Goal: Task Accomplishment & Management: Complete application form

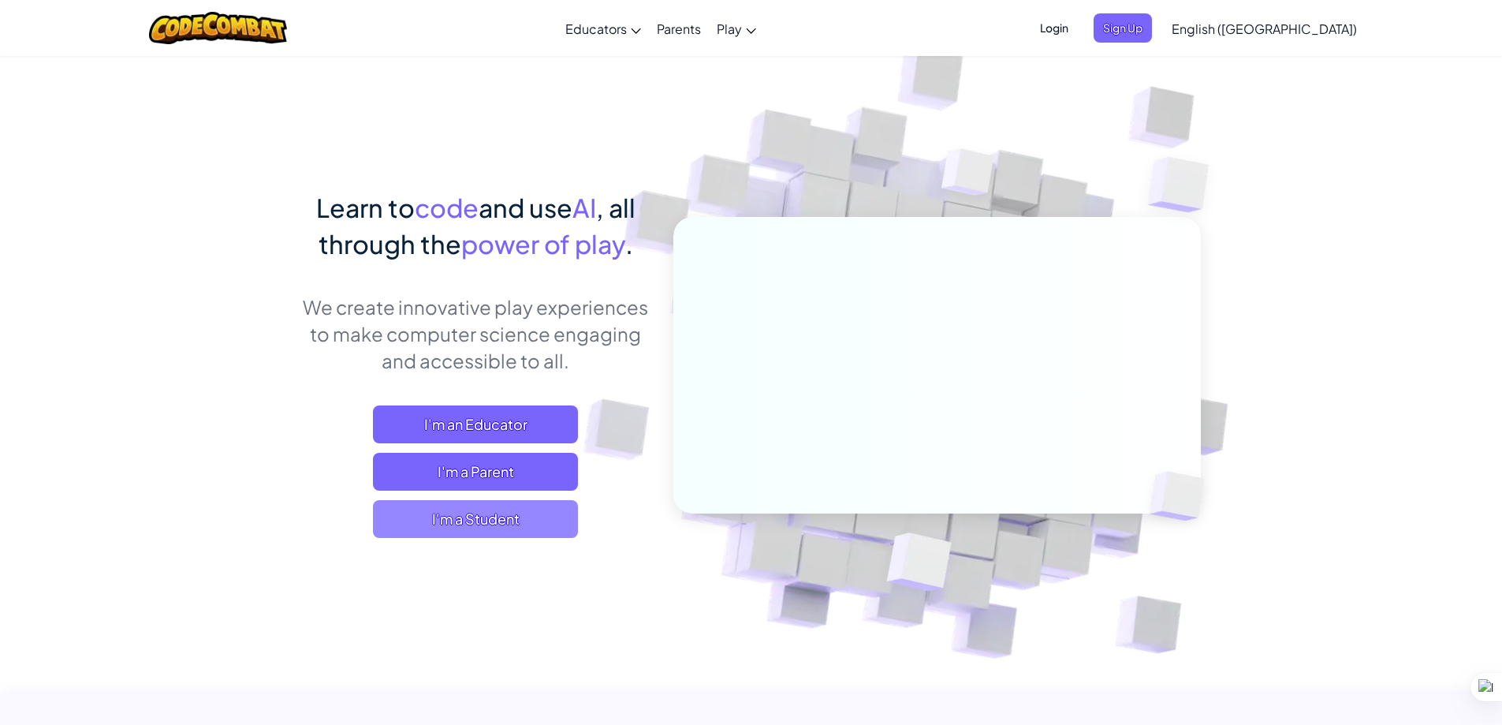
click at [513, 530] on span "I'm a Student" at bounding box center [475, 519] width 205 height 38
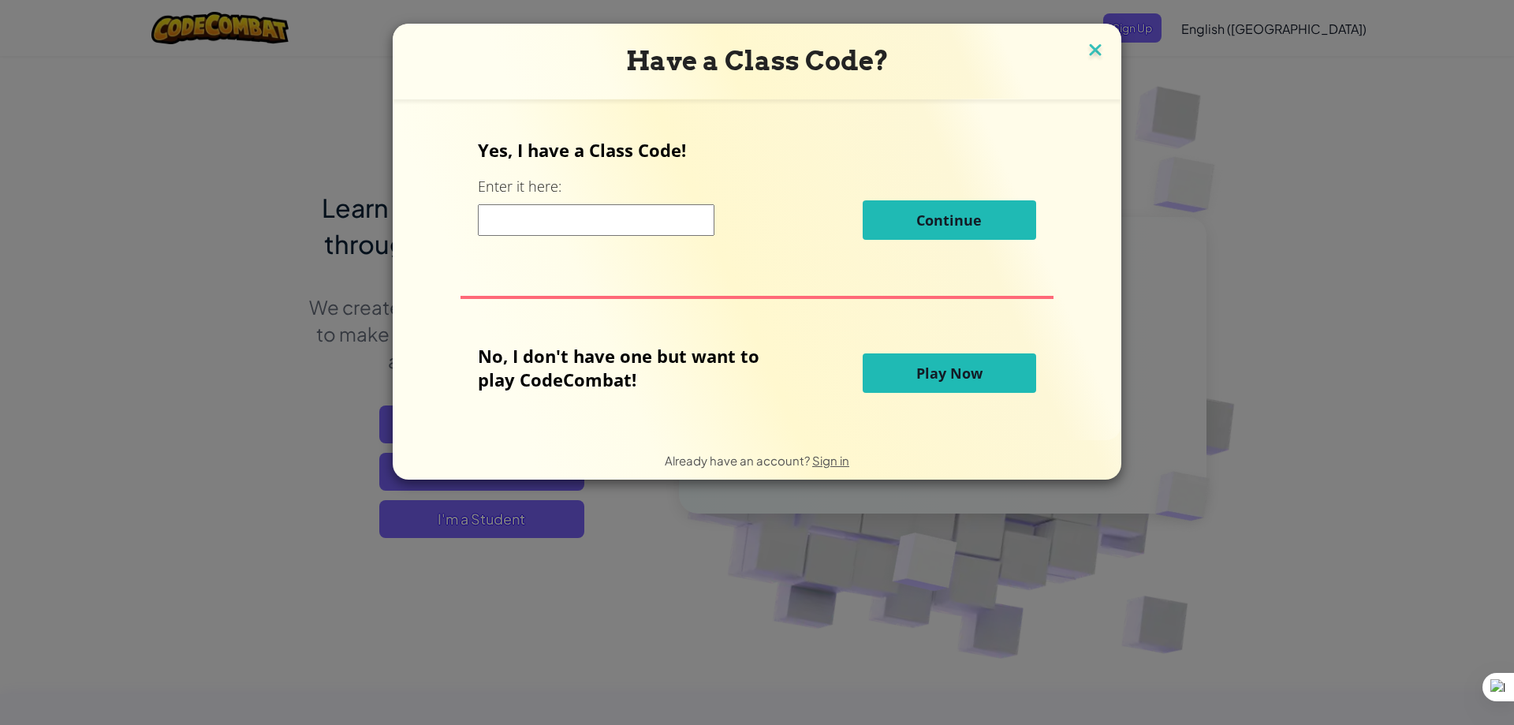
click at [1100, 46] on img at bounding box center [1095, 51] width 21 height 24
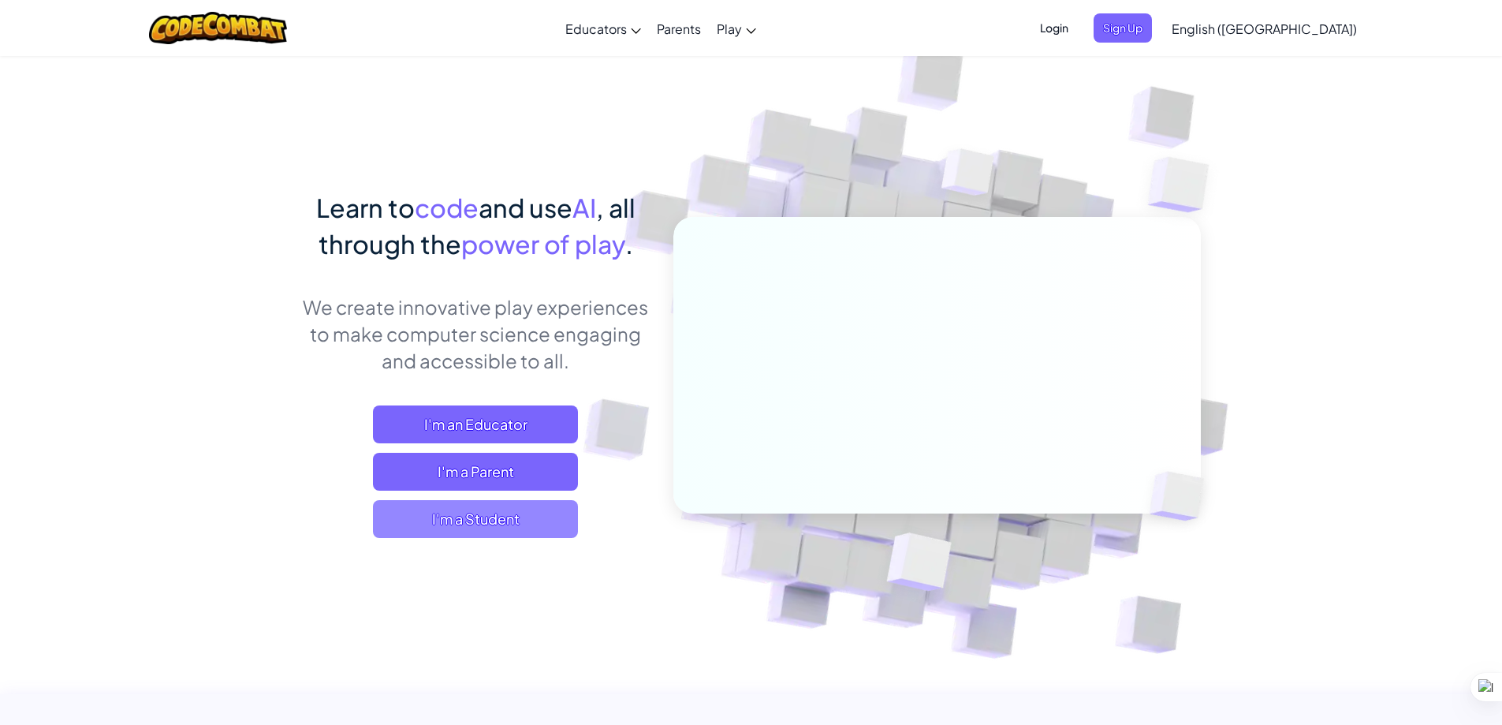
click at [494, 531] on span "I'm a Student" at bounding box center [475, 519] width 205 height 38
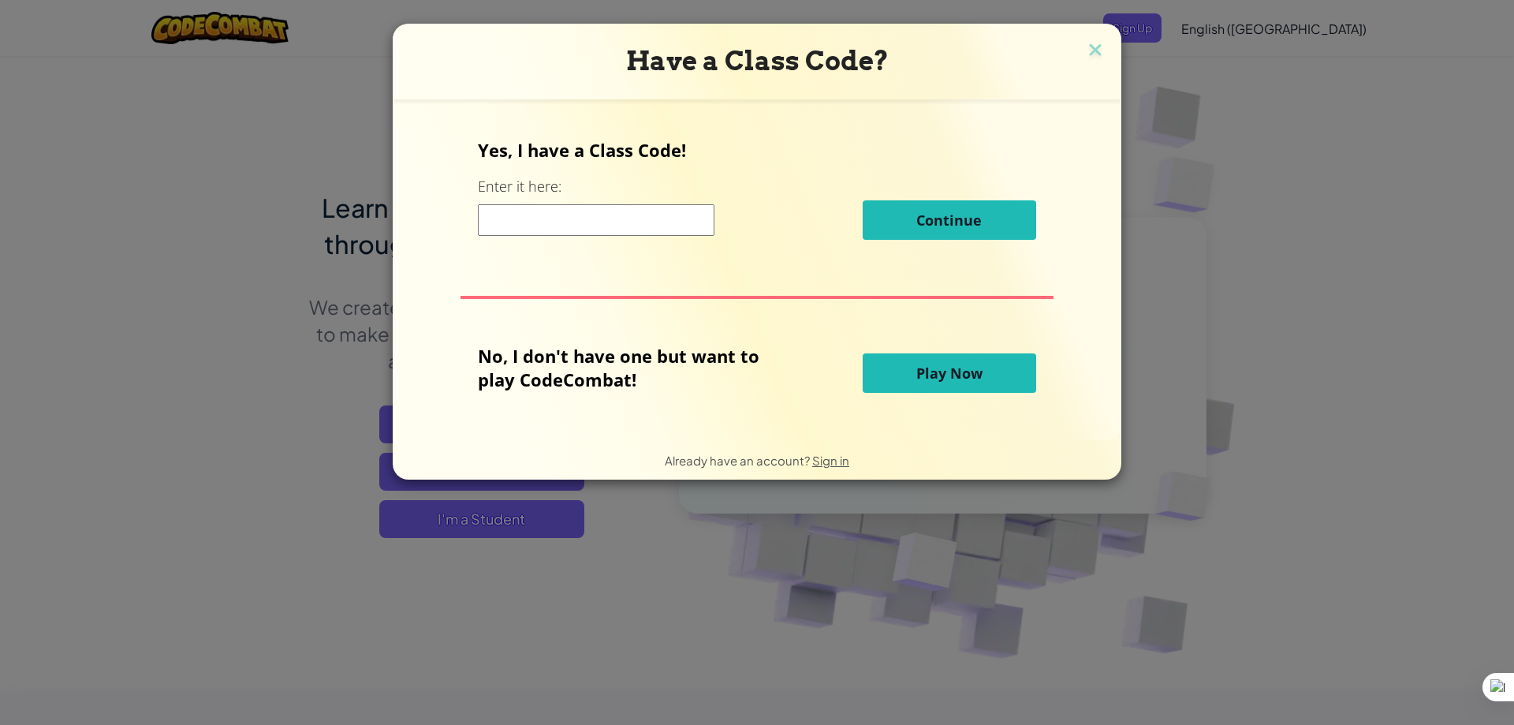
click at [981, 357] on button "Play Now" at bounding box center [949, 372] width 173 height 39
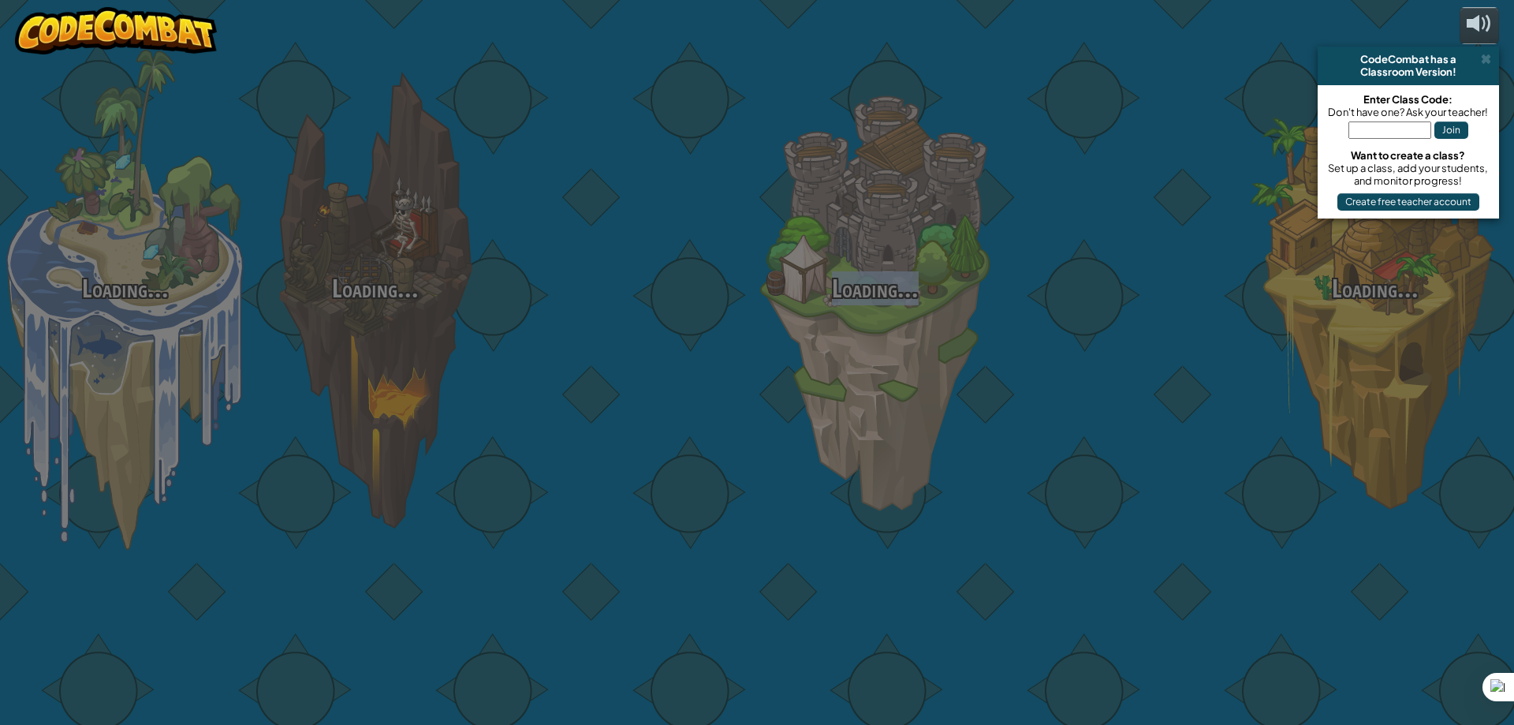
drag, startPoint x: 956, startPoint y: 372, endPoint x: 1063, endPoint y: 472, distance: 145.6
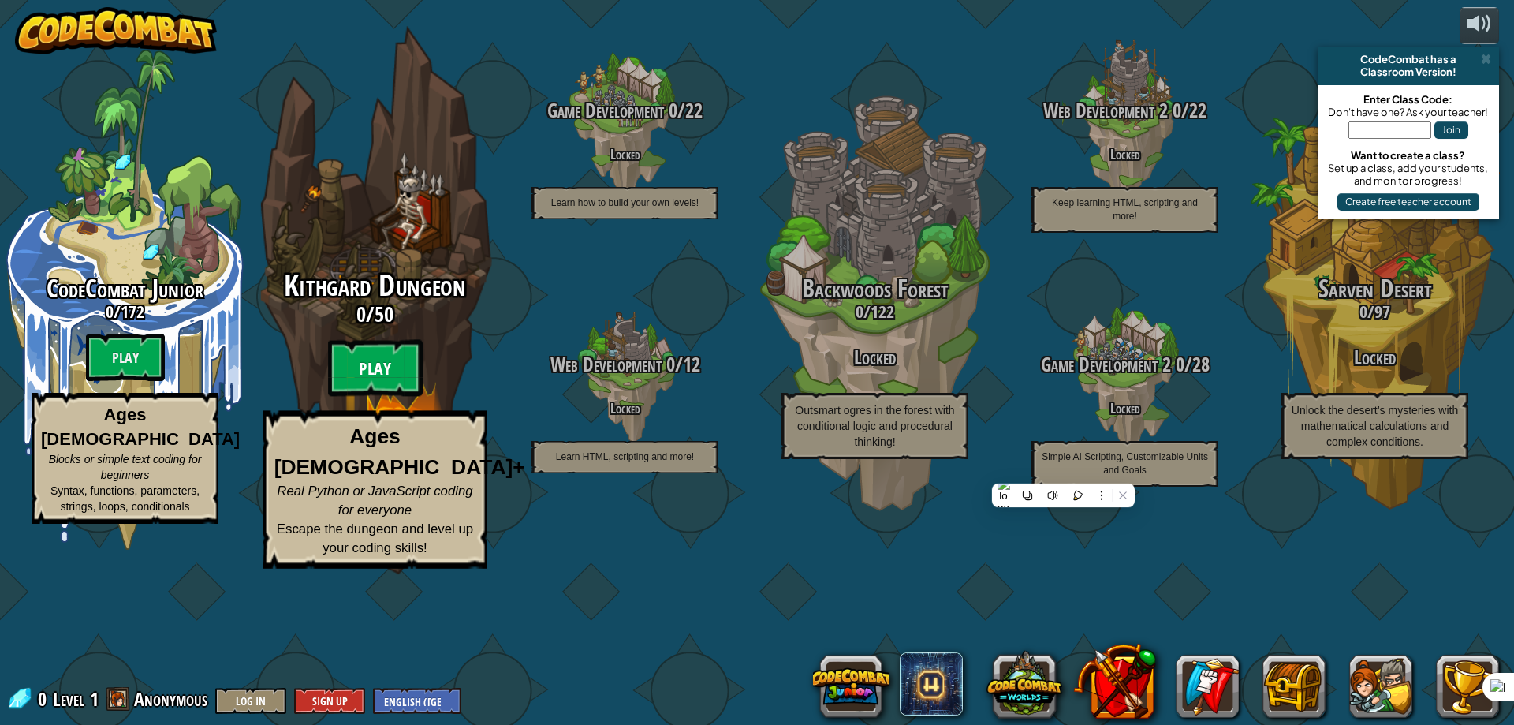
click at [404, 397] on btn "Play" at bounding box center [375, 368] width 95 height 57
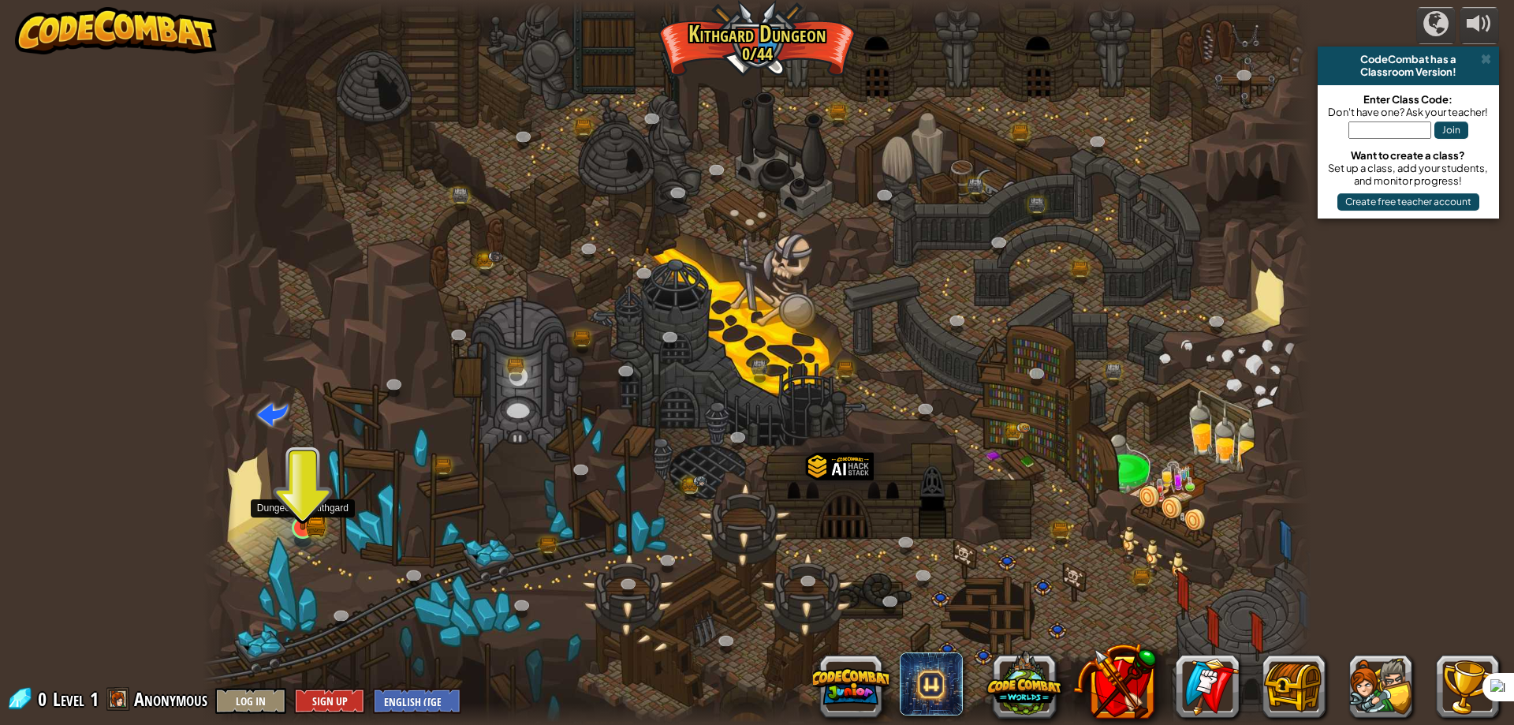
click at [300, 518] on img at bounding box center [303, 496] width 30 height 65
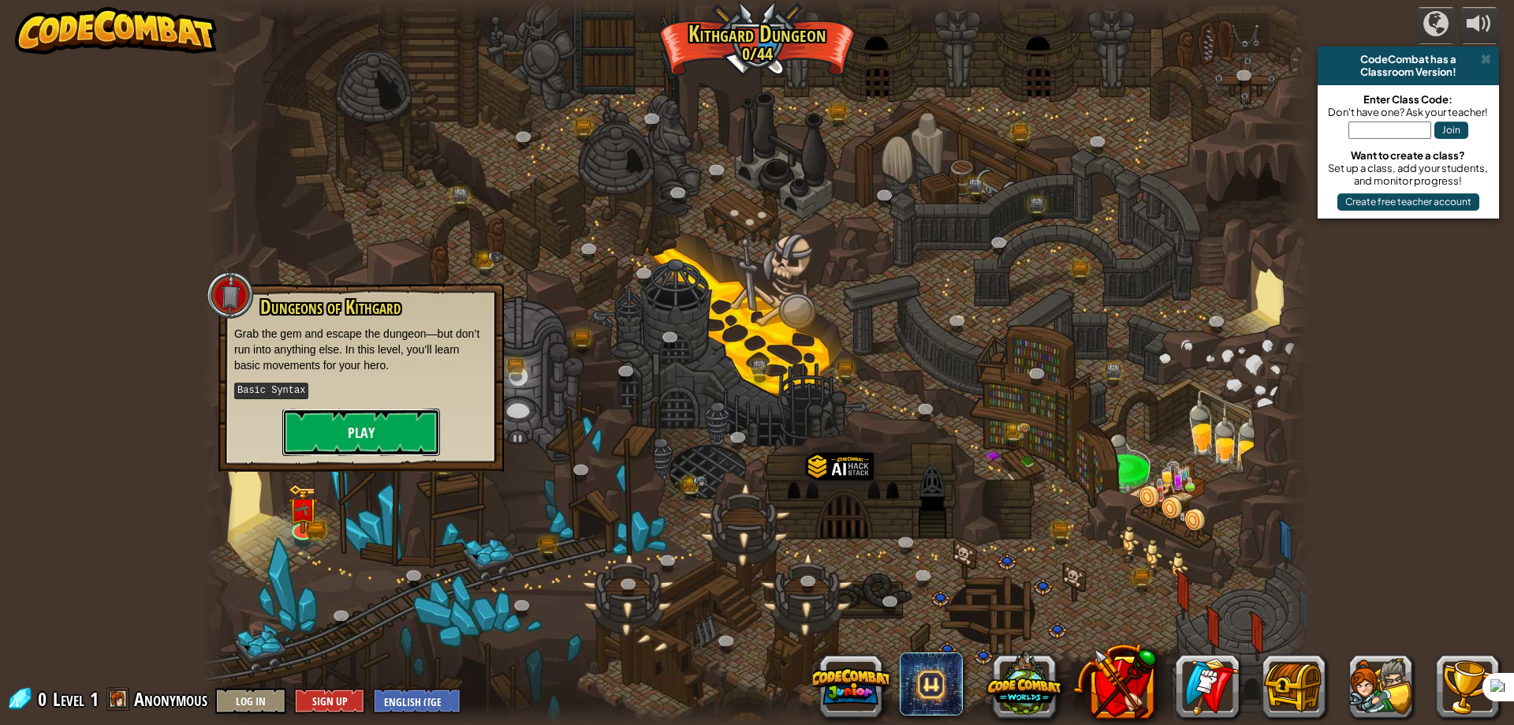
click at [352, 438] on button "Play" at bounding box center [361, 431] width 158 height 47
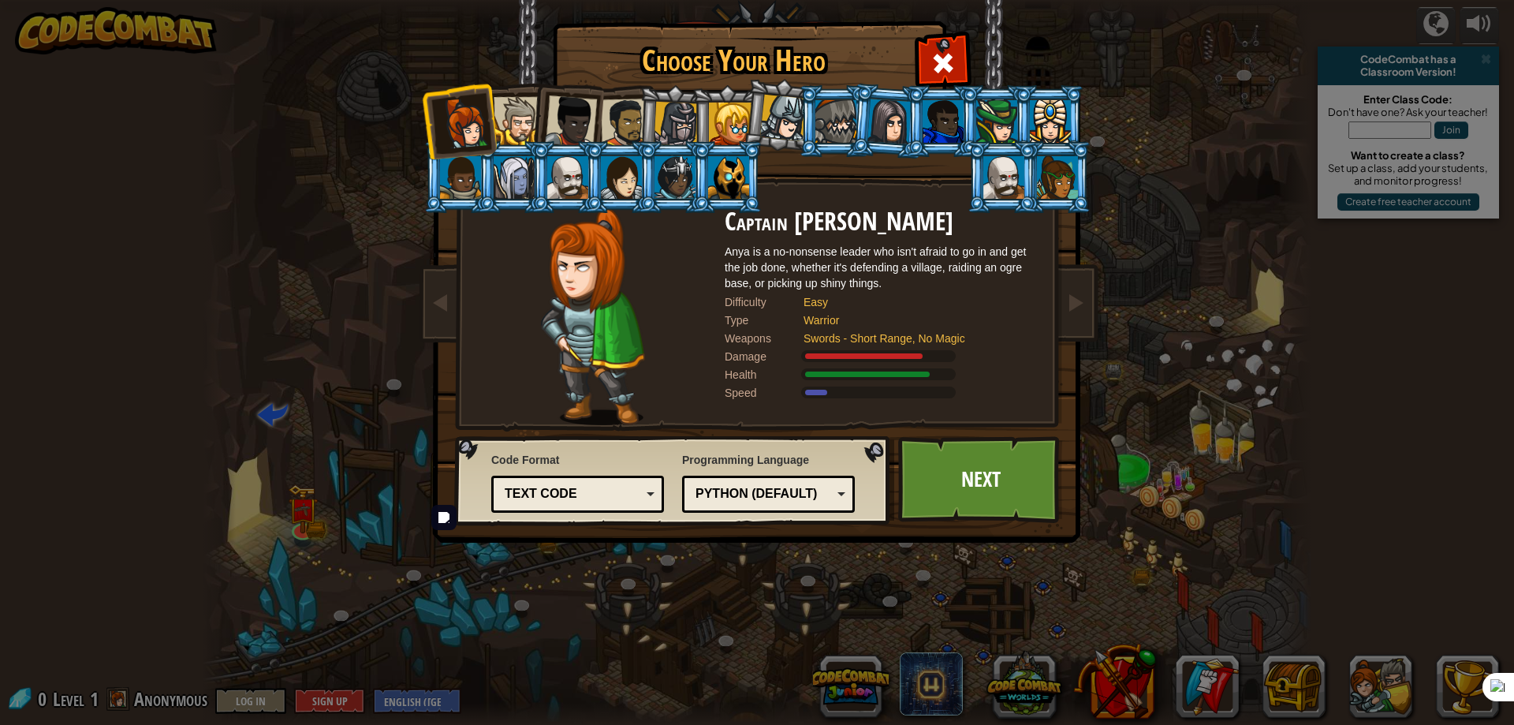
click at [633, 496] on div "Text code" at bounding box center [573, 494] width 136 height 18
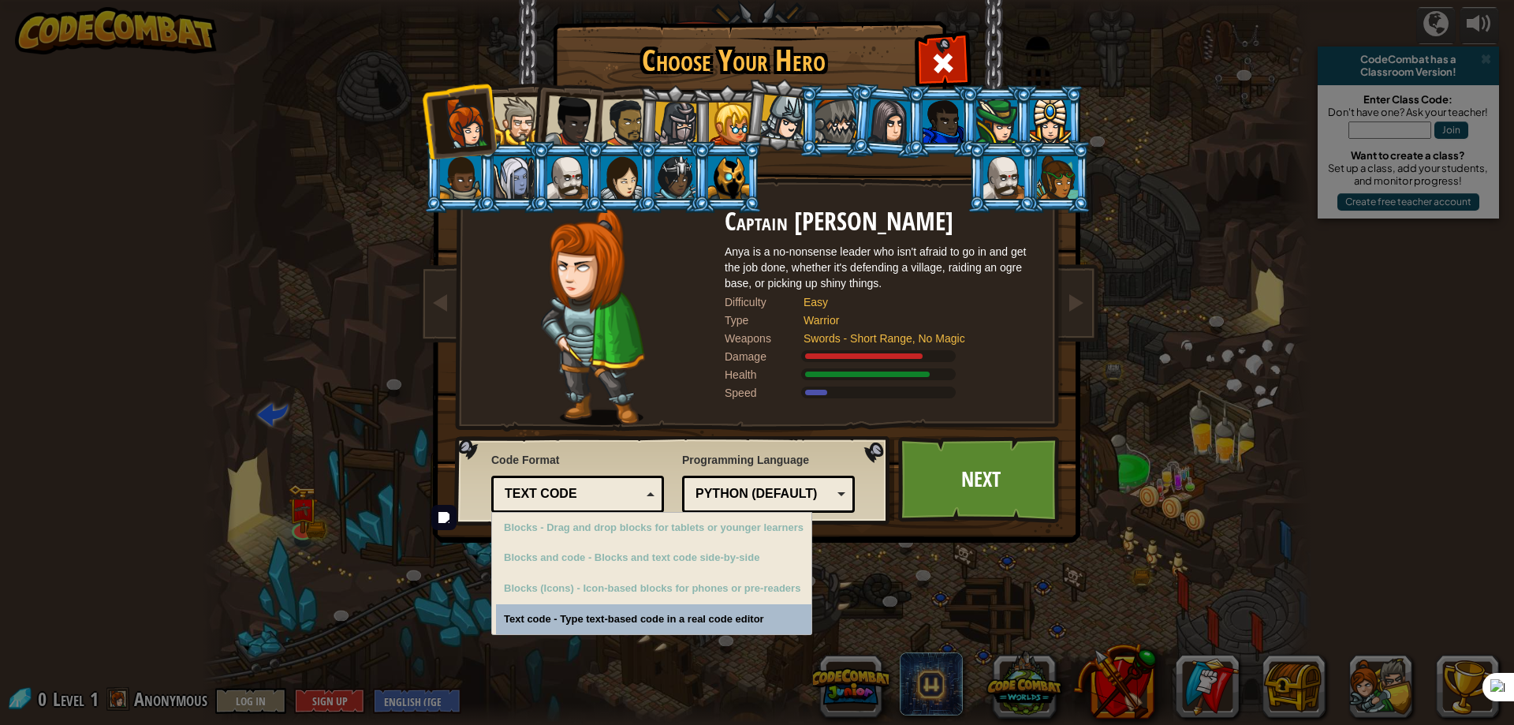
click at [630, 494] on div "Text code" at bounding box center [573, 494] width 136 height 18
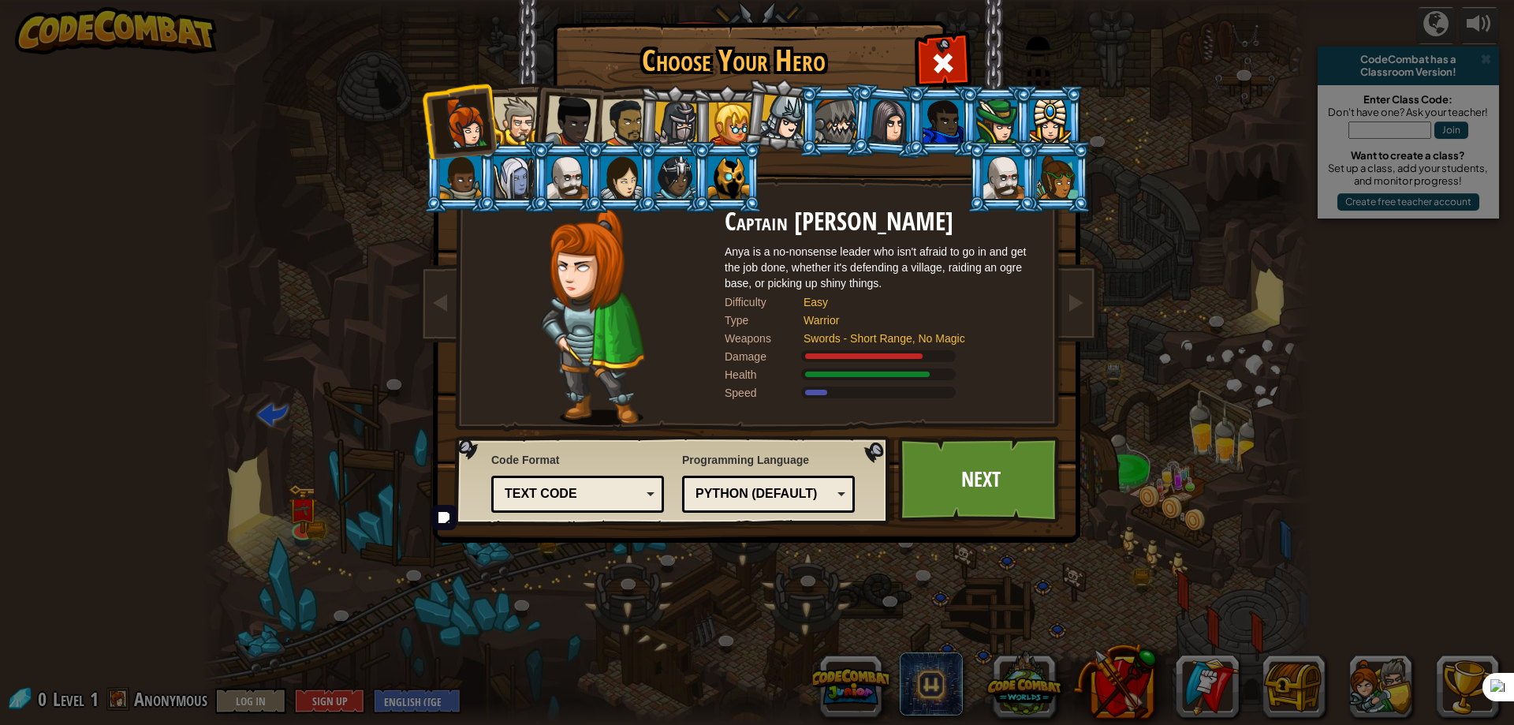
click at [793, 488] on div "Python (Default)" at bounding box center [763, 494] width 136 height 18
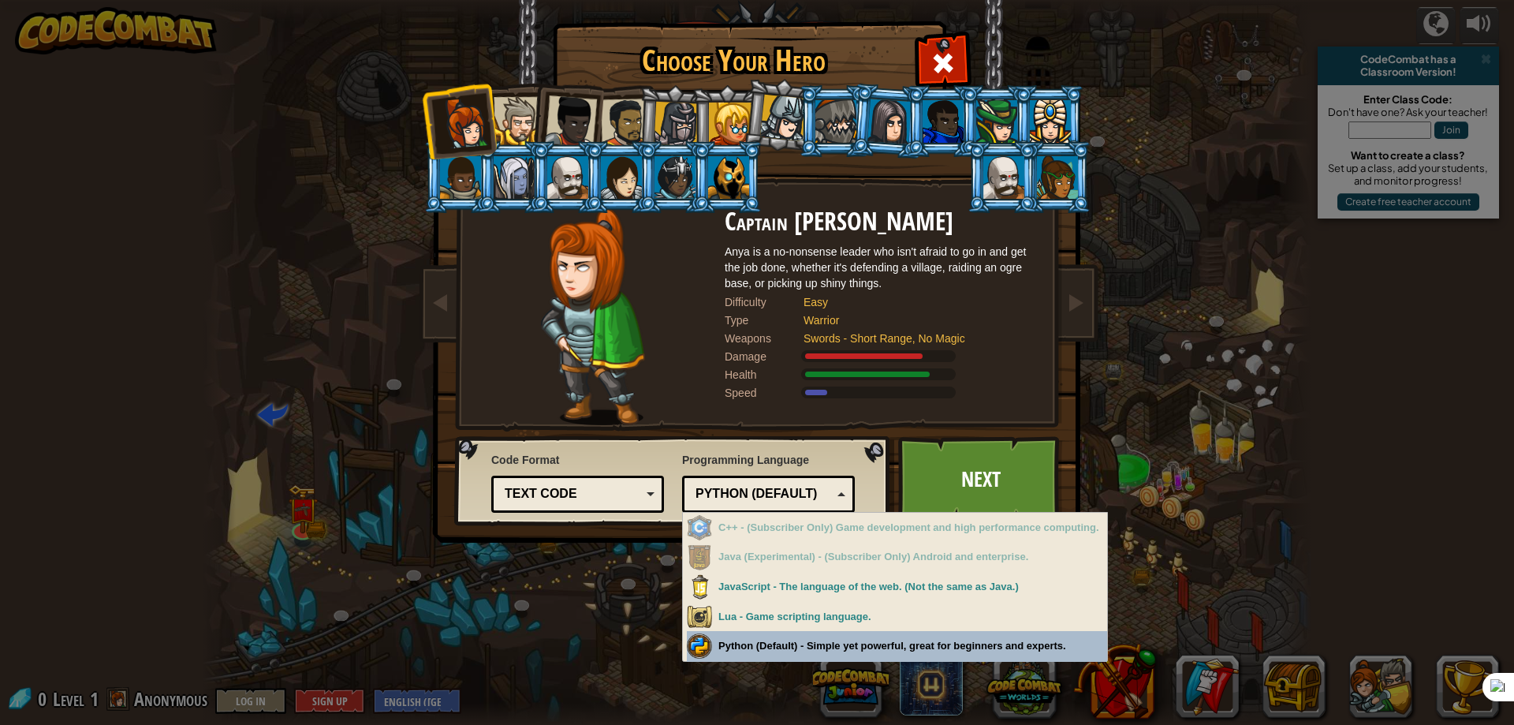
click at [781, 639] on div "Choose Your Hero 0 Captain [PERSON_NAME] is a no-nonsense leader who isn't afra…" at bounding box center [757, 362] width 1514 height 725
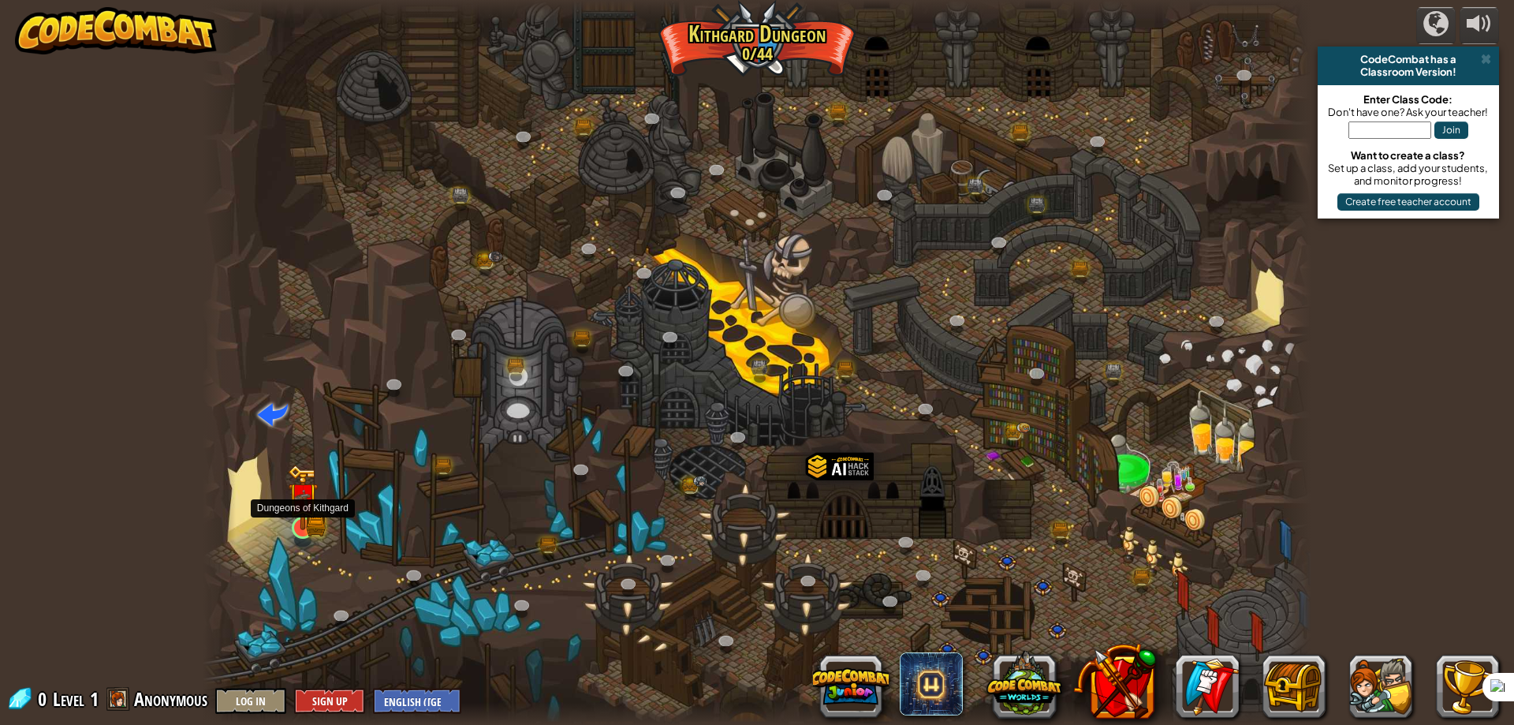
click at [300, 520] on img at bounding box center [303, 496] width 30 height 65
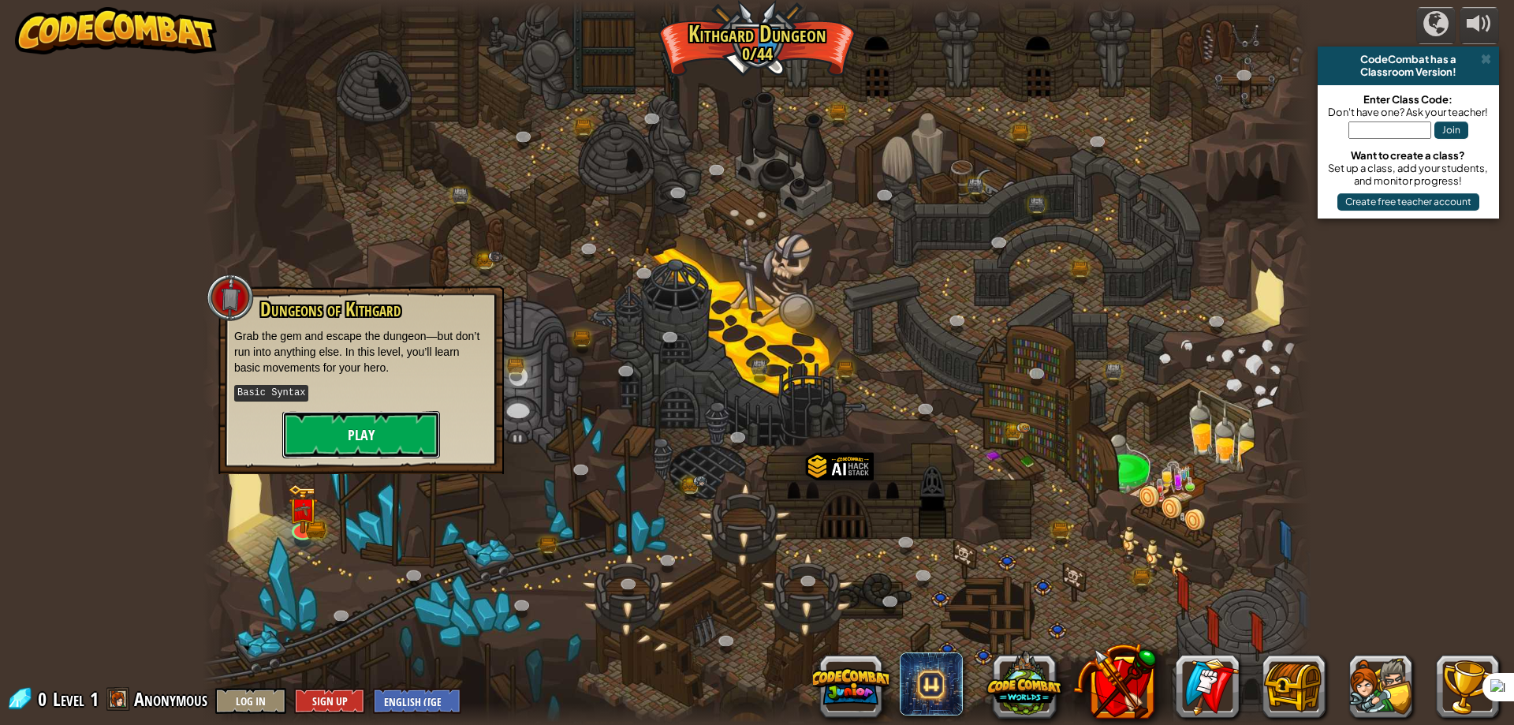
click at [324, 438] on button "Play" at bounding box center [361, 434] width 158 height 47
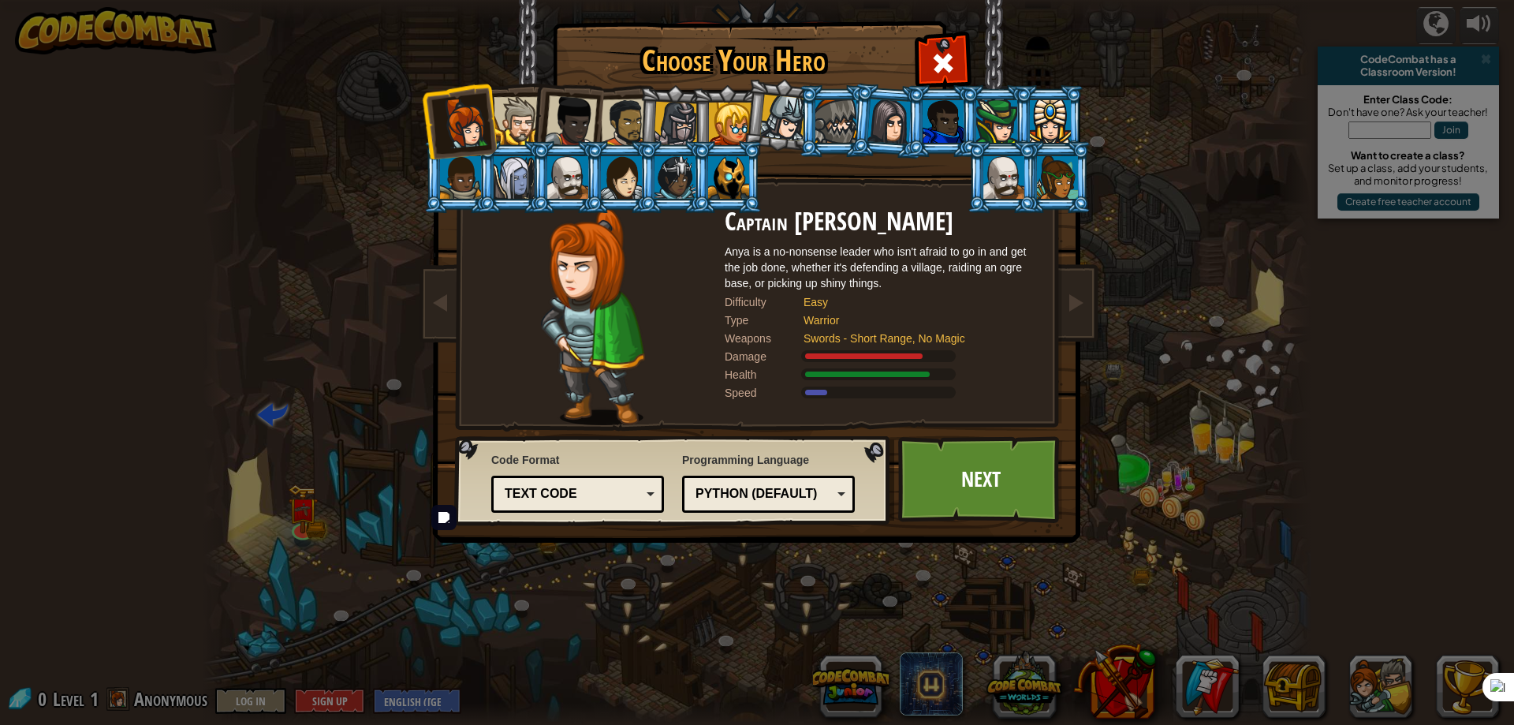
click at [829, 492] on div "Python (Default)" at bounding box center [763, 494] width 136 height 18
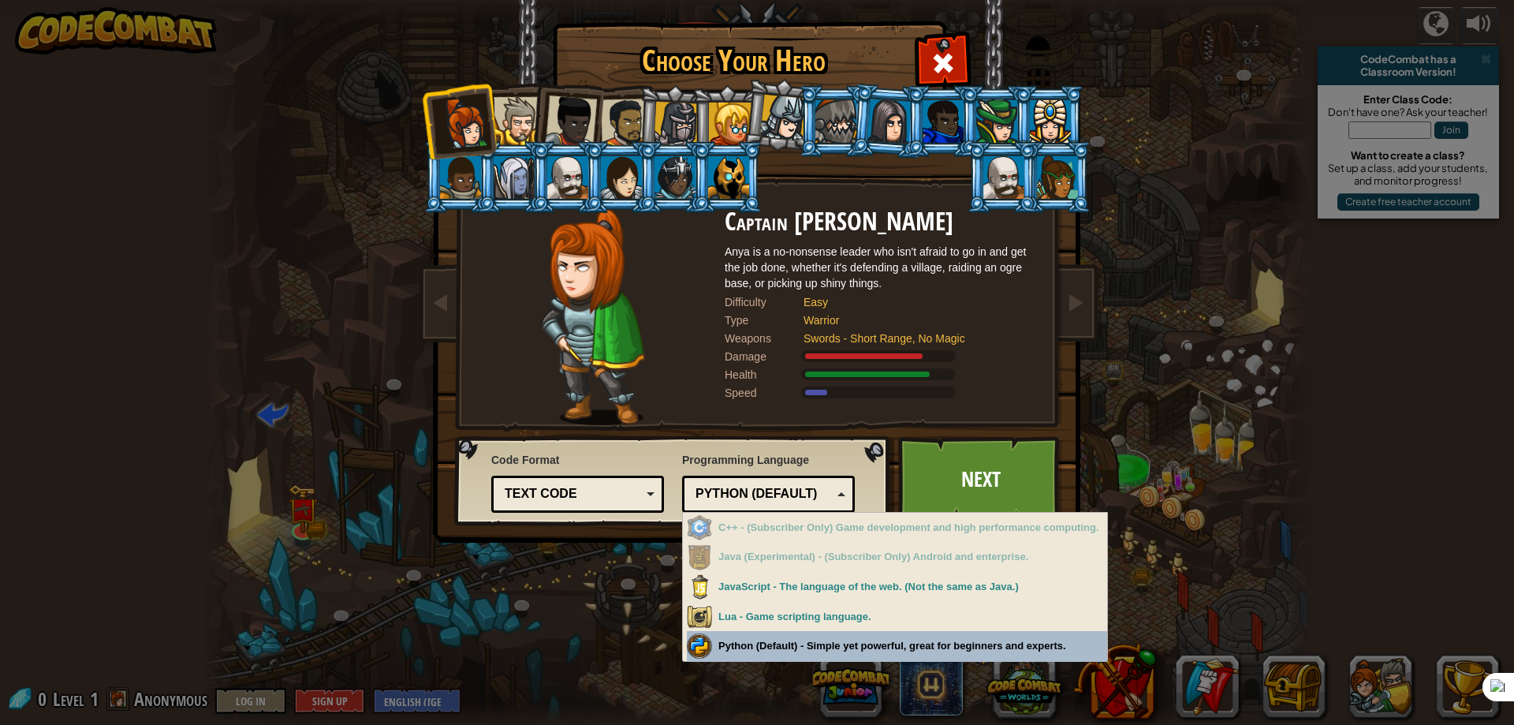
click at [777, 643] on div "Choose Your Hero 0 Captain [PERSON_NAME] is a no-nonsense leader who isn't afra…" at bounding box center [757, 362] width 1514 height 725
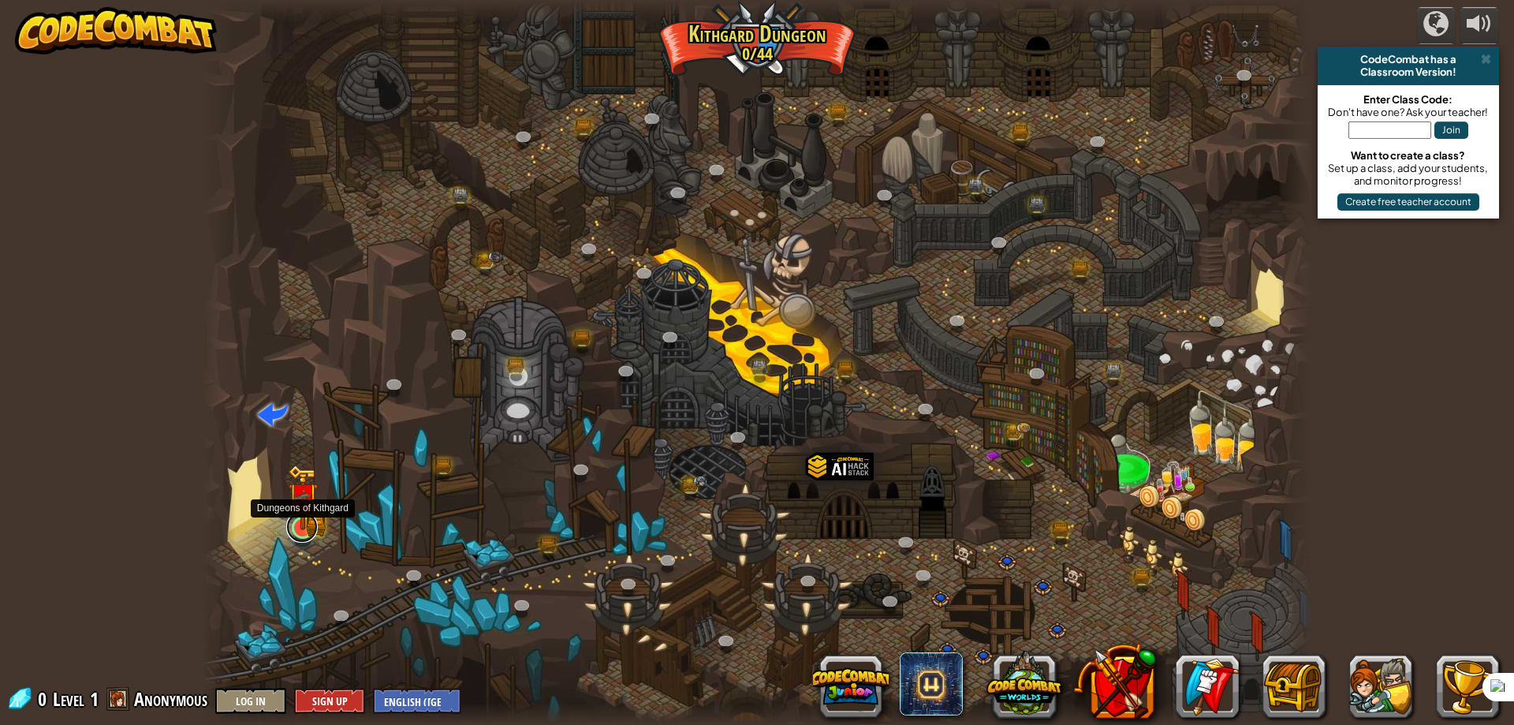
click at [299, 535] on link at bounding box center [302, 527] width 32 height 32
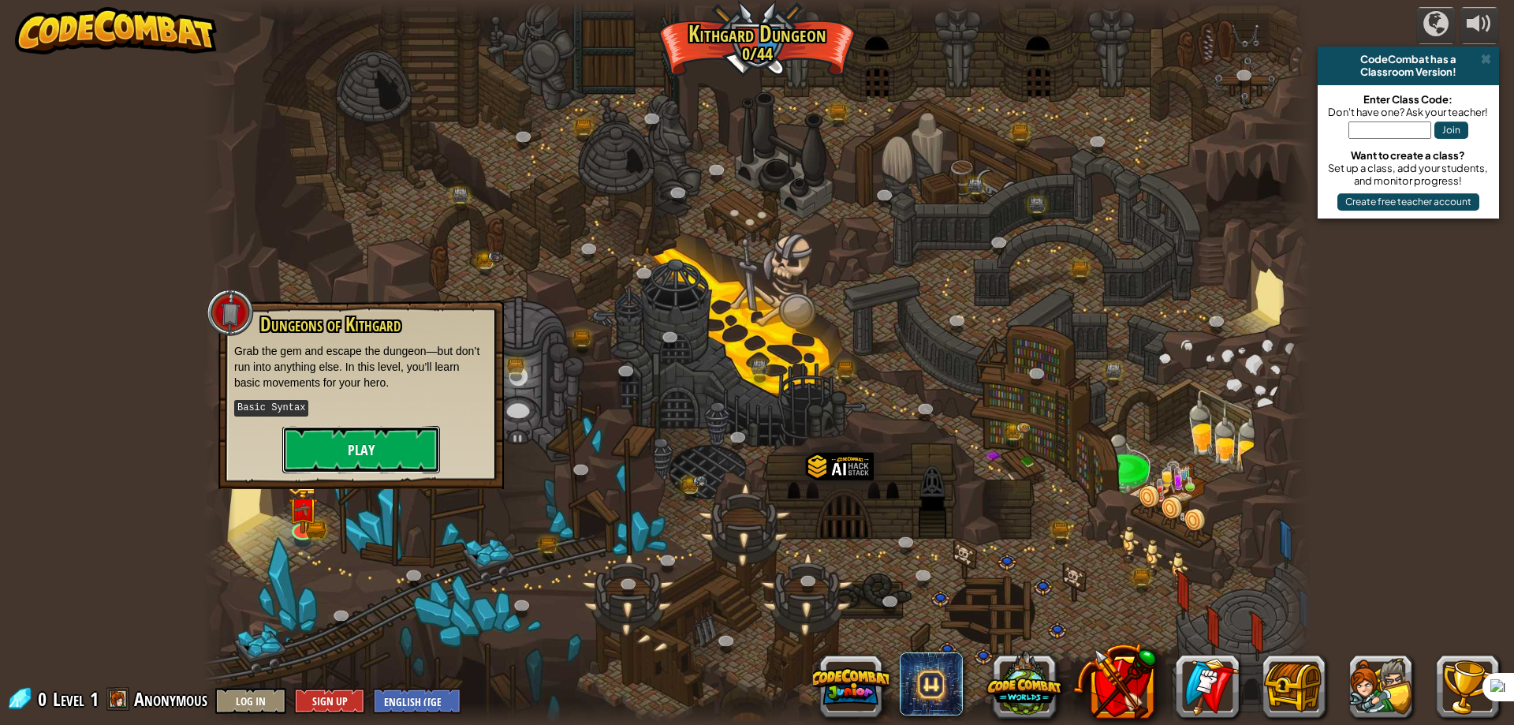
click at [369, 453] on button "Play" at bounding box center [361, 449] width 158 height 47
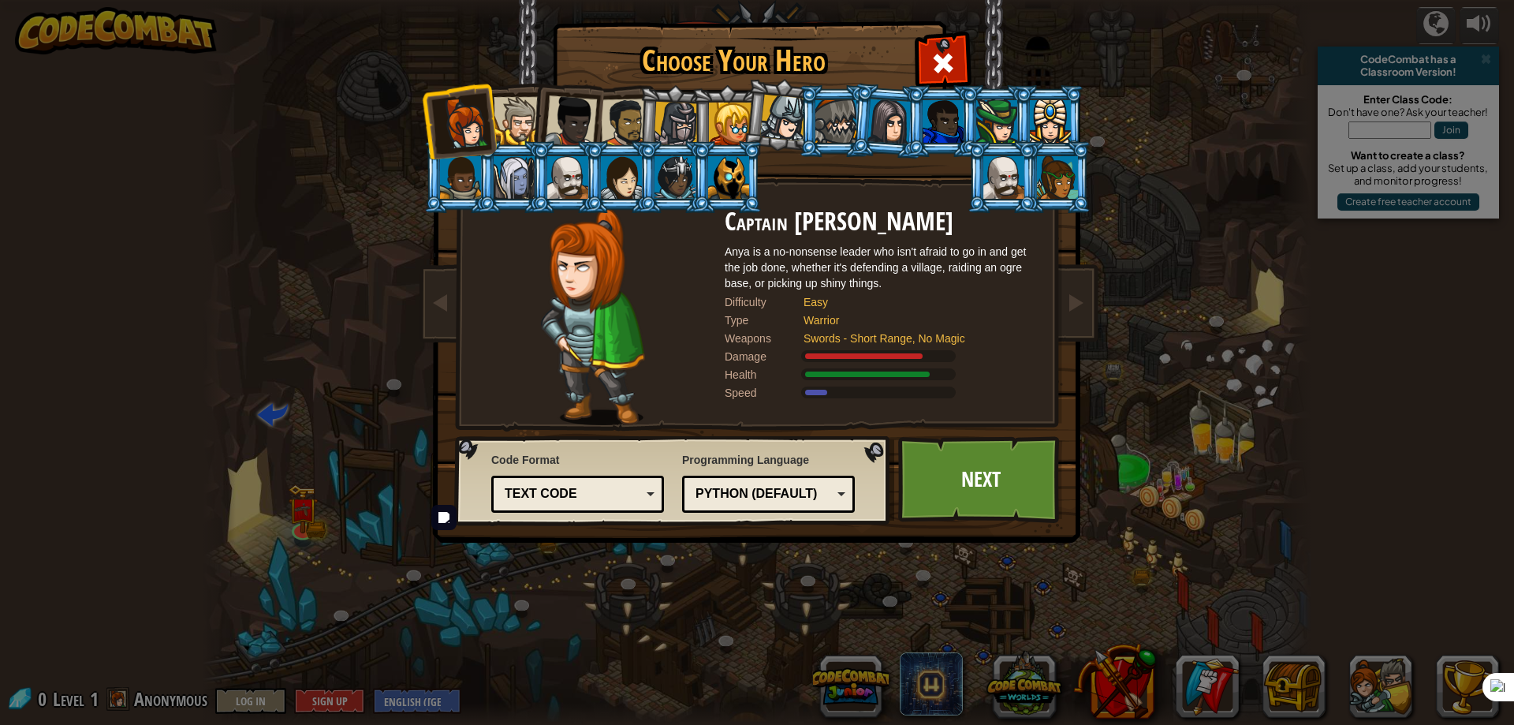
click at [589, 289] on img at bounding box center [592, 316] width 103 height 217
click at [516, 103] on div at bounding box center [518, 121] width 48 height 48
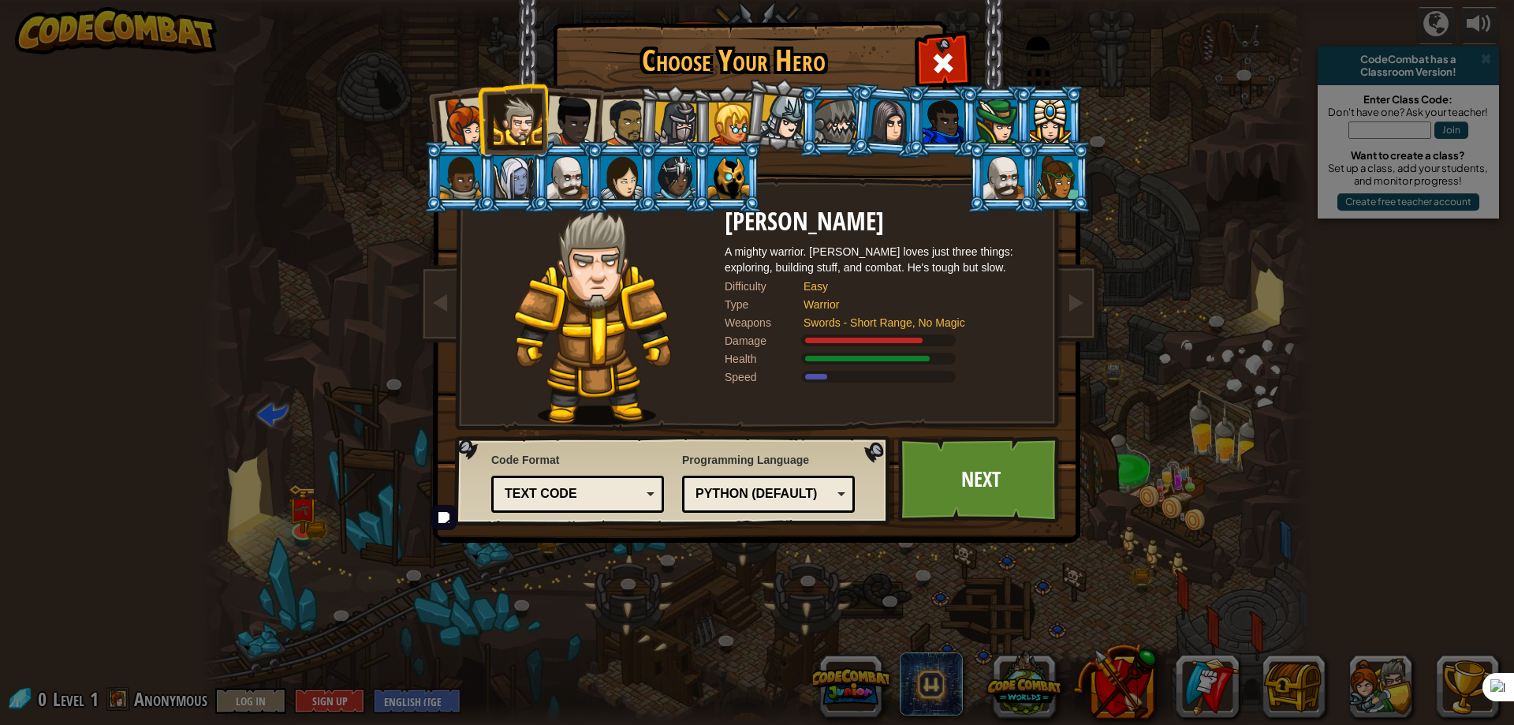
click at [580, 114] on div at bounding box center [571, 121] width 52 height 52
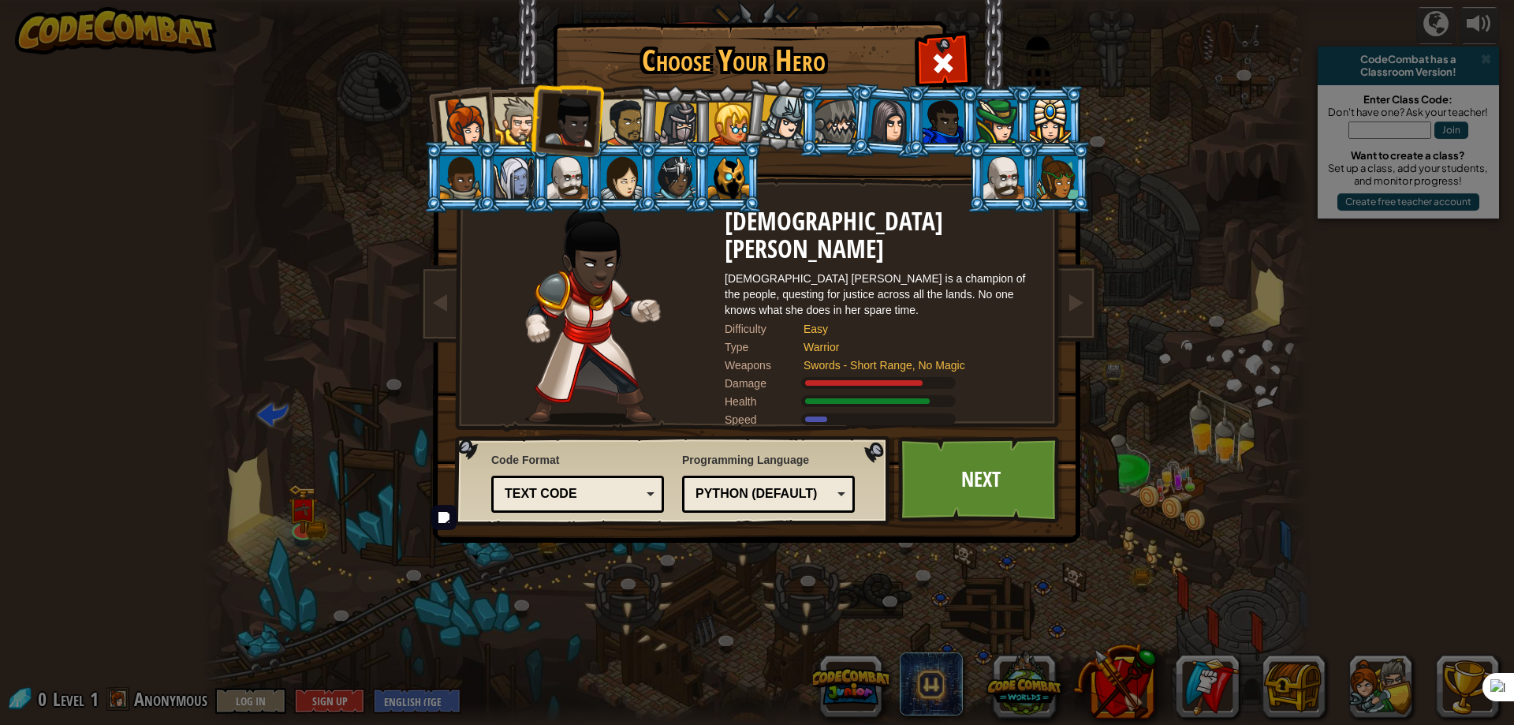
click at [483, 125] on div at bounding box center [464, 123] width 52 height 52
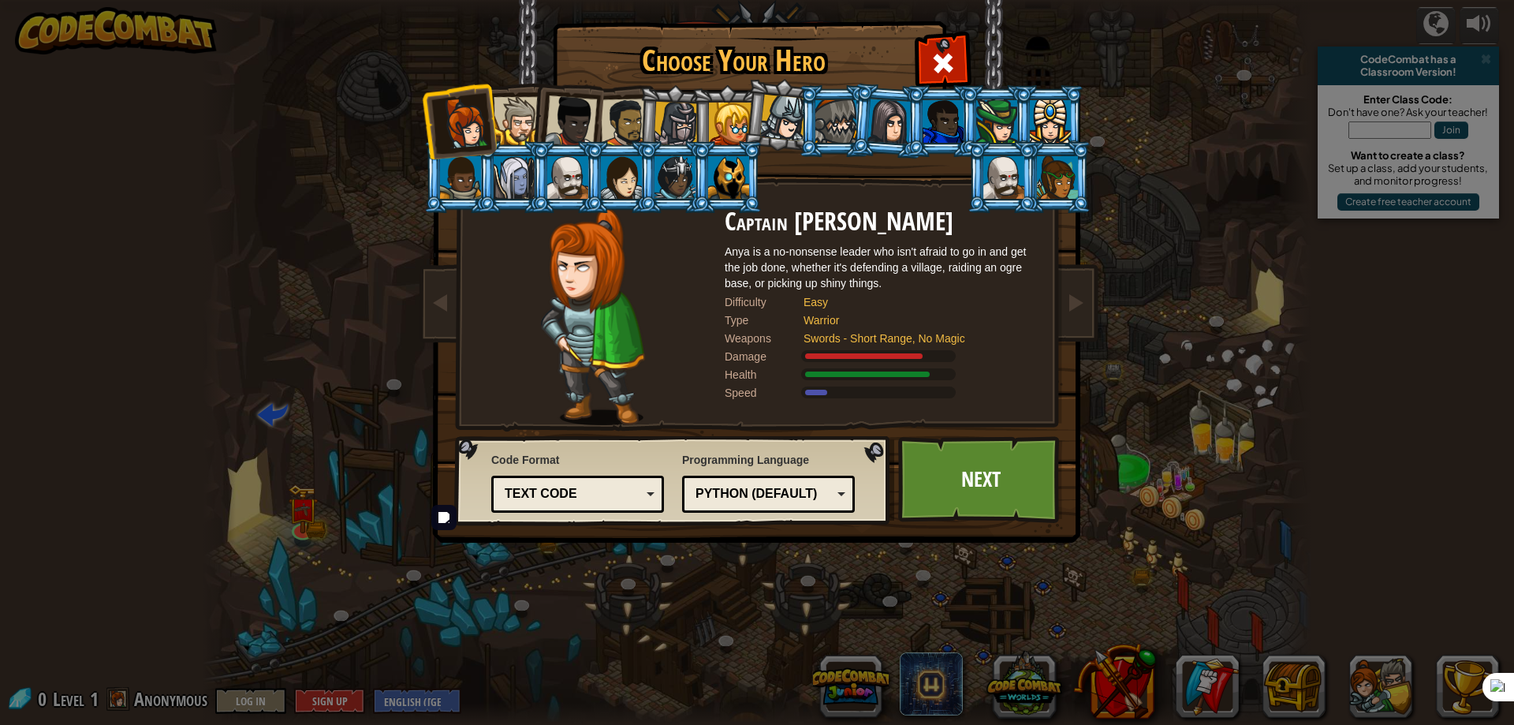
click at [716, 126] on div at bounding box center [730, 124] width 43 height 43
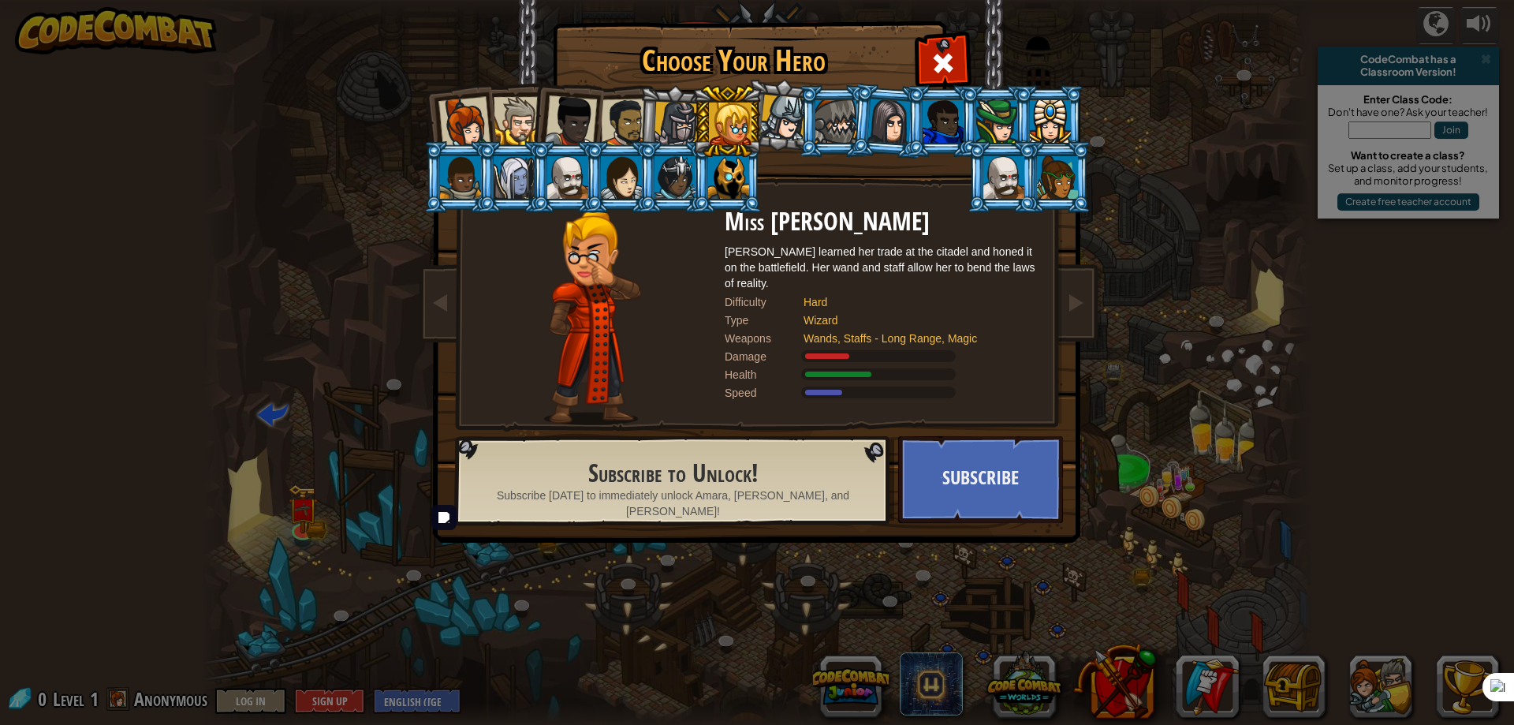
click at [939, 122] on div at bounding box center [943, 121] width 41 height 43
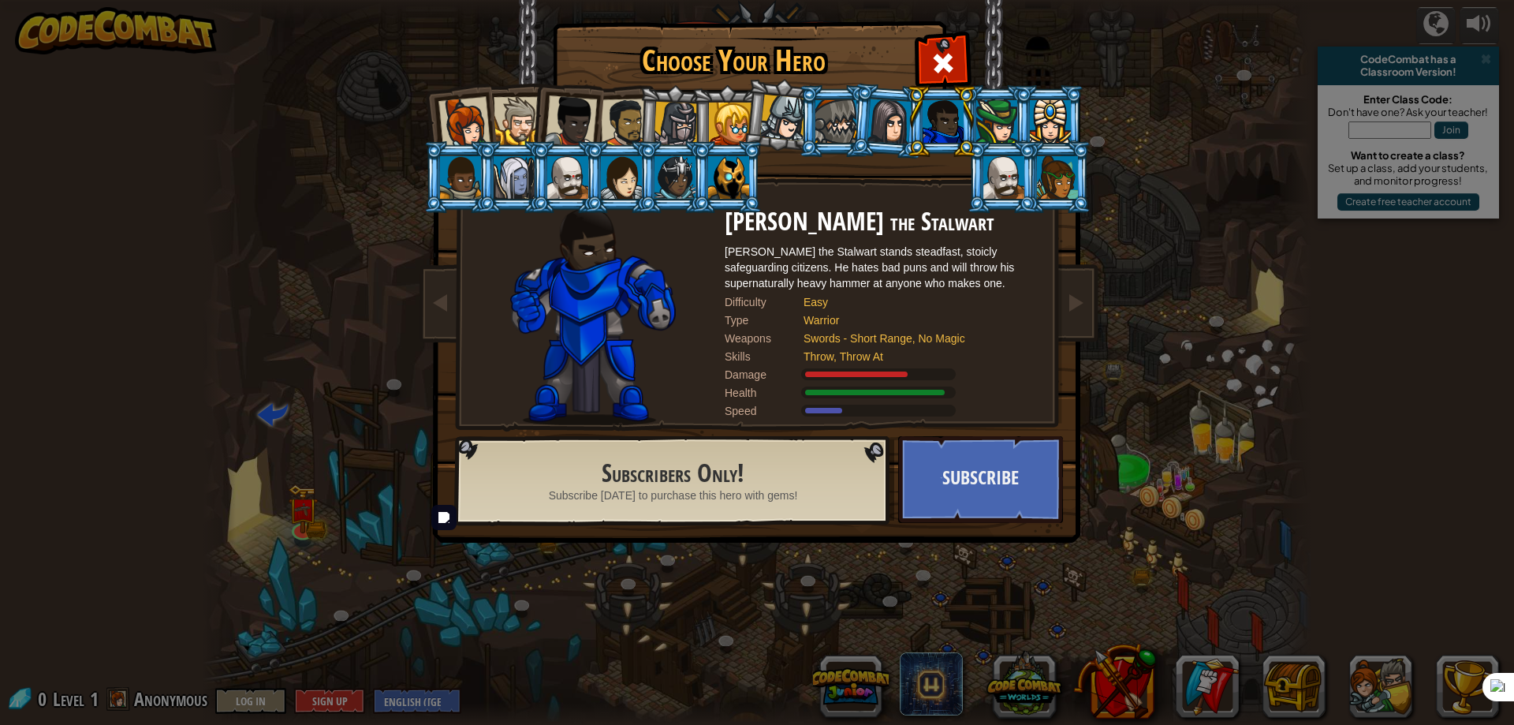
click at [483, 129] on div at bounding box center [464, 123] width 52 height 52
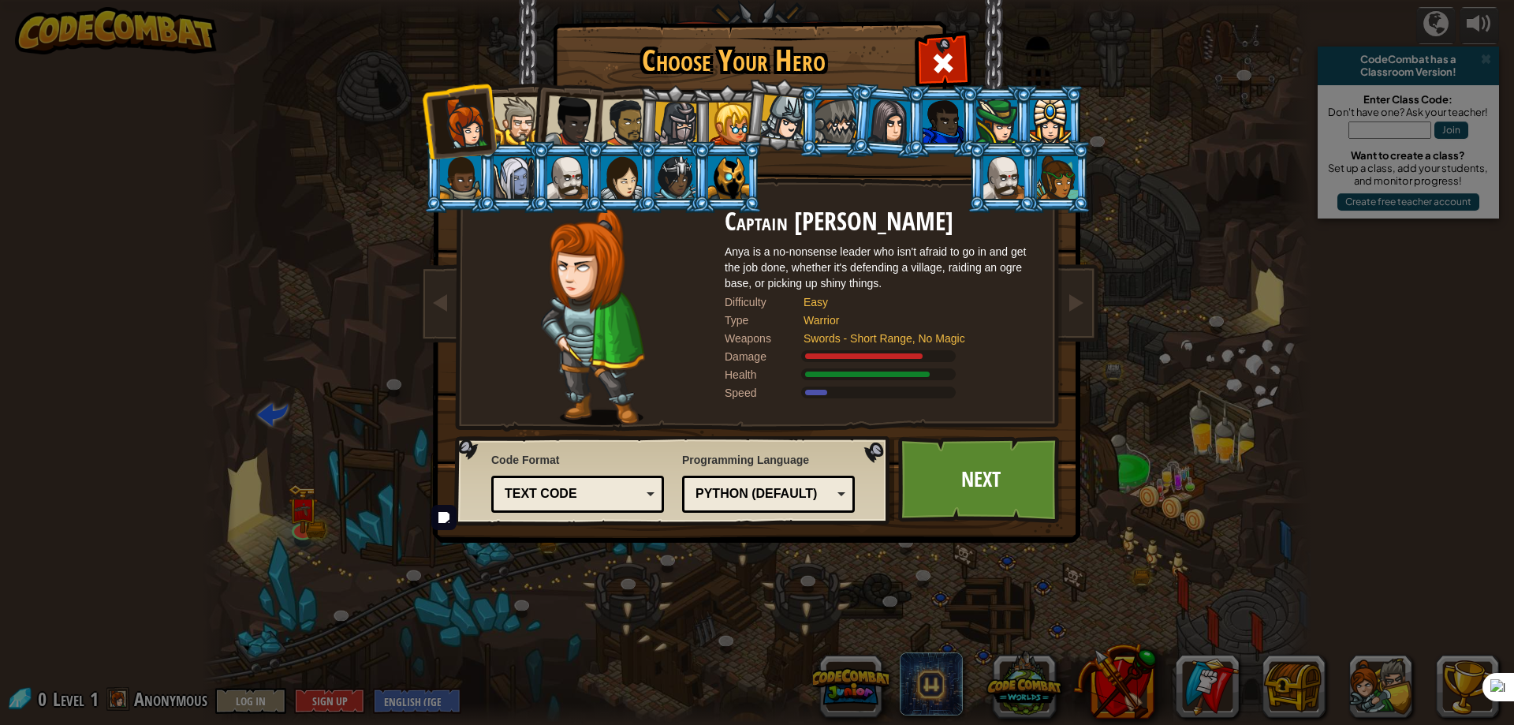
drag, startPoint x: 516, startPoint y: 125, endPoint x: 542, endPoint y: 119, distance: 26.6
click at [517, 125] on div at bounding box center [518, 121] width 48 height 48
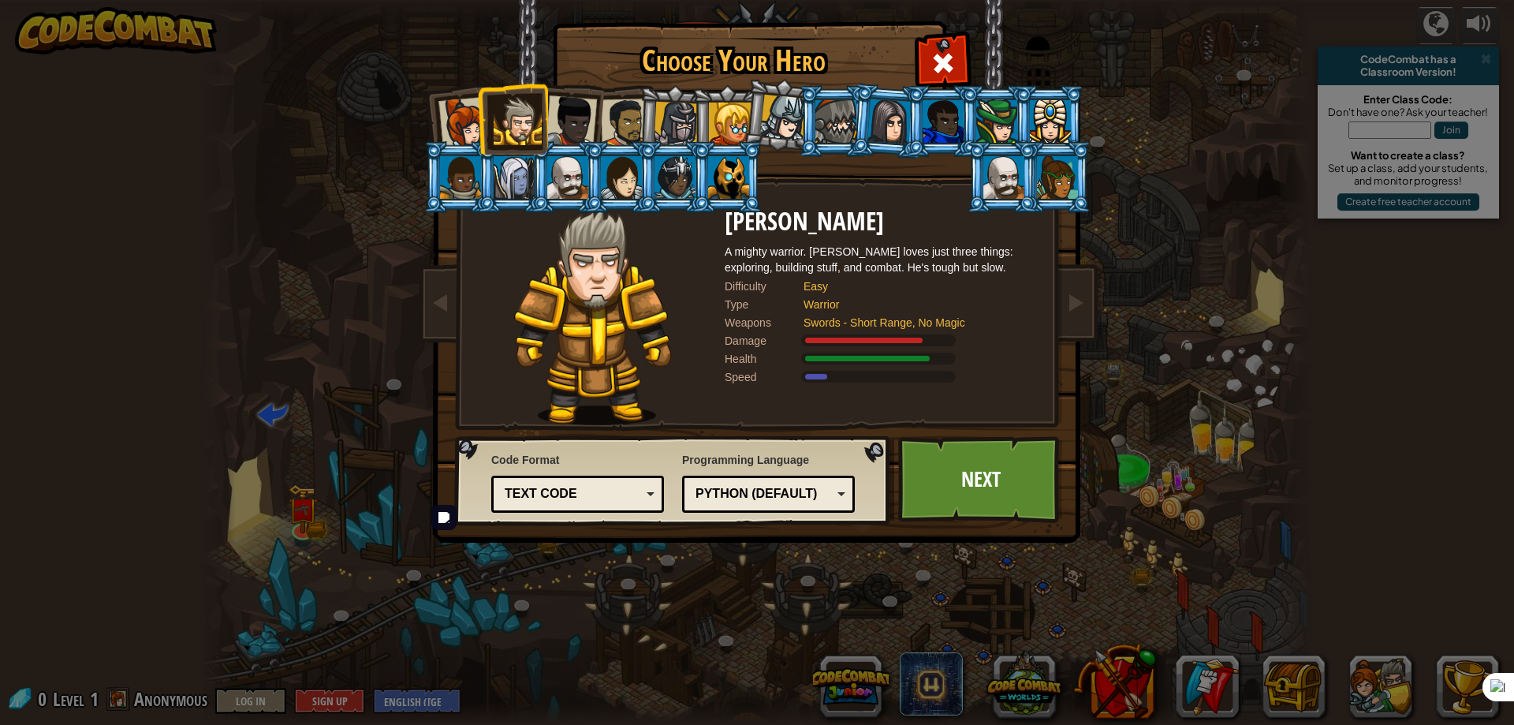
drag, startPoint x: 575, startPoint y: 115, endPoint x: 642, endPoint y: 115, distance: 67.0
click at [576, 115] on div at bounding box center [571, 121] width 52 height 52
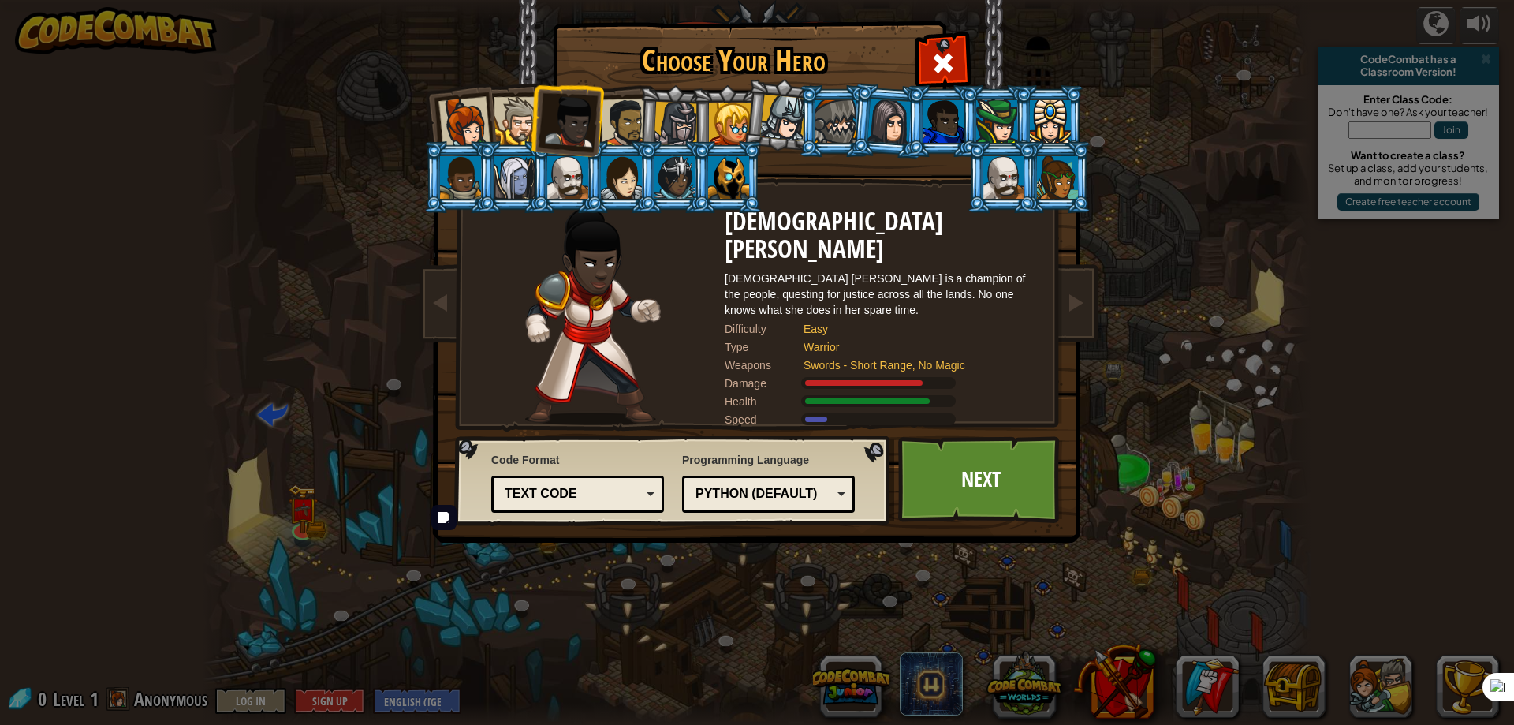
click at [481, 121] on div at bounding box center [464, 123] width 52 height 52
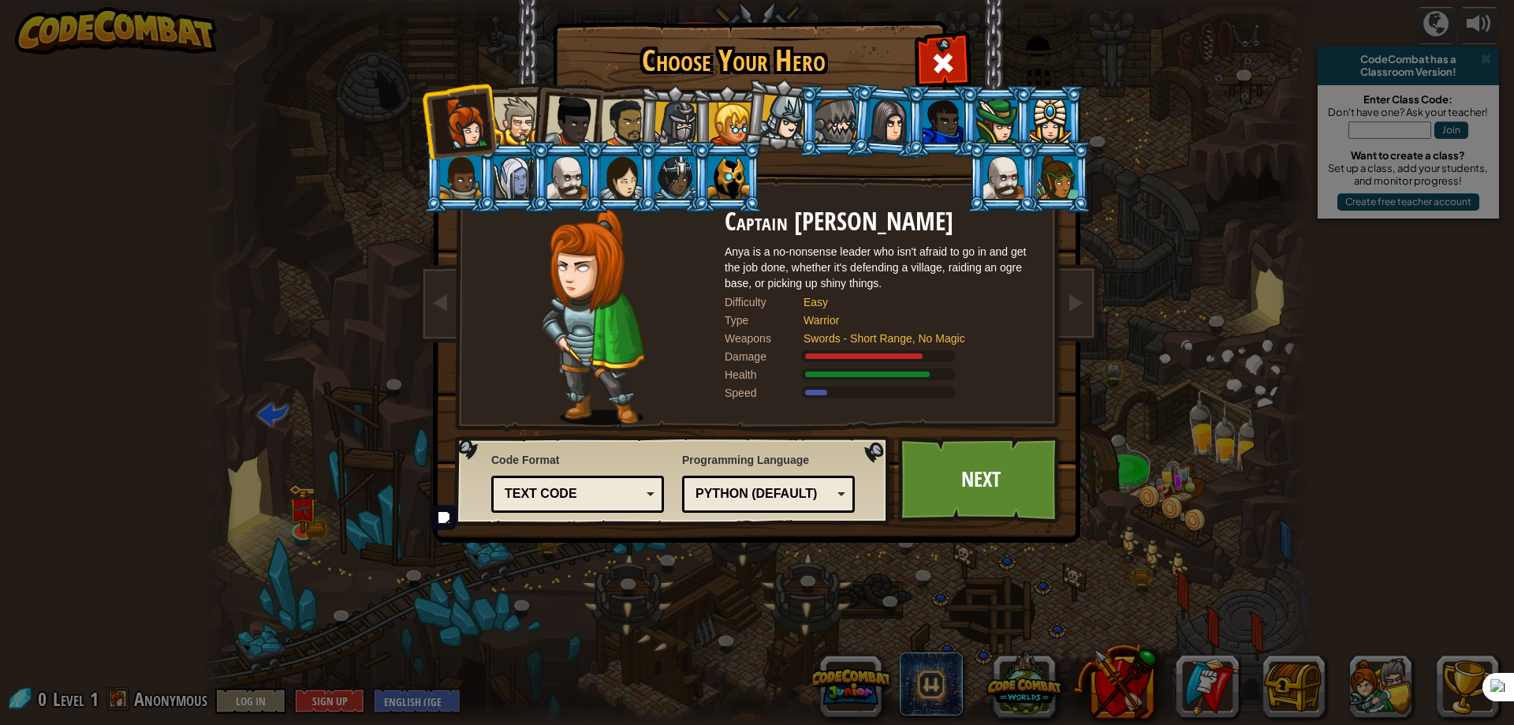
click at [531, 125] on li at bounding box center [566, 118] width 77 height 77
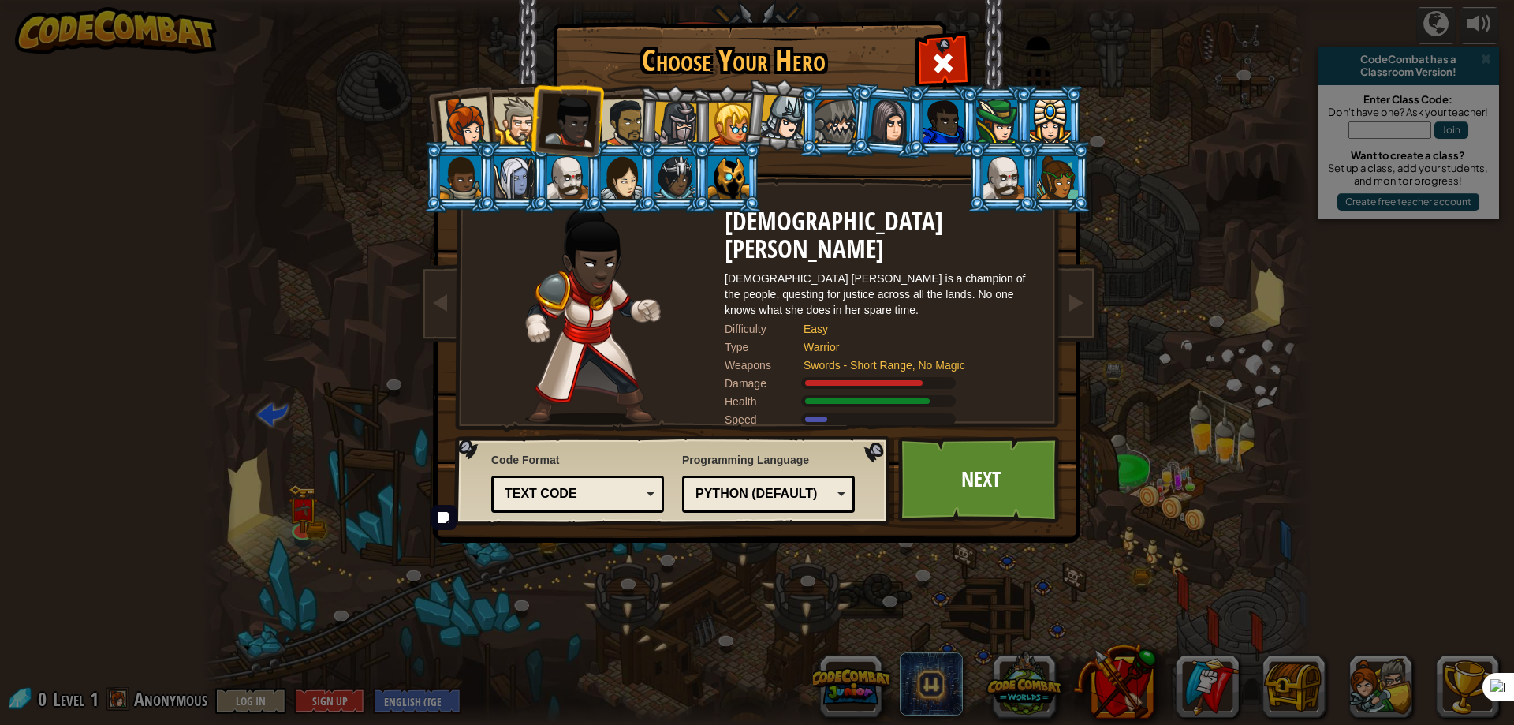
click at [495, 124] on div at bounding box center [518, 121] width 48 height 48
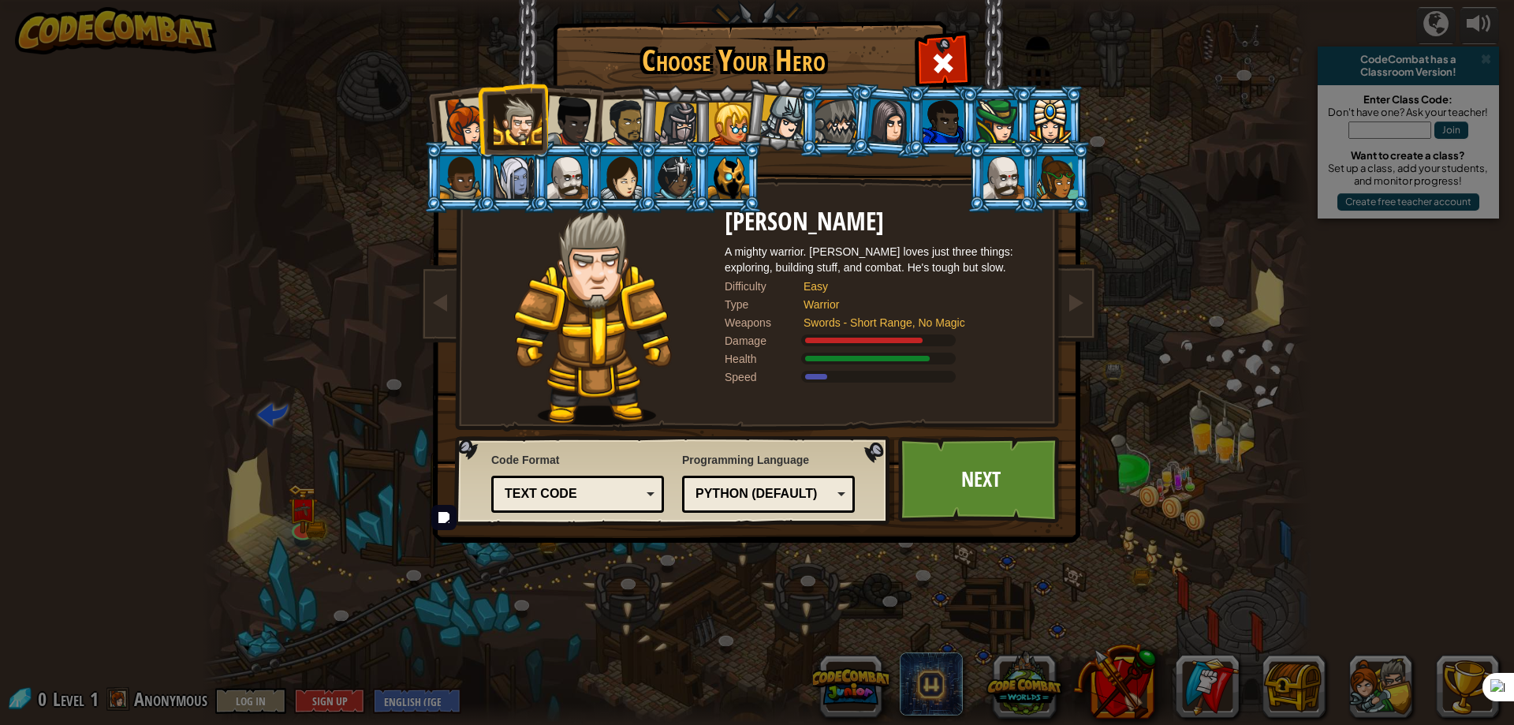
click at [475, 125] on div at bounding box center [464, 123] width 52 height 52
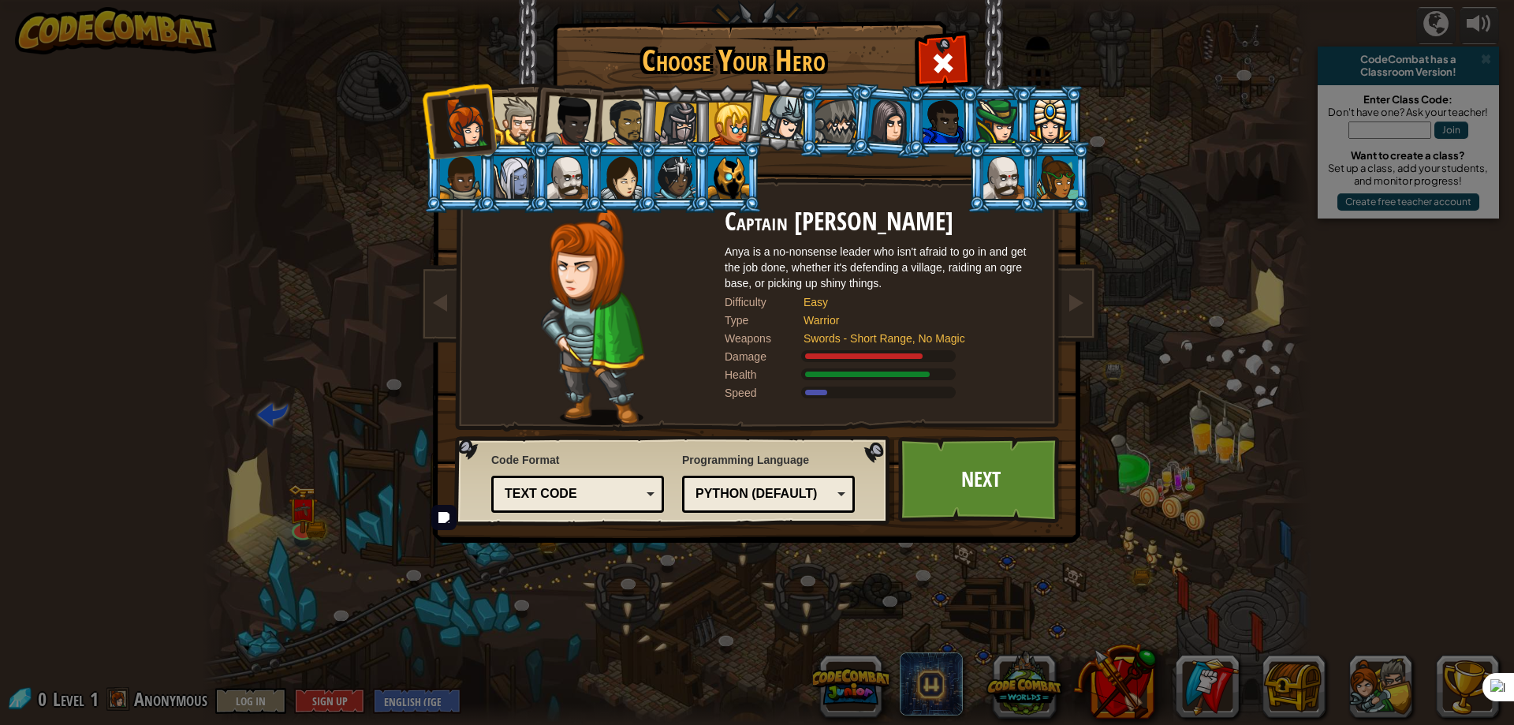
click at [505, 117] on div at bounding box center [518, 121] width 48 height 48
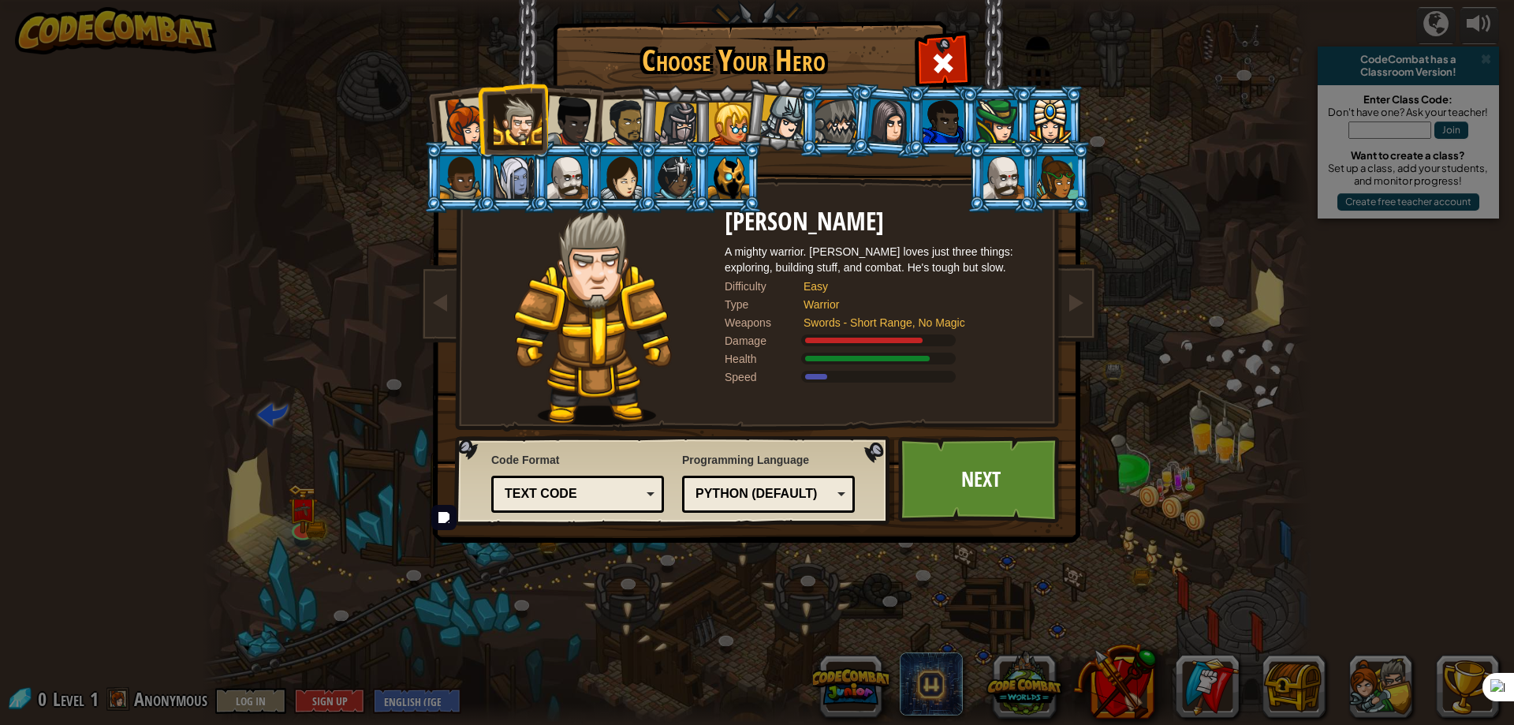
click at [562, 121] on div at bounding box center [571, 121] width 52 height 52
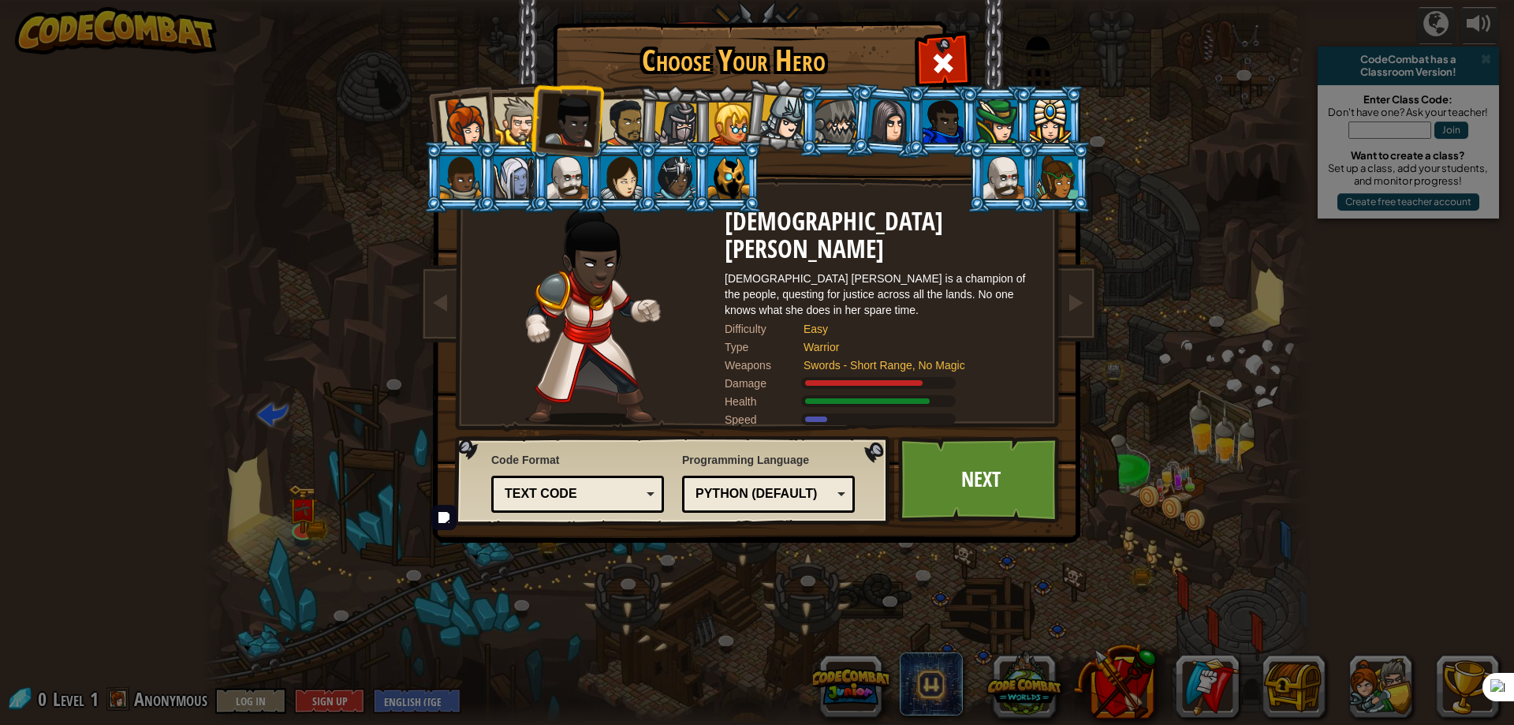
click at [684, 122] on div at bounding box center [676, 124] width 45 height 45
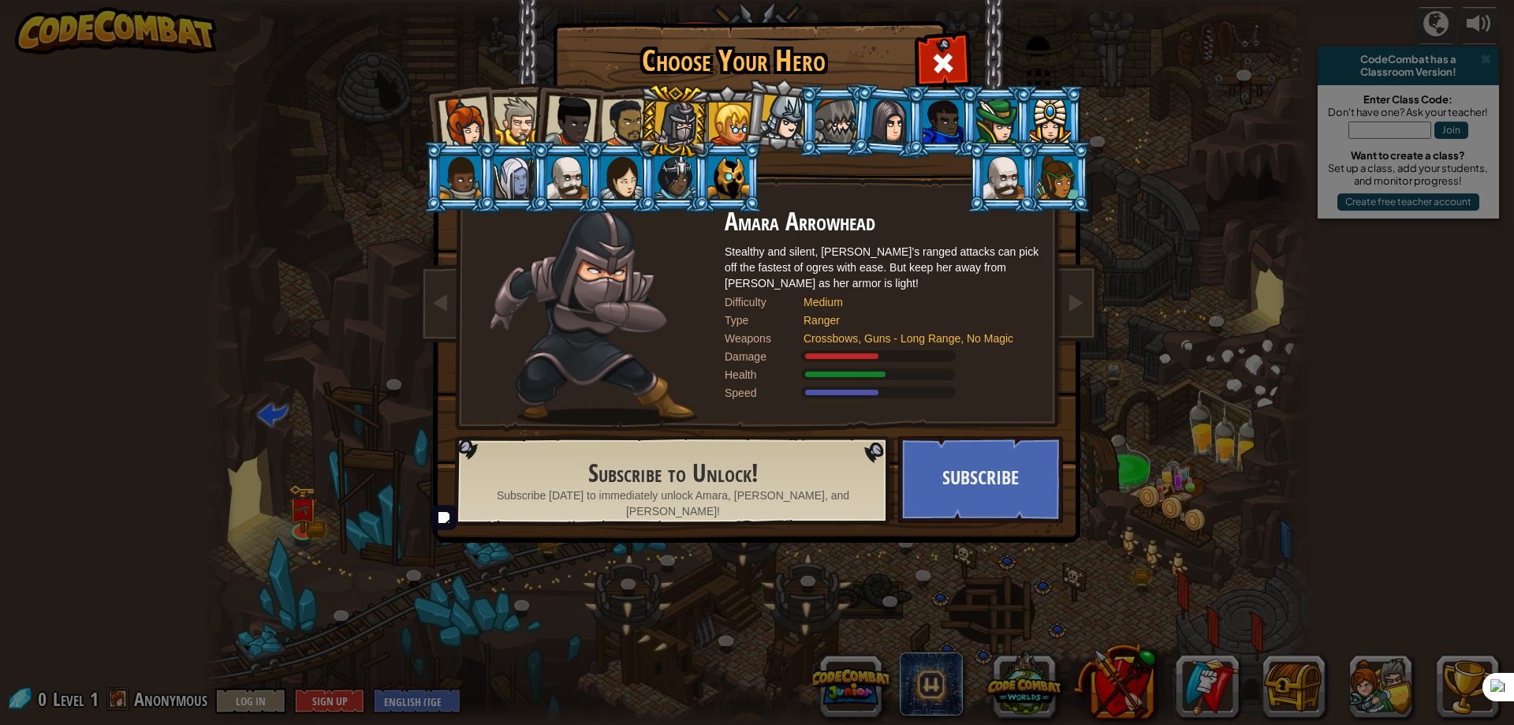
click at [721, 122] on div at bounding box center [730, 124] width 43 height 43
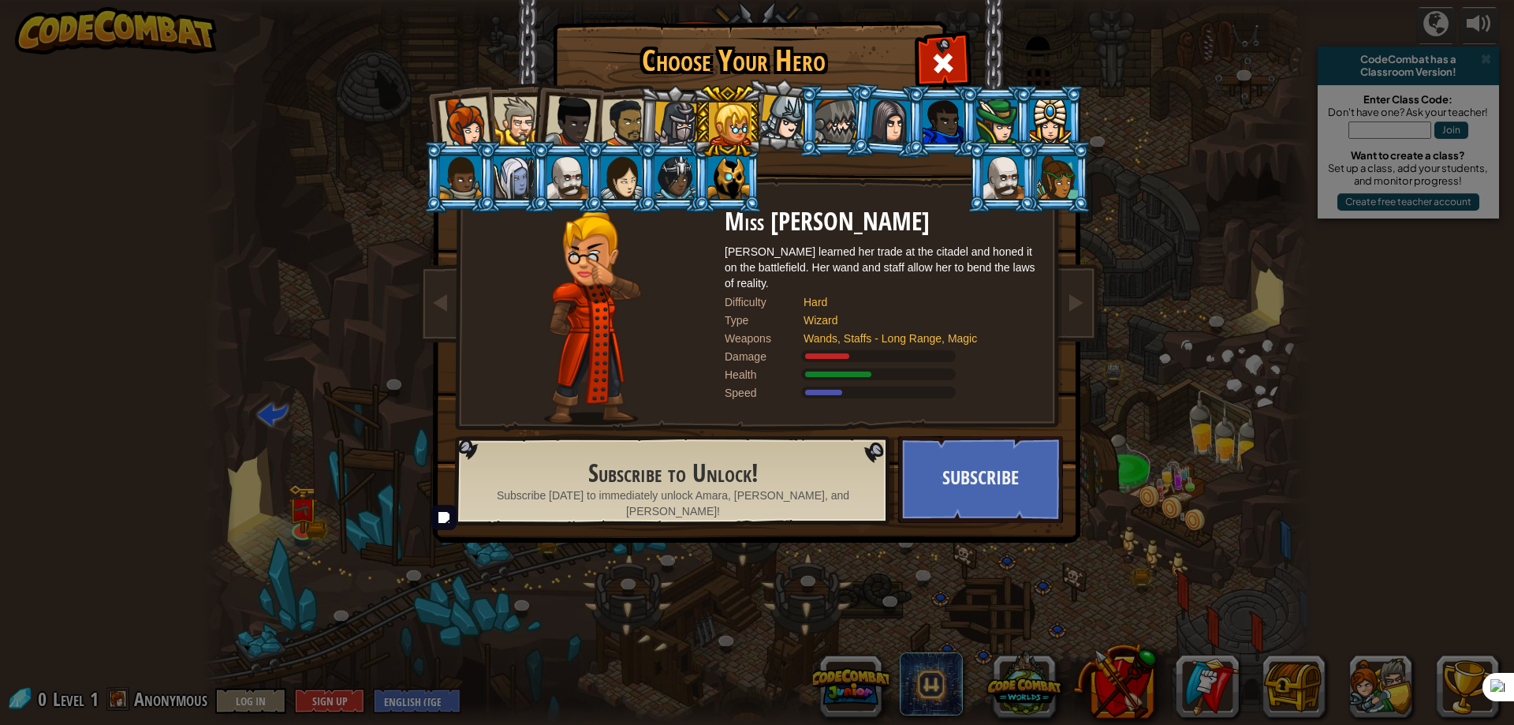
click at [673, 122] on div at bounding box center [676, 124] width 45 height 45
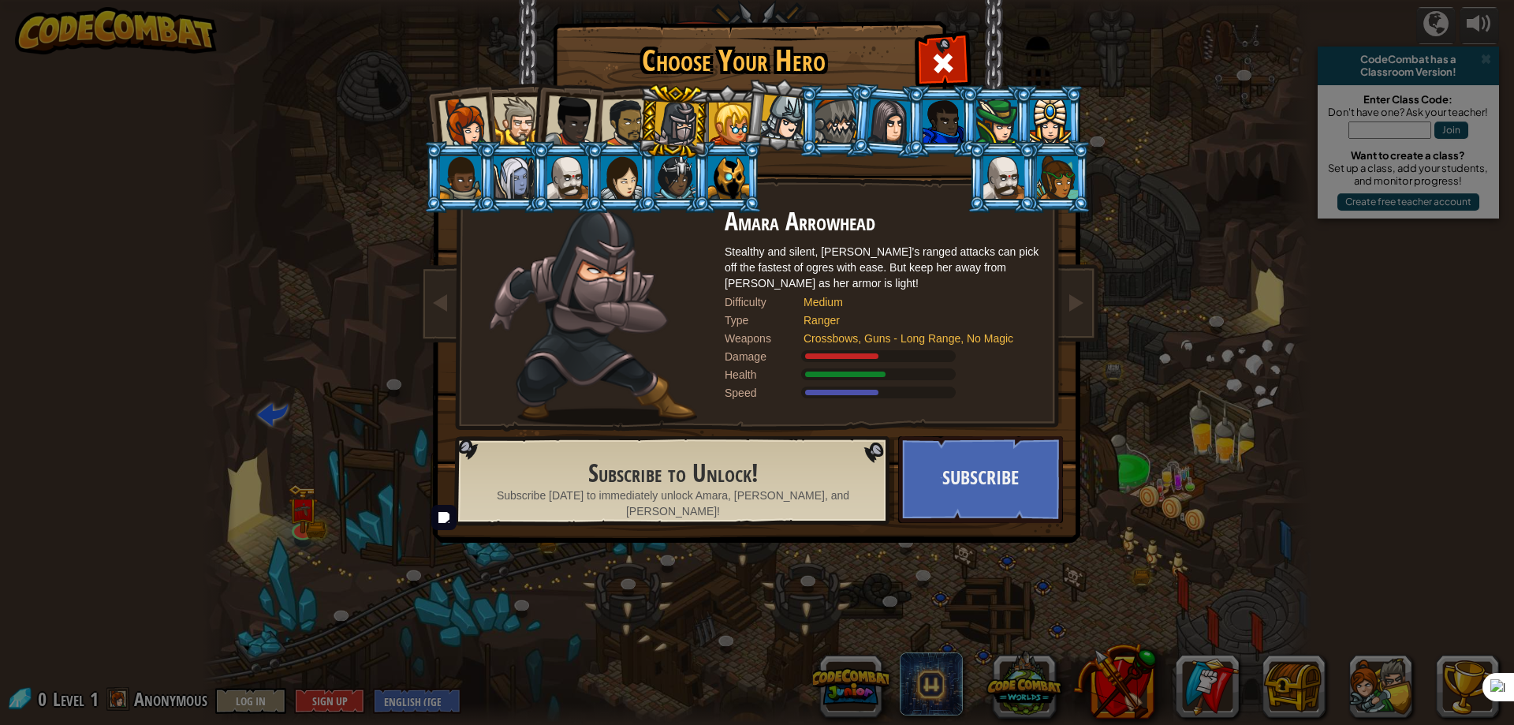
click at [614, 114] on div at bounding box center [625, 123] width 49 height 49
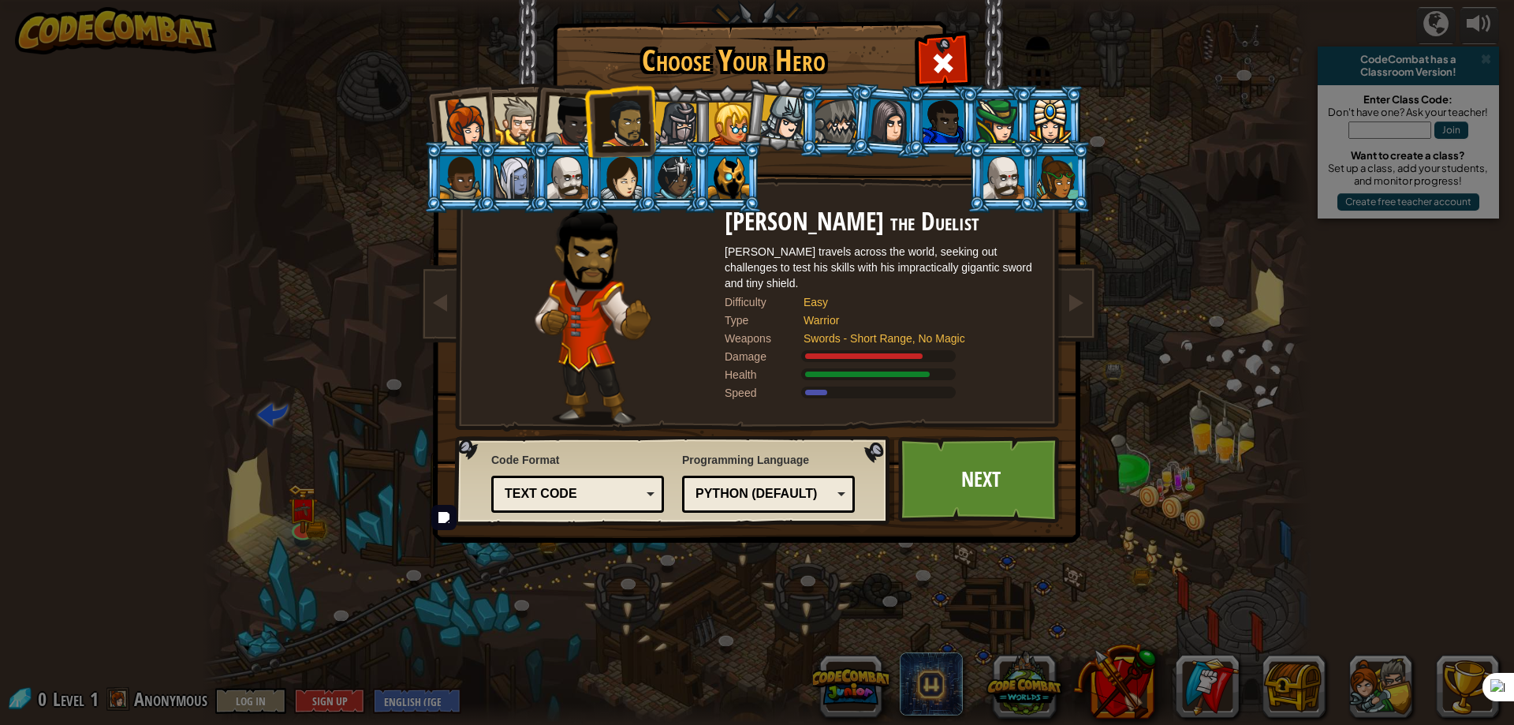
click at [549, 127] on div at bounding box center [571, 121] width 52 height 52
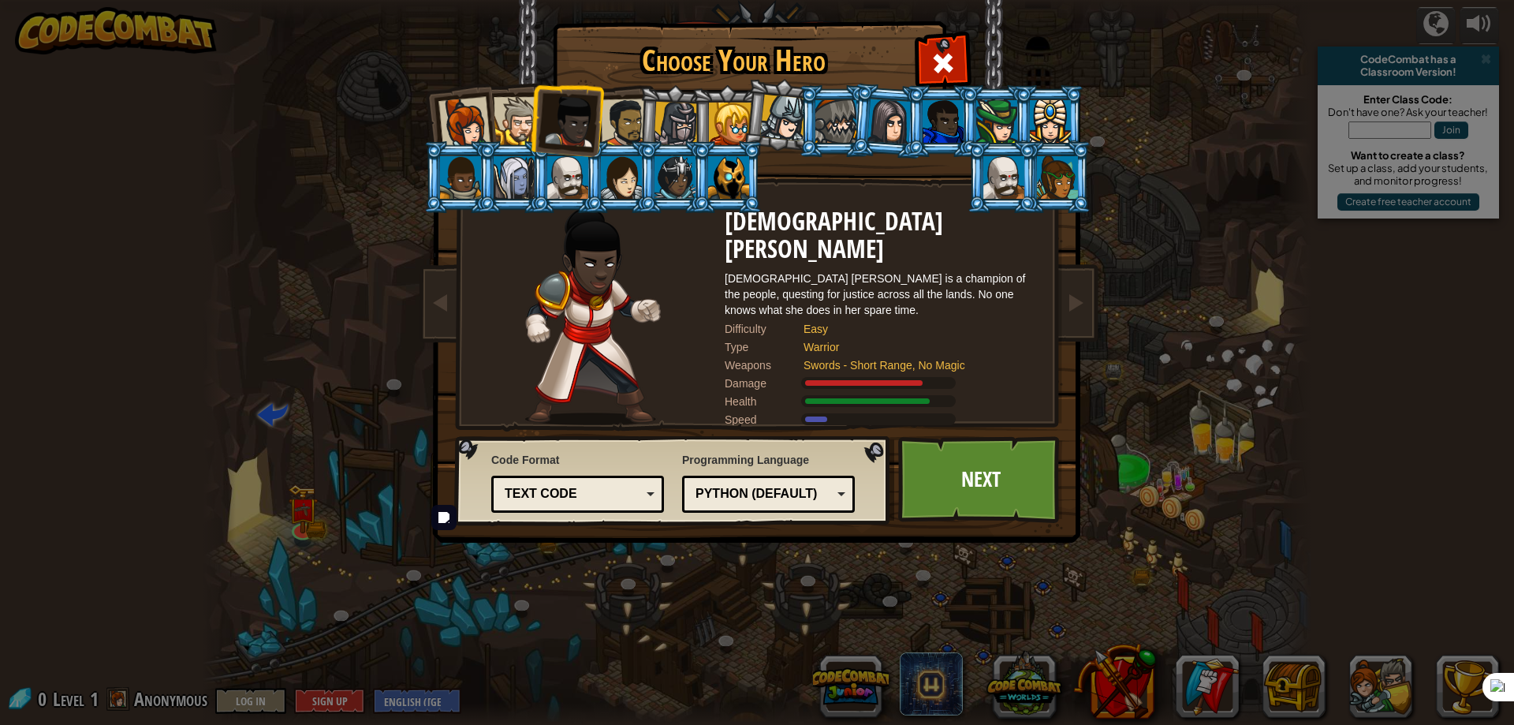
click at [527, 121] on div at bounding box center [518, 121] width 48 height 48
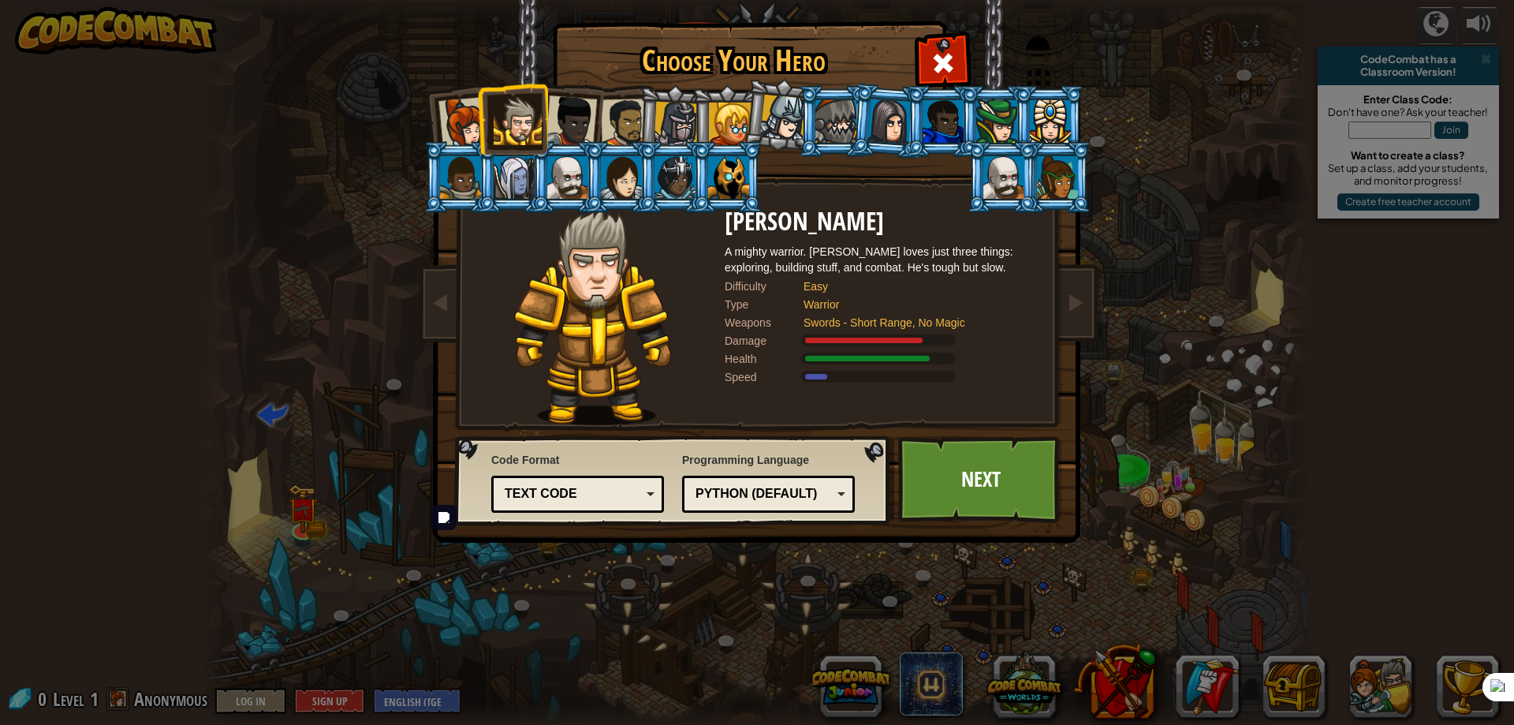
click at [480, 123] on li at bounding box center [512, 119] width 71 height 72
click at [464, 122] on div at bounding box center [464, 123] width 52 height 52
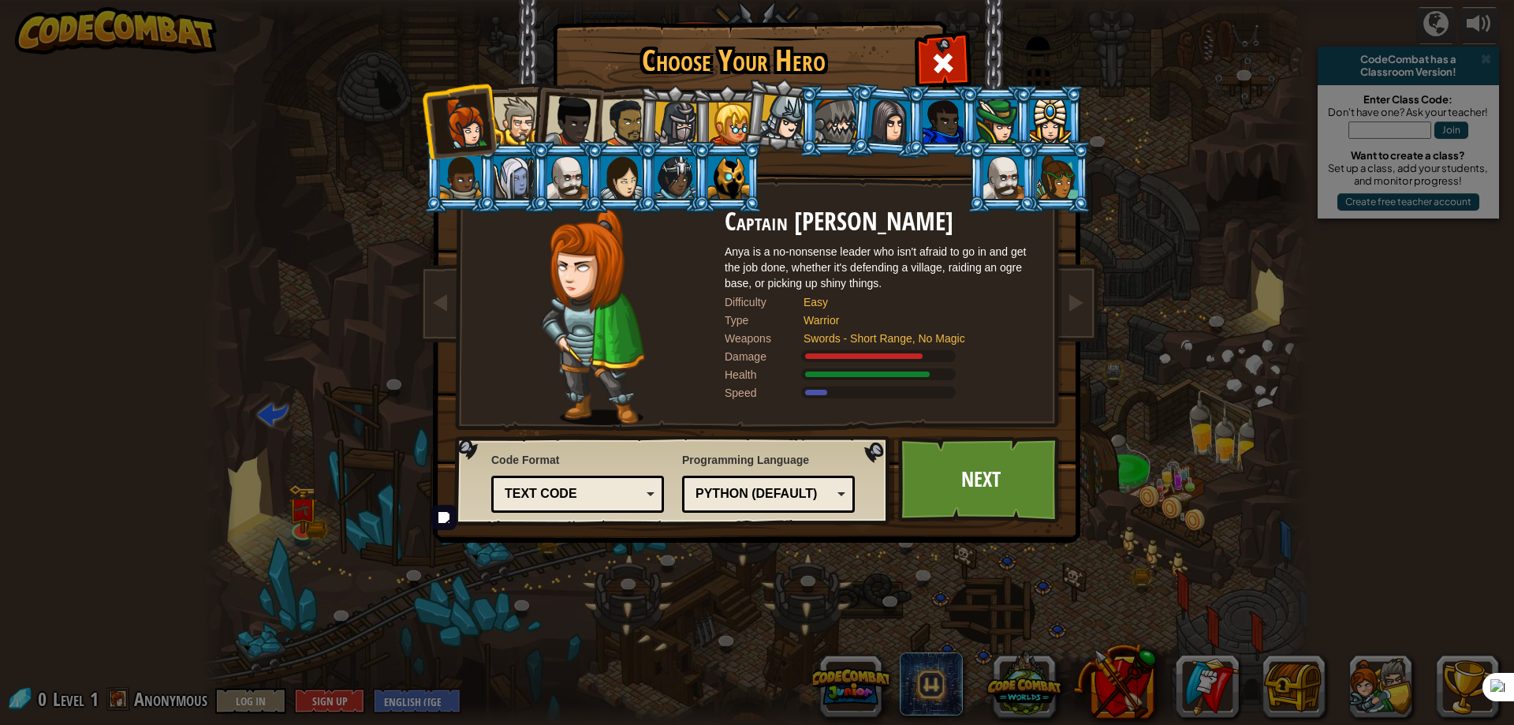
click at [523, 114] on div at bounding box center [518, 121] width 48 height 48
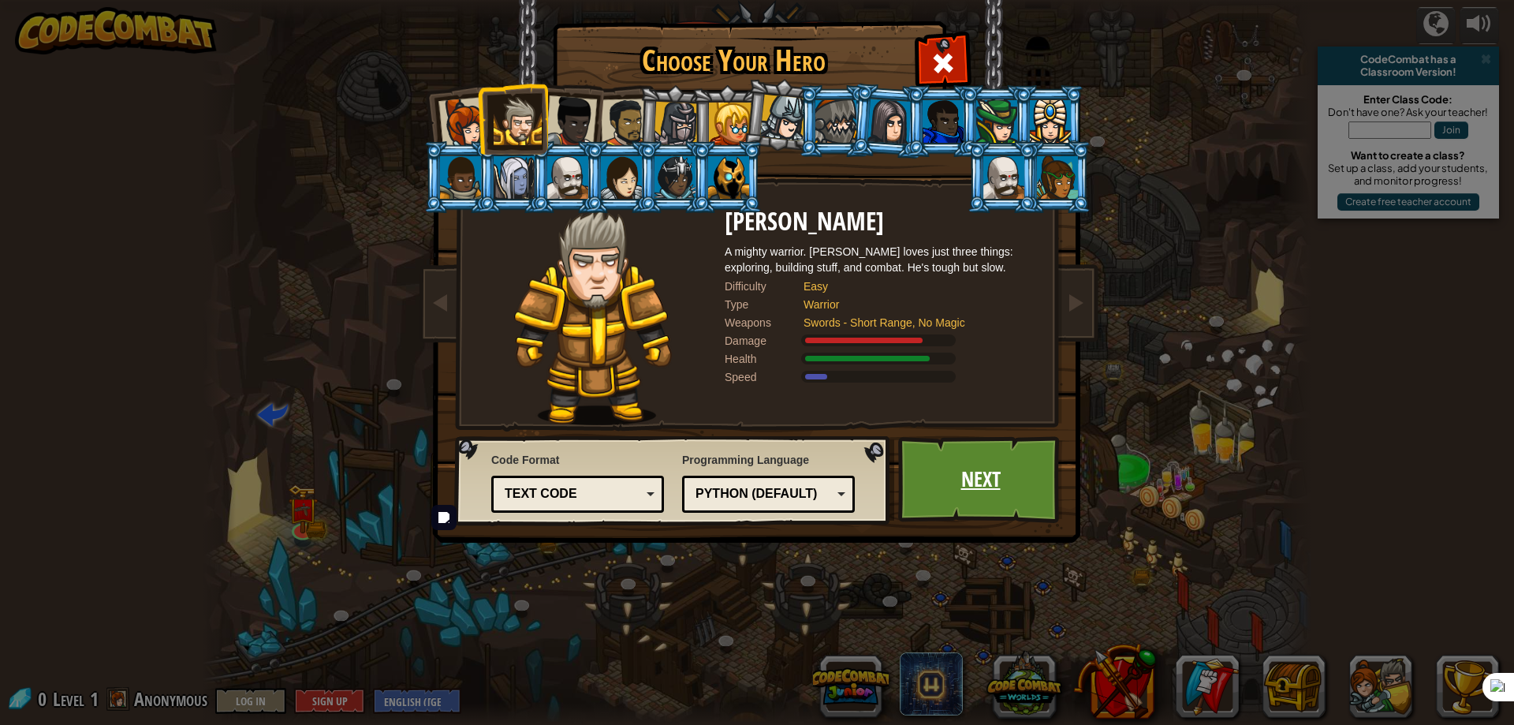
click at [994, 465] on link "Next" at bounding box center [980, 479] width 165 height 87
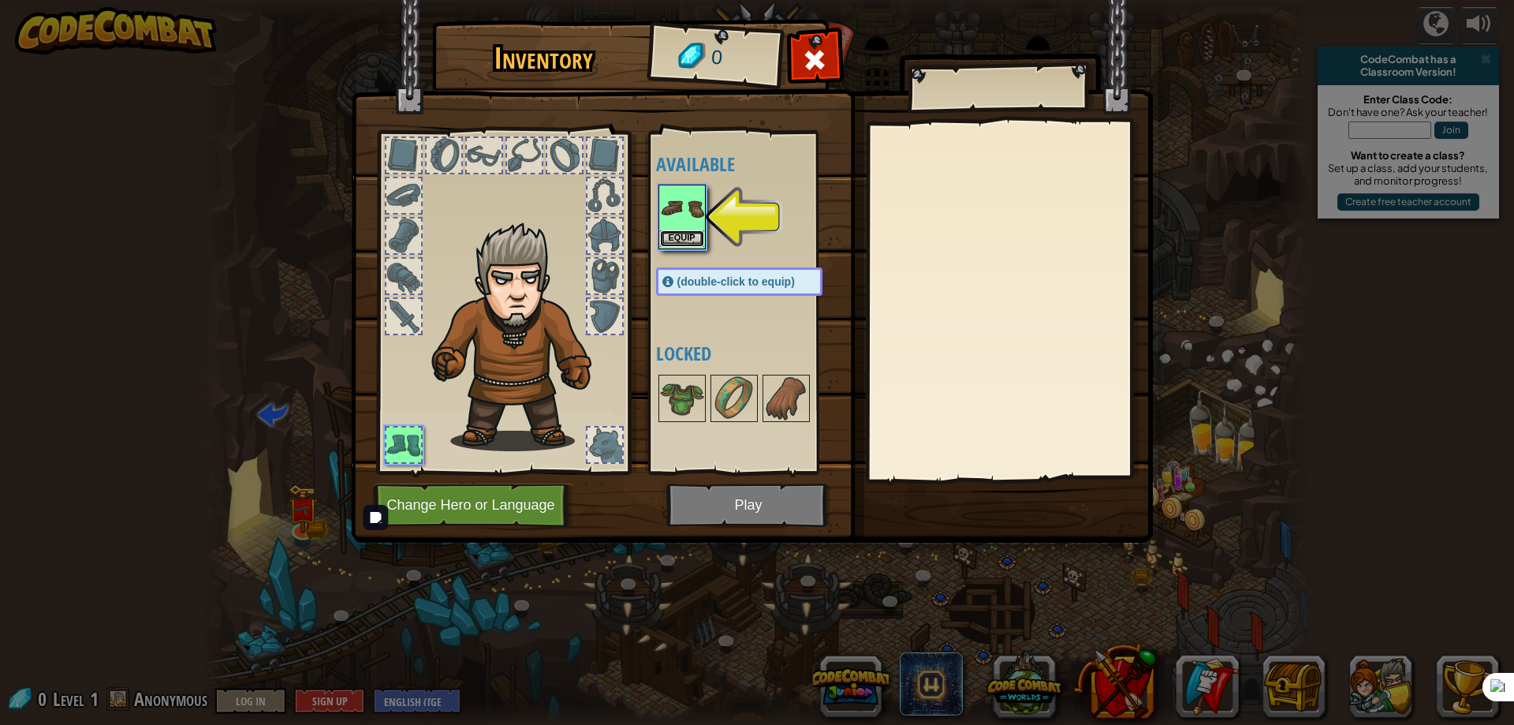
click at [691, 234] on button "Equip" at bounding box center [682, 238] width 44 height 17
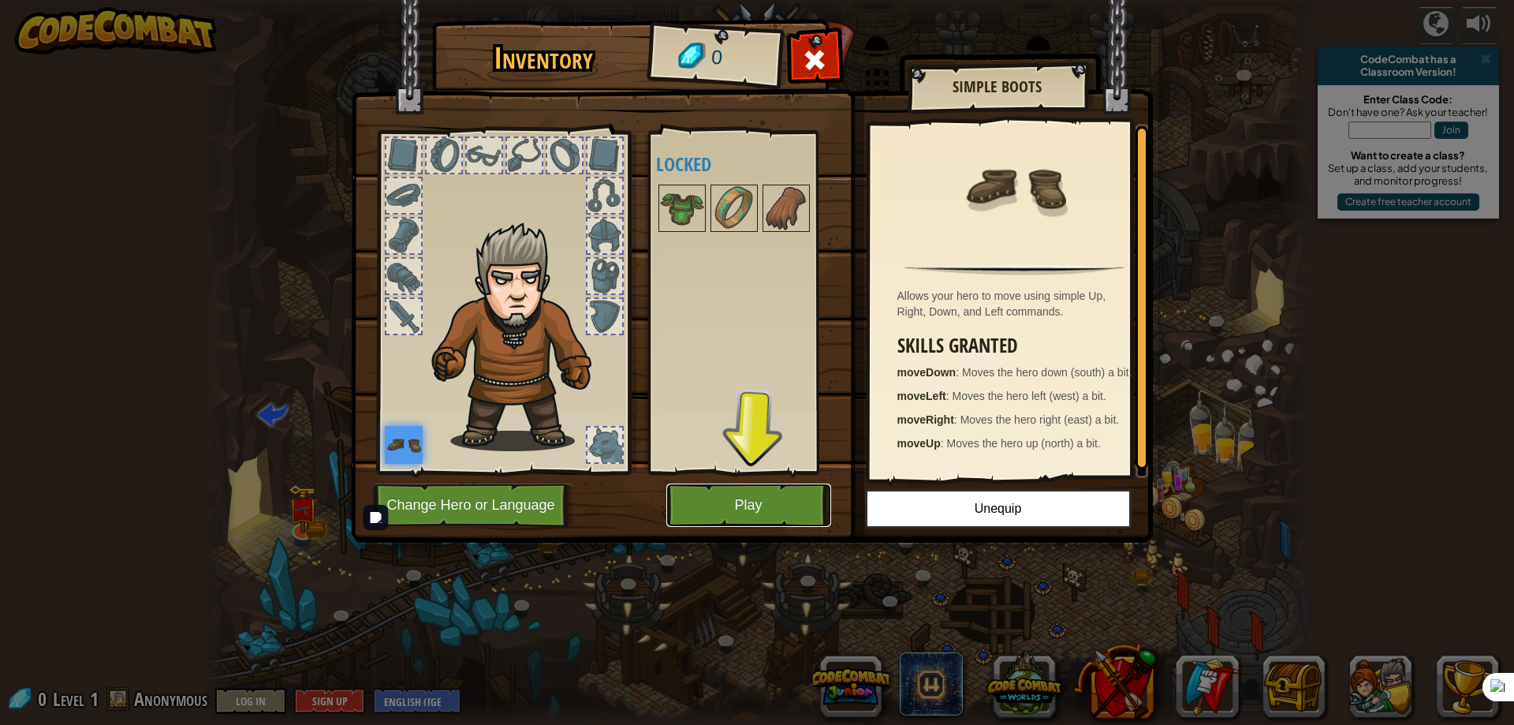
click at [739, 503] on button "Play" at bounding box center [748, 504] width 165 height 43
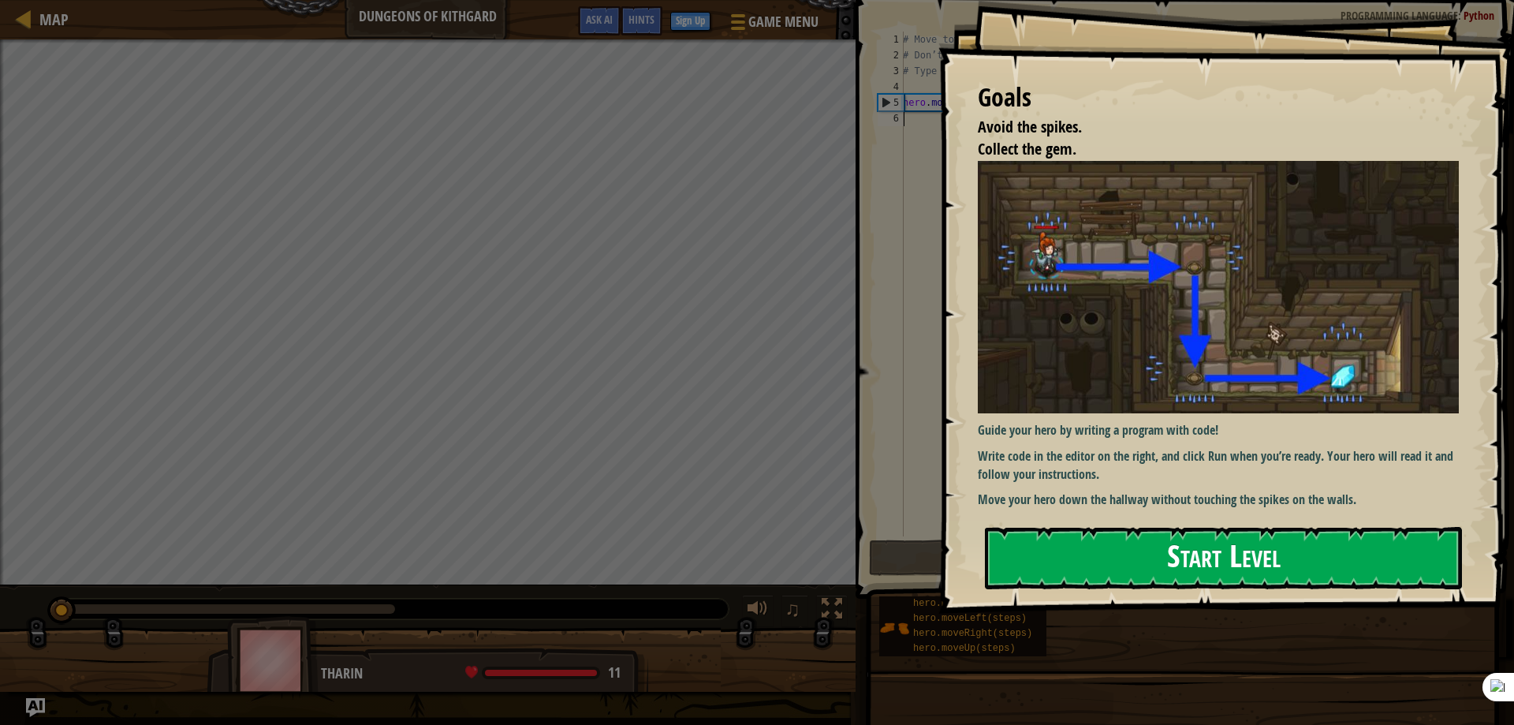
click at [1166, 552] on button "Start Level" at bounding box center [1223, 558] width 477 height 62
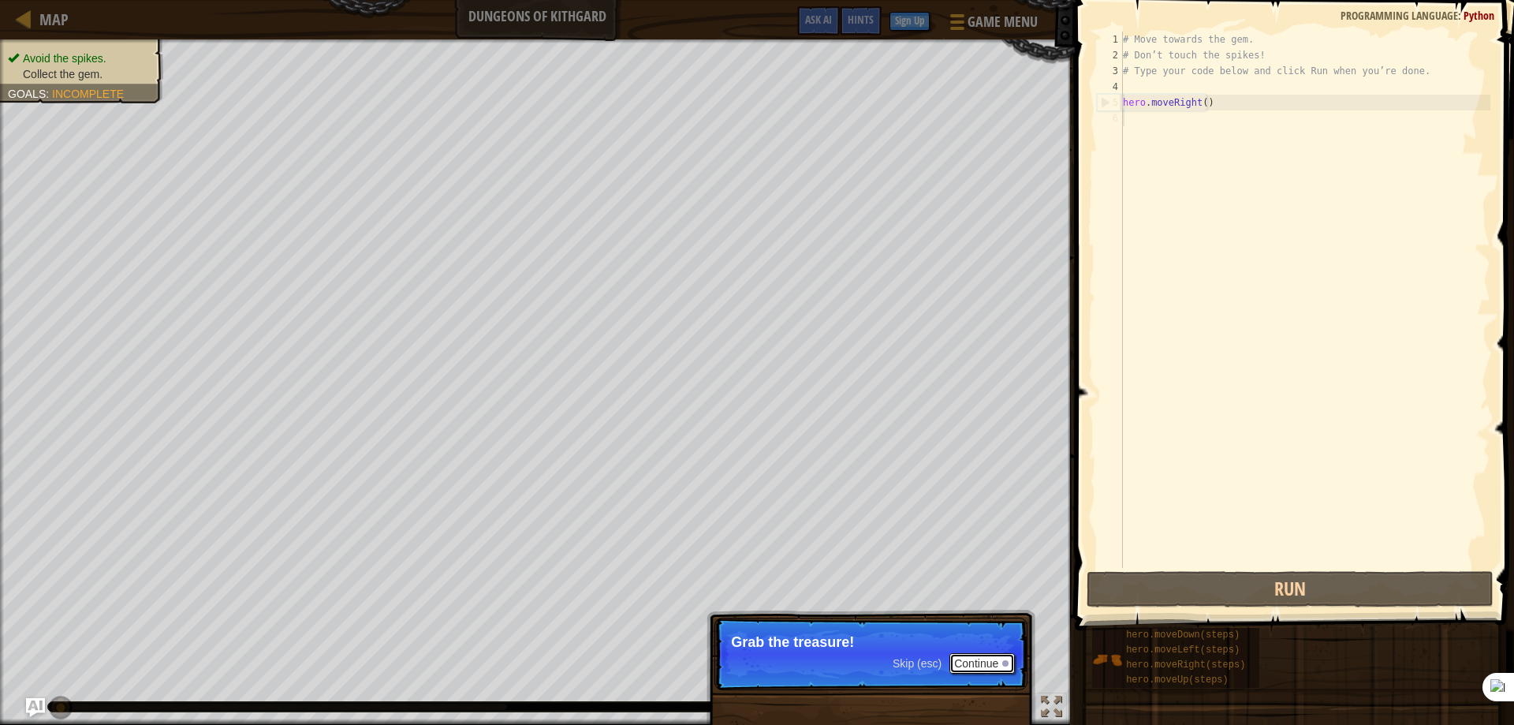
click at [981, 665] on button "Continue" at bounding box center [981, 663] width 65 height 21
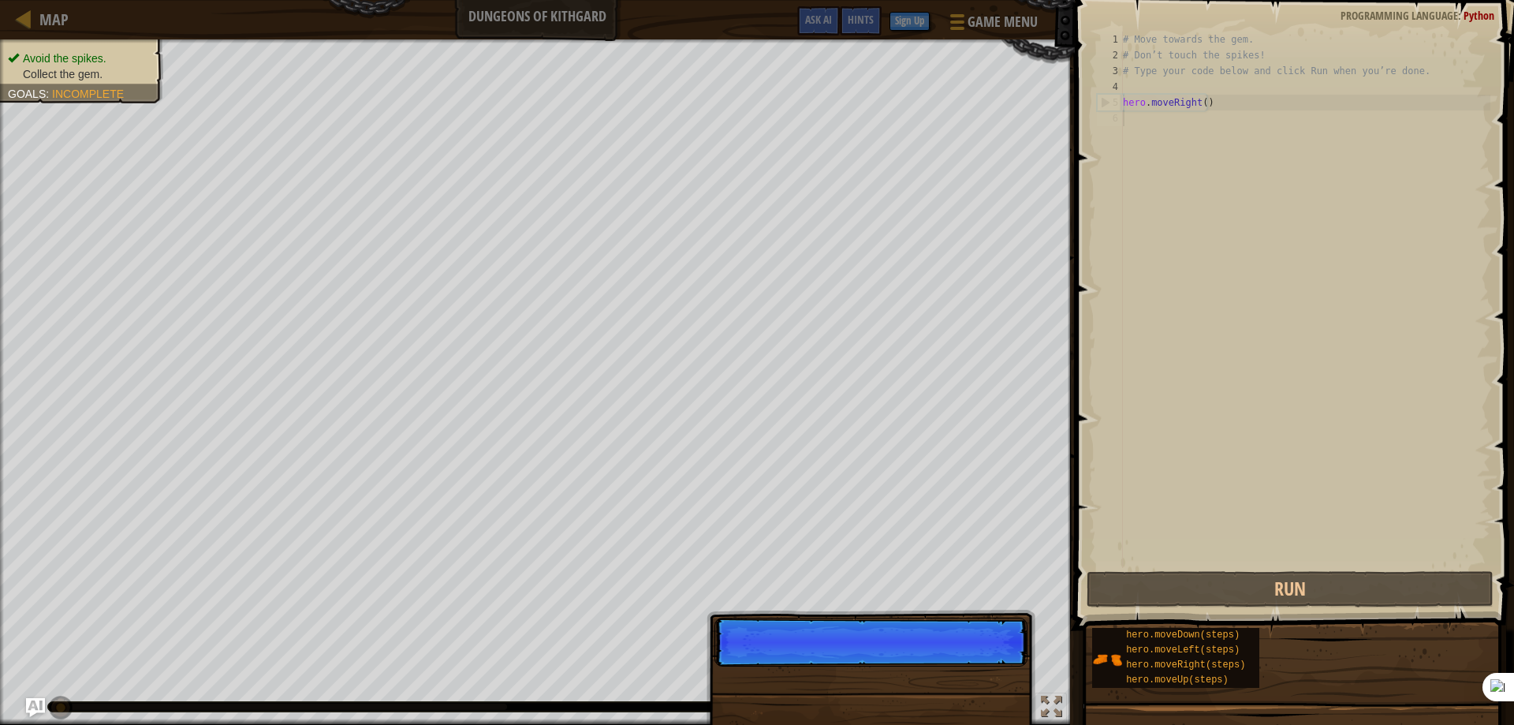
scroll to position [7, 0]
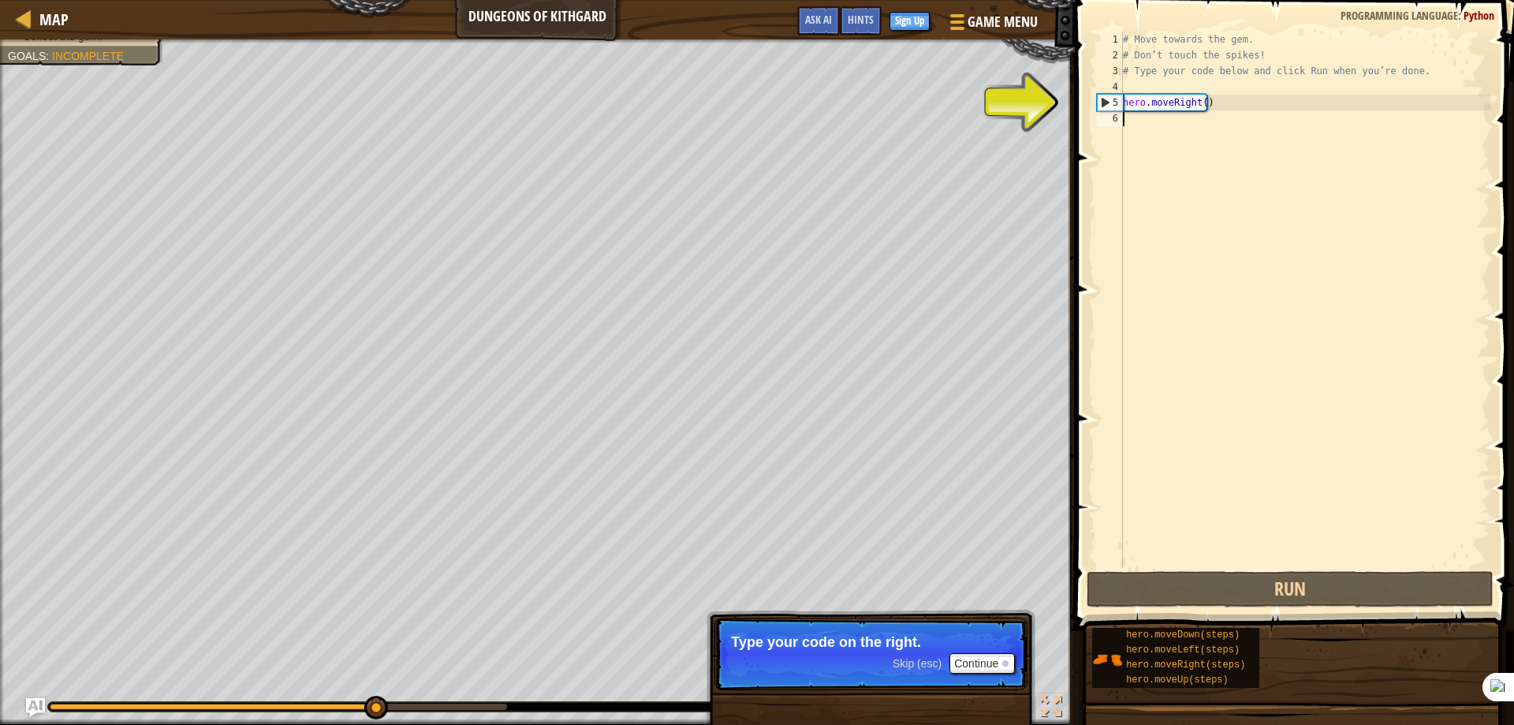
click at [1147, 119] on div "# Move towards the gem. # Don’t touch the spikes! # Type your code below and cl…" at bounding box center [1305, 316] width 371 height 568
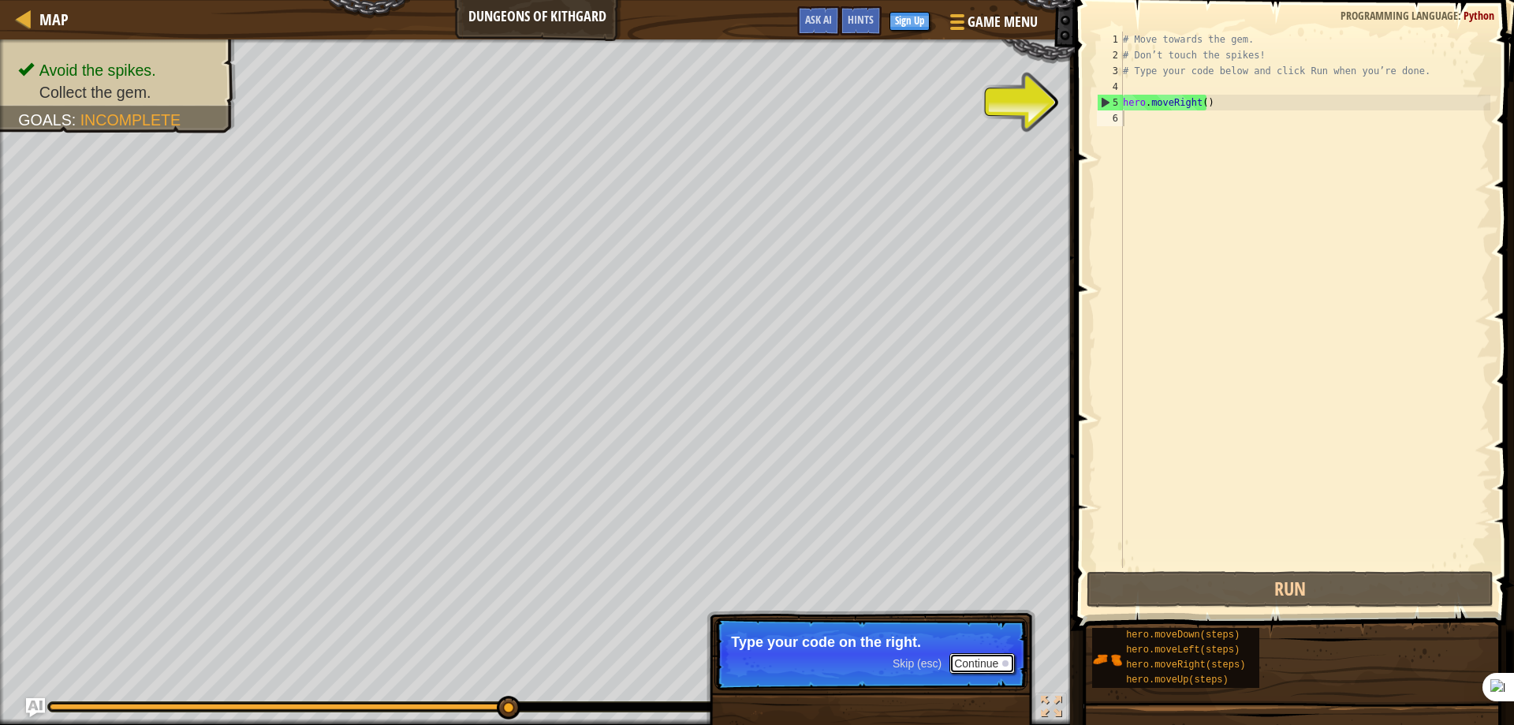
click at [986, 658] on button "Continue" at bounding box center [981, 663] width 65 height 21
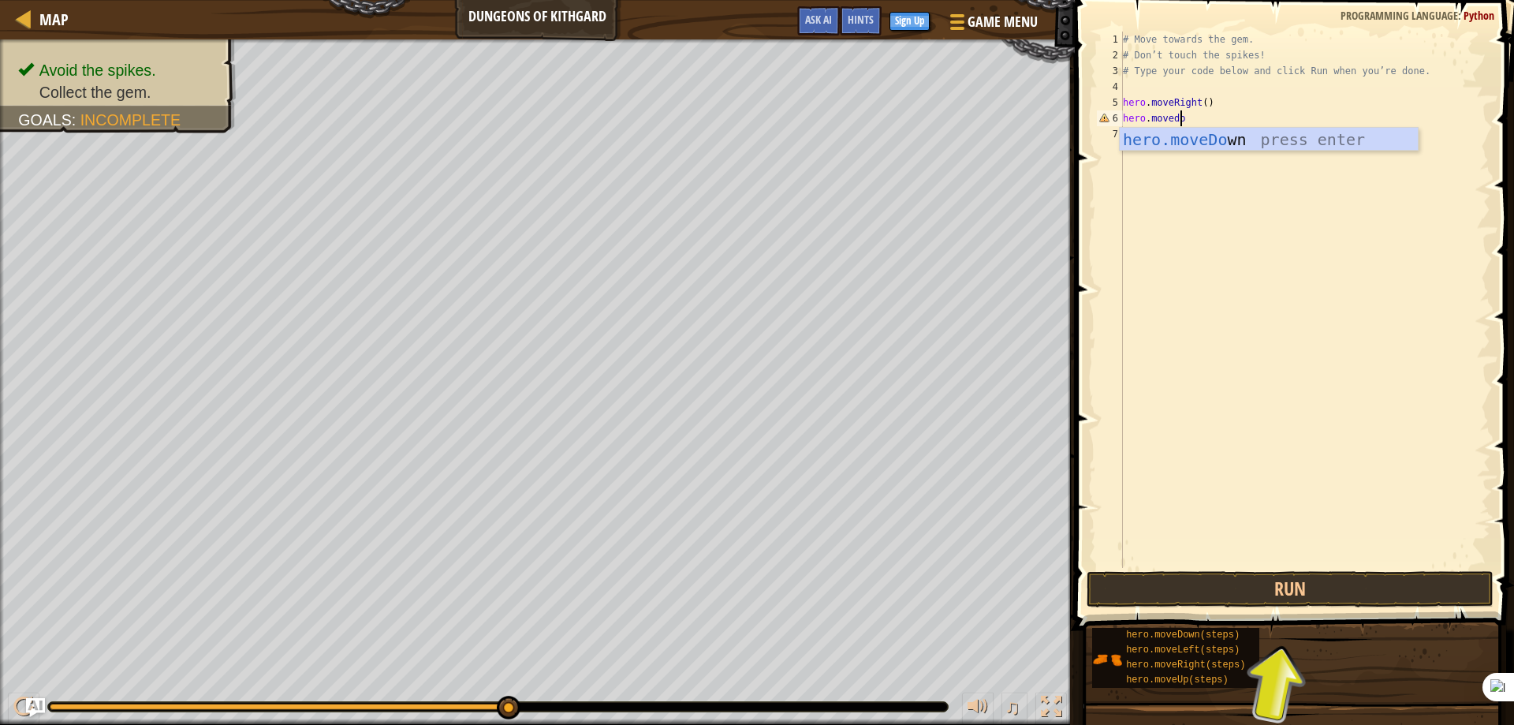
scroll to position [7, 5]
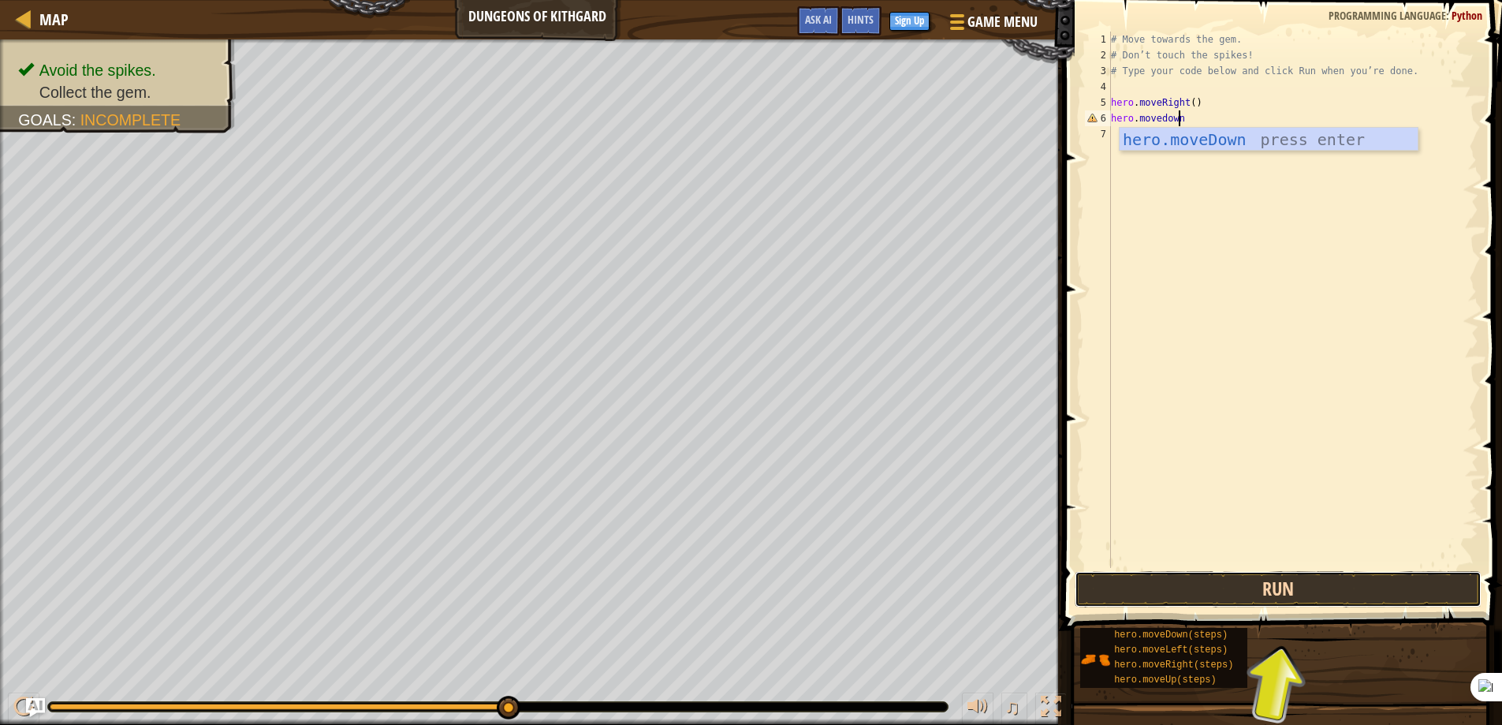
click at [1274, 588] on button "Run" at bounding box center [1279, 589] width 408 height 36
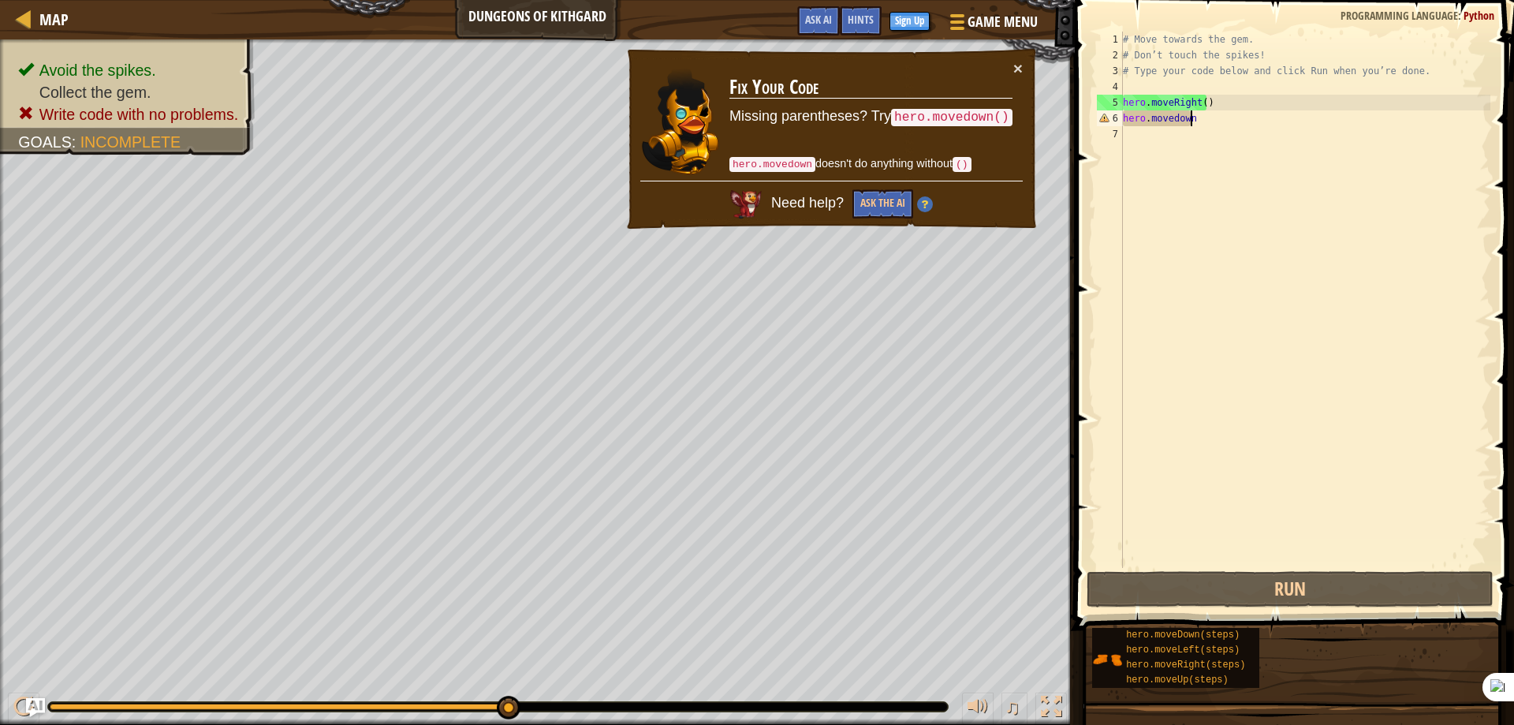
scroll to position [7, 6]
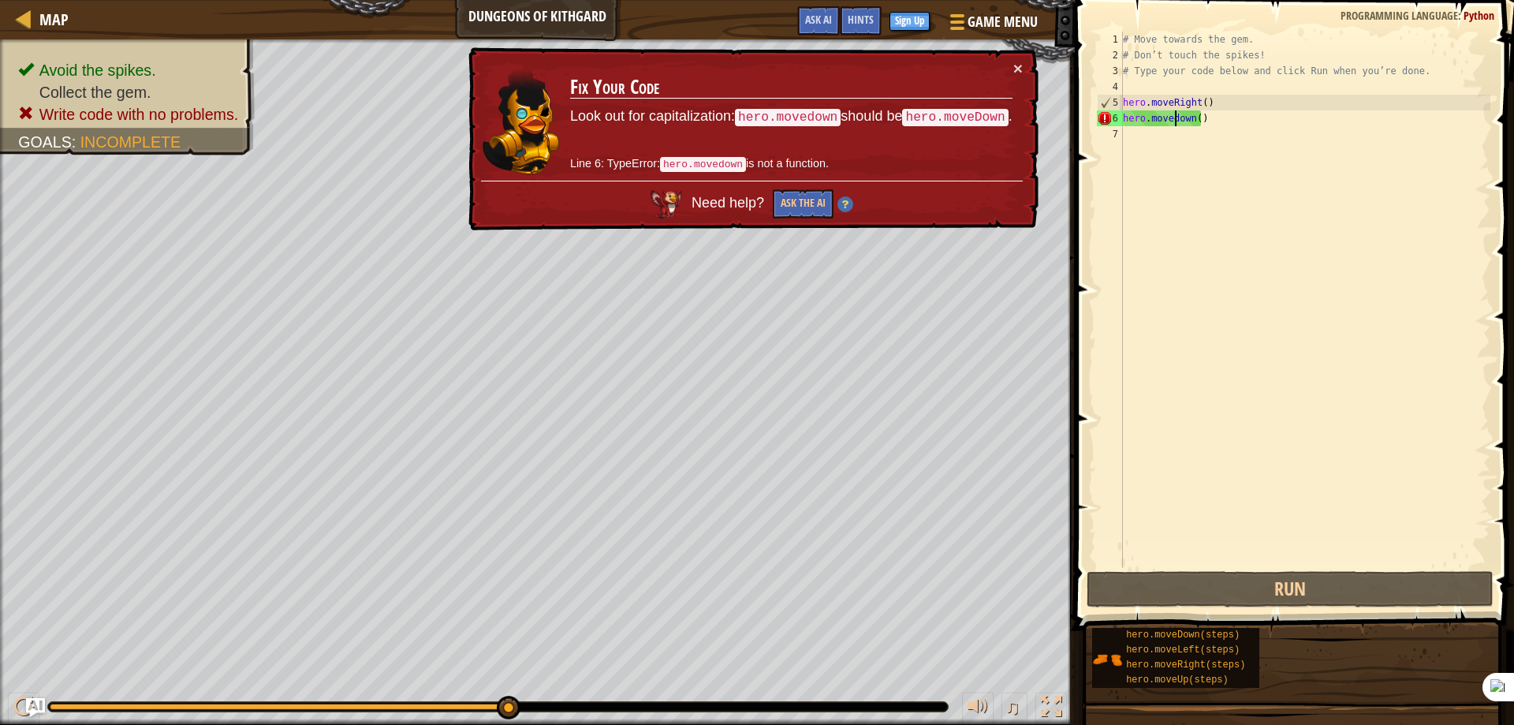
click at [1176, 120] on div "# Move towards the gem. # Don’t touch the spikes! # Type your code below and cl…" at bounding box center [1305, 316] width 371 height 568
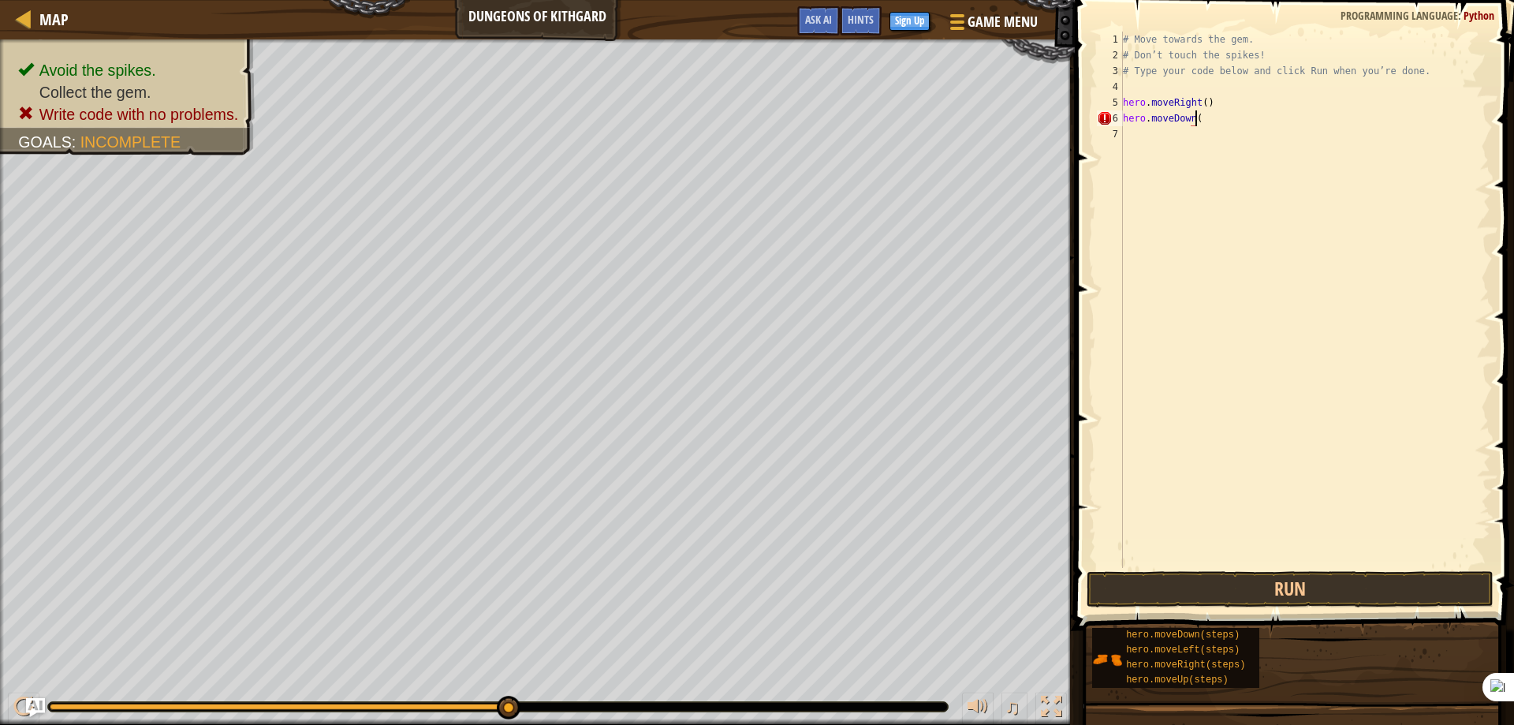
type textarea "hero.moveDown()"
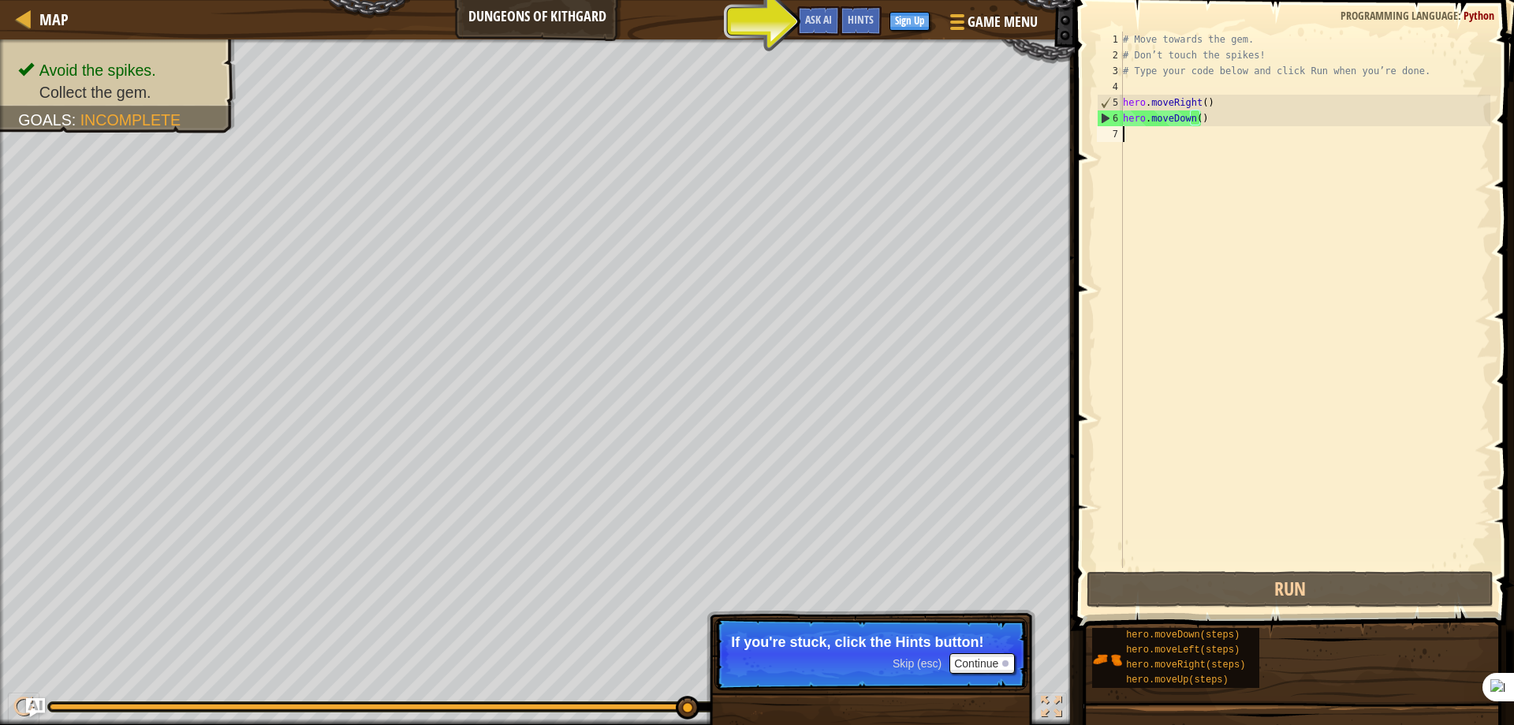
click at [1176, 140] on div "# Move towards the gem. # Don’t touch the spikes! # Type your code below and cl…" at bounding box center [1305, 316] width 371 height 568
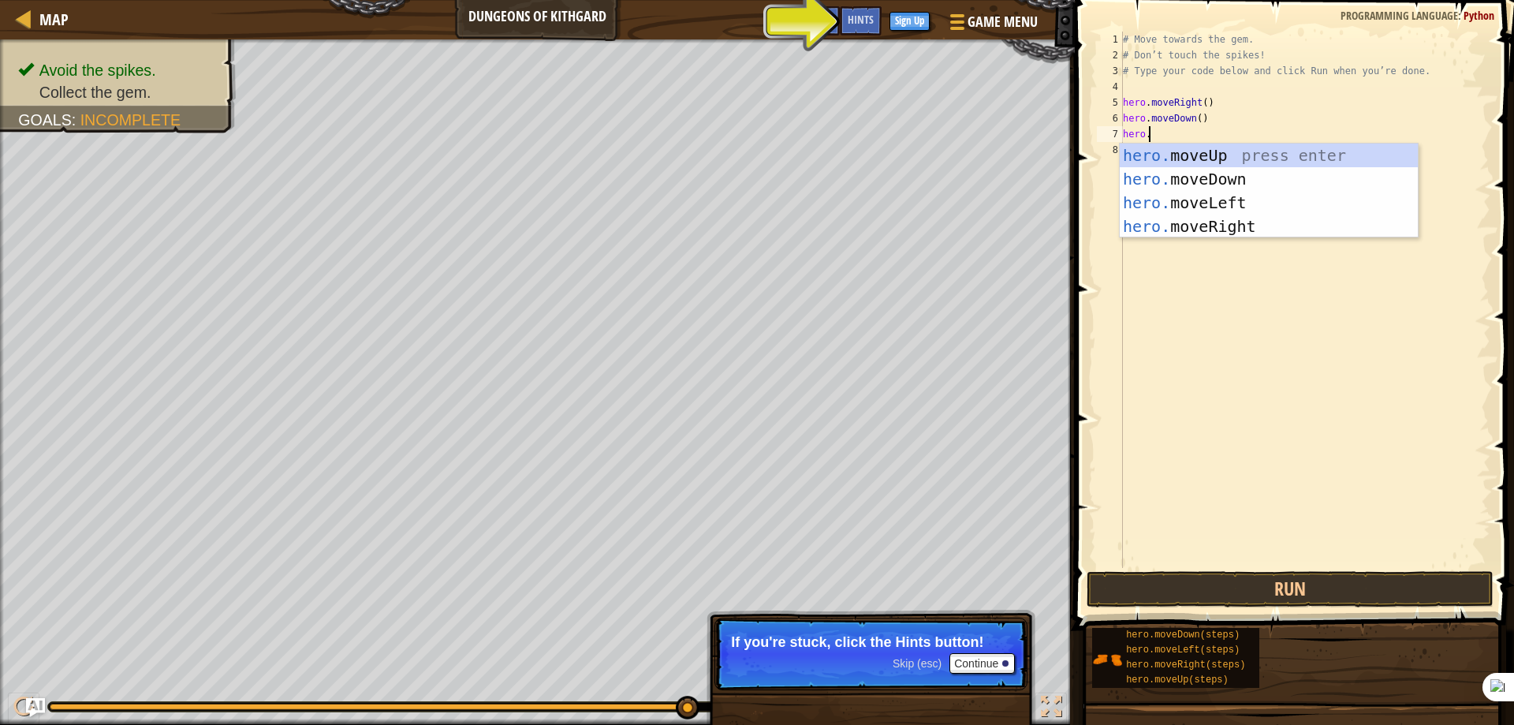
scroll to position [7, 2]
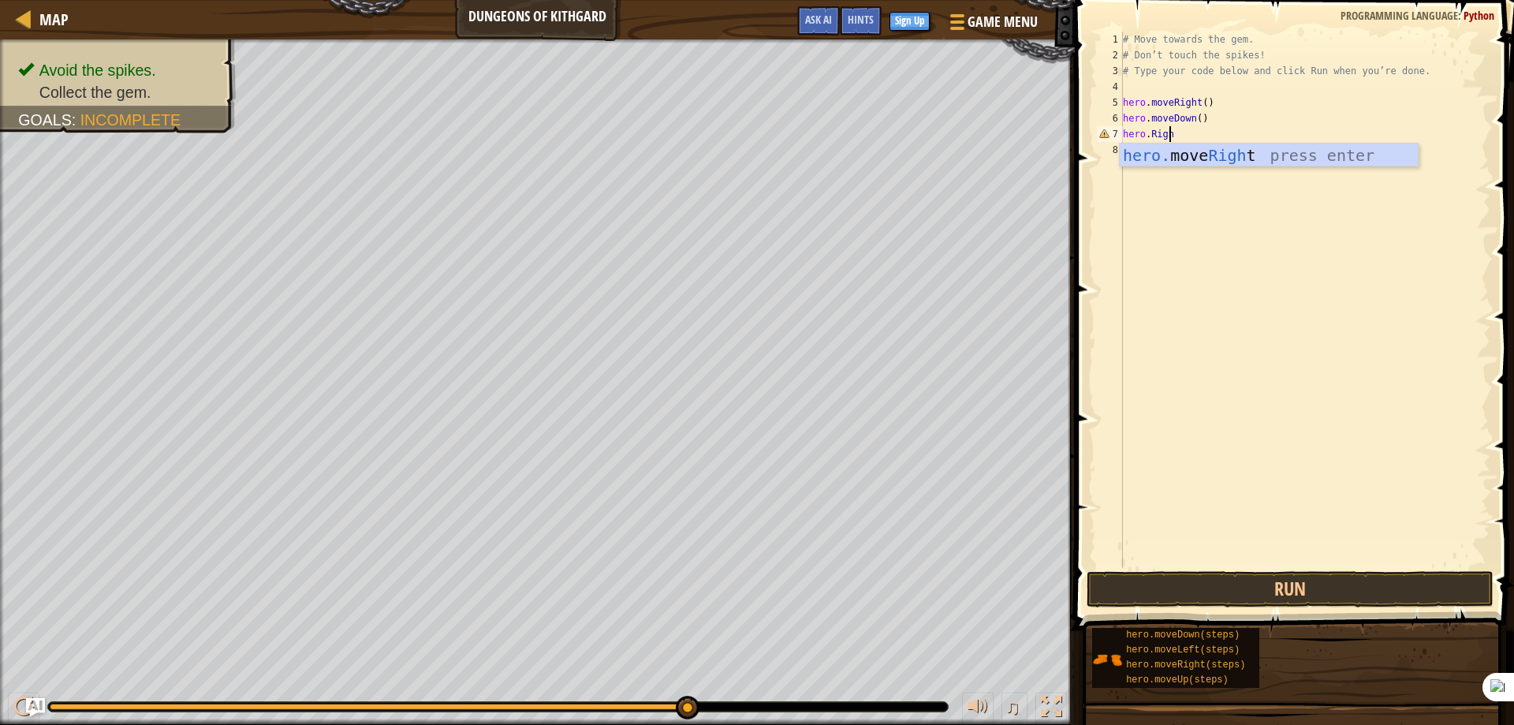
type textarea "hero.Right"
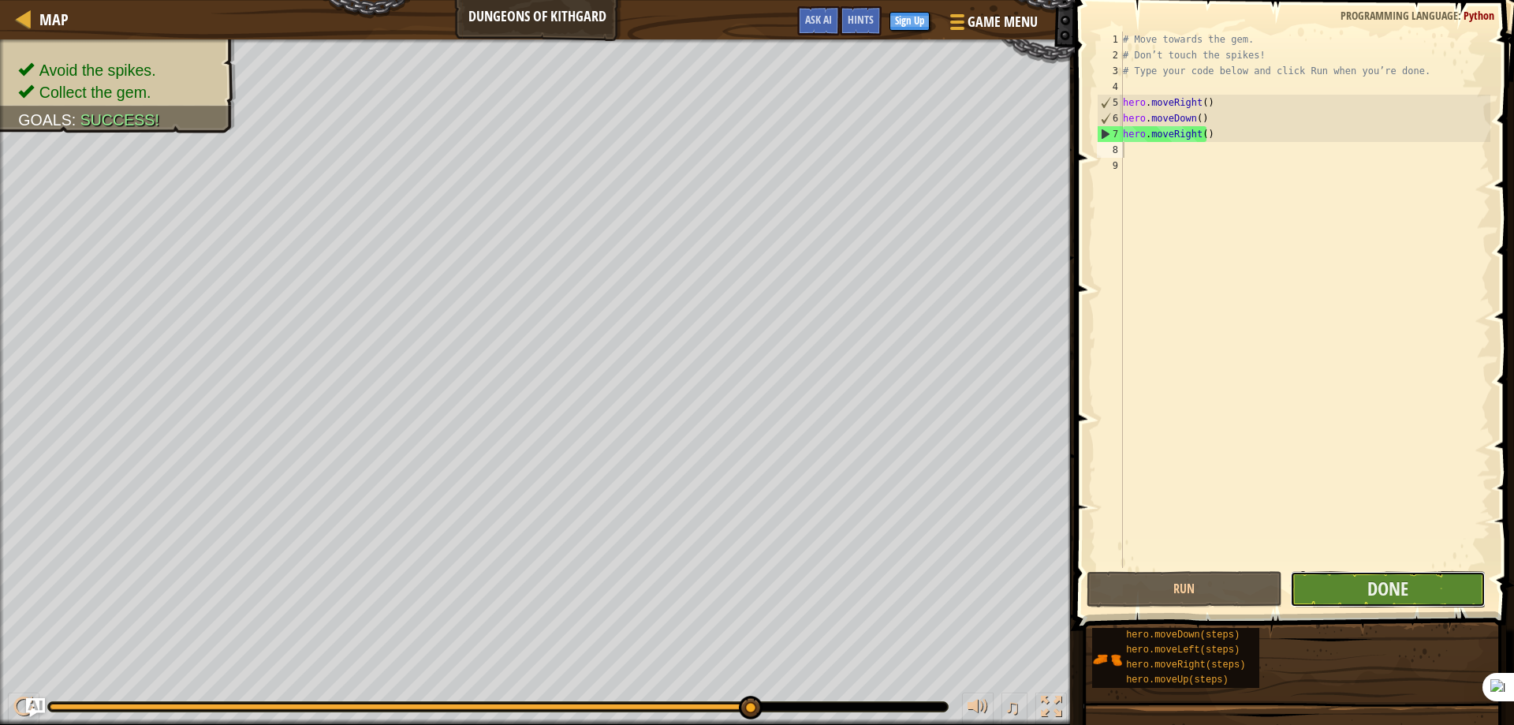
click at [1359, 587] on button "Done" at bounding box center [1388, 589] width 196 height 36
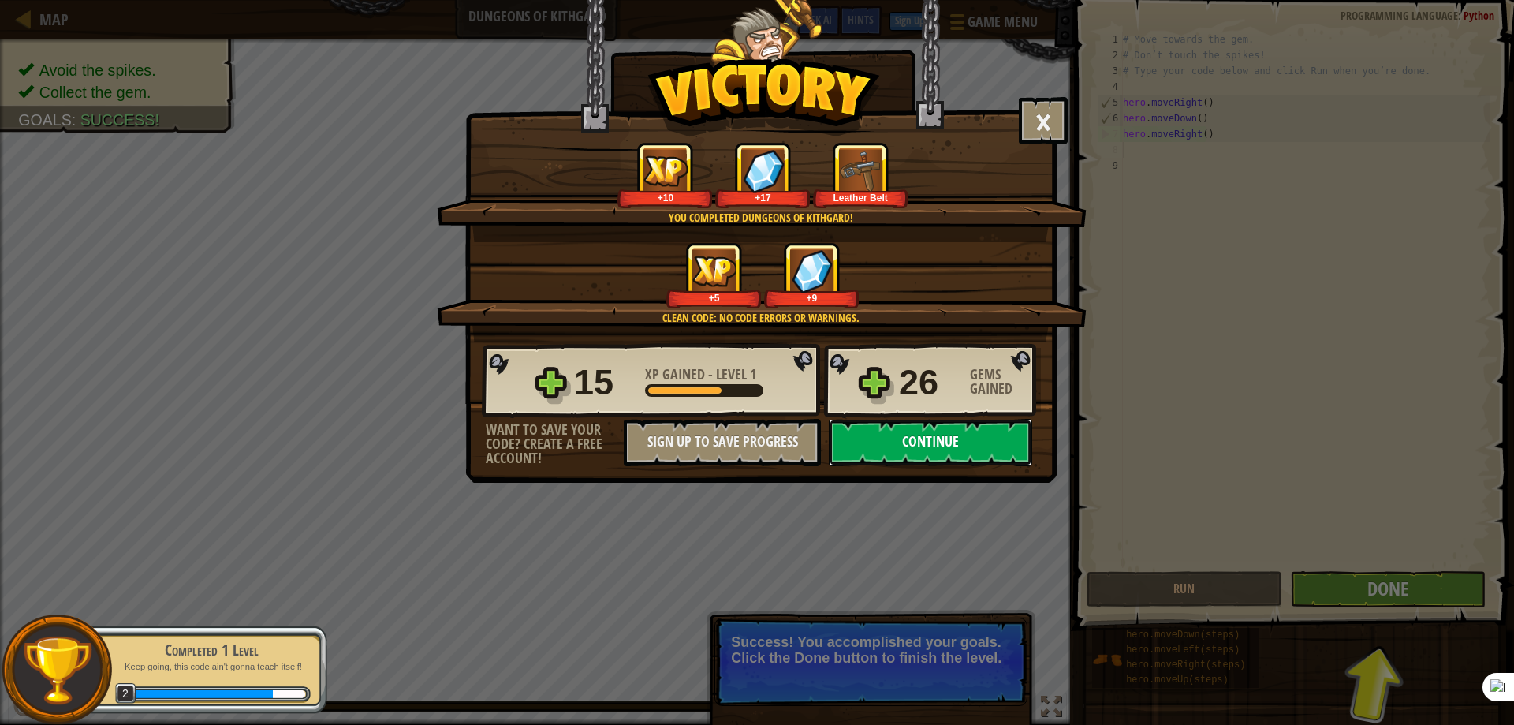
click at [941, 450] on button "Continue" at bounding box center [930, 442] width 203 height 47
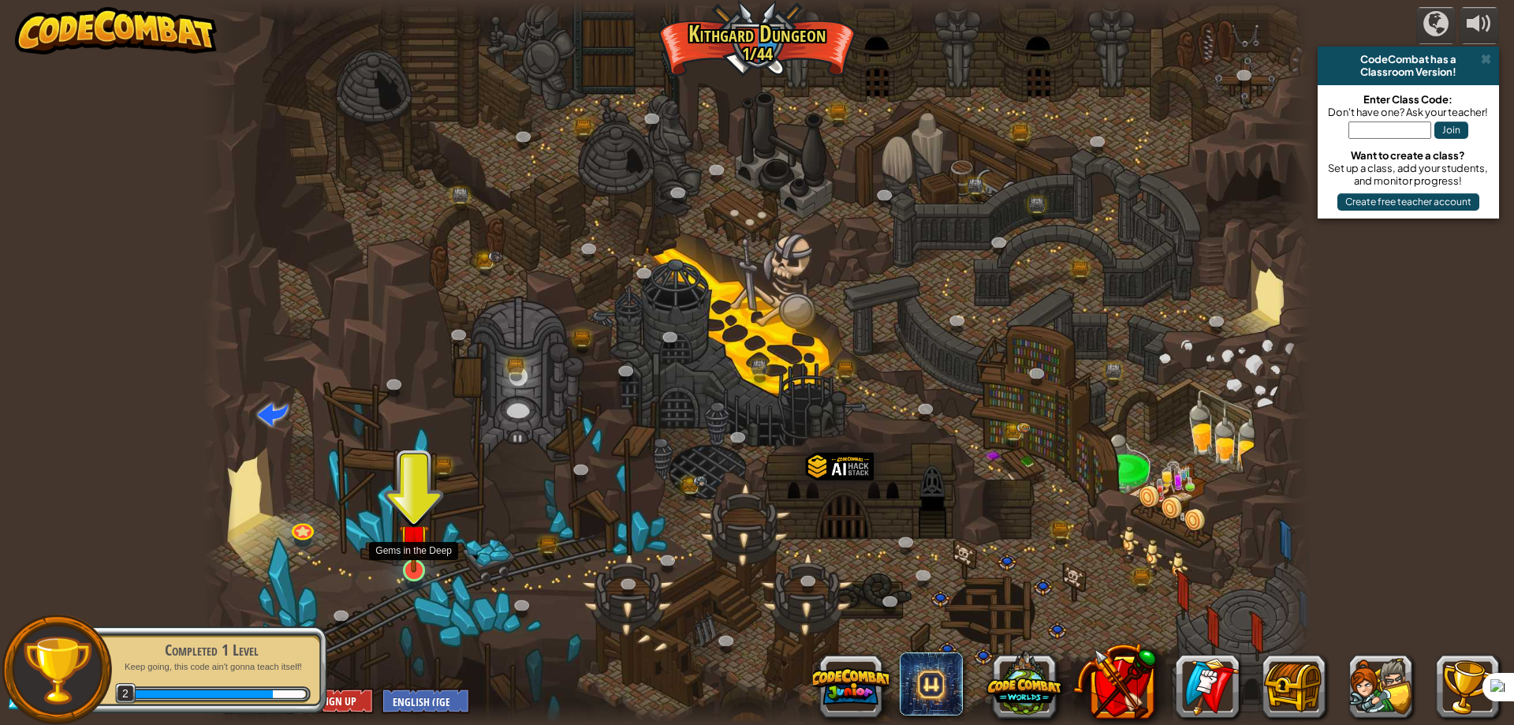
click at [414, 563] on img at bounding box center [414, 539] width 30 height 68
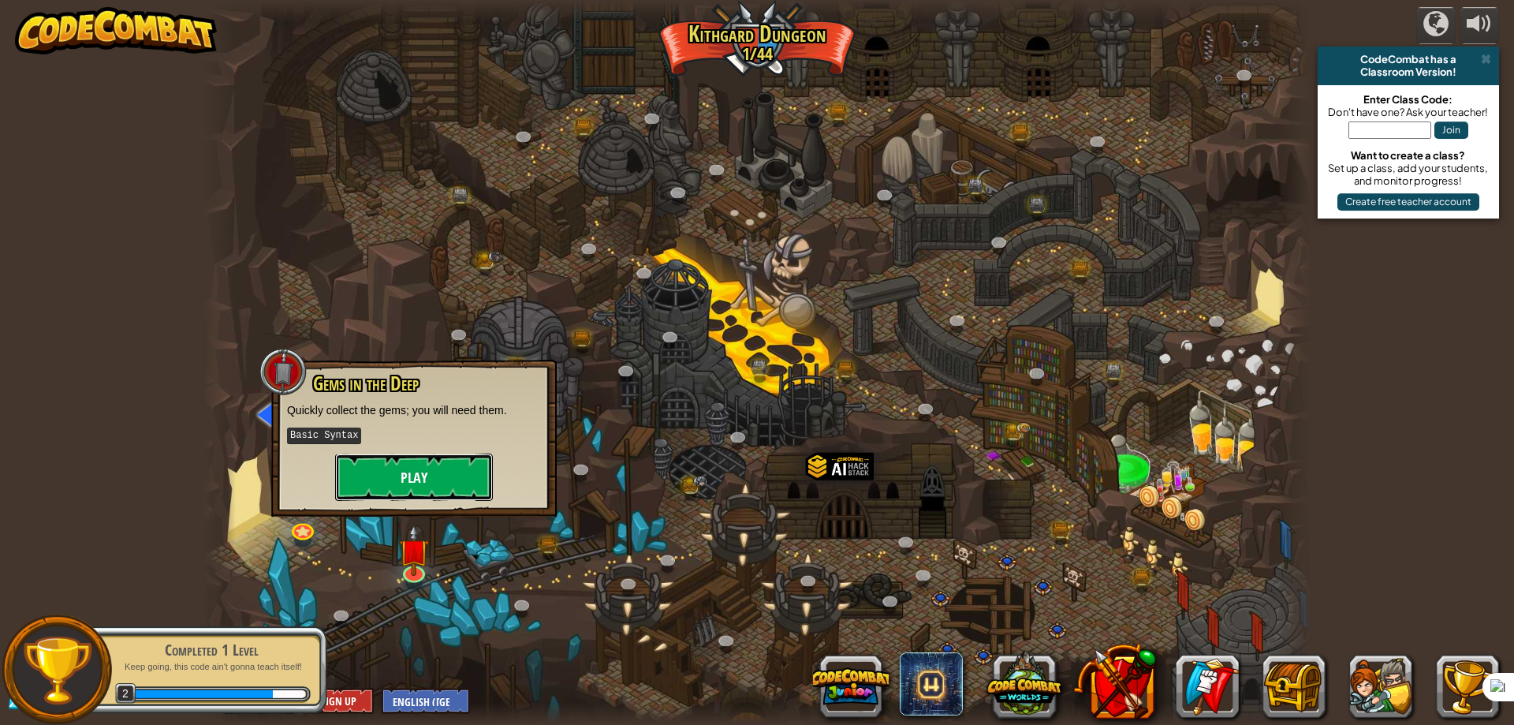
click at [438, 468] on button "Play" at bounding box center [414, 476] width 158 height 47
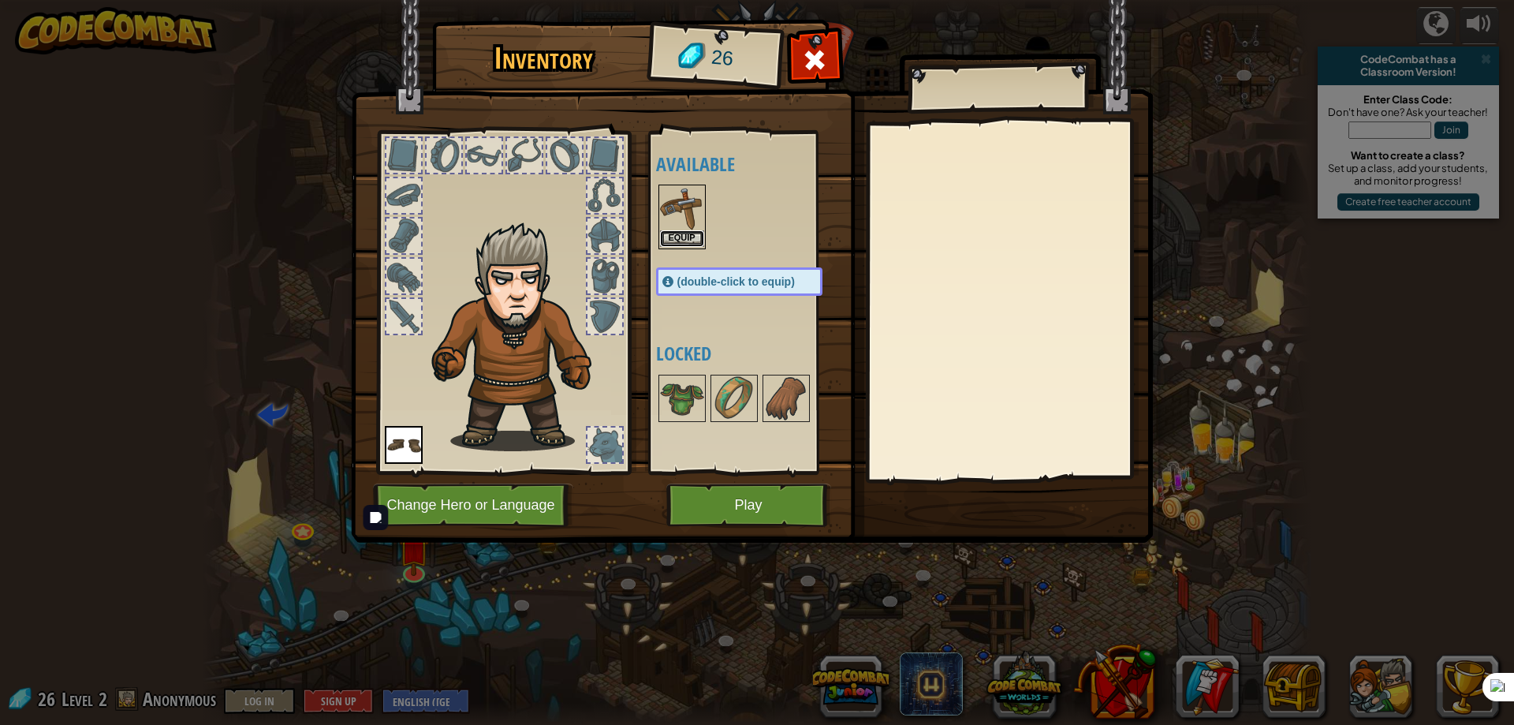
click at [672, 242] on button "Equip" at bounding box center [682, 238] width 44 height 17
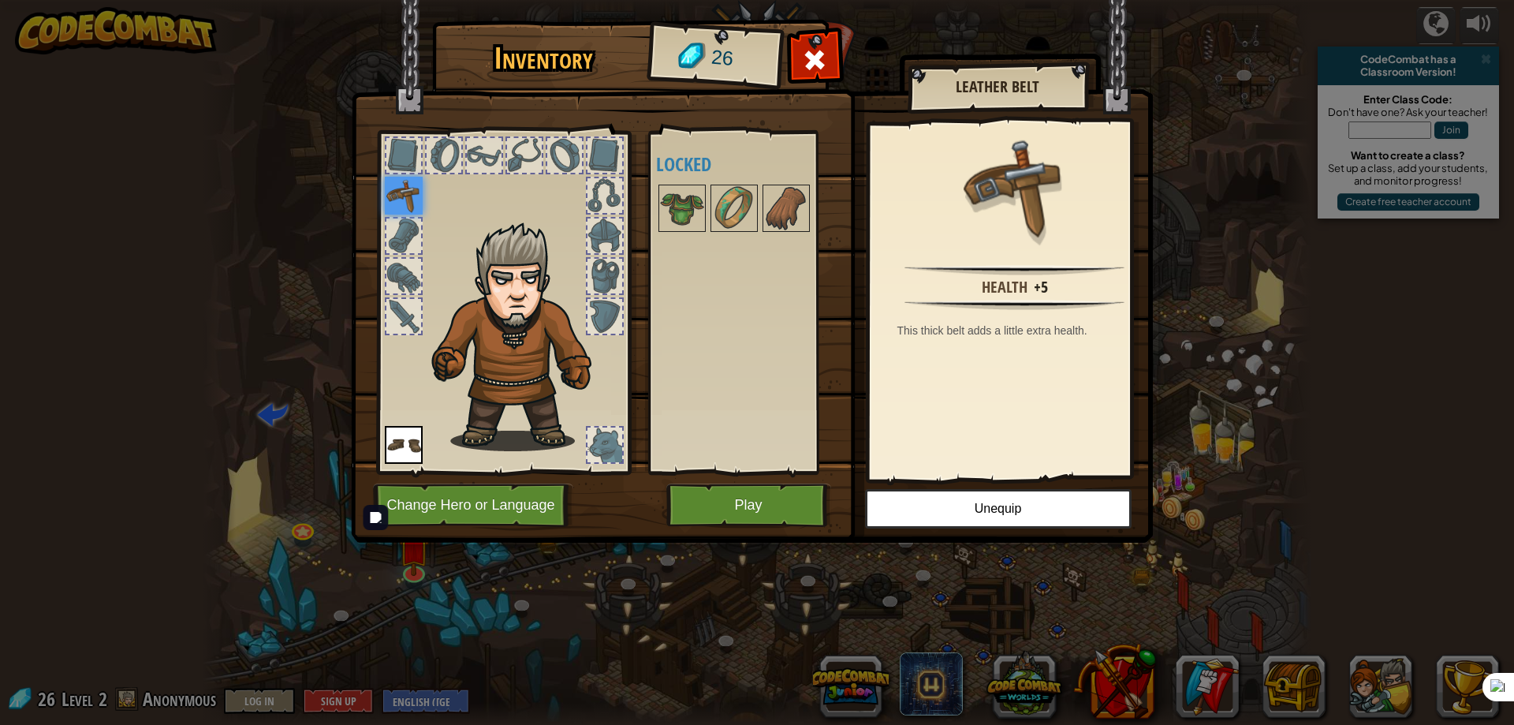
drag, startPoint x: 401, startPoint y: 228, endPoint x: 406, endPoint y: 267, distance: 39.8
click at [400, 229] on div at bounding box center [403, 235] width 35 height 35
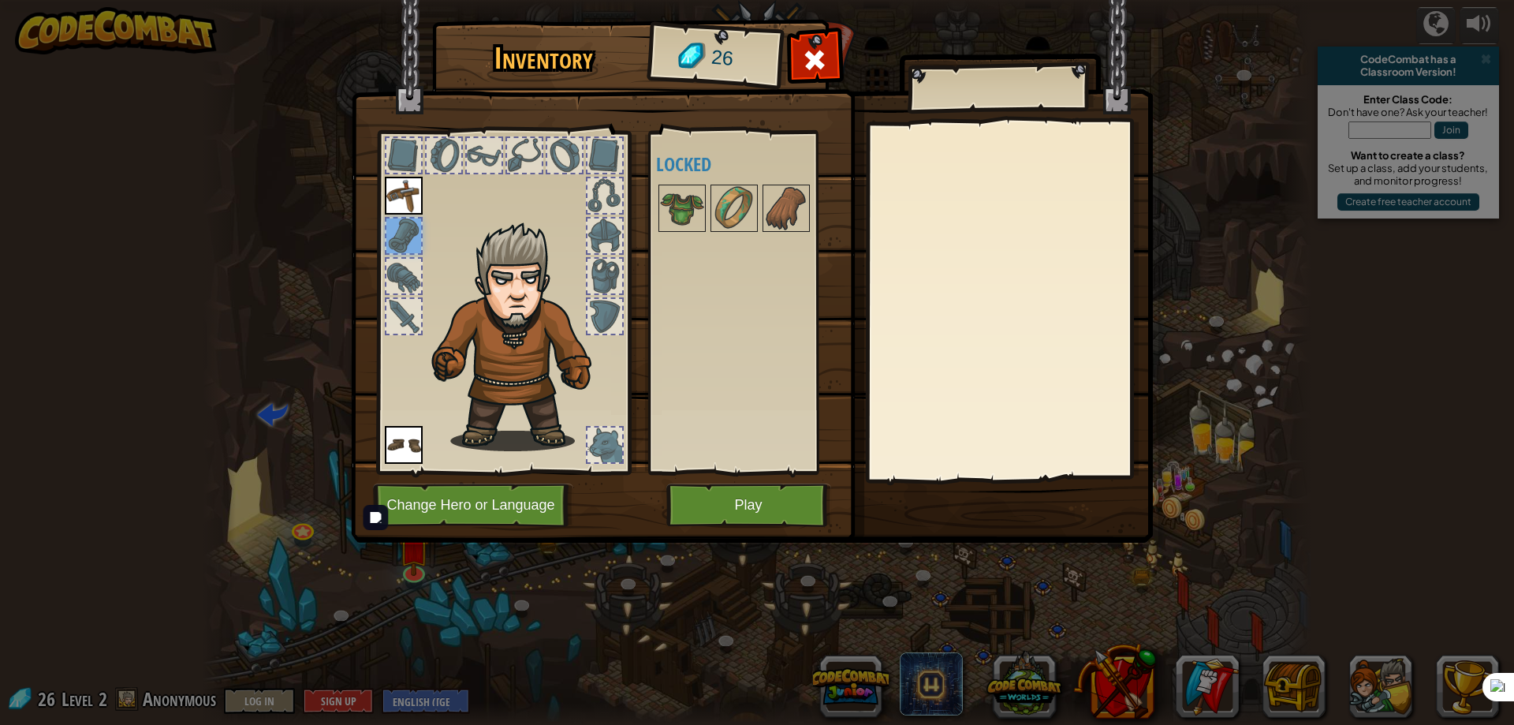
click at [406, 270] on div at bounding box center [403, 276] width 35 height 35
click at [402, 300] on div at bounding box center [403, 316] width 35 height 35
click at [404, 138] on div at bounding box center [403, 155] width 35 height 35
click at [439, 151] on div at bounding box center [444, 155] width 35 height 35
drag, startPoint x: 491, startPoint y: 149, endPoint x: 521, endPoint y: 151, distance: 30.0
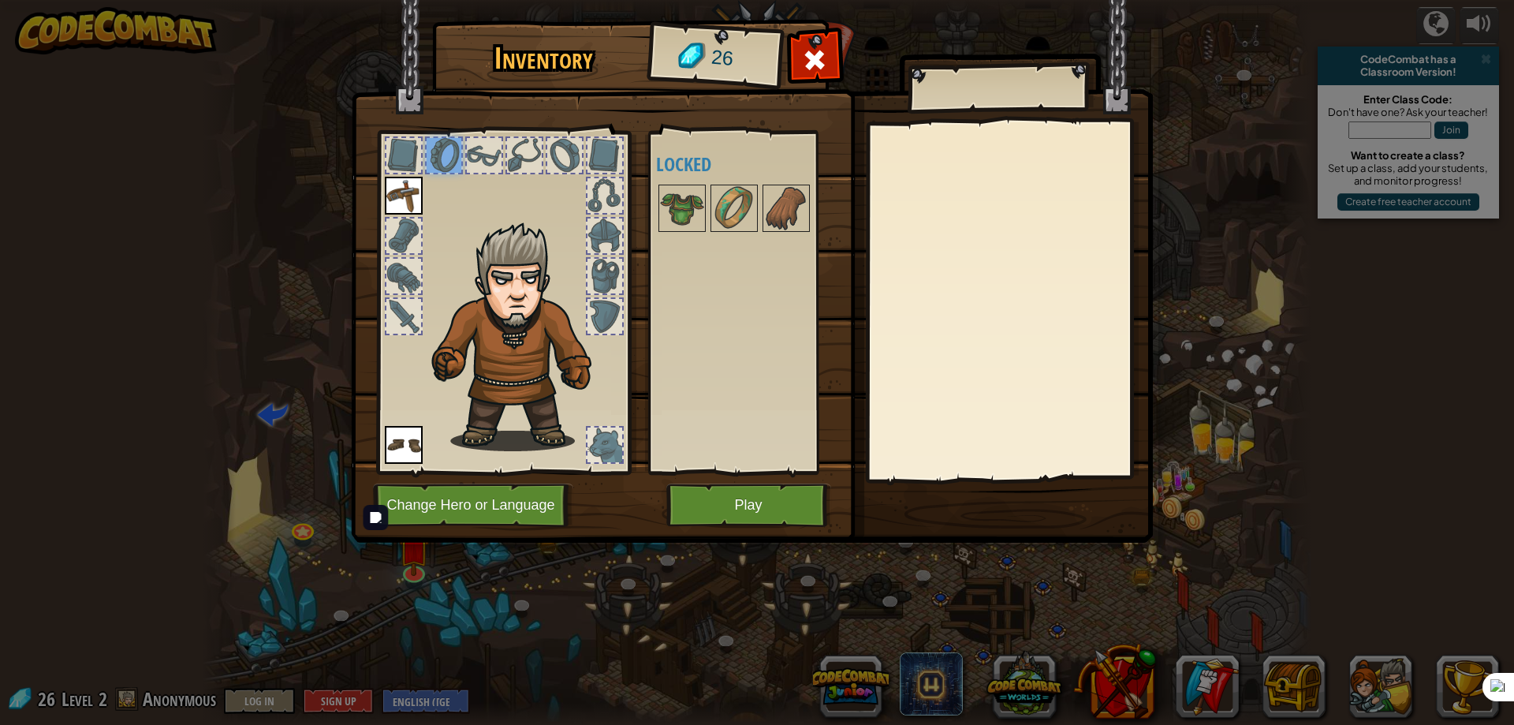
click at [502, 149] on div at bounding box center [484, 155] width 38 height 38
click at [534, 151] on div at bounding box center [524, 155] width 35 height 35
drag, startPoint x: 578, startPoint y: 153, endPoint x: 587, endPoint y: 153, distance: 8.7
click at [583, 153] on div at bounding box center [565, 155] width 38 height 38
drag, startPoint x: 596, startPoint y: 153, endPoint x: 619, endPoint y: 199, distance: 51.8
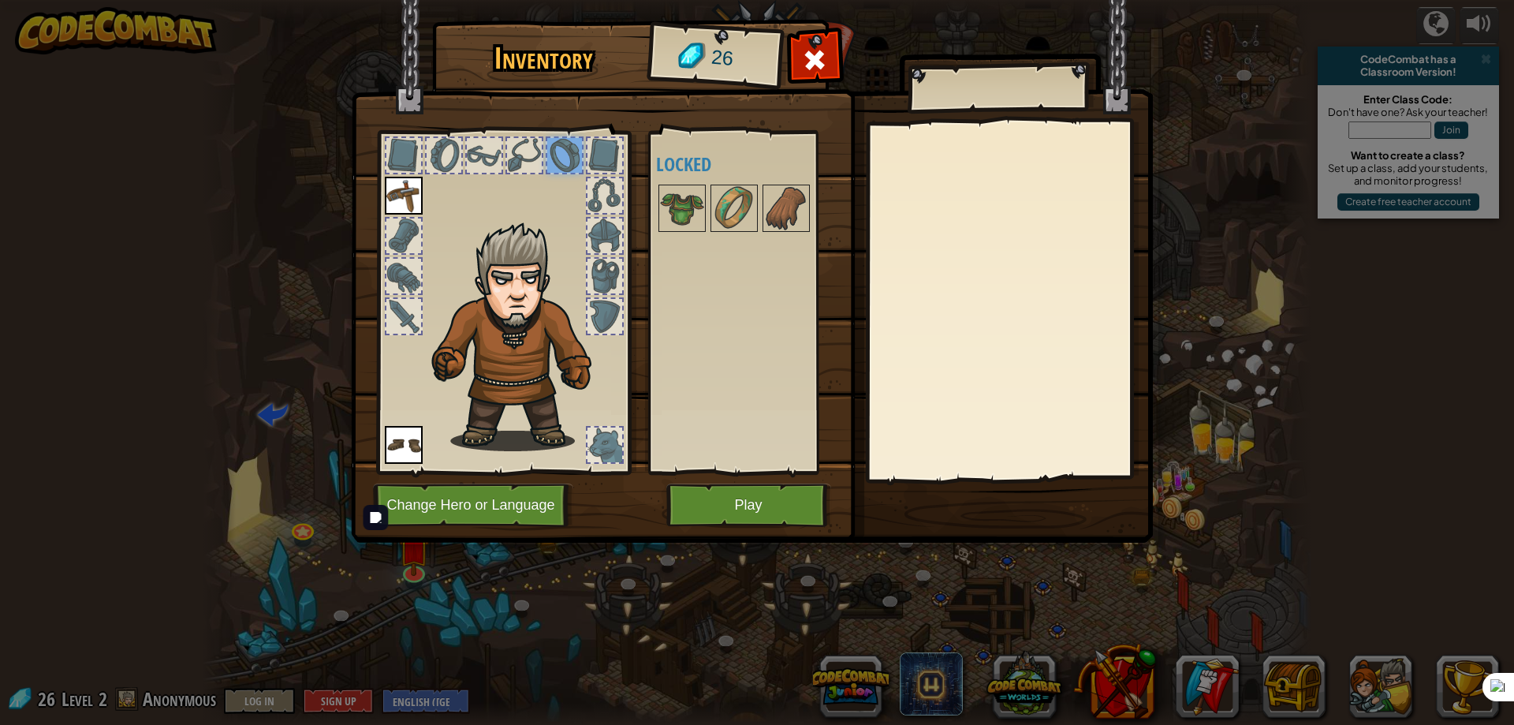
click at [603, 162] on div at bounding box center [604, 155] width 35 height 35
drag, startPoint x: 621, startPoint y: 218, endPoint x: 620, endPoint y: 231, distance: 13.5
click at [620, 226] on div at bounding box center [503, 298] width 260 height 355
drag, startPoint x: 618, startPoint y: 252, endPoint x: 615, endPoint y: 267, distance: 14.5
click at [618, 259] on div at bounding box center [503, 298] width 260 height 355
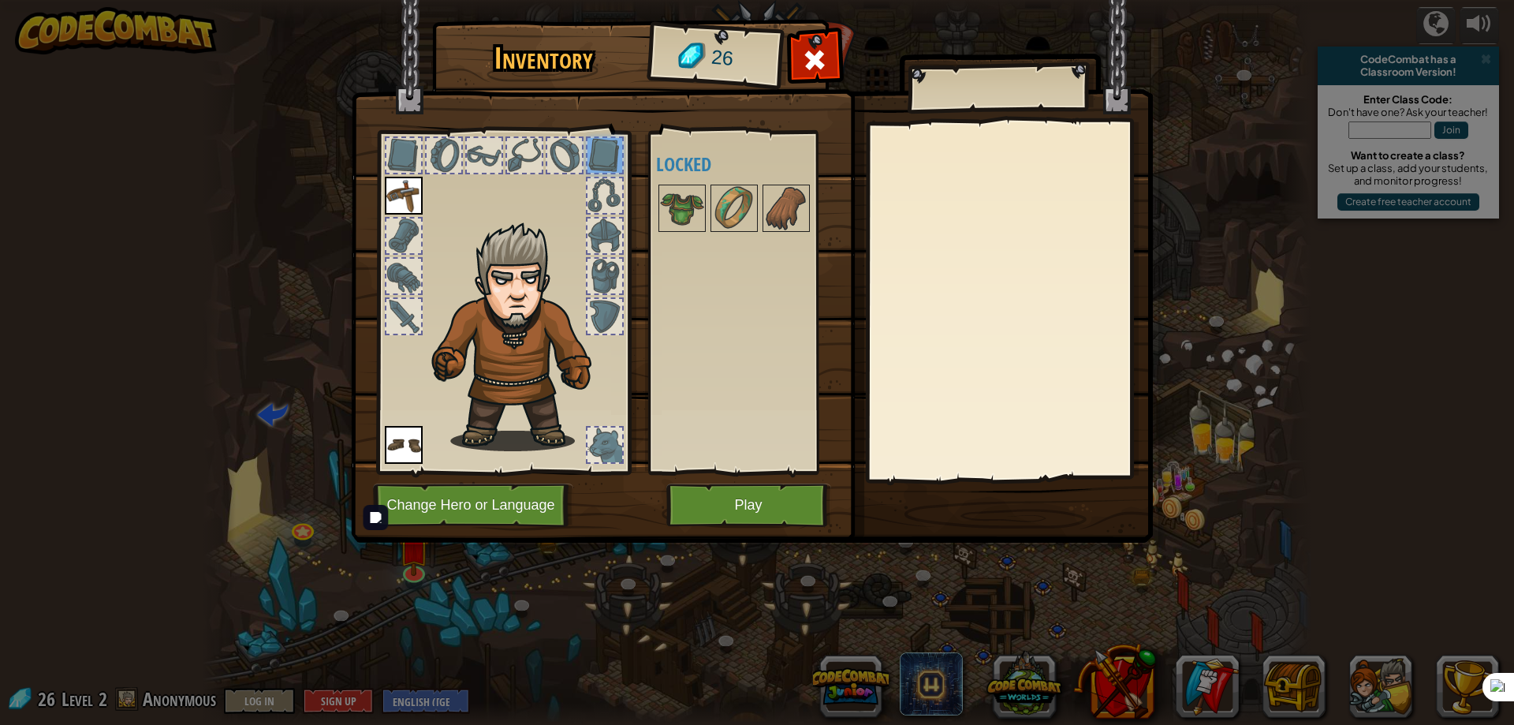
click at [613, 273] on div at bounding box center [604, 276] width 35 height 35
click at [613, 209] on div at bounding box center [604, 195] width 35 height 35
click at [612, 229] on div at bounding box center [604, 235] width 35 height 35
click at [603, 321] on div at bounding box center [604, 316] width 35 height 35
click at [601, 274] on div at bounding box center [604, 276] width 35 height 35
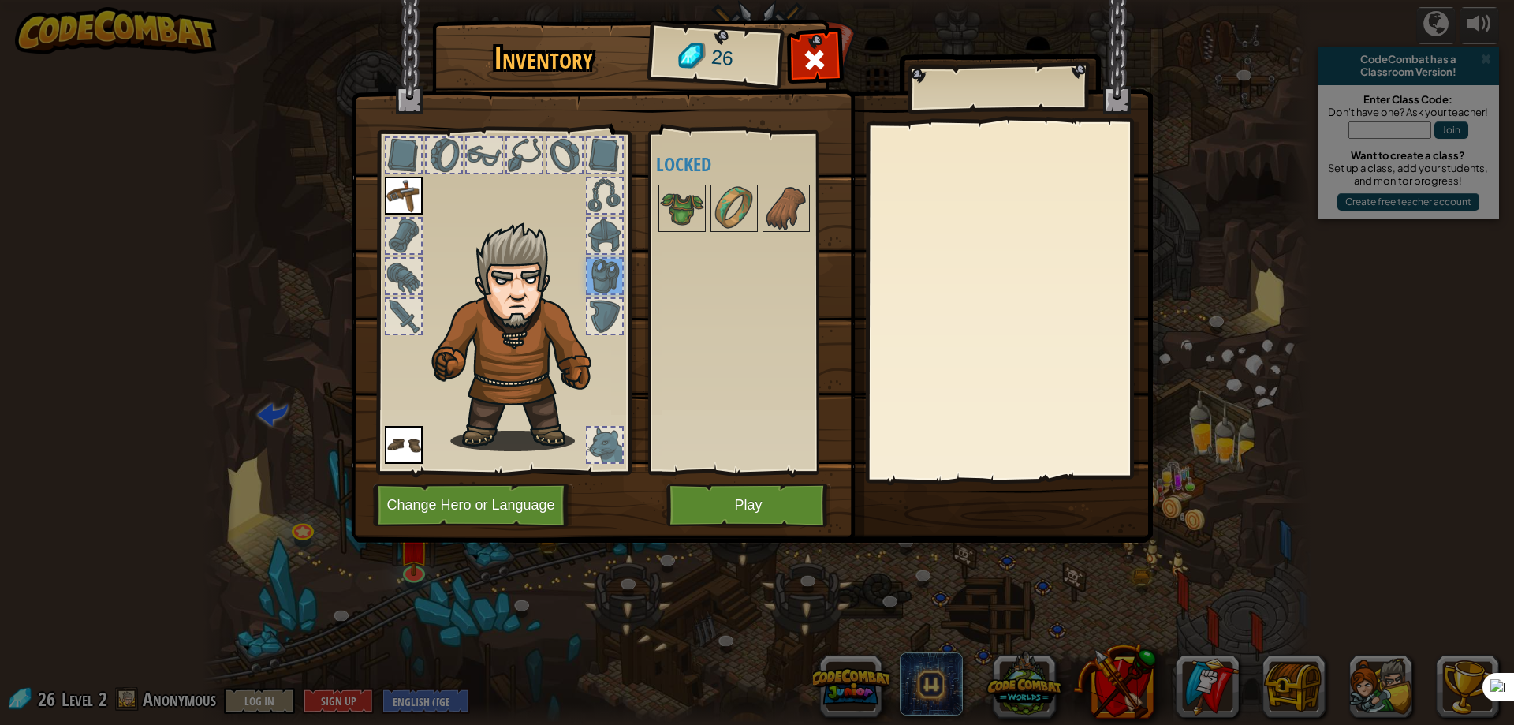
click at [598, 434] on div at bounding box center [604, 444] width 35 height 35
click at [778, 514] on button "Play" at bounding box center [748, 504] width 165 height 43
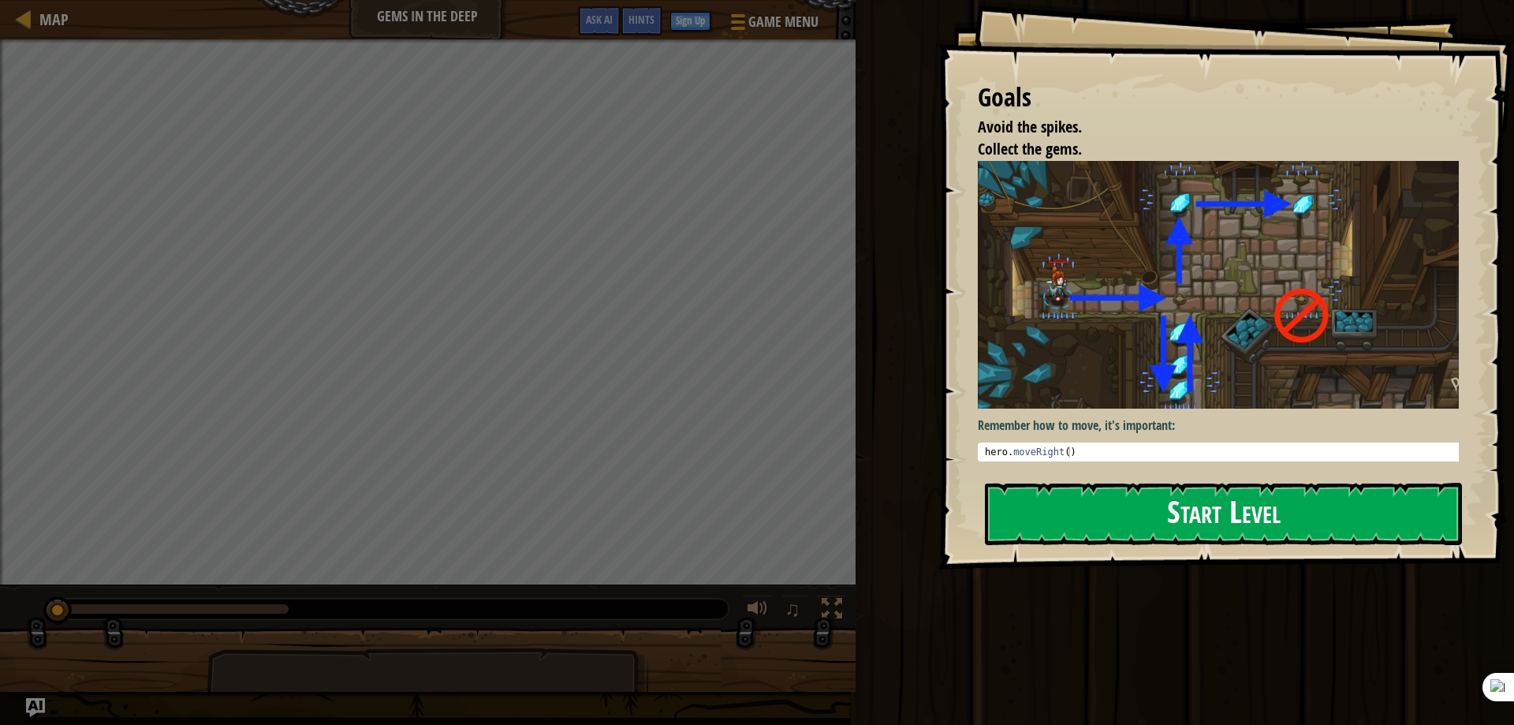
click at [1105, 505] on button "Start Level" at bounding box center [1223, 514] width 477 height 62
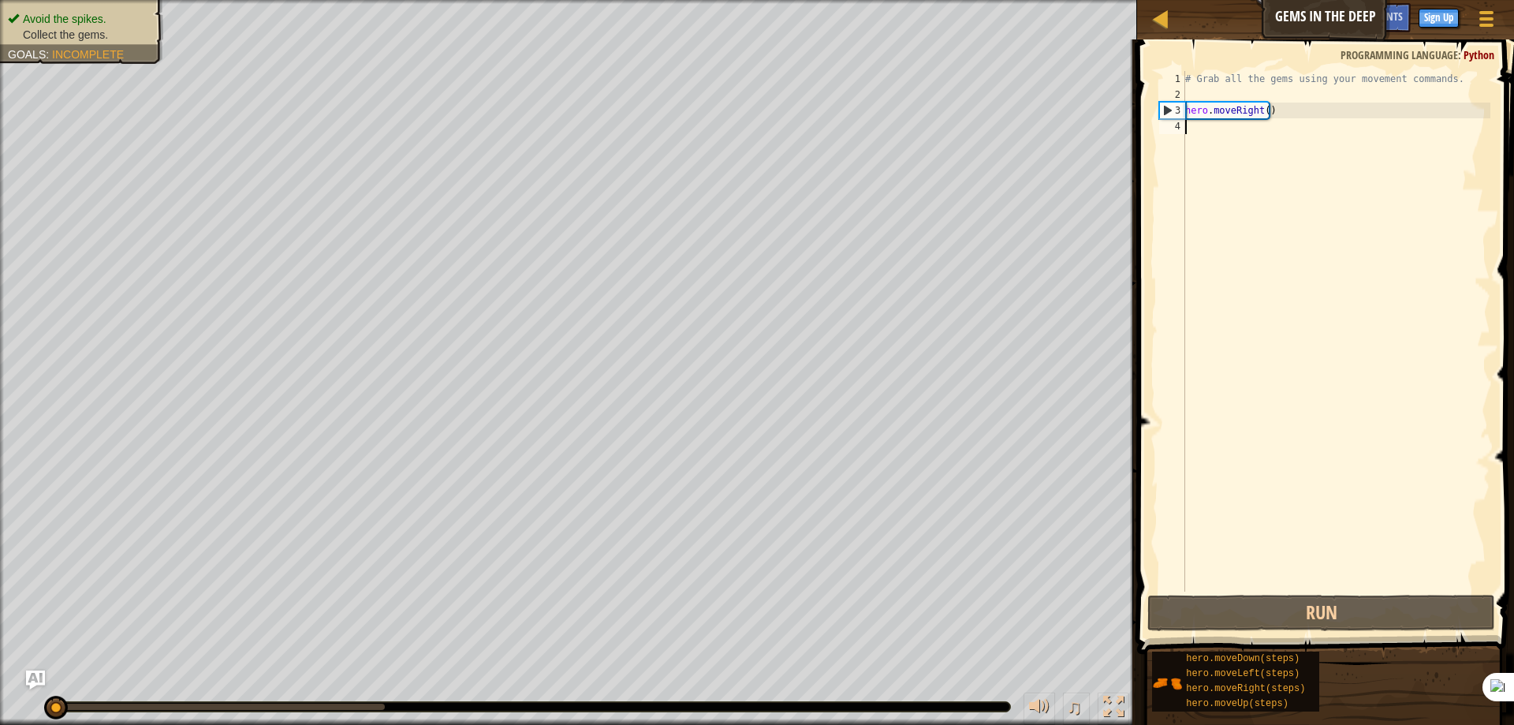
scroll to position [7, 0]
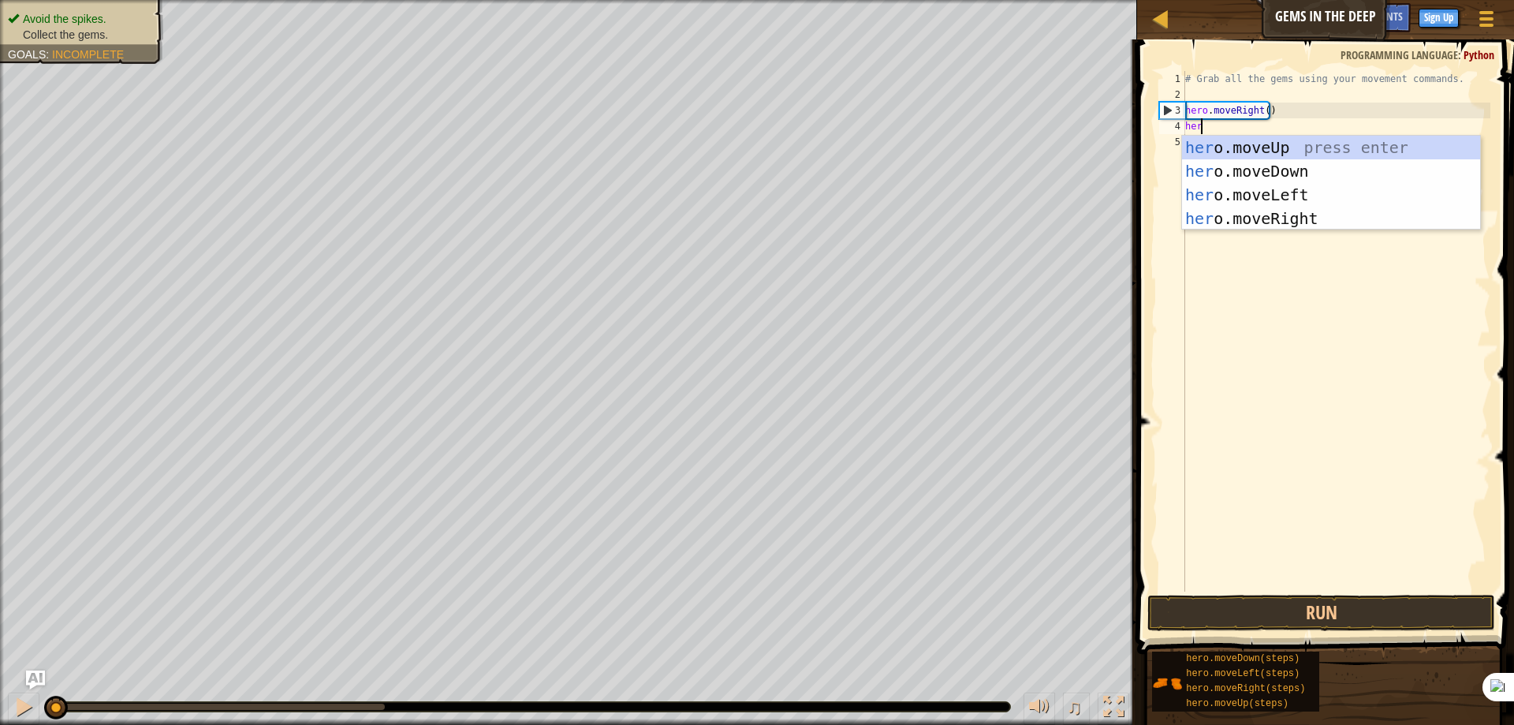
type textarea "hero"
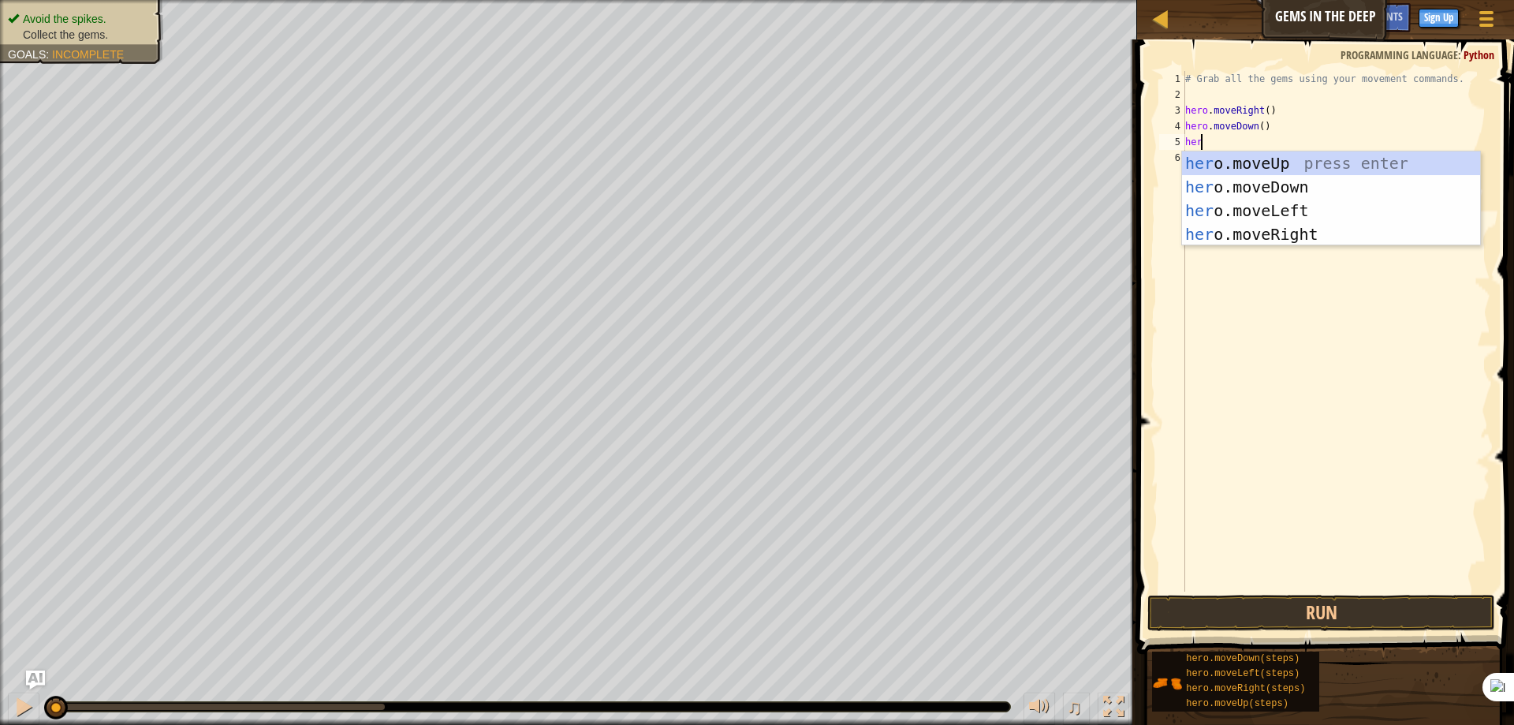
type textarea "hero"
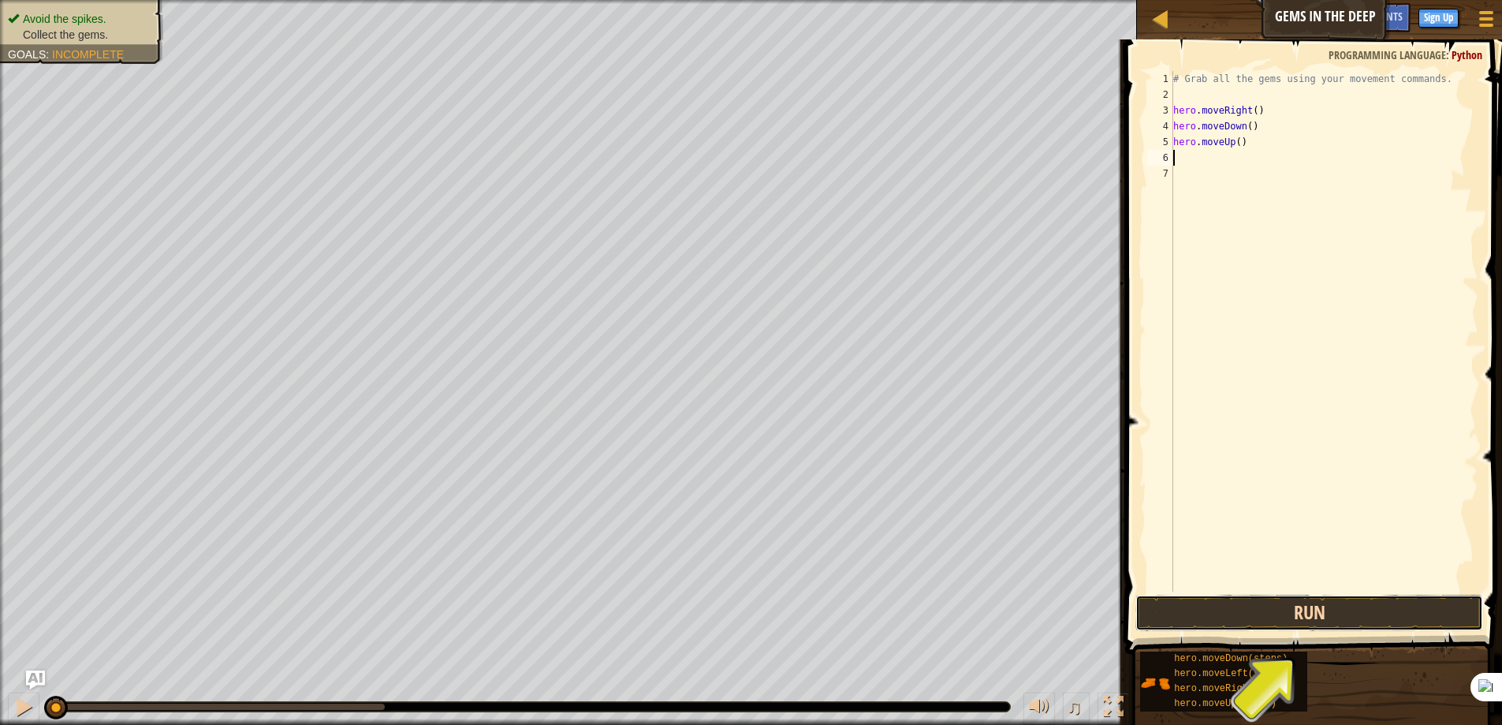
click at [1264, 626] on button "Run" at bounding box center [1309, 613] width 348 height 36
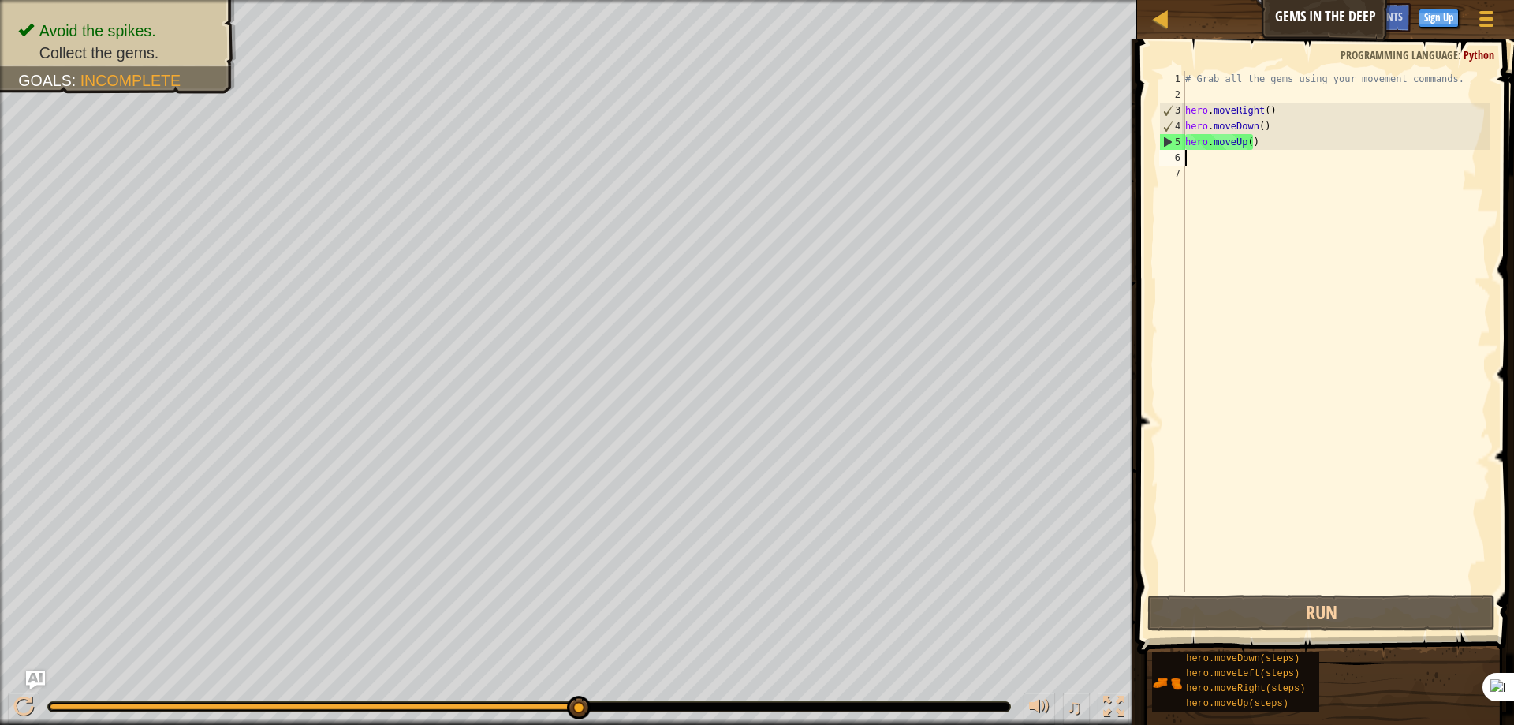
click at [1203, 162] on div "# Grab all the gems using your movement commands. hero . moveRight ( ) hero . m…" at bounding box center [1336, 347] width 308 height 552
type textarea "m"
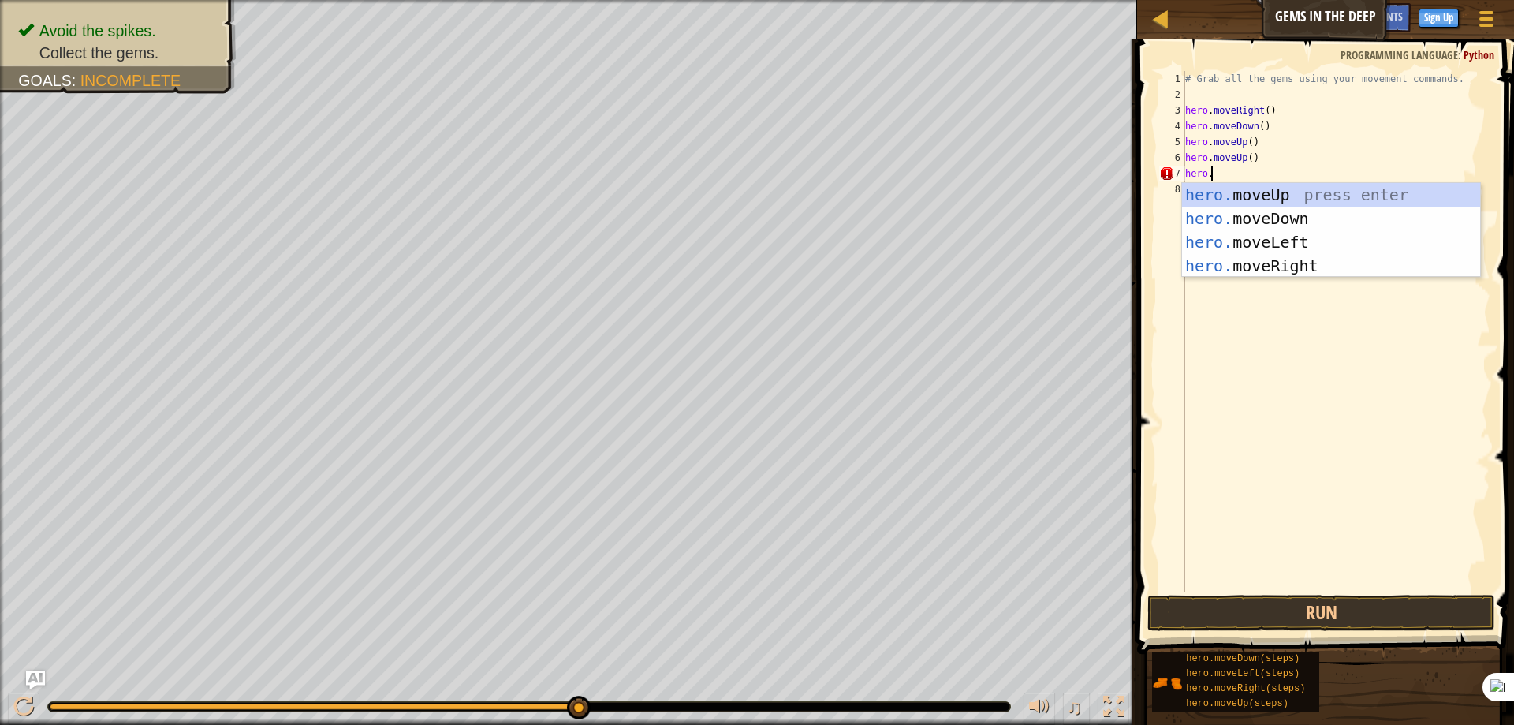
scroll to position [7, 2]
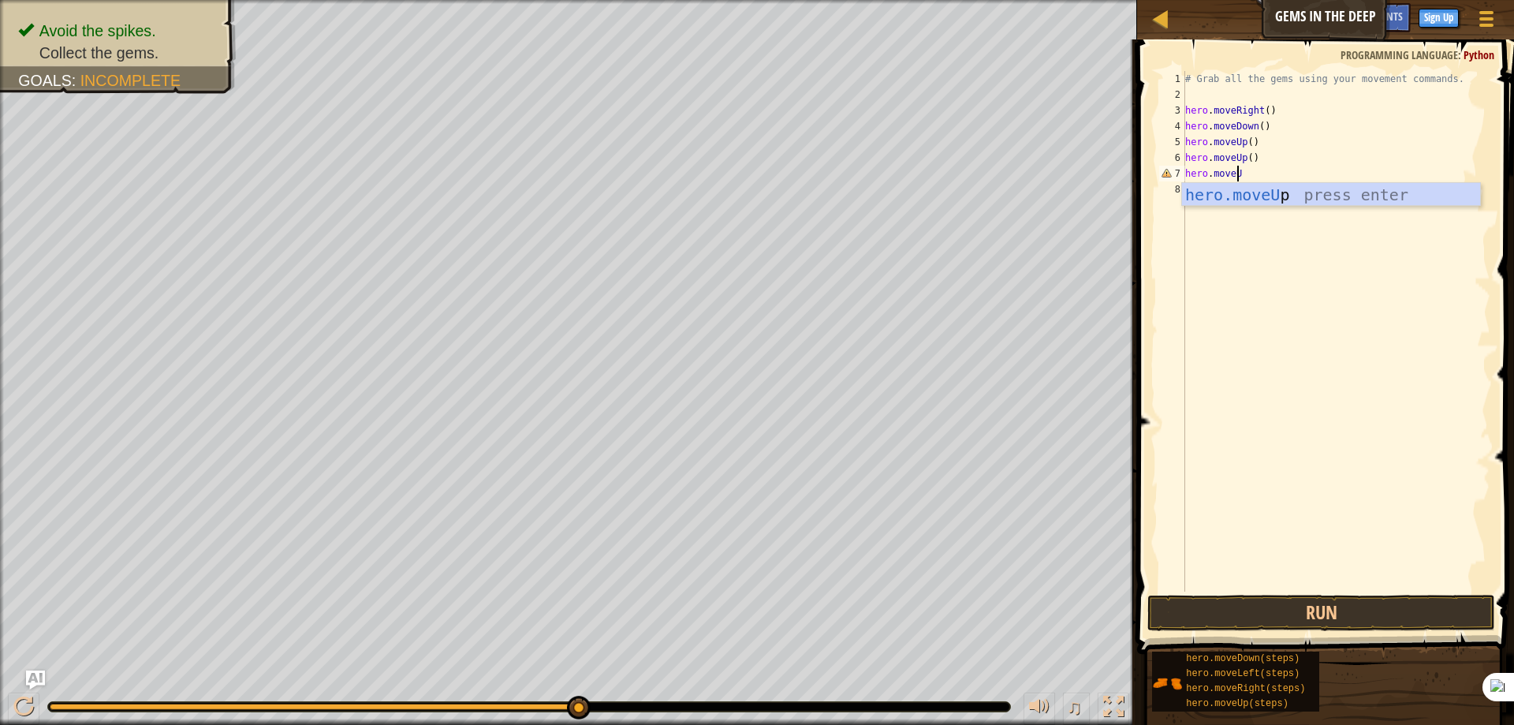
type textarea "hero.moveUp"
type textarea "hero.moveRight"
type textarea "hero.moveRight()"
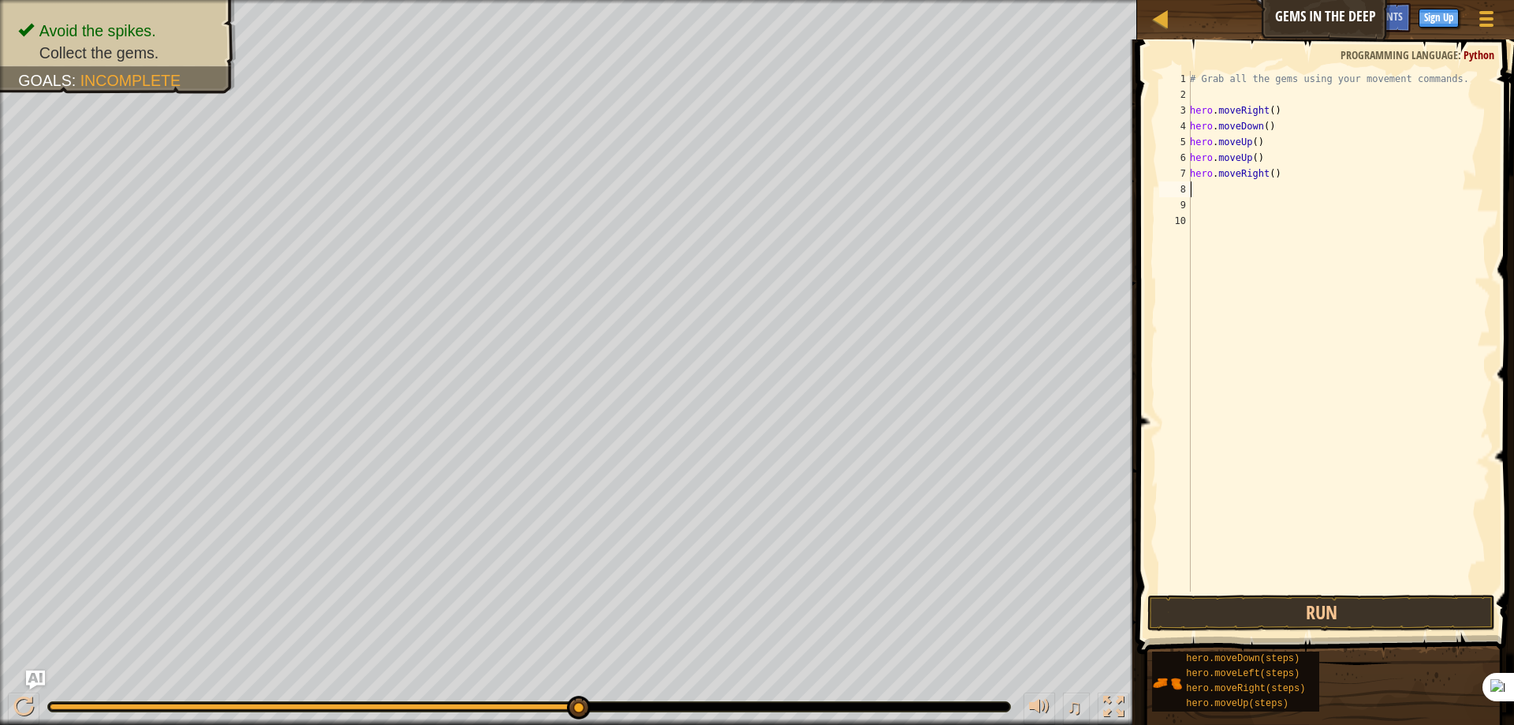
type textarea "m"
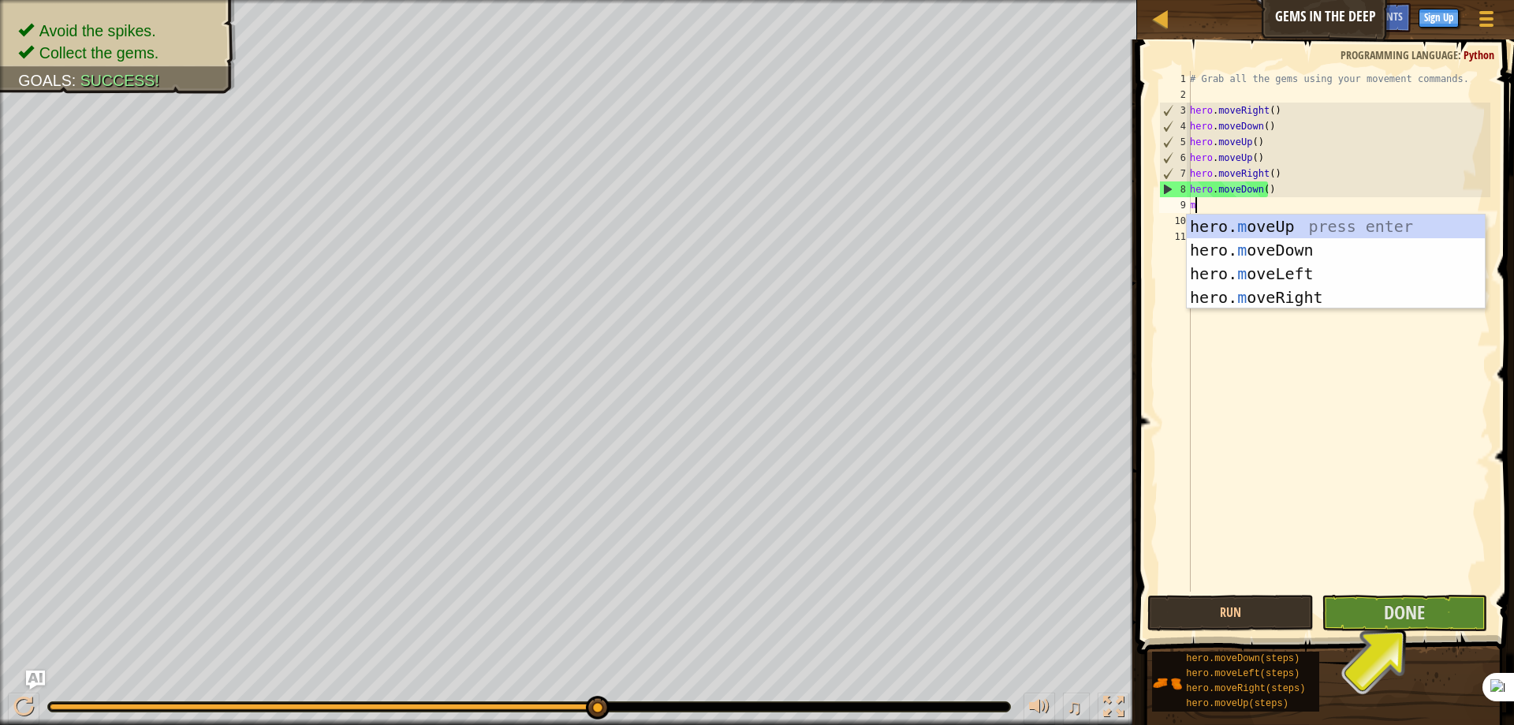
type textarea "mo"
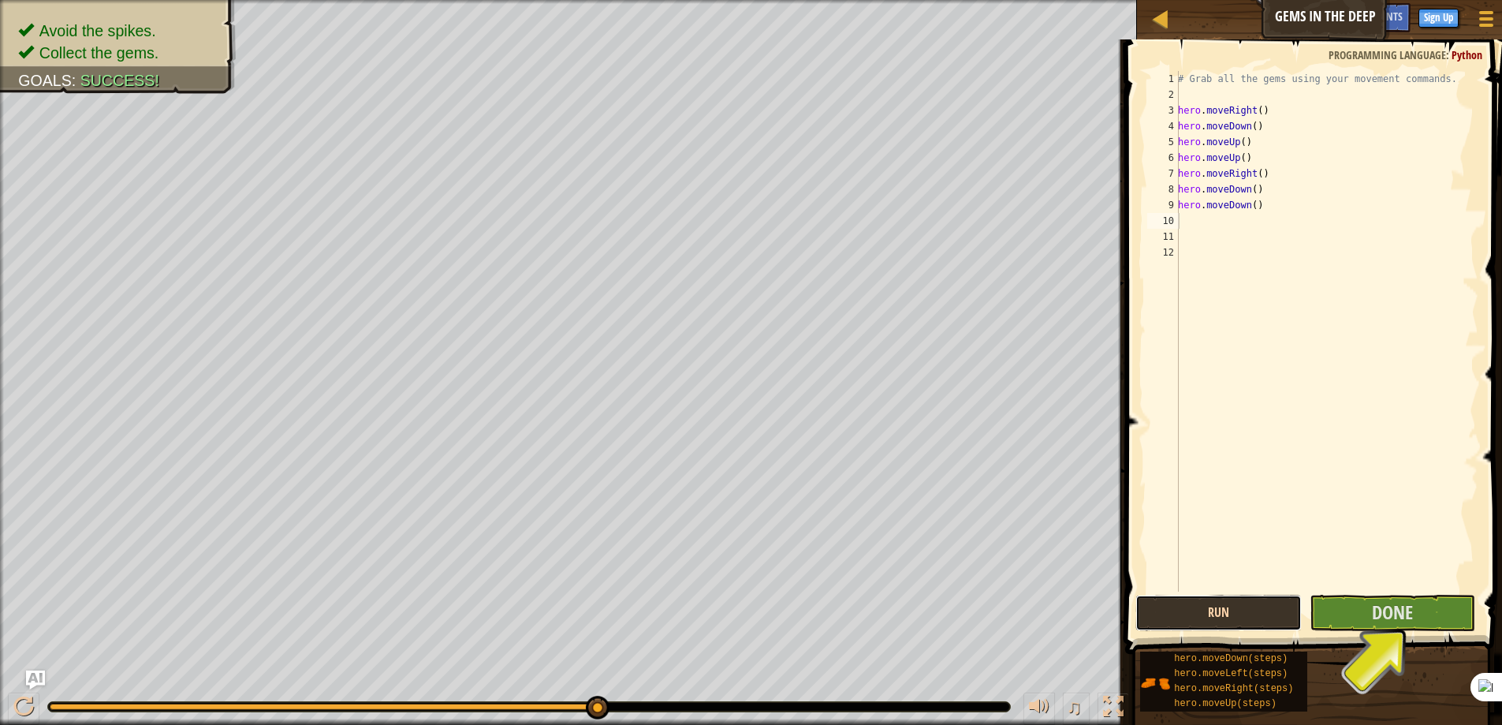
click at [1240, 620] on button "Run" at bounding box center [1218, 613] width 166 height 36
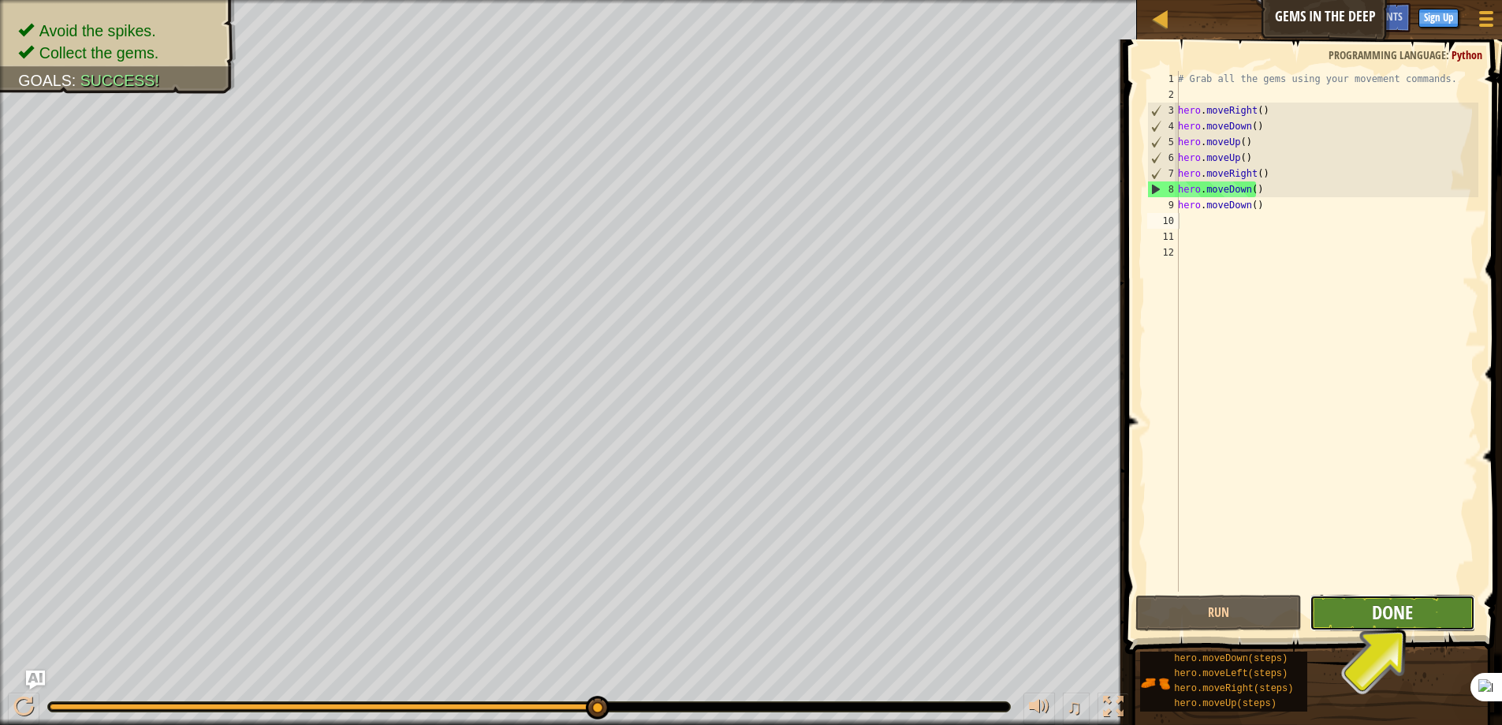
click at [1394, 621] on span "Done" at bounding box center [1392, 611] width 41 height 25
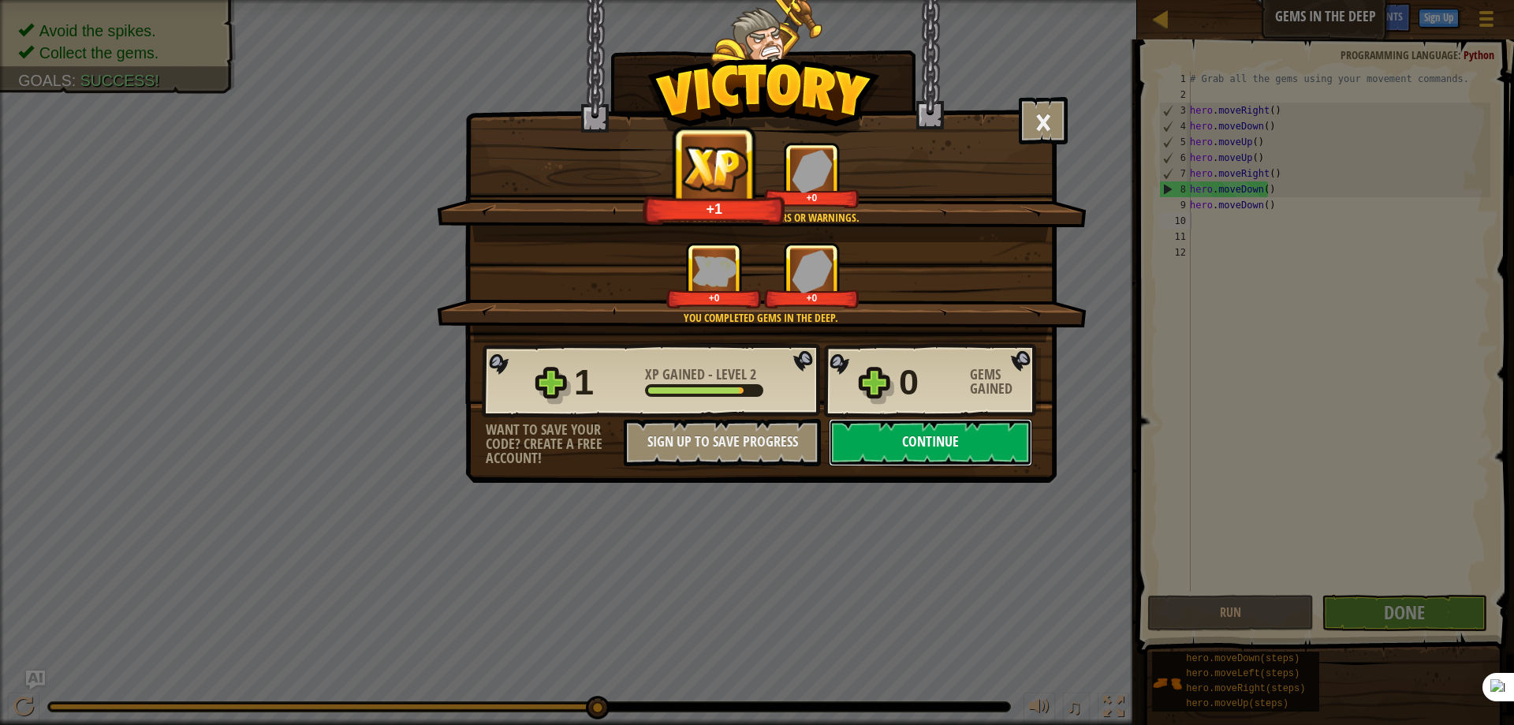
click at [981, 443] on button "Continue" at bounding box center [930, 442] width 203 height 47
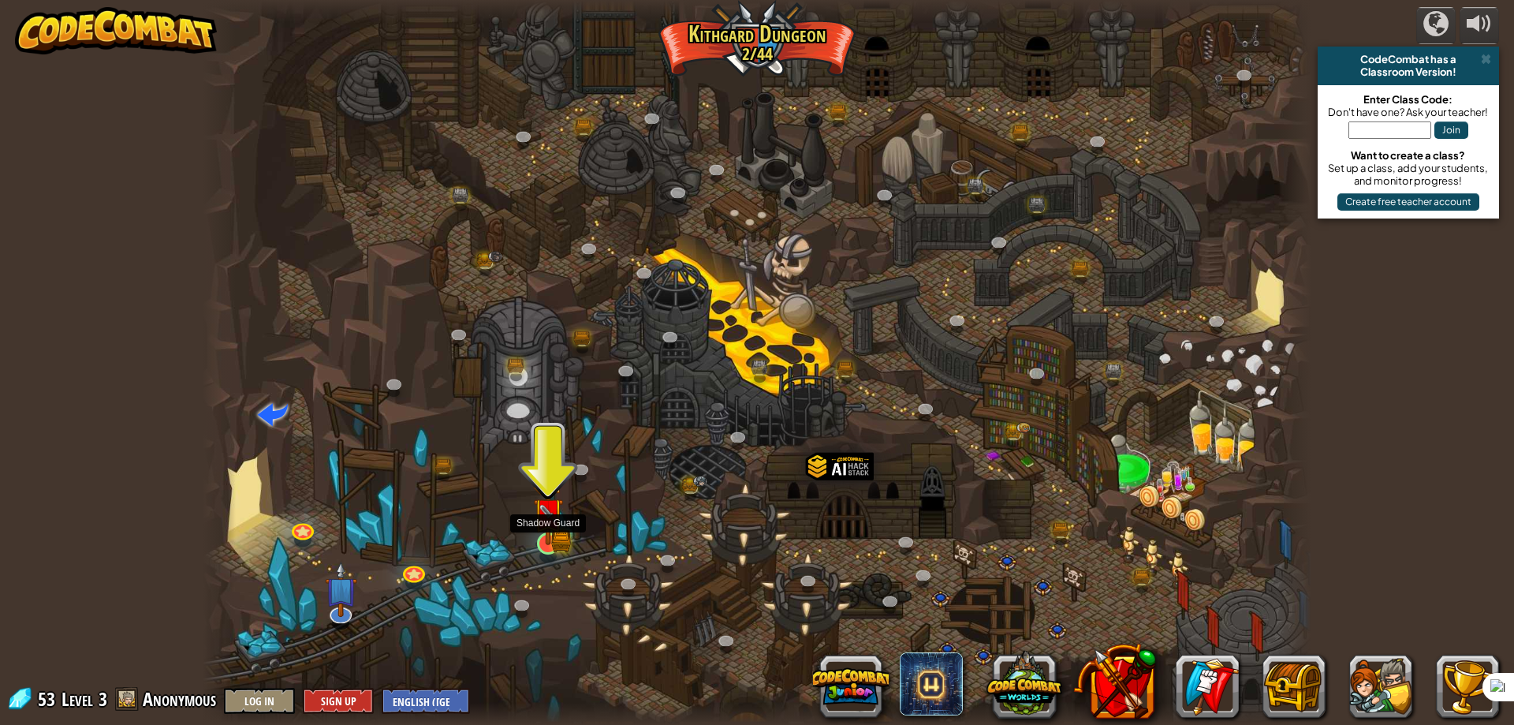
click at [541, 522] on img at bounding box center [547, 513] width 17 height 17
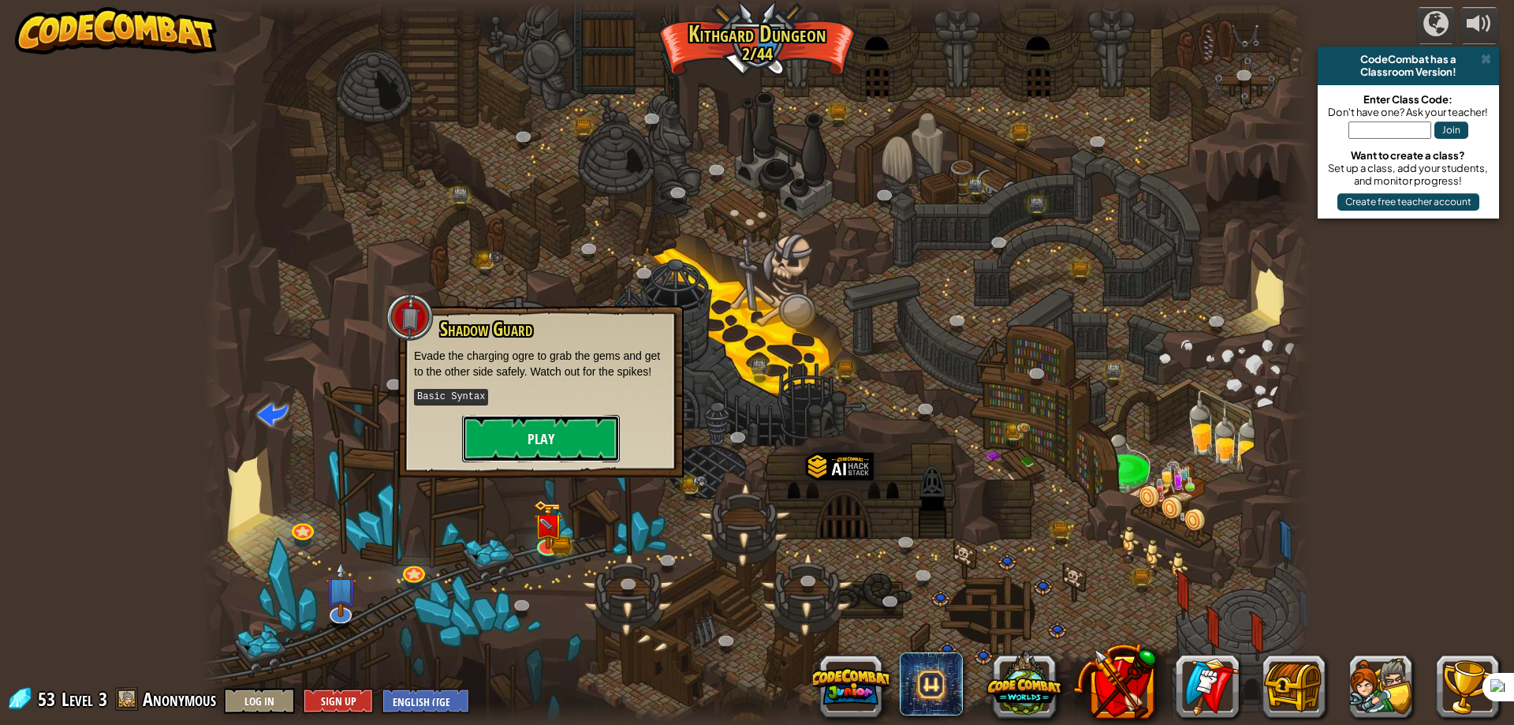
click at [546, 440] on button "Play" at bounding box center [541, 438] width 158 height 47
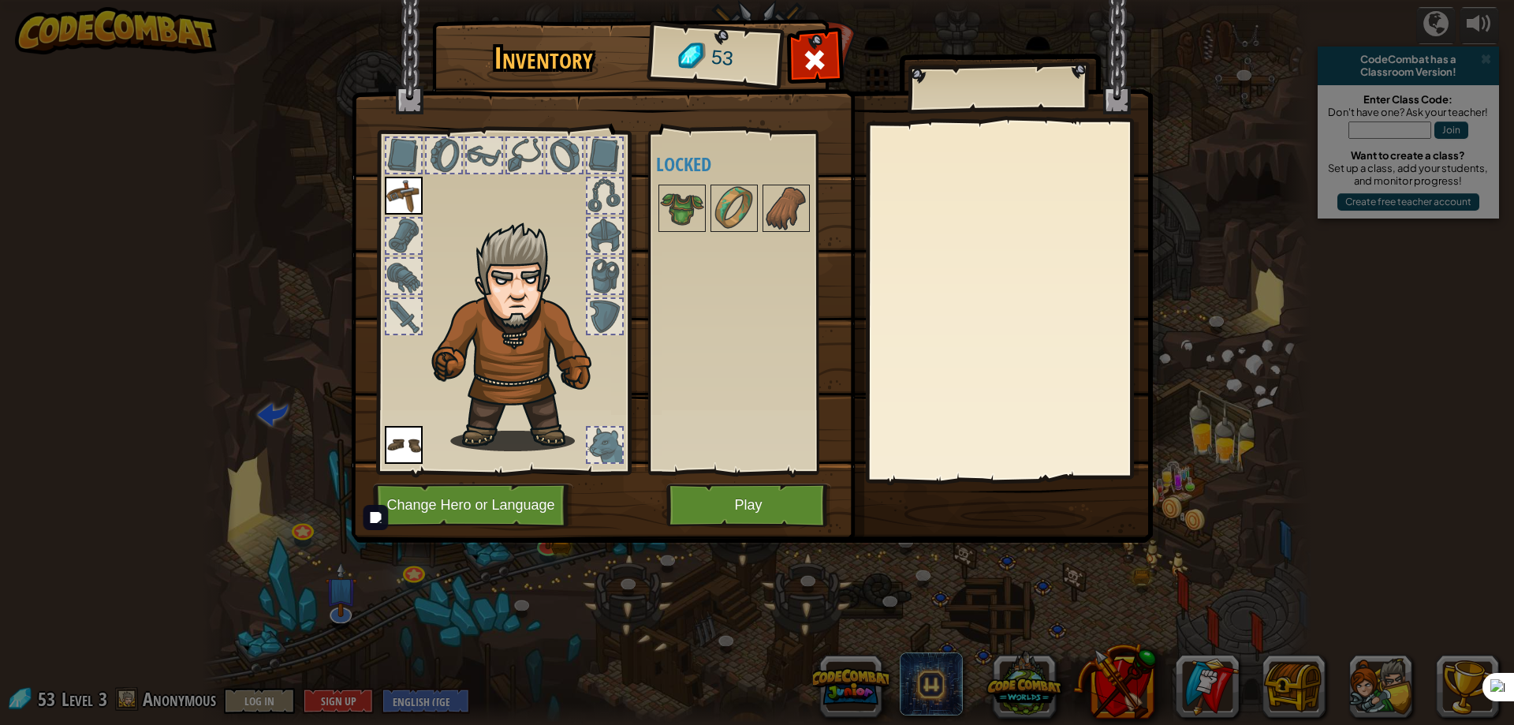
click at [402, 445] on img at bounding box center [404, 445] width 38 height 38
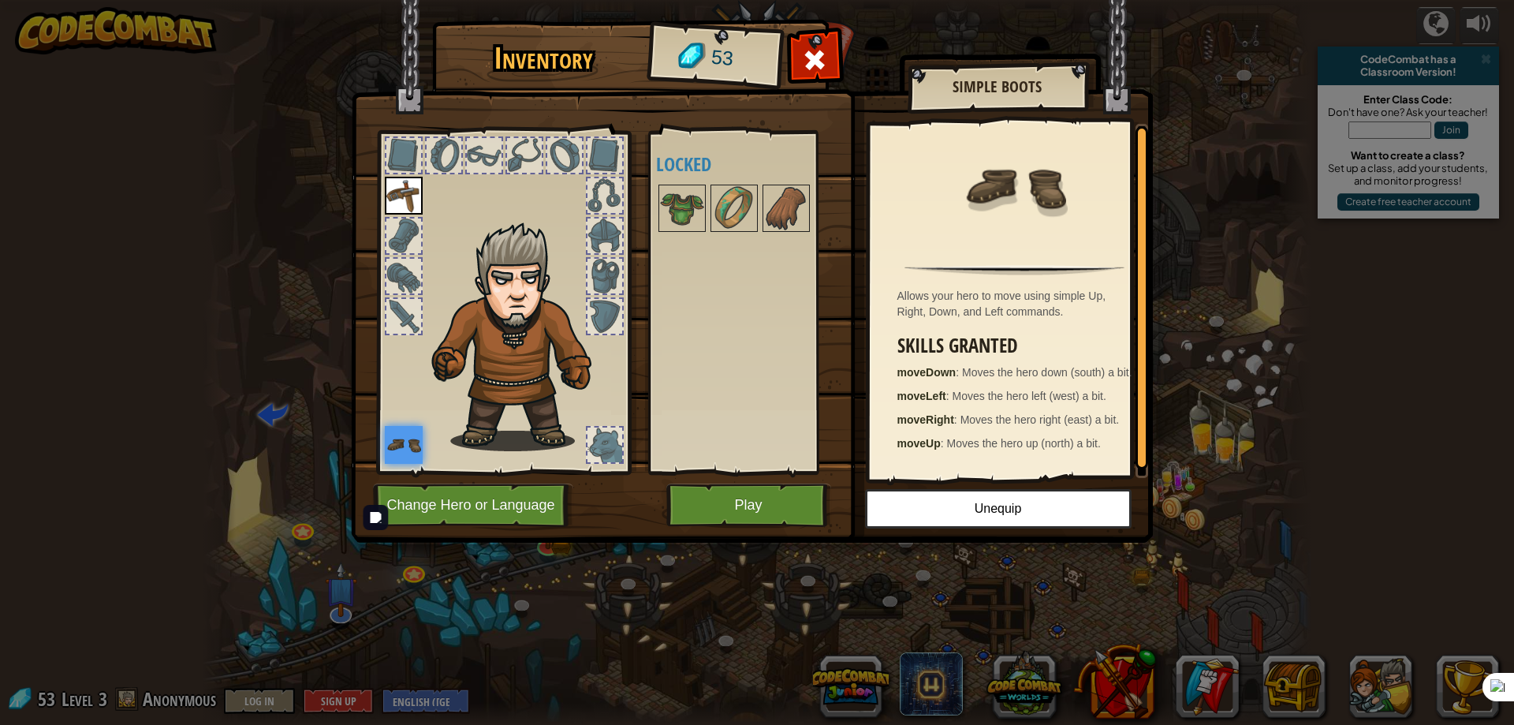
click at [401, 151] on div at bounding box center [403, 155] width 35 height 35
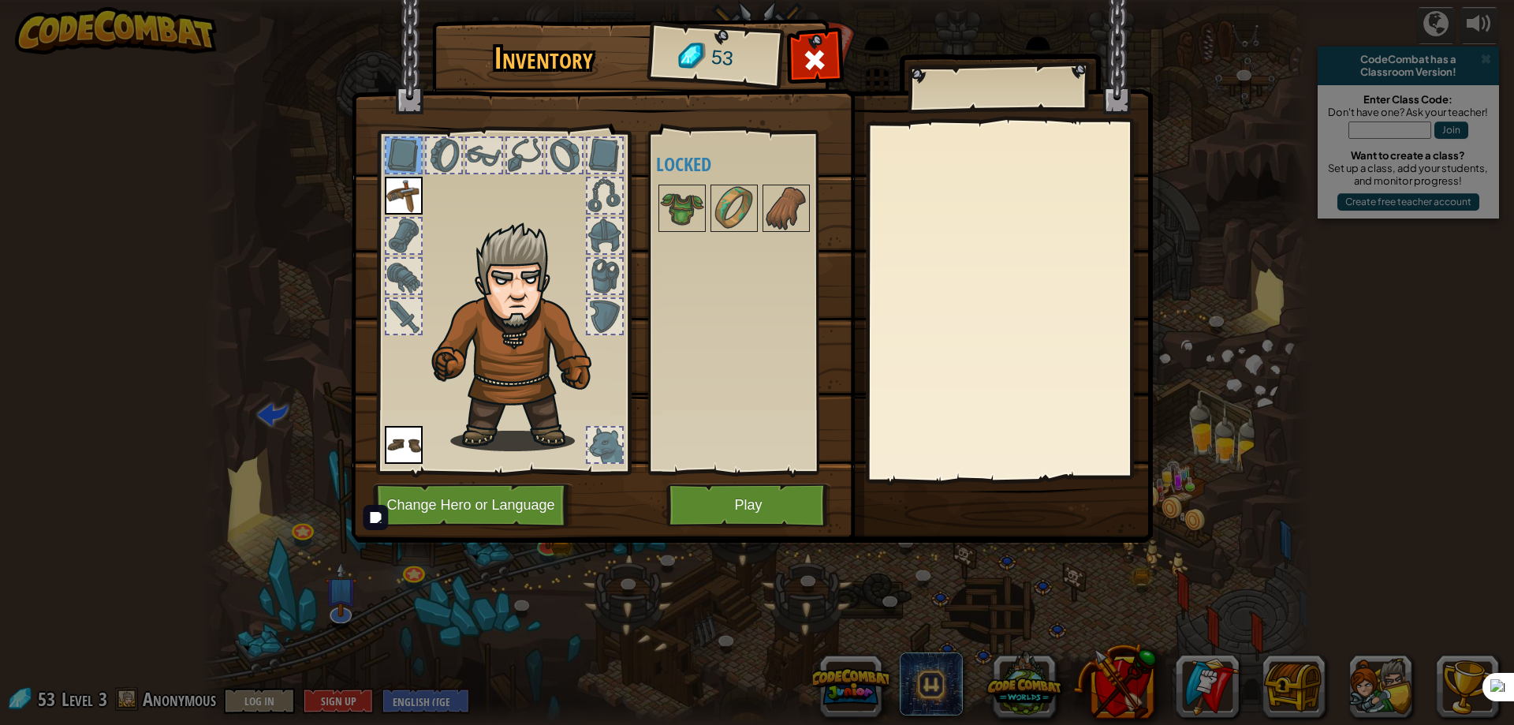
click at [439, 150] on div at bounding box center [444, 155] width 35 height 35
click at [472, 149] on div at bounding box center [484, 155] width 35 height 35
click at [498, 154] on div at bounding box center [484, 155] width 35 height 35
click at [557, 155] on div at bounding box center [564, 155] width 35 height 35
click at [698, 187] on img at bounding box center [682, 208] width 44 height 44
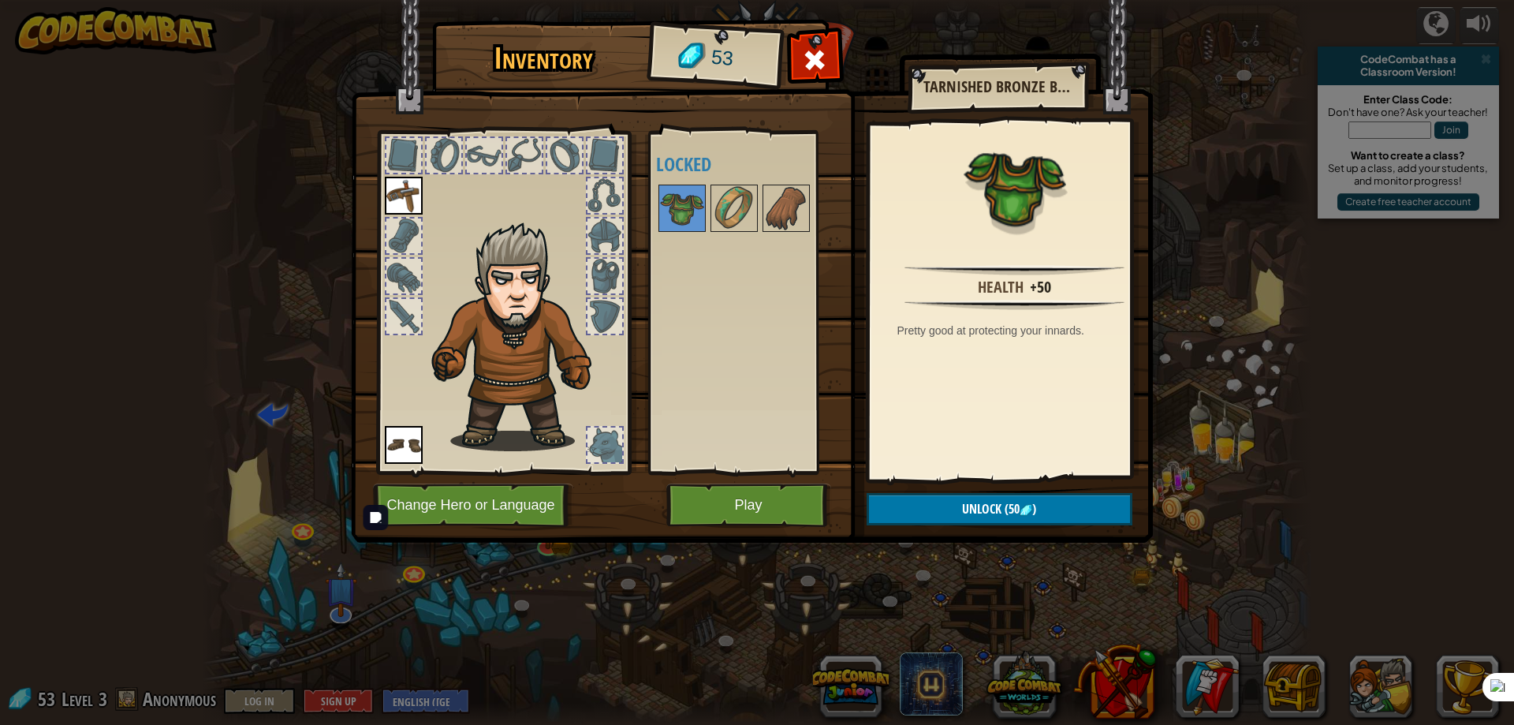
click at [610, 325] on div at bounding box center [604, 316] width 35 height 35
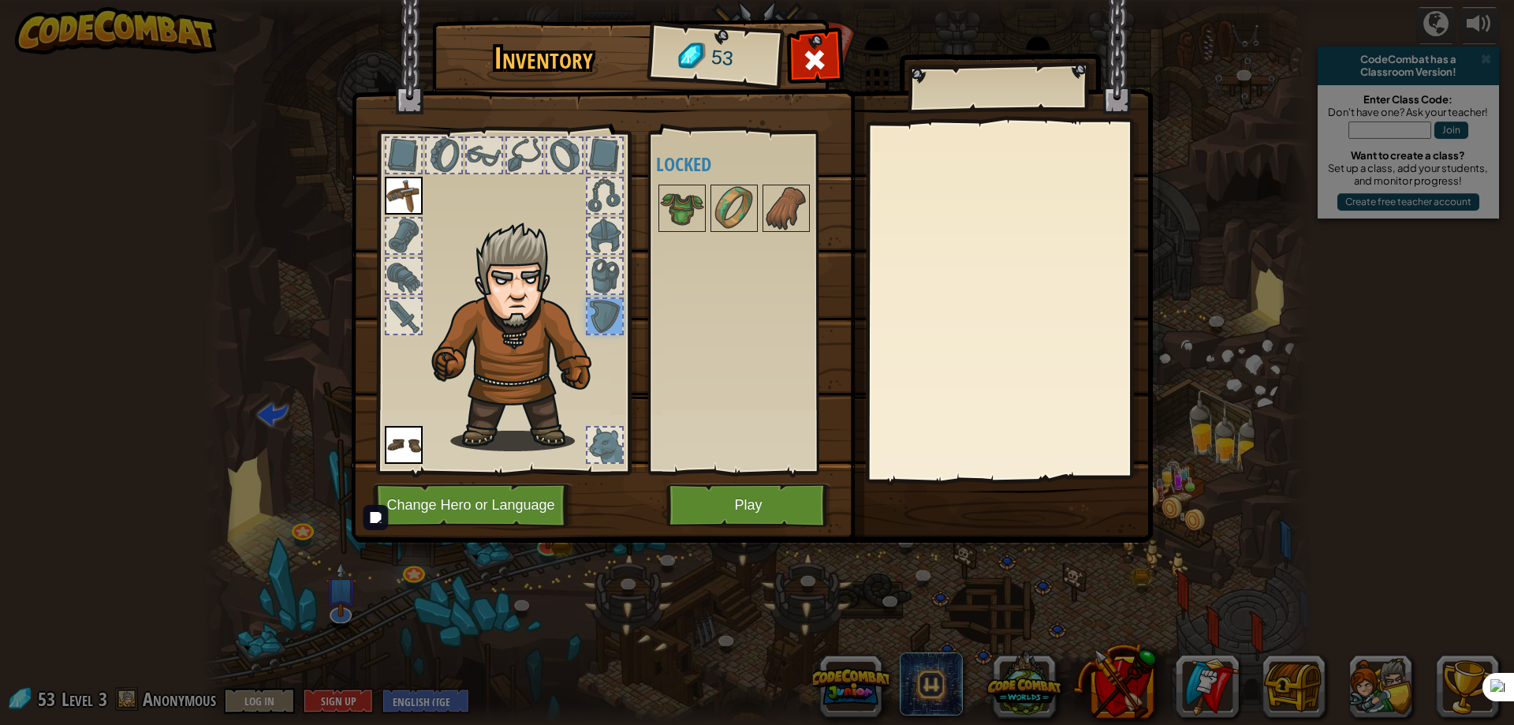
click at [605, 161] on div at bounding box center [604, 155] width 35 height 35
click at [609, 188] on div at bounding box center [604, 195] width 35 height 35
click at [603, 247] on div at bounding box center [604, 235] width 35 height 35
click at [688, 200] on img at bounding box center [682, 208] width 44 height 44
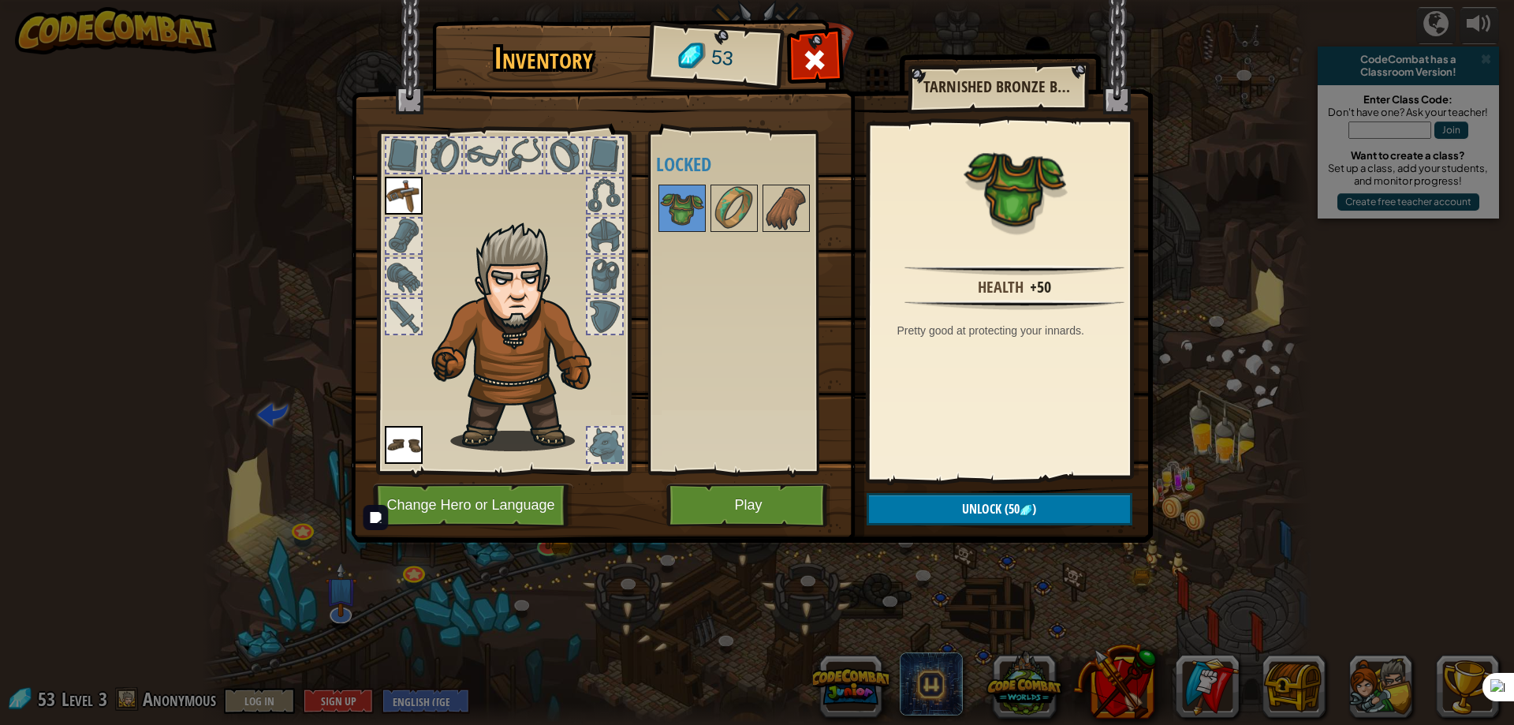
click at [613, 312] on div at bounding box center [604, 316] width 35 height 35
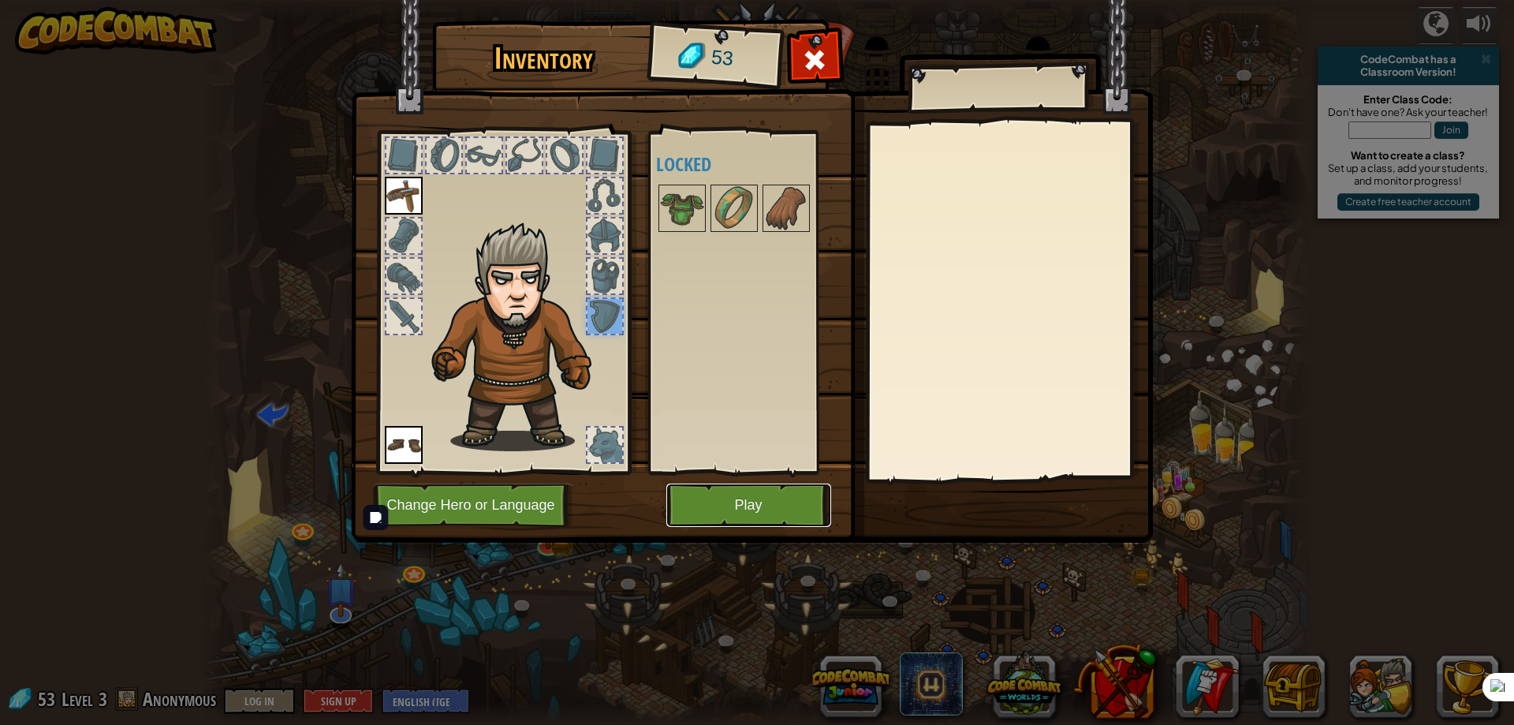
click at [717, 512] on button "Play" at bounding box center [748, 504] width 165 height 43
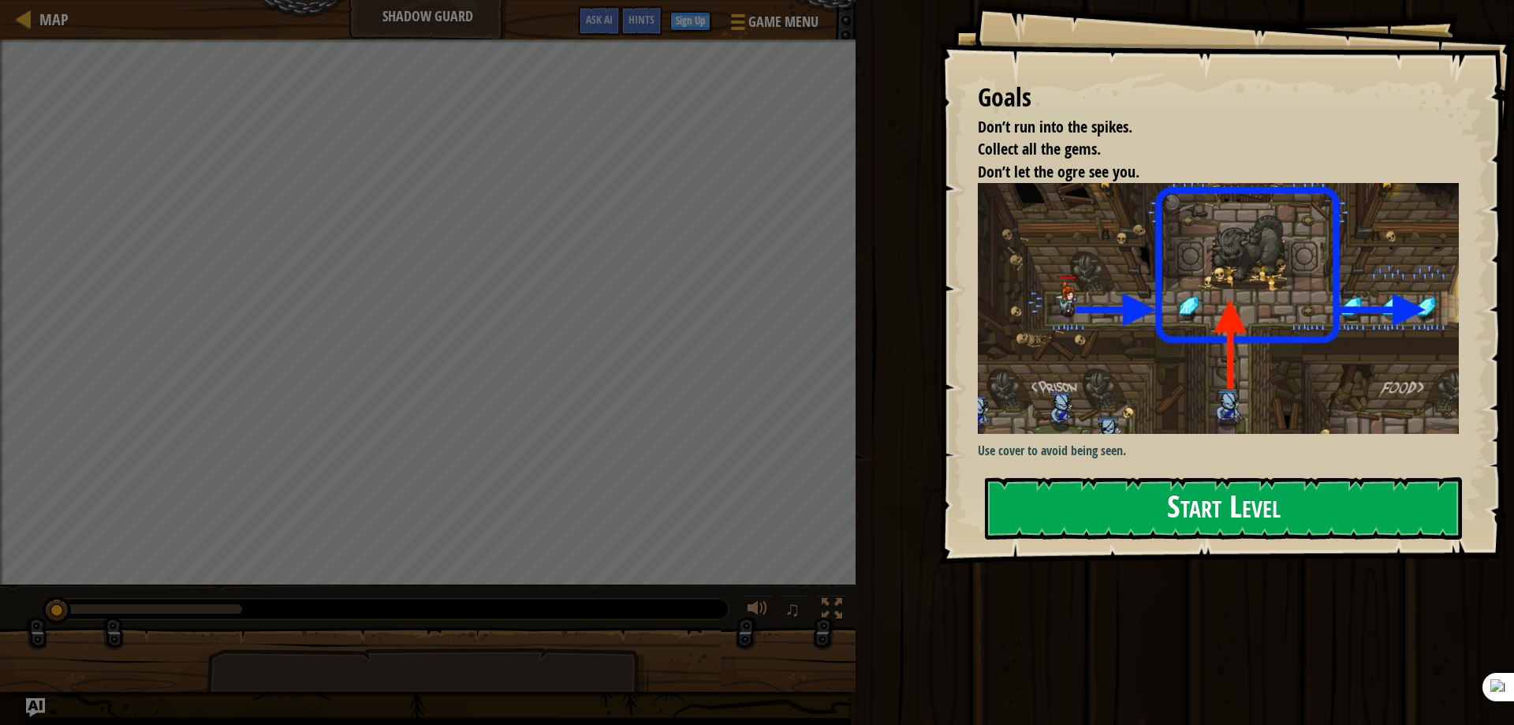
click at [1125, 498] on button "Start Level" at bounding box center [1223, 508] width 477 height 62
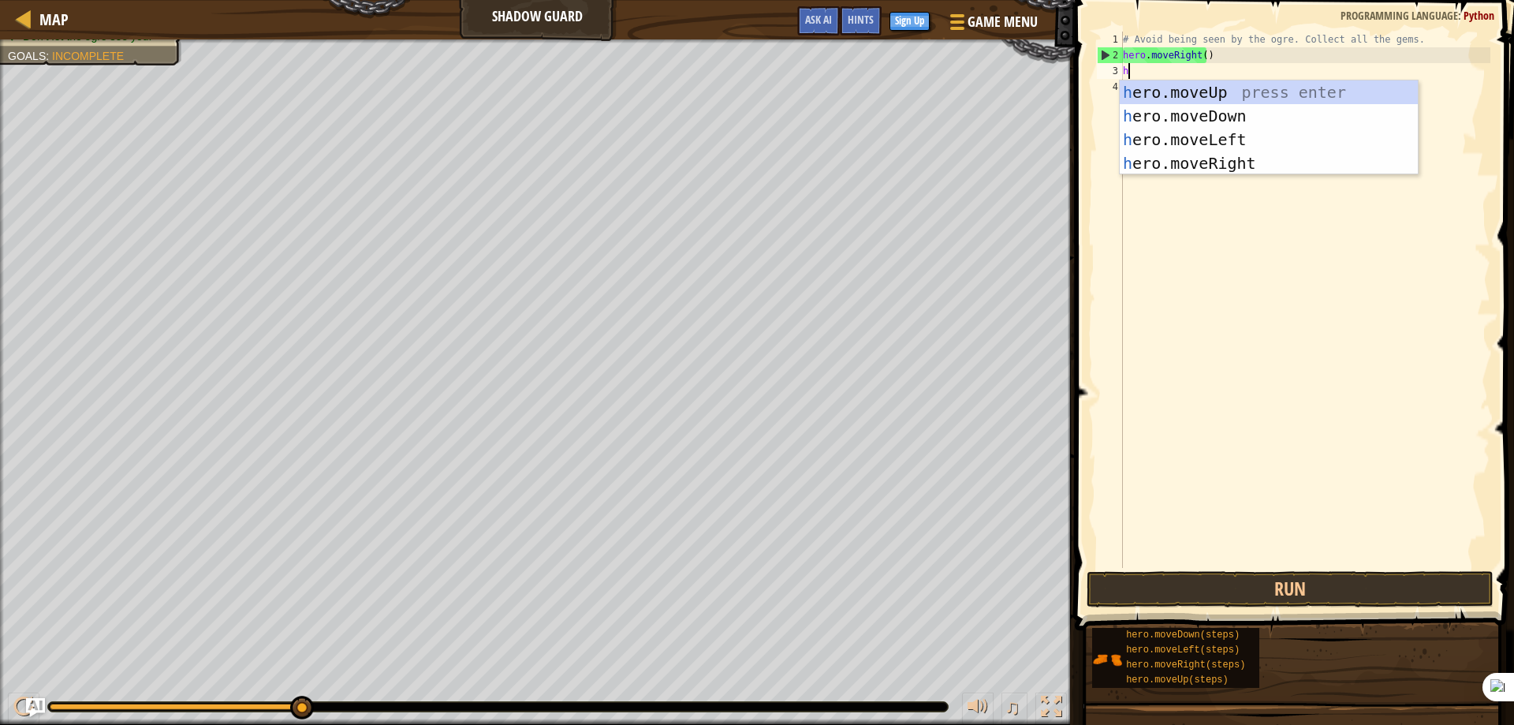
scroll to position [7, 0]
type textarea "hero."
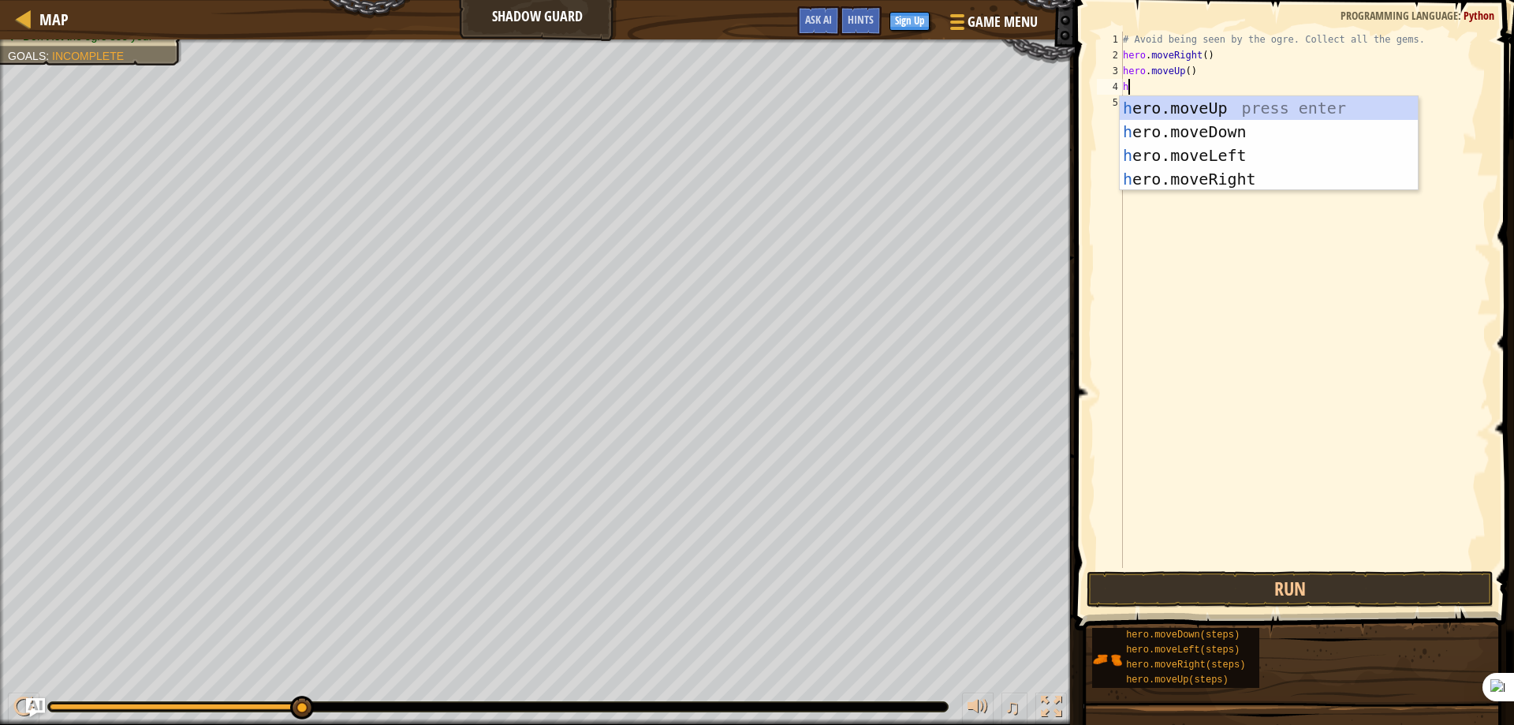
type textarea "he"
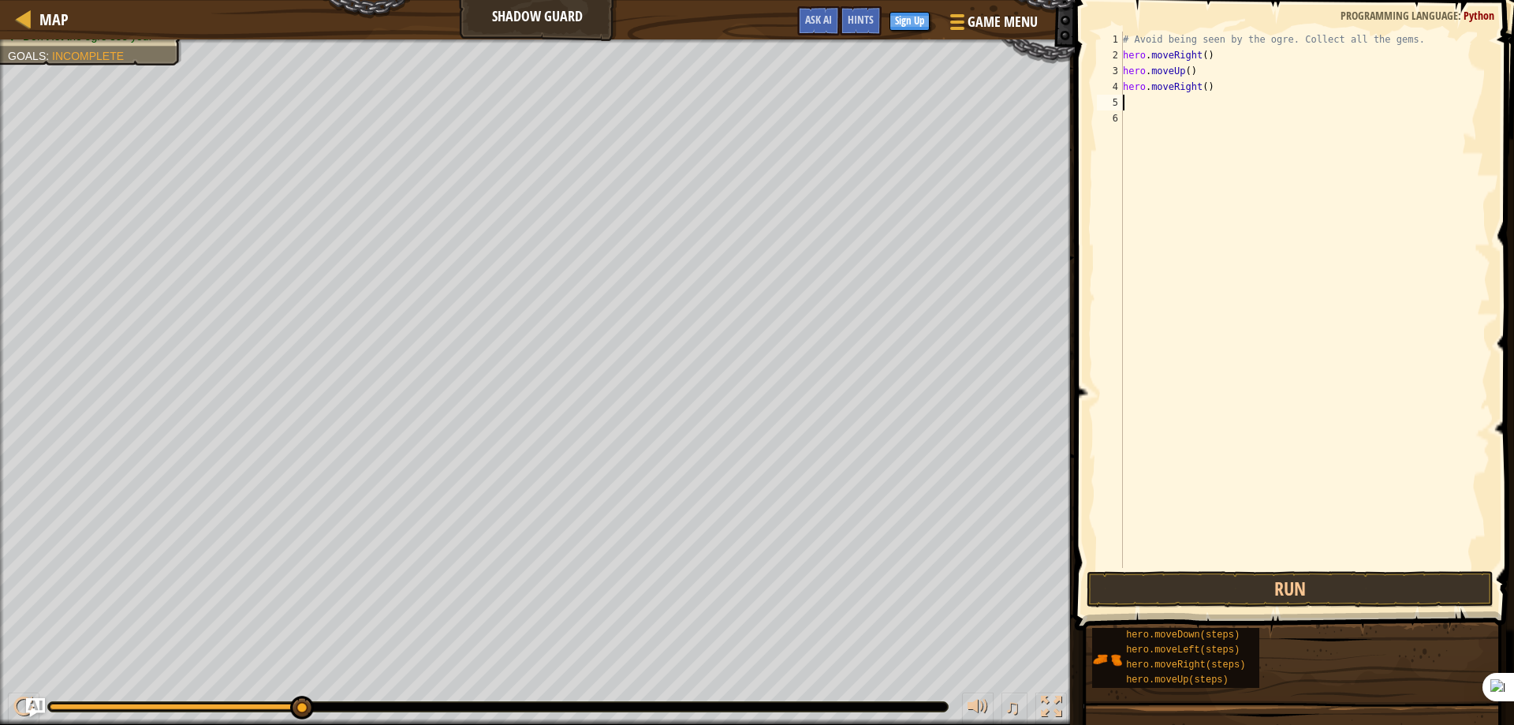
type textarea "h"
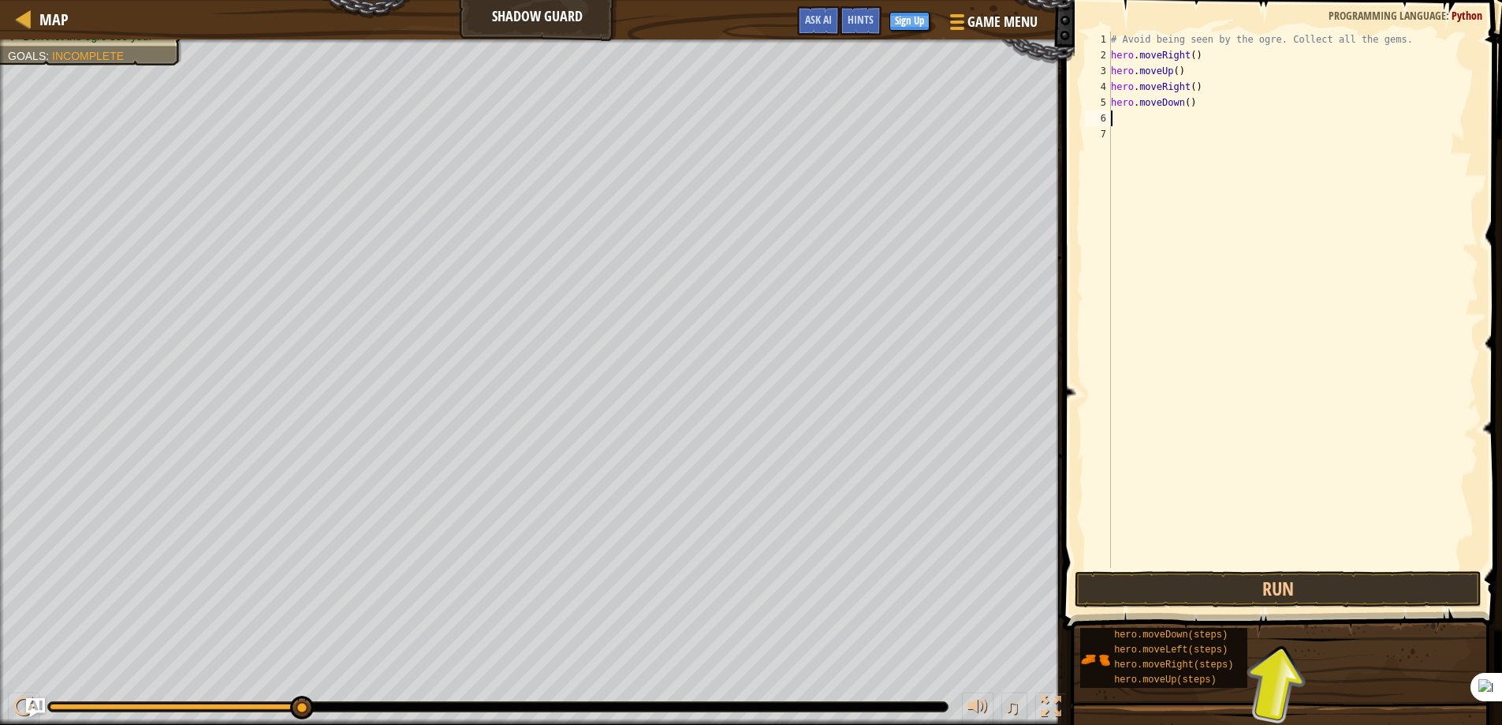
type textarea "he"
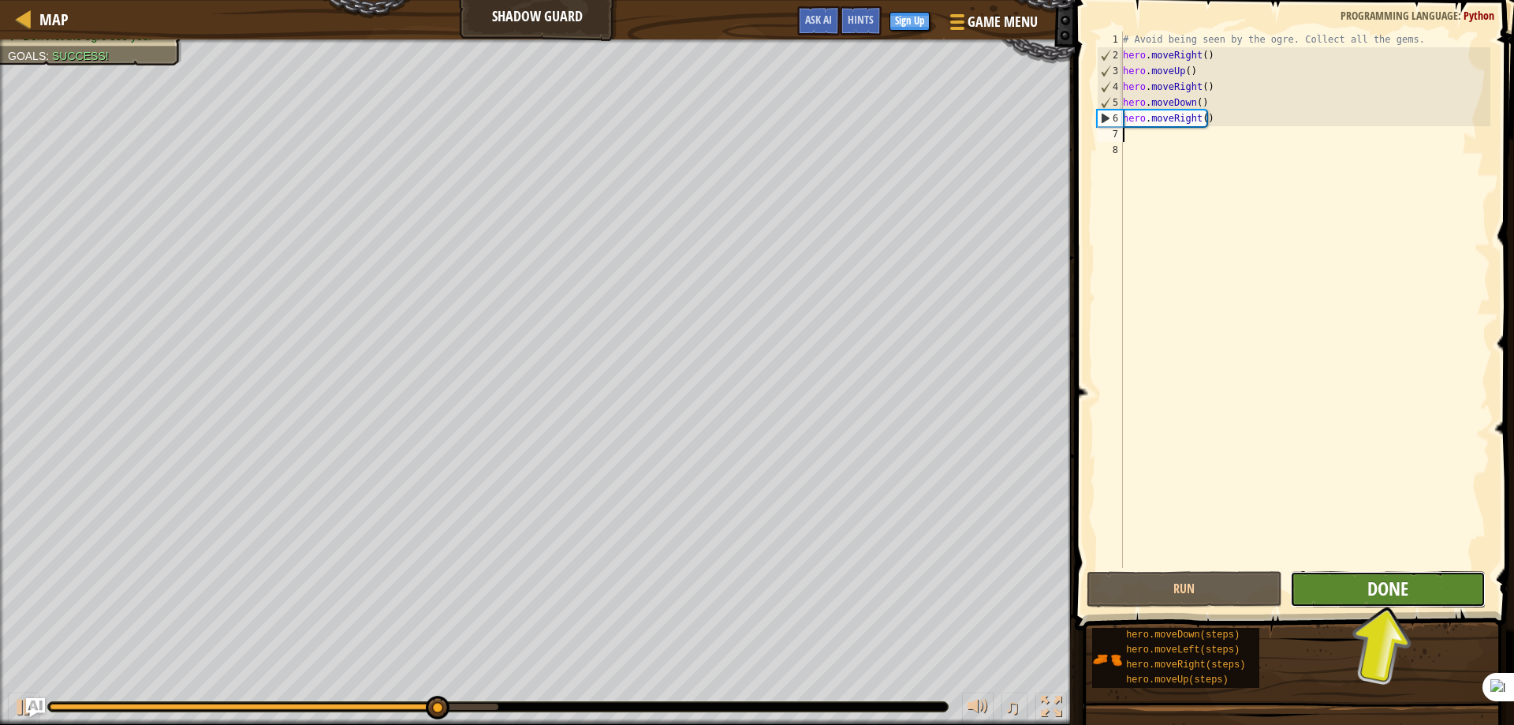
click at [1374, 591] on span "Done" at bounding box center [1387, 588] width 41 height 25
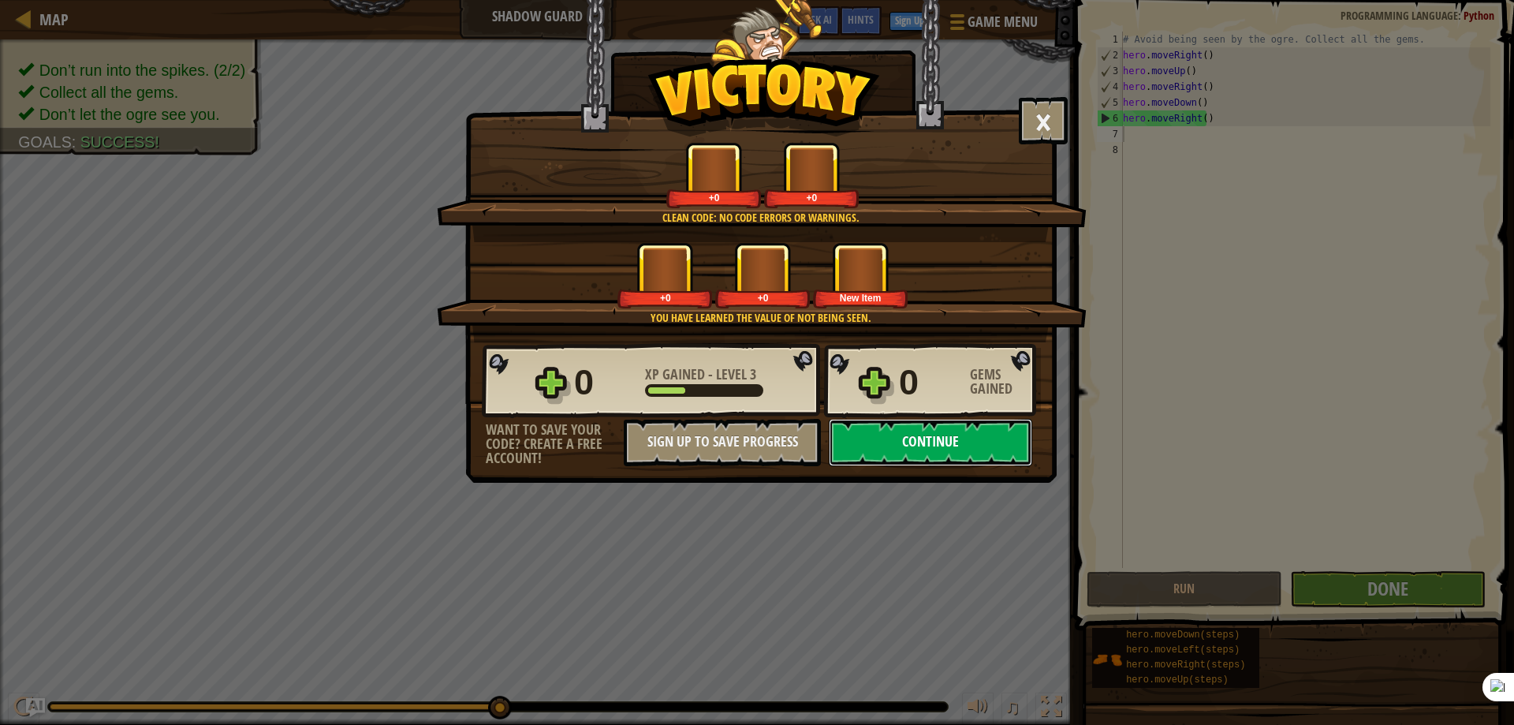
click at [898, 434] on button "Continue" at bounding box center [930, 442] width 203 height 47
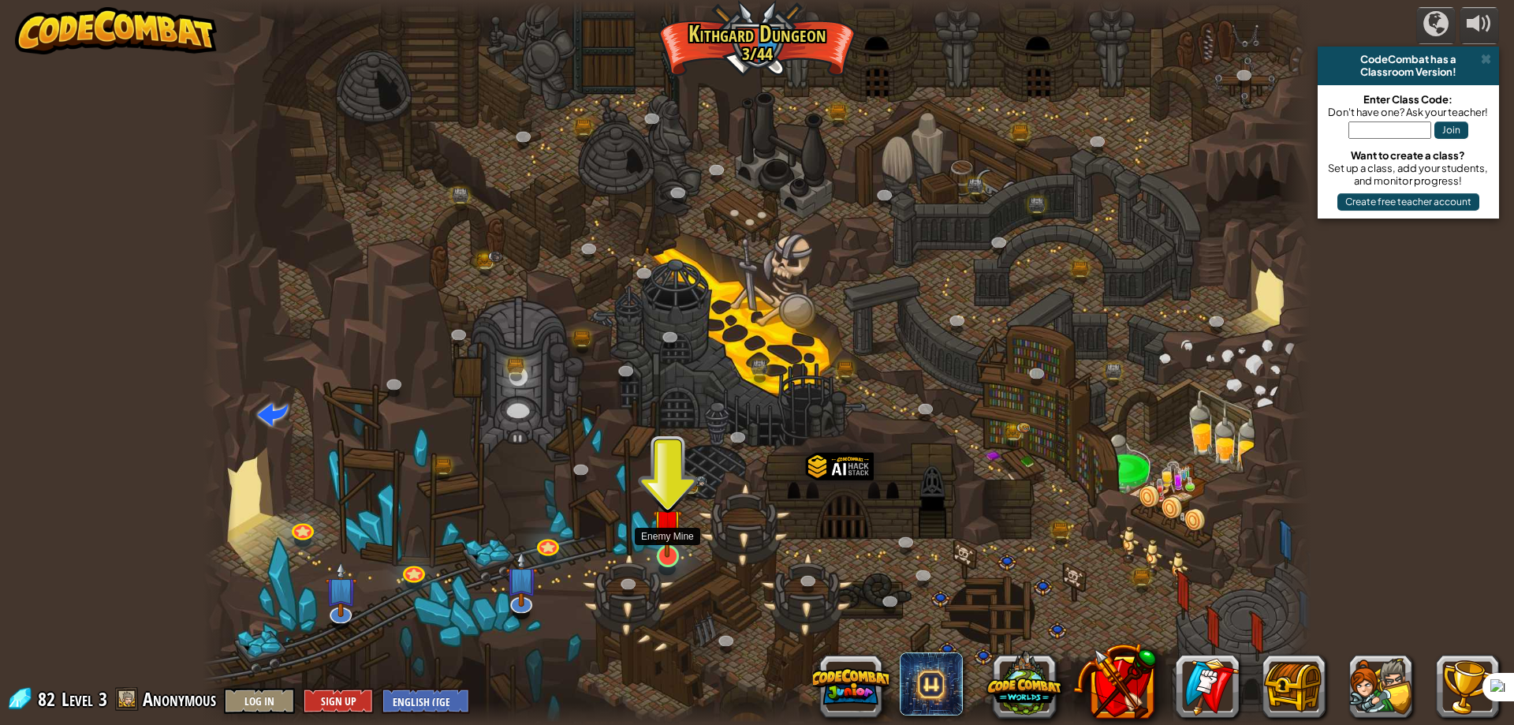
click at [665, 547] on img at bounding box center [668, 524] width 30 height 68
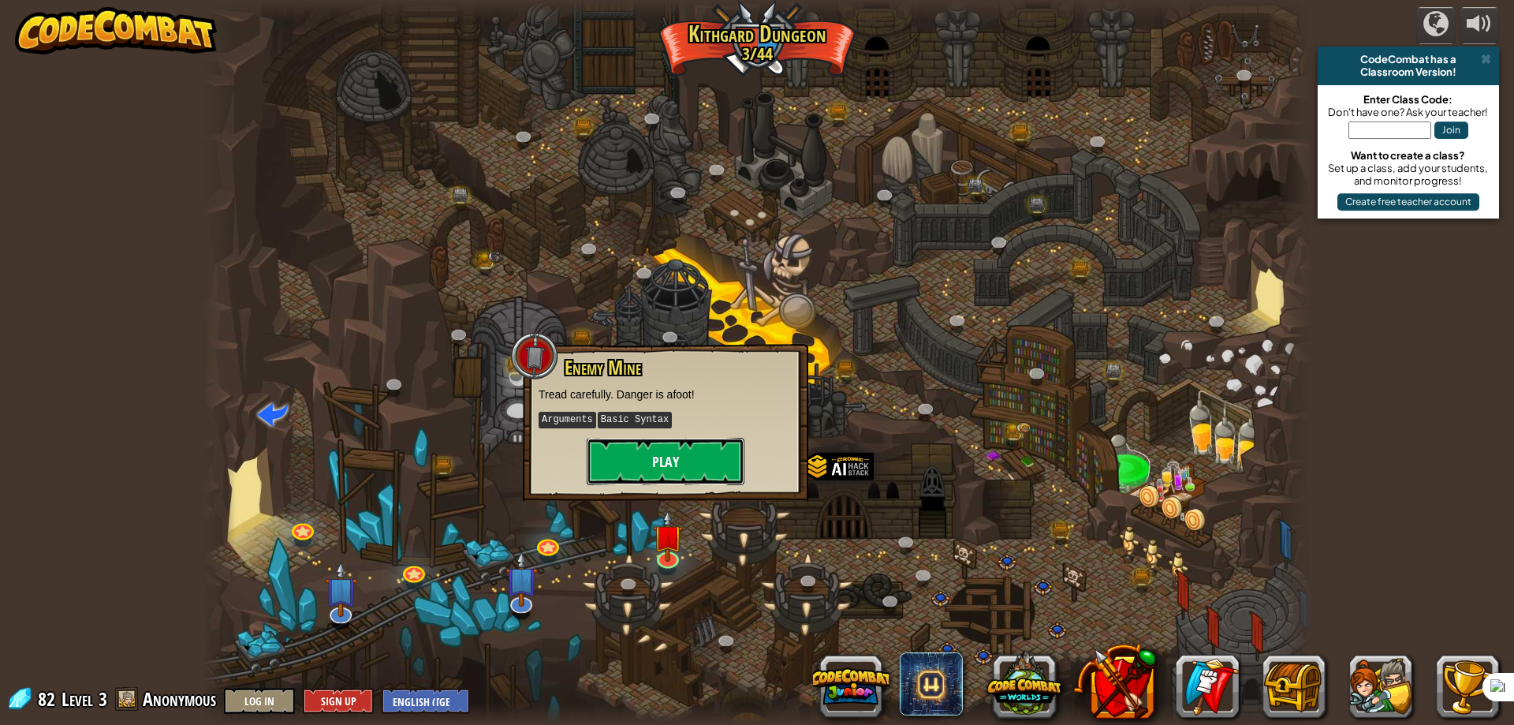
click at [654, 477] on button "Play" at bounding box center [666, 461] width 158 height 47
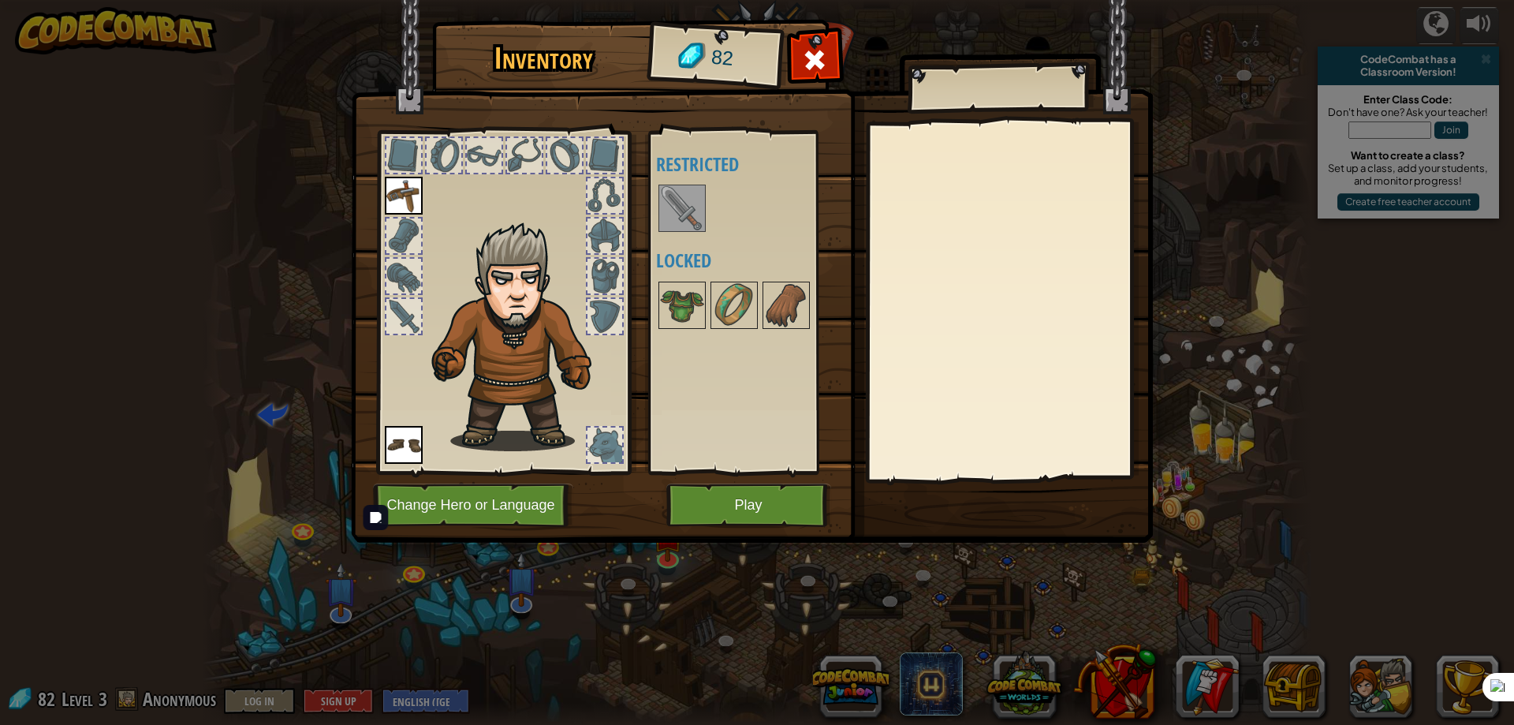
click at [607, 446] on div at bounding box center [604, 444] width 35 height 35
click at [683, 203] on img at bounding box center [682, 208] width 44 height 44
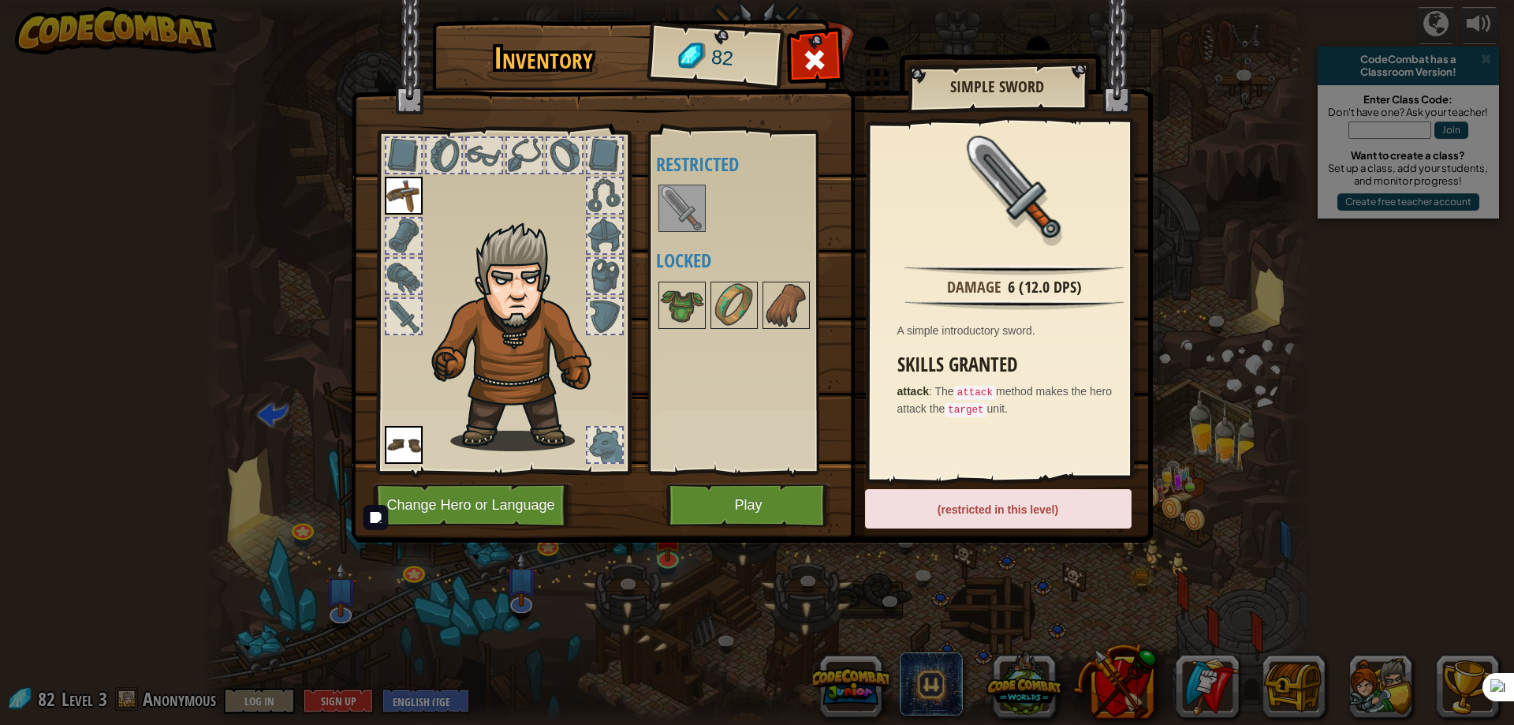
click at [416, 304] on div at bounding box center [403, 316] width 35 height 35
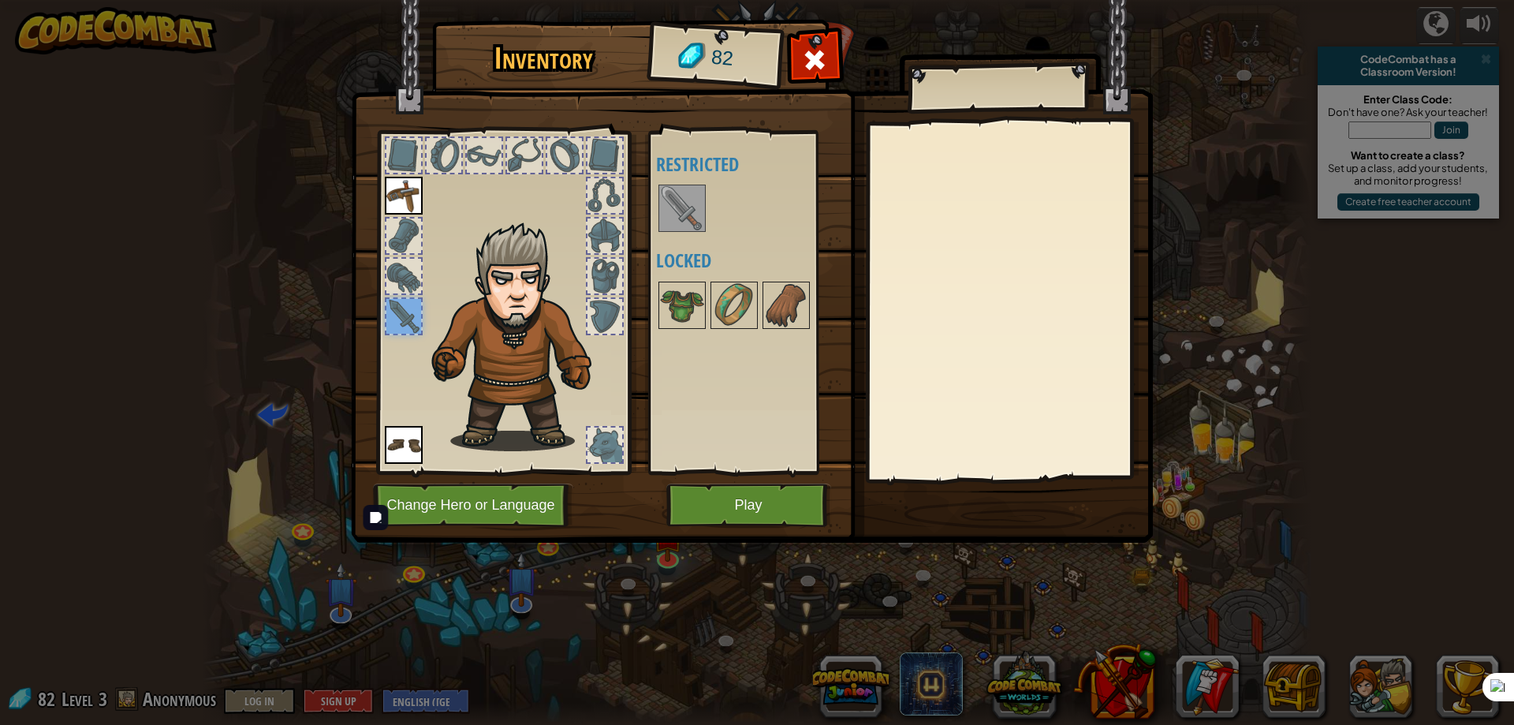
click at [398, 278] on div at bounding box center [403, 276] width 35 height 35
click at [404, 240] on div at bounding box center [403, 235] width 35 height 35
click at [408, 147] on div at bounding box center [403, 155] width 35 height 35
click at [468, 147] on div at bounding box center [484, 155] width 35 height 35
click at [411, 456] on img at bounding box center [404, 445] width 38 height 38
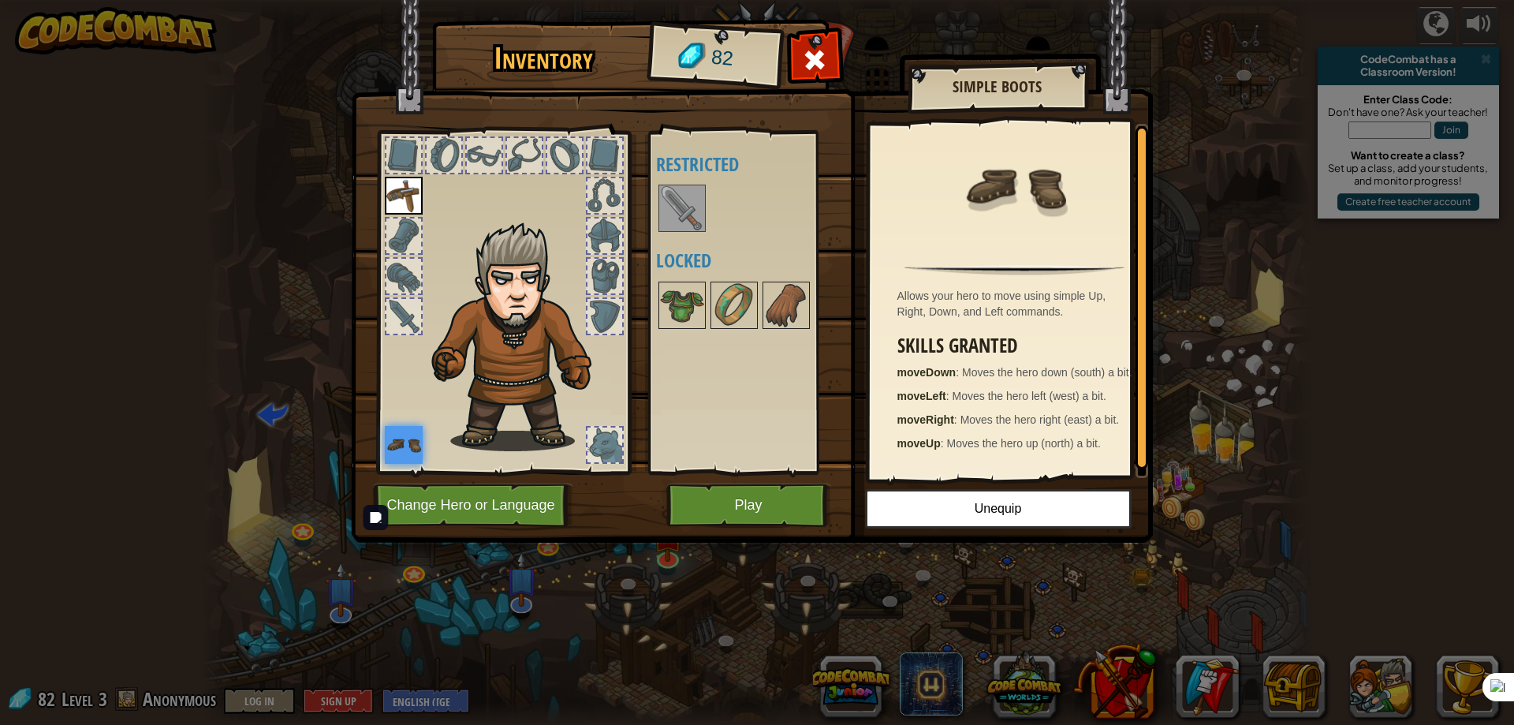
click at [396, 196] on img at bounding box center [404, 196] width 38 height 38
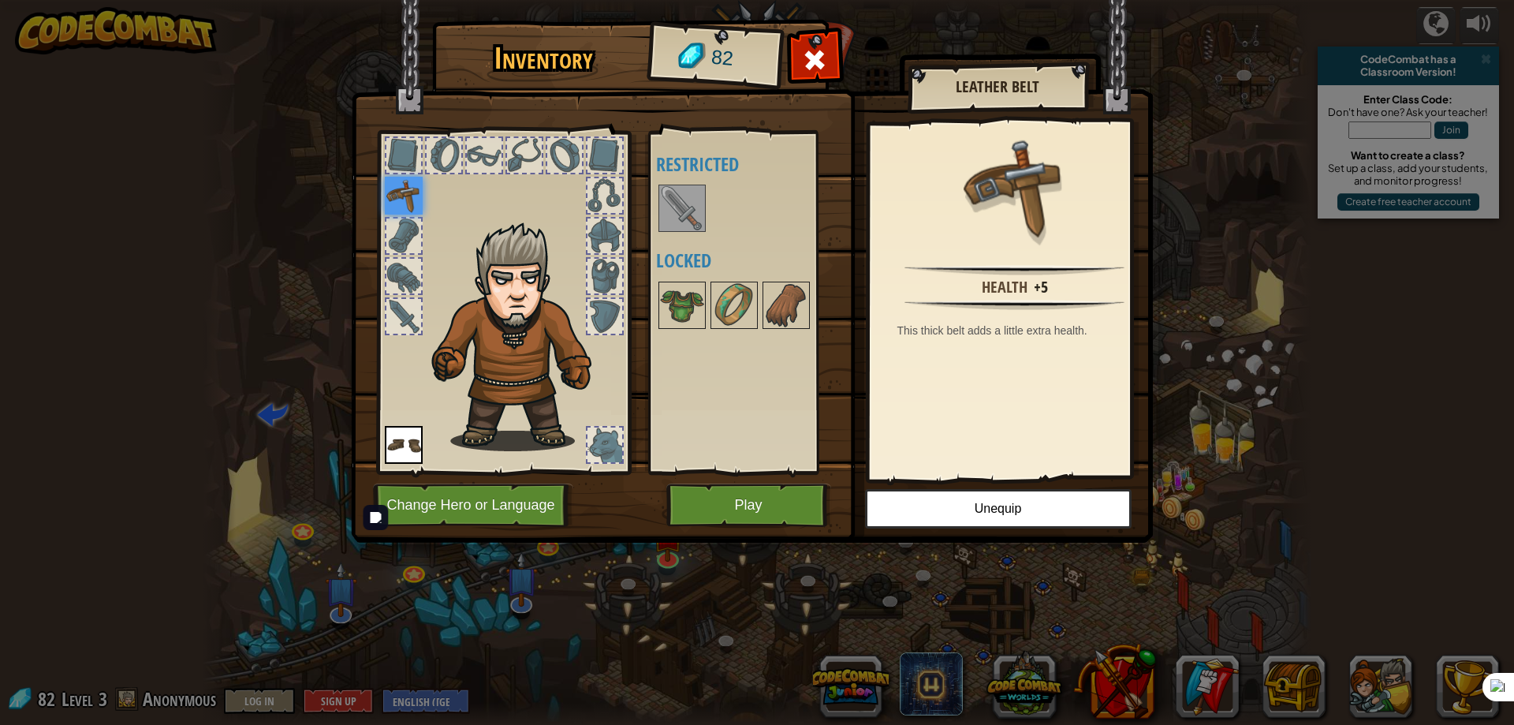
click at [599, 142] on div at bounding box center [604, 155] width 35 height 35
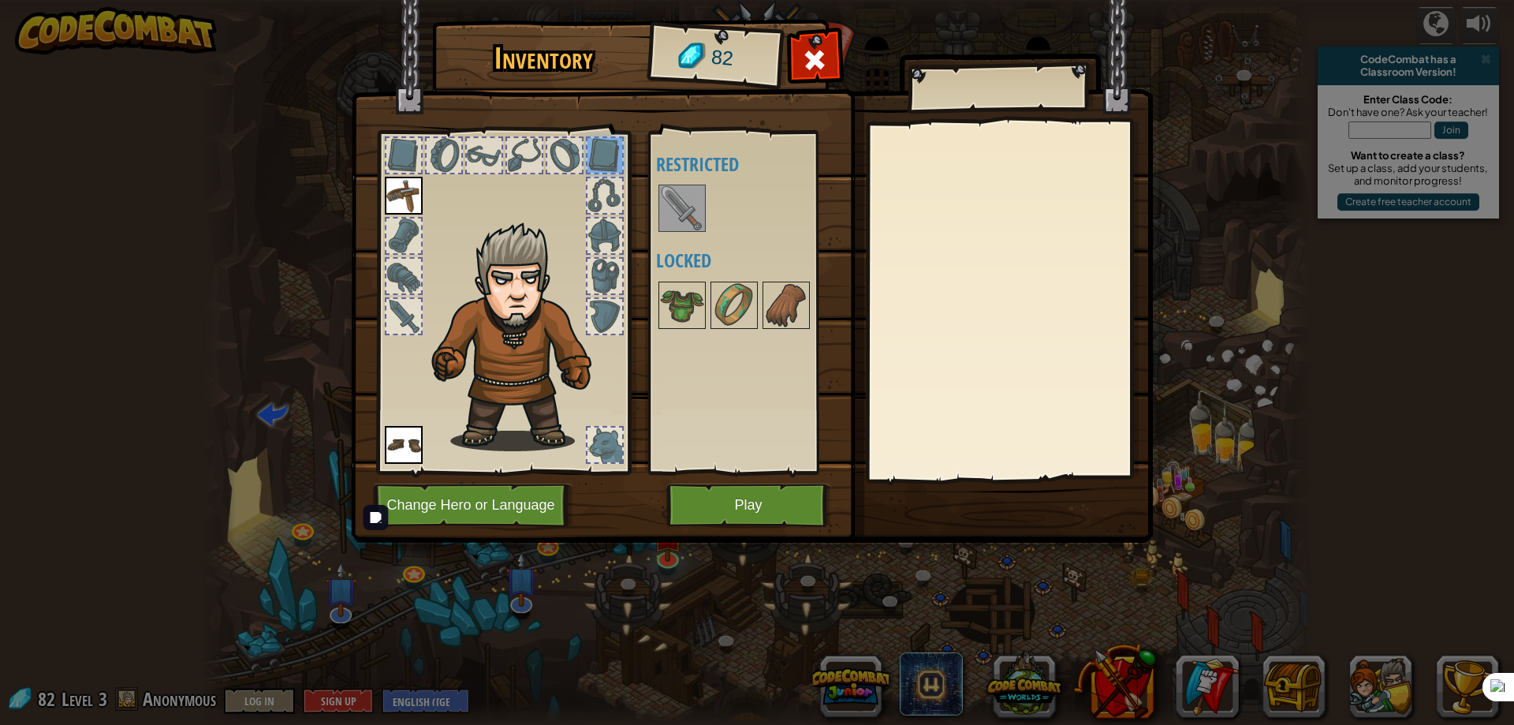
click at [673, 207] on img at bounding box center [682, 208] width 44 height 44
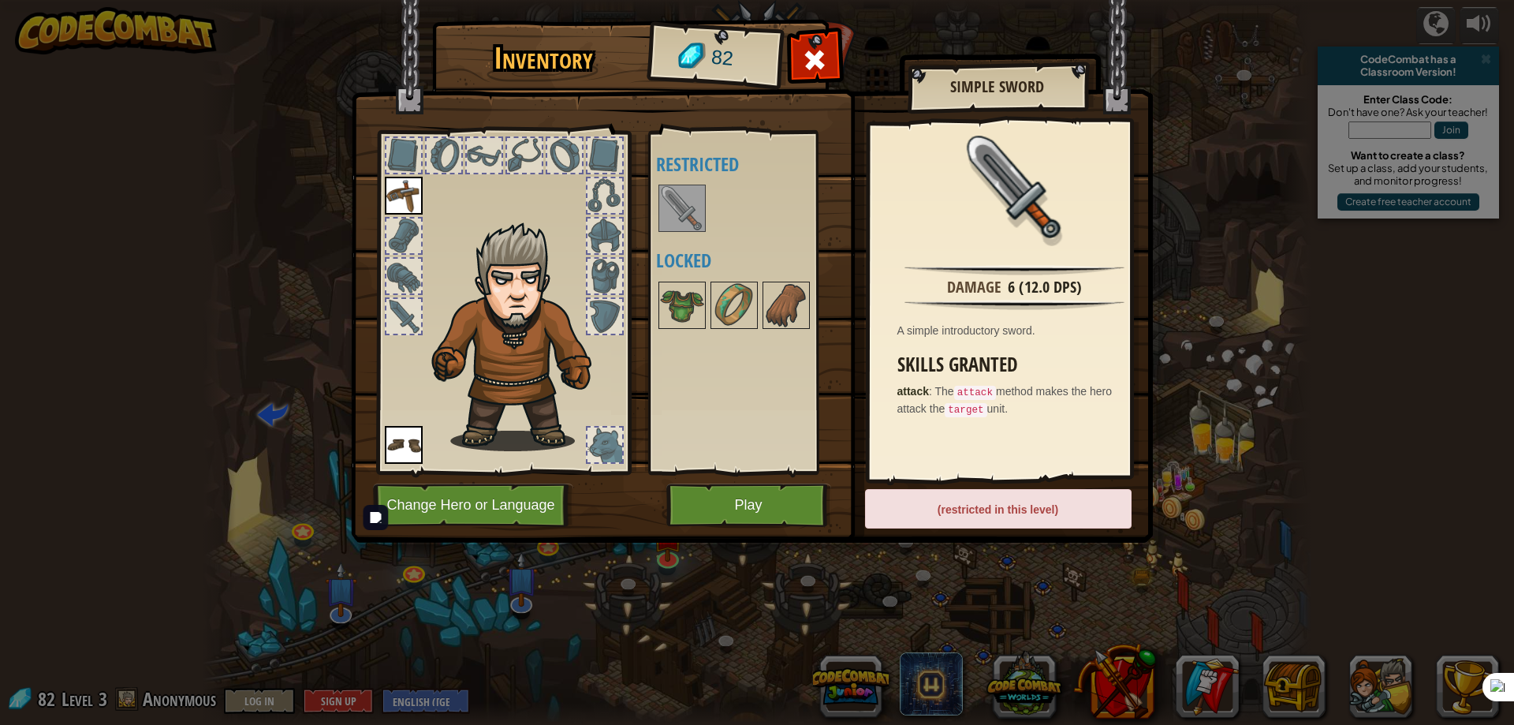
click at [618, 222] on div at bounding box center [604, 235] width 35 height 35
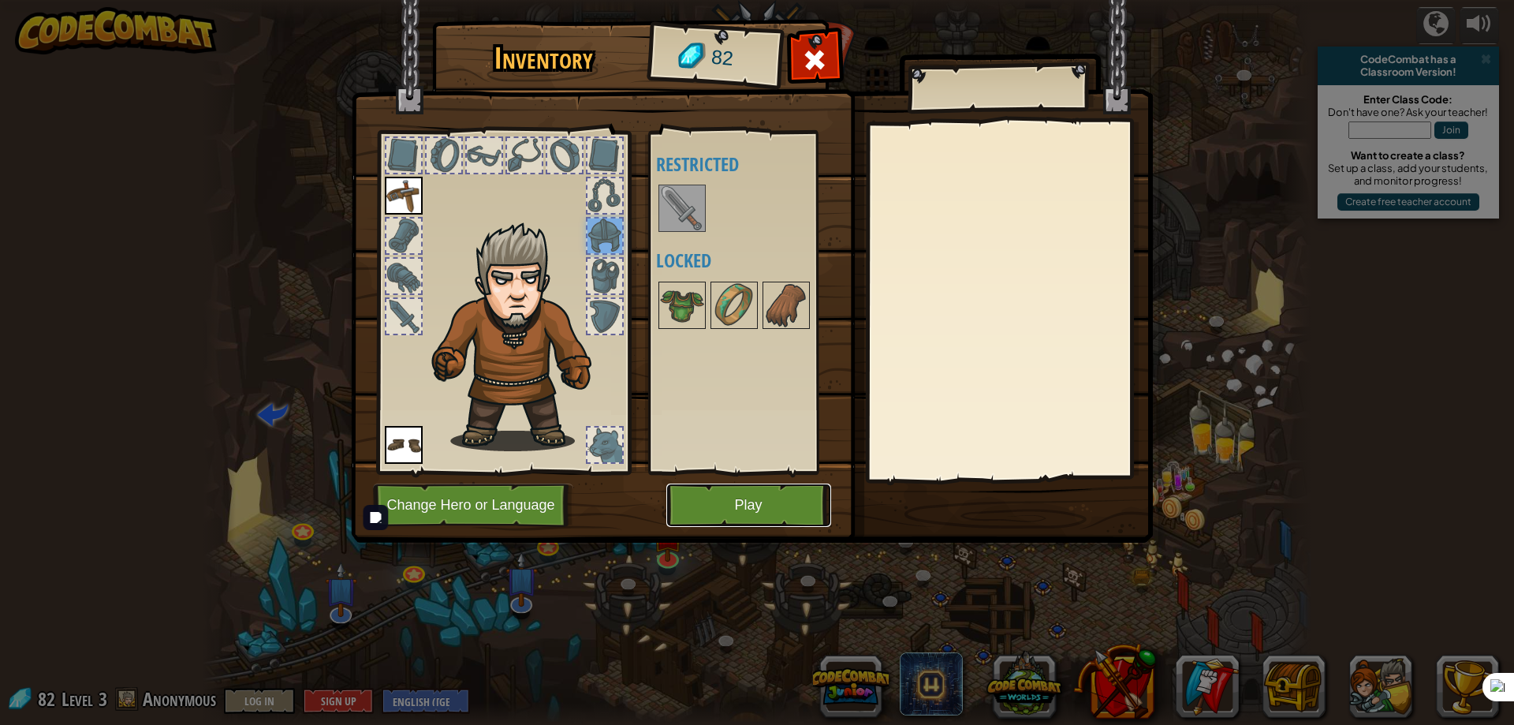
click at [789, 498] on button "Play" at bounding box center [748, 504] width 165 height 43
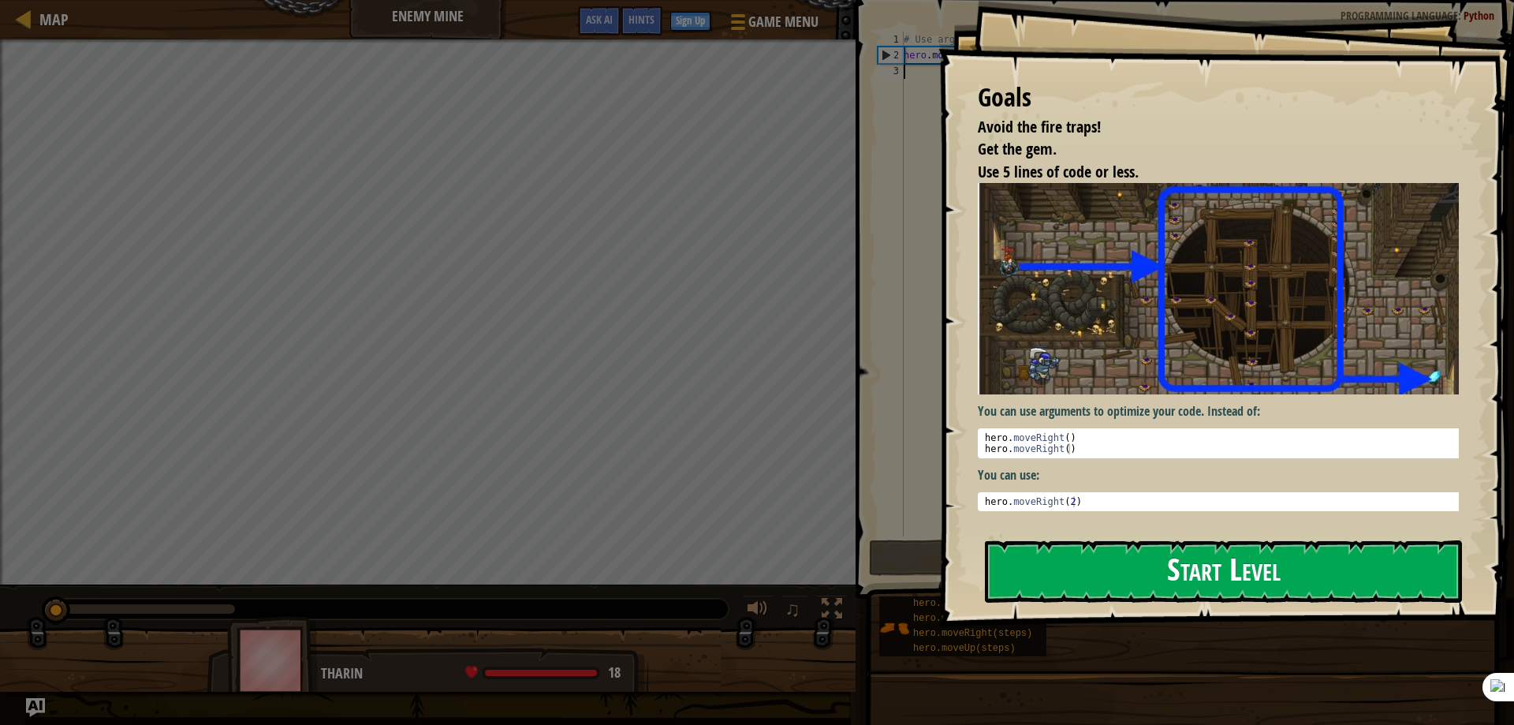
click at [1098, 576] on button "Start Level" at bounding box center [1223, 571] width 477 height 62
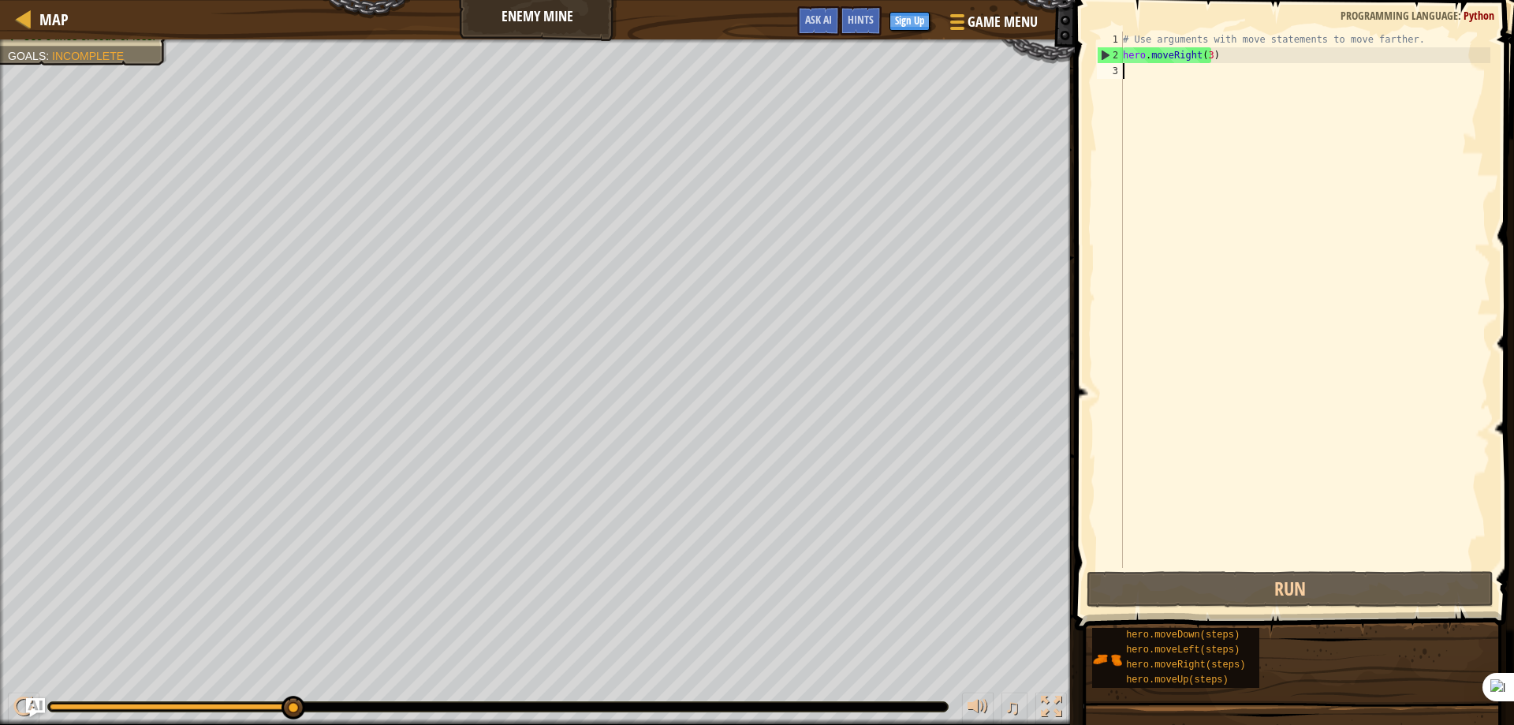
click at [1144, 79] on div "# Use arguments with move statements to move farther. hero . moveRight ( 3 )" at bounding box center [1305, 316] width 371 height 568
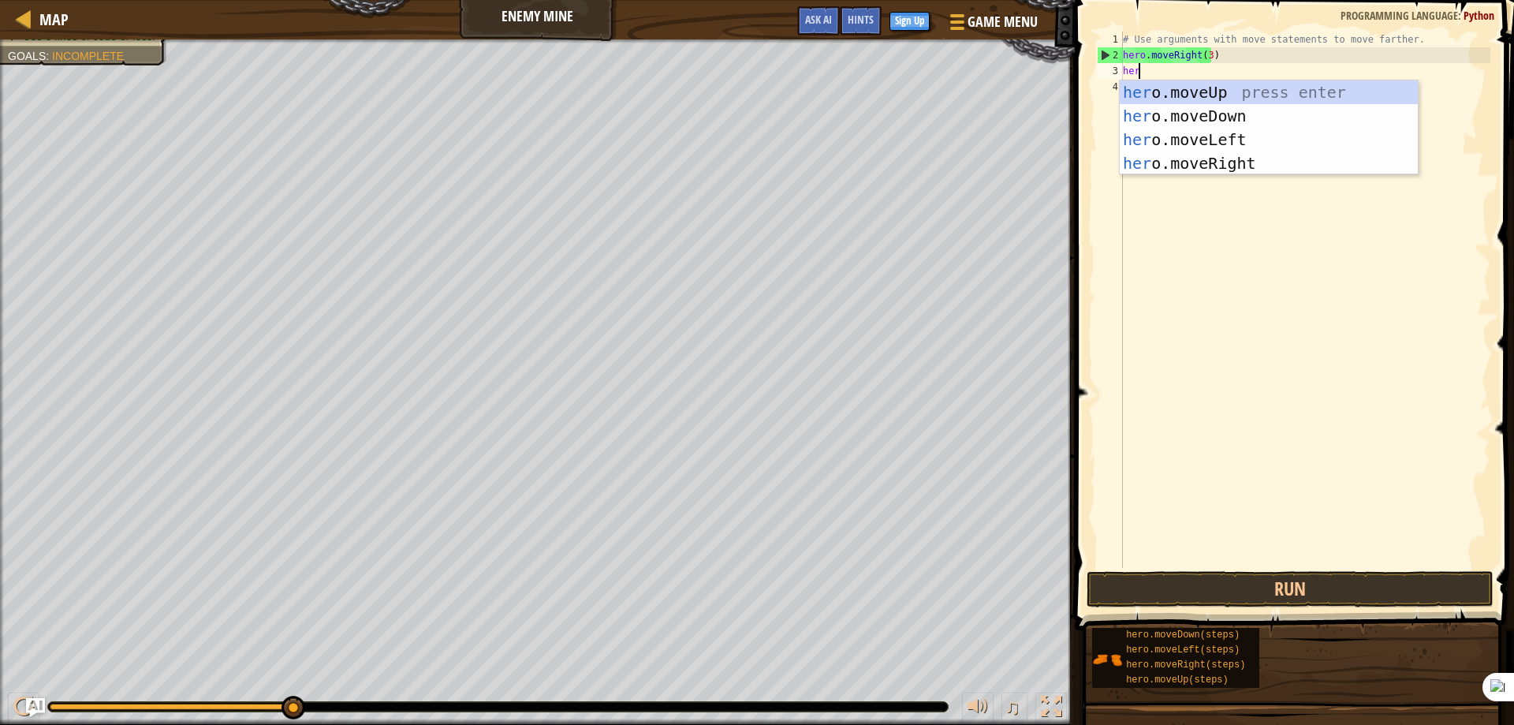
scroll to position [7, 1]
type textarea "hero"
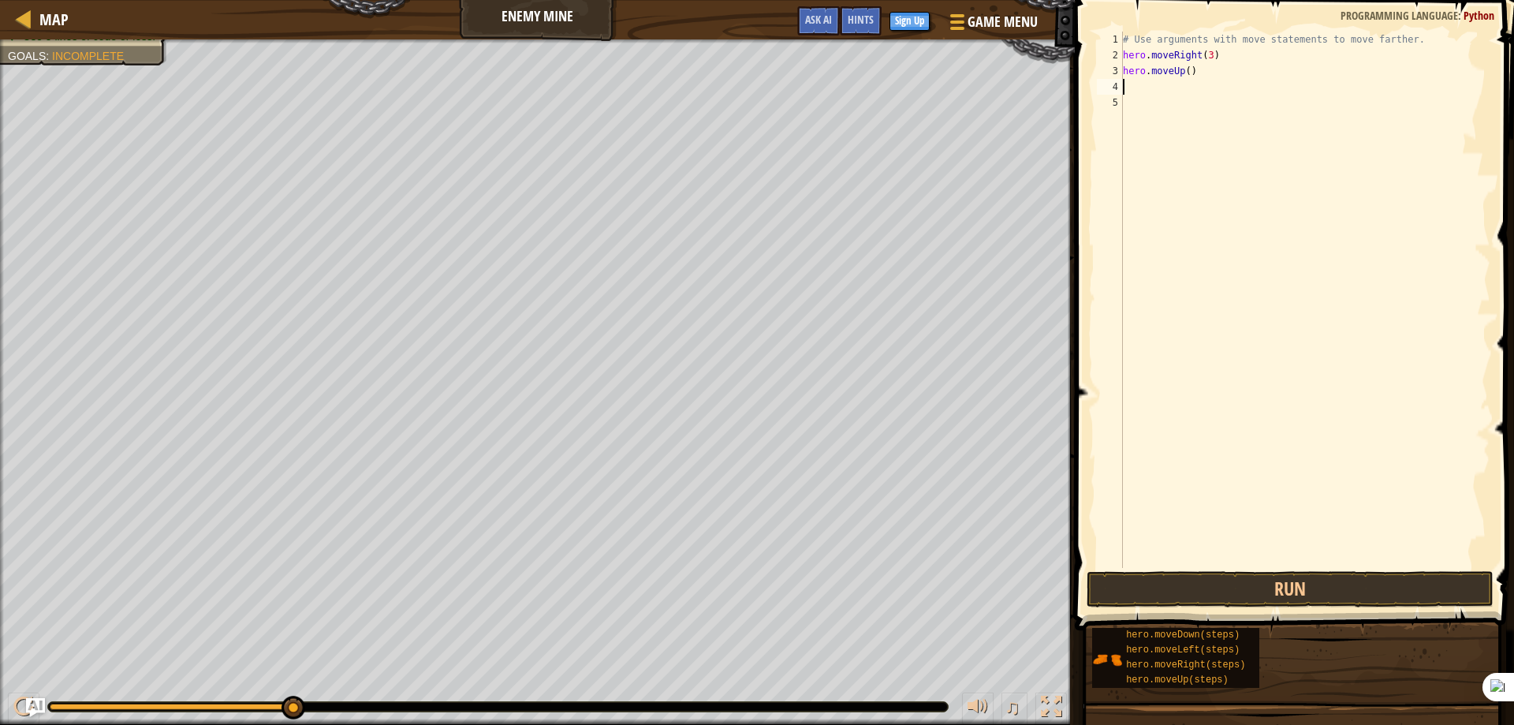
type textarea "h"
type textarea "hero.moveDown(3)"
click at [1137, 119] on div "# Use arguments with move statements to move farther. hero . moveRight ( 3 ) he…" at bounding box center [1305, 316] width 371 height 568
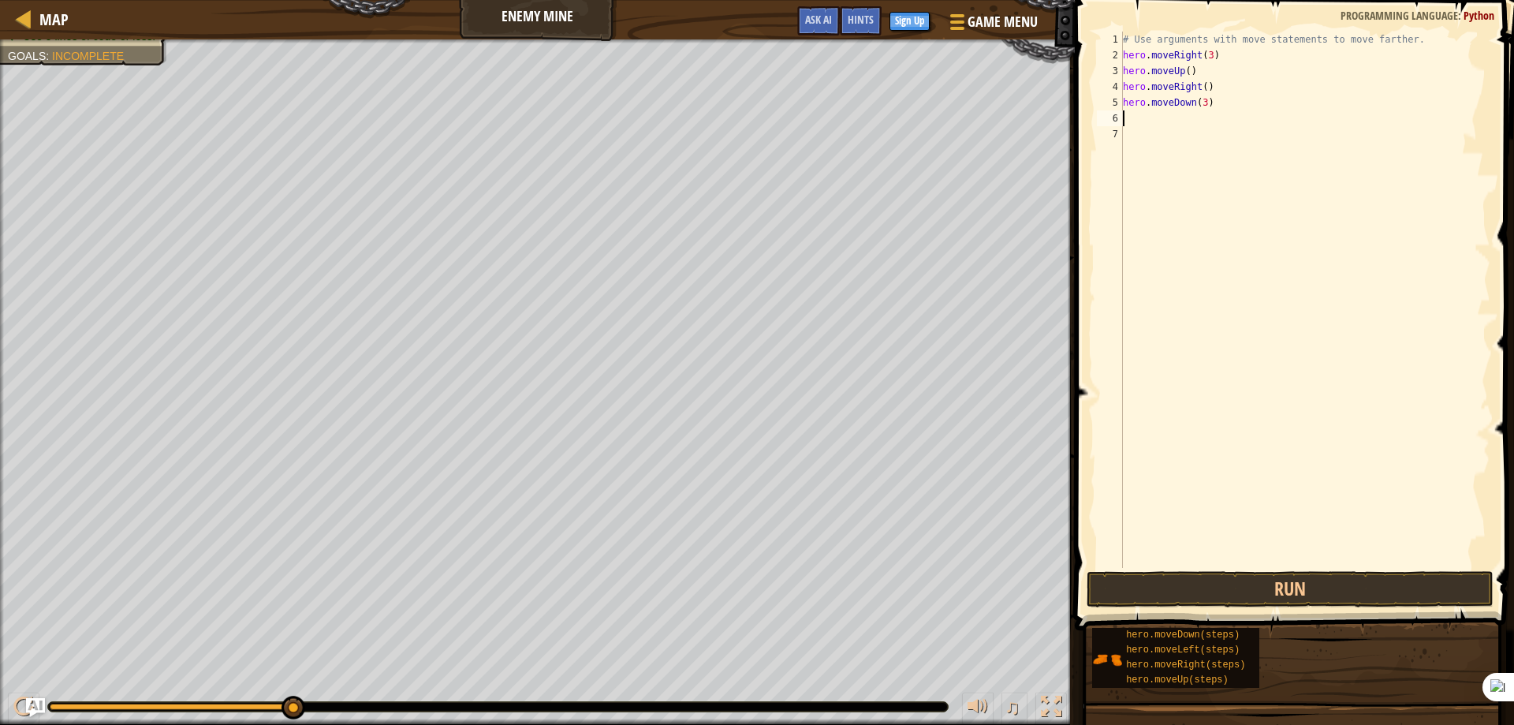
scroll to position [7, 0]
type textarea "h"
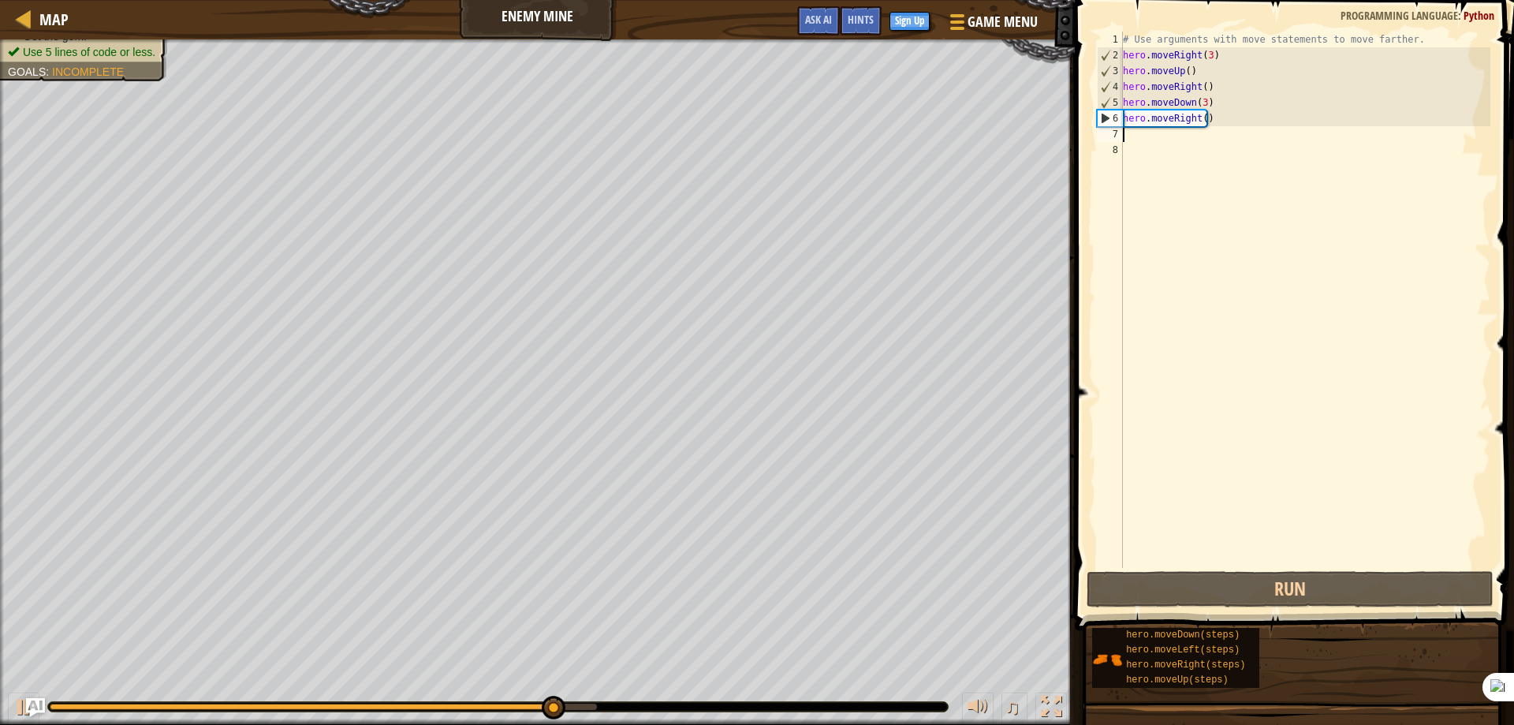
click at [1211, 116] on div "# Use arguments with move statements to move farther. hero . moveRight ( 3 ) he…" at bounding box center [1305, 316] width 371 height 568
click at [1200, 121] on div "# Use arguments with move statements to move farther. hero . moveRight ( 3 ) he…" at bounding box center [1305, 316] width 371 height 568
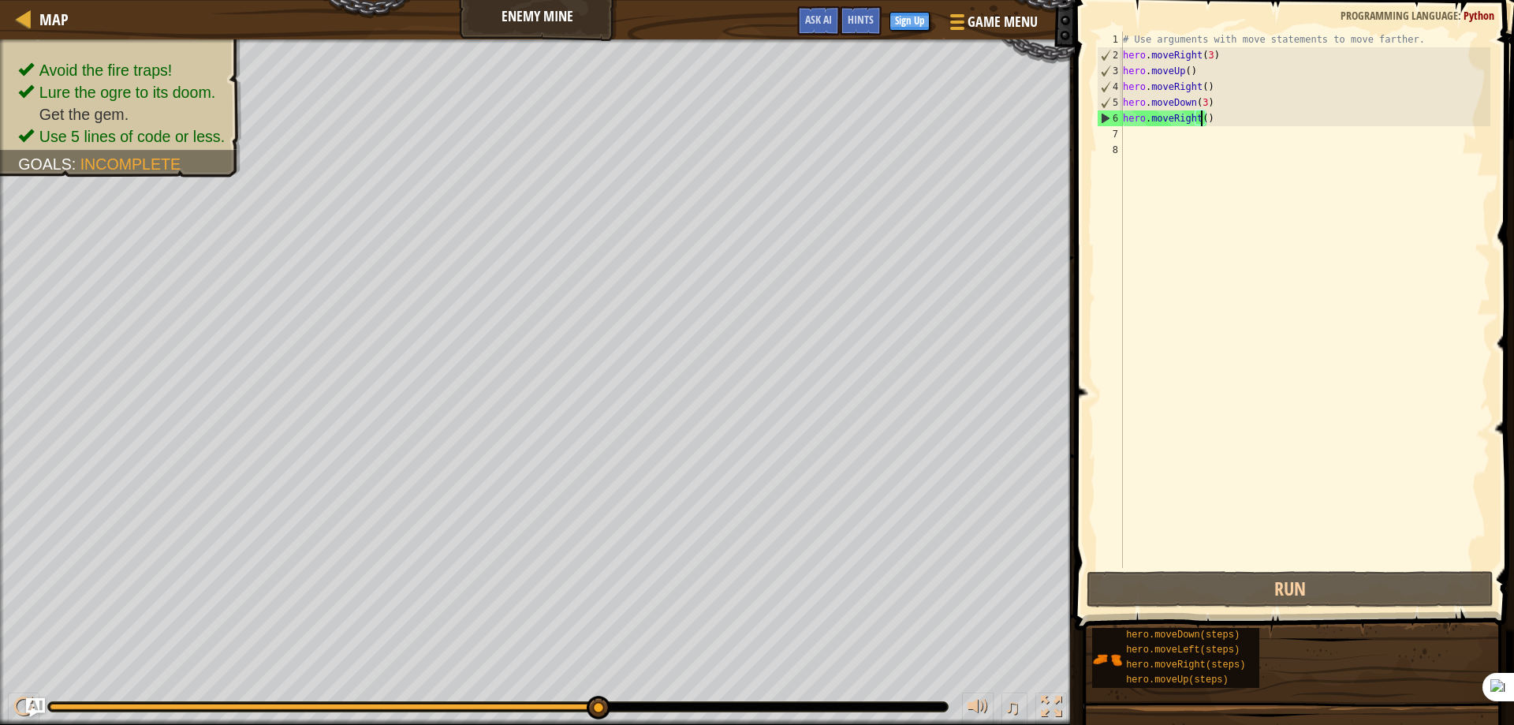
scroll to position [7, 6]
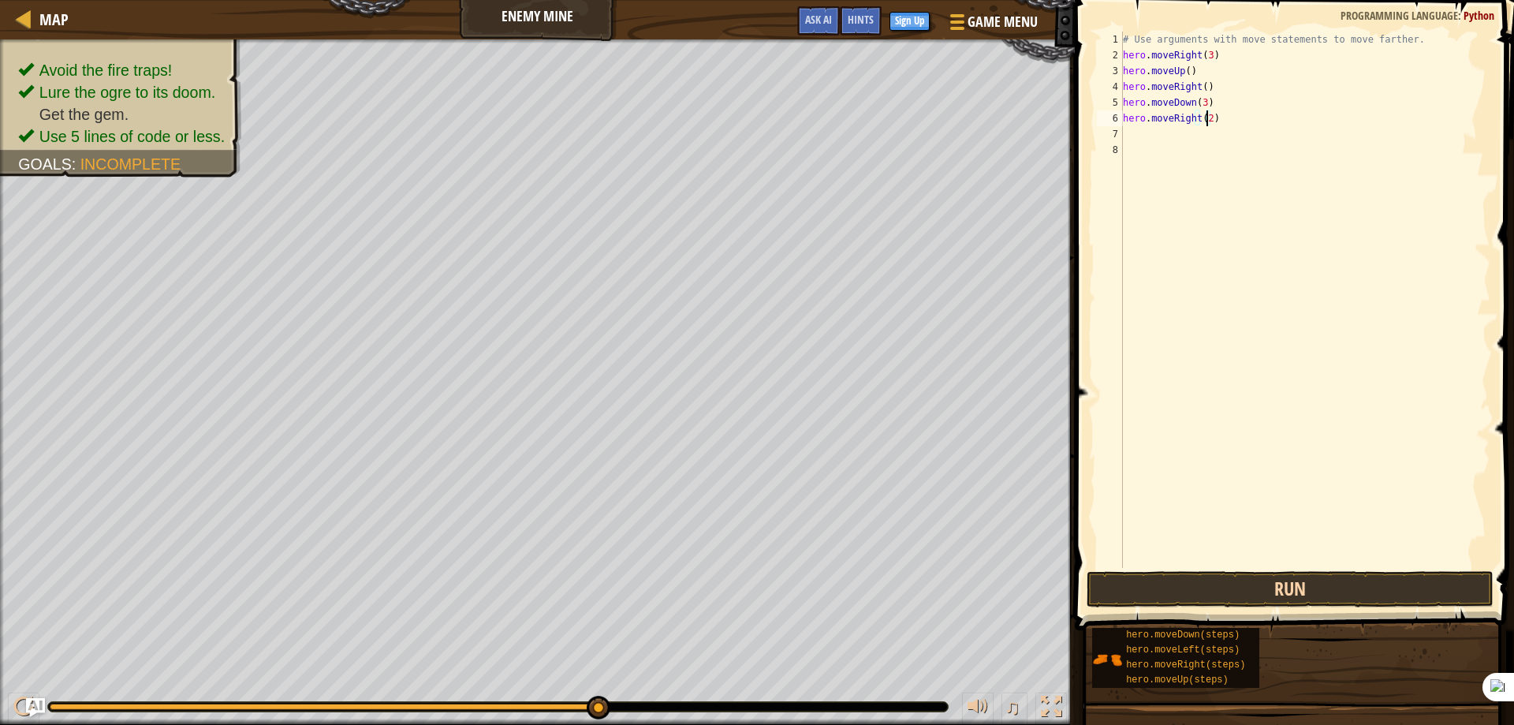
type textarea "hero.moveRight(2)"
click at [1276, 586] on button "Run" at bounding box center [1291, 589] width 408 height 36
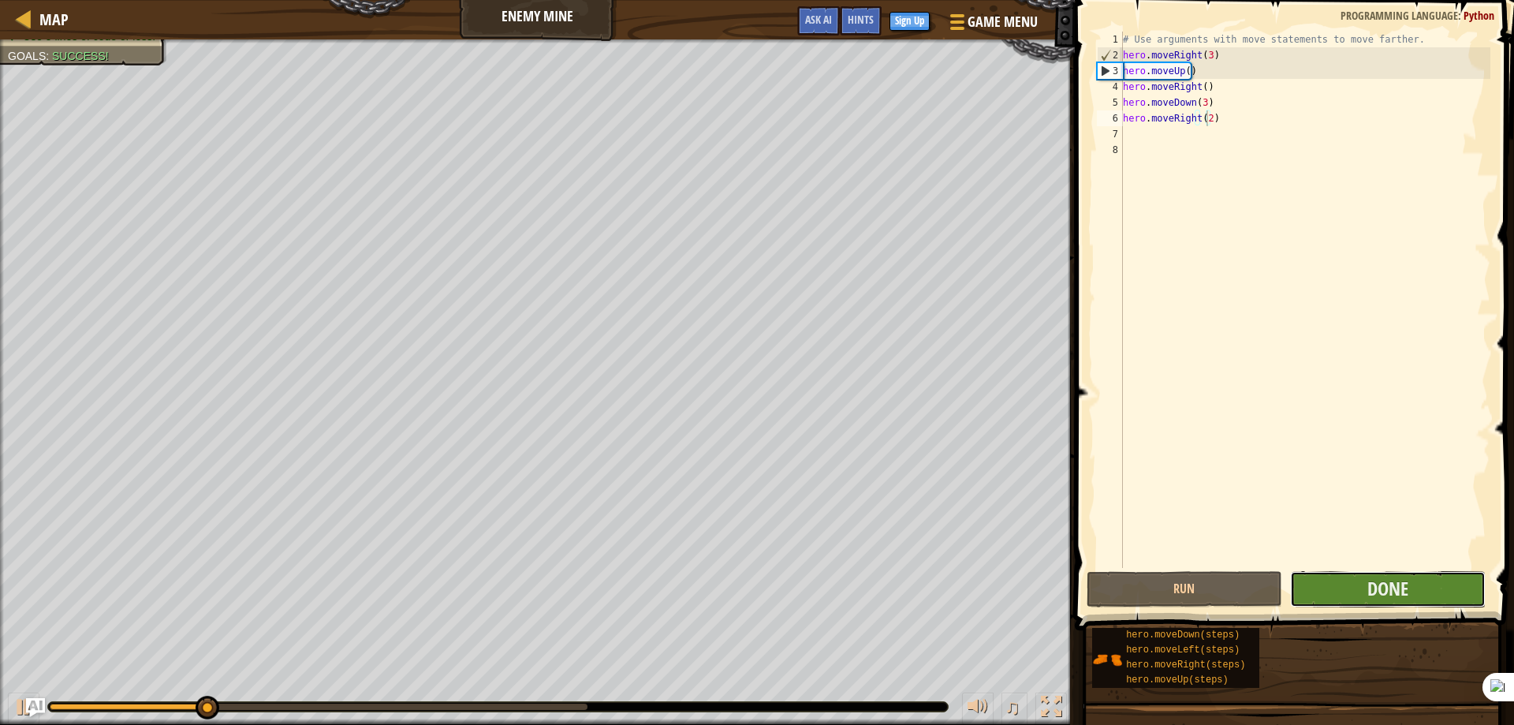
click at [1353, 585] on button "Done" at bounding box center [1388, 589] width 196 height 36
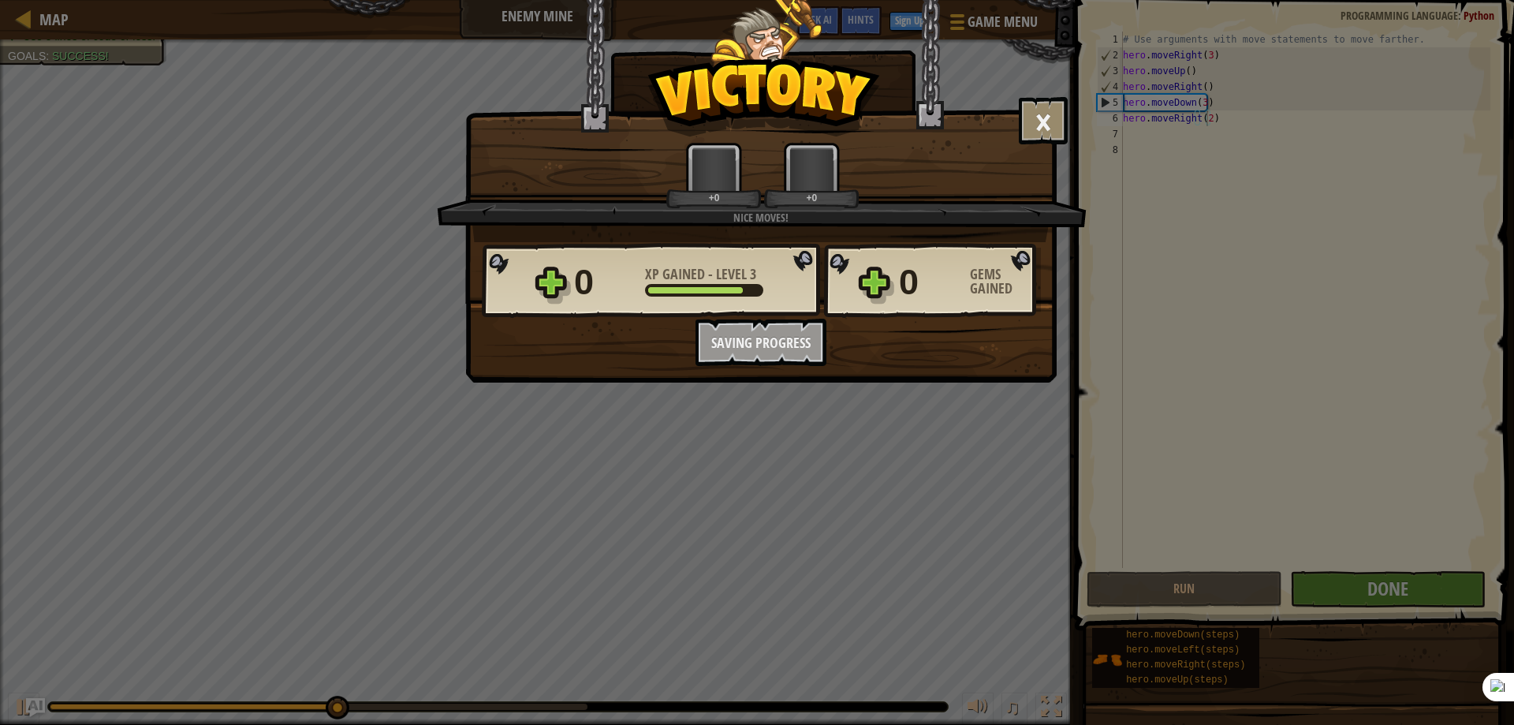
click at [790, 263] on div "0 XP Gained - Level 3" at bounding box center [692, 282] width 237 height 50
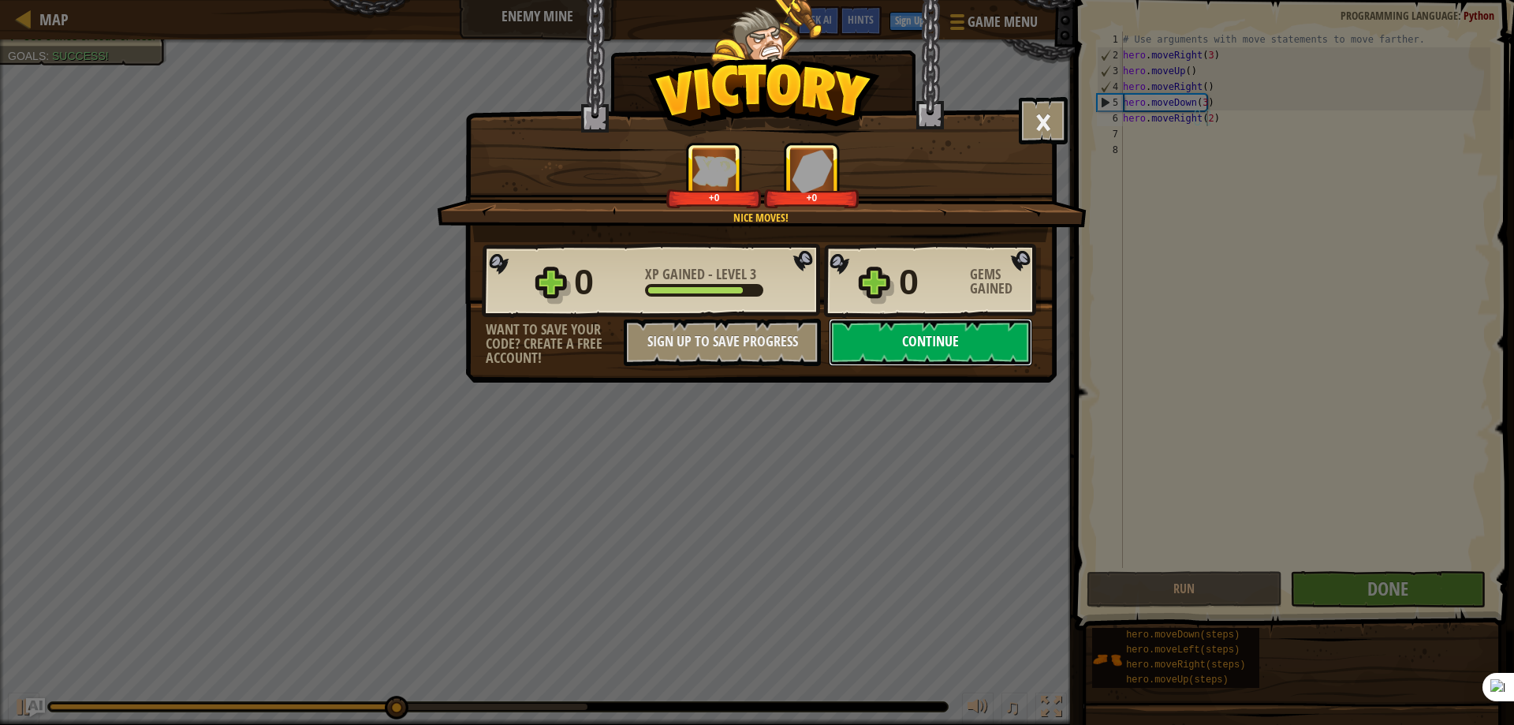
click at [919, 350] on button "Continue" at bounding box center [930, 342] width 203 height 47
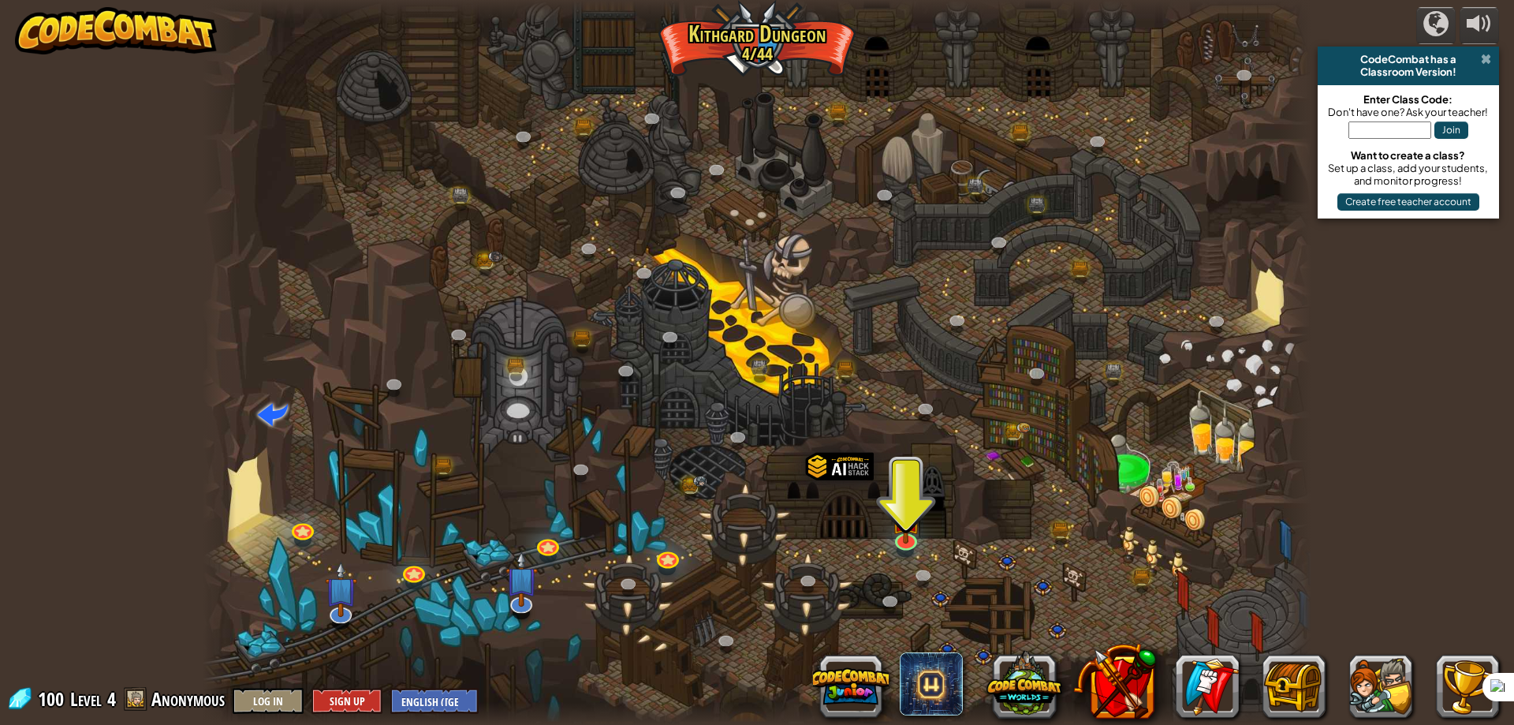
click at [1489, 55] on span at bounding box center [1486, 59] width 10 height 13
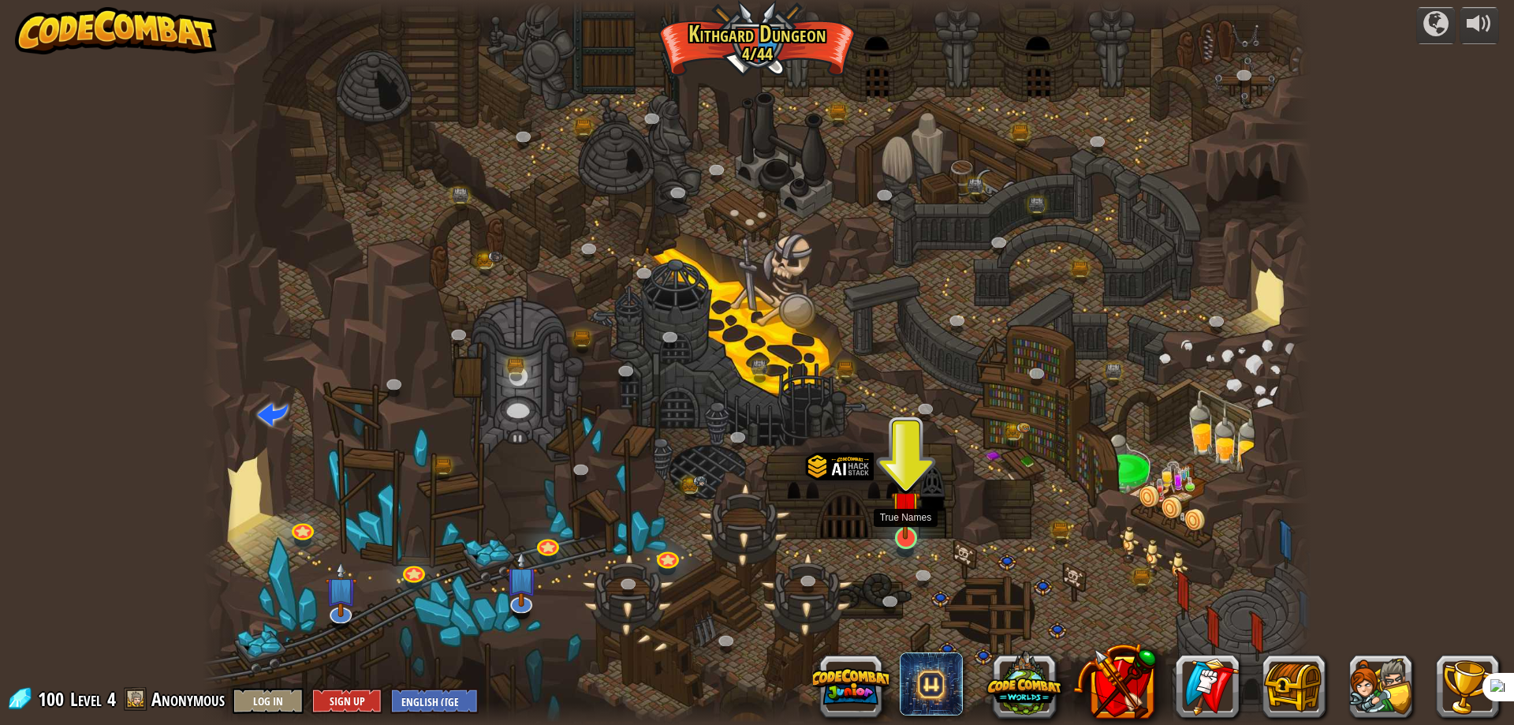
click at [903, 535] on img at bounding box center [906, 506] width 30 height 68
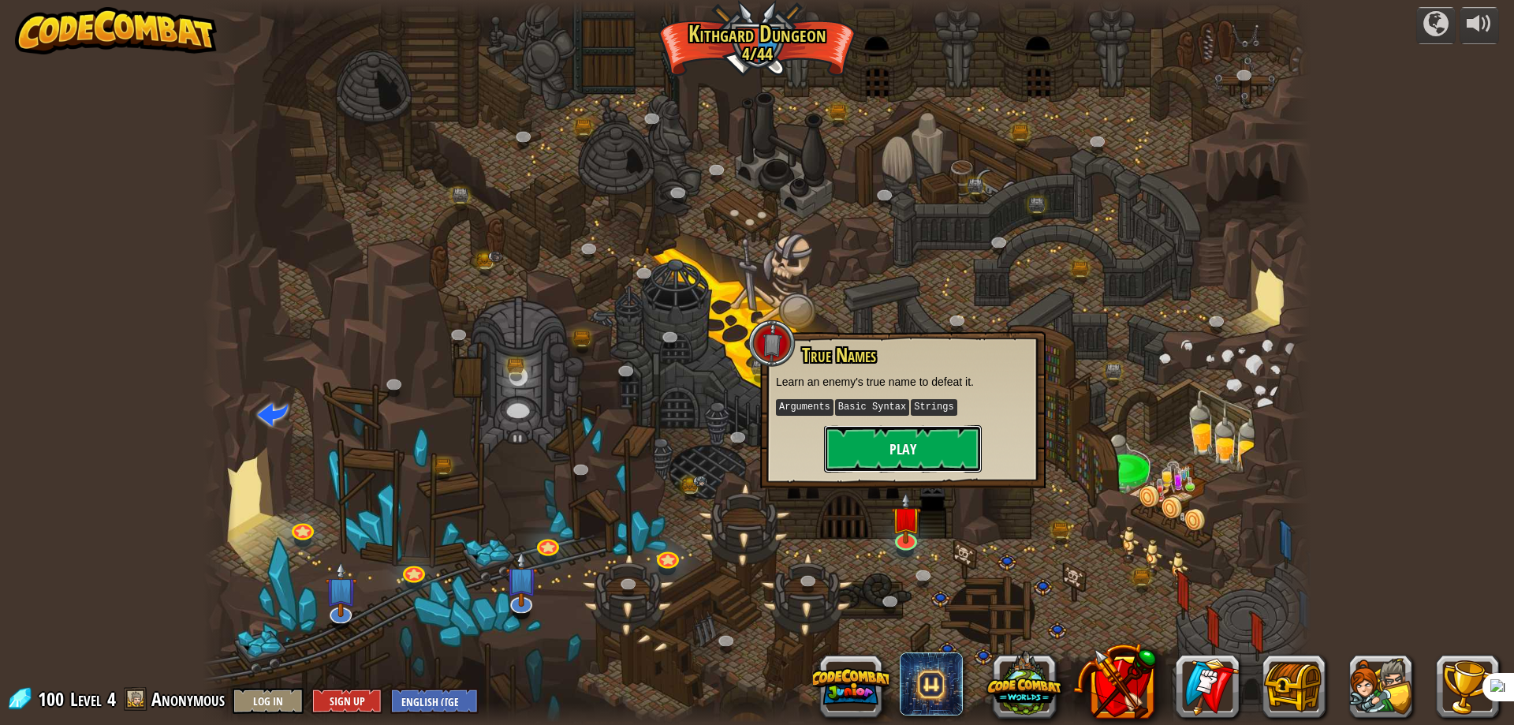
click at [863, 436] on button "Play" at bounding box center [903, 448] width 158 height 47
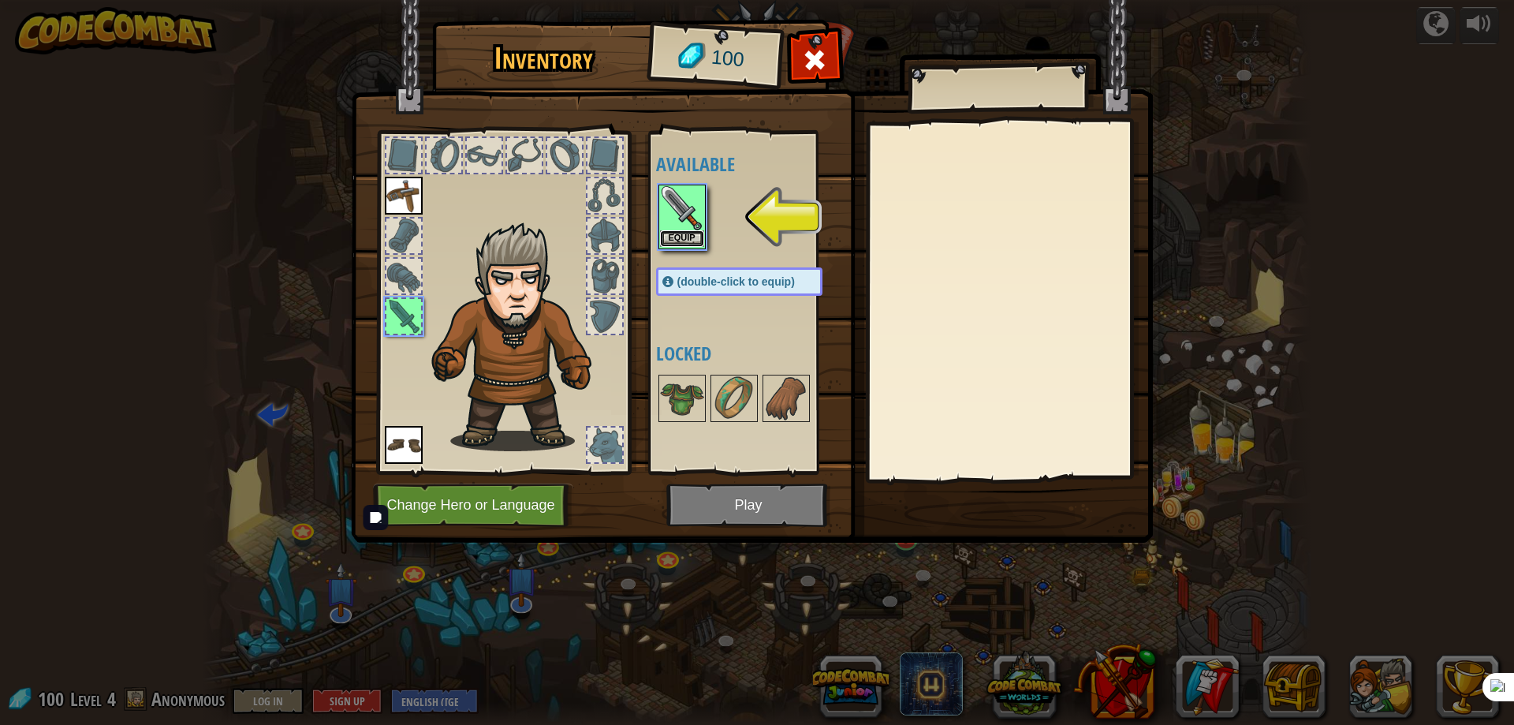
click at [688, 233] on button "Equip" at bounding box center [682, 238] width 44 height 17
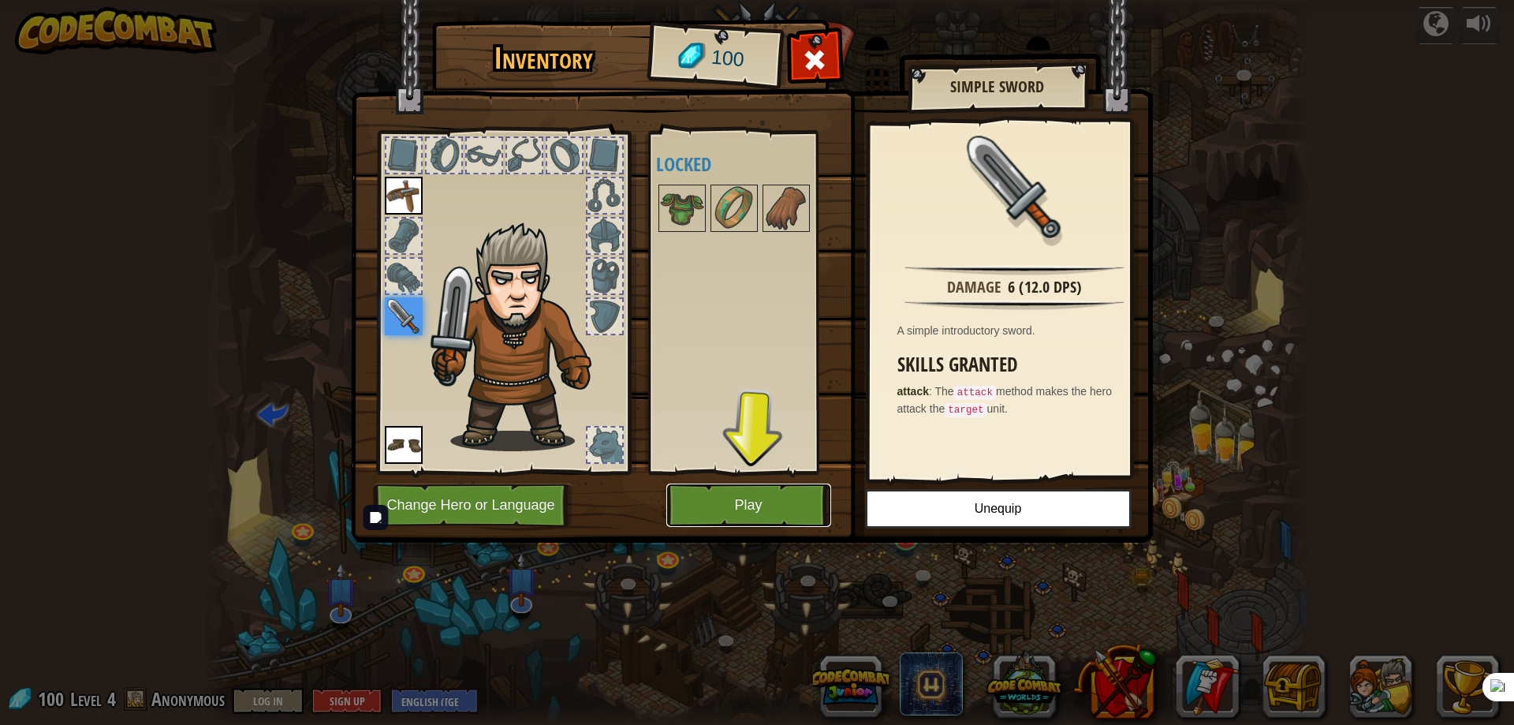
click at [741, 505] on button "Play" at bounding box center [748, 504] width 165 height 43
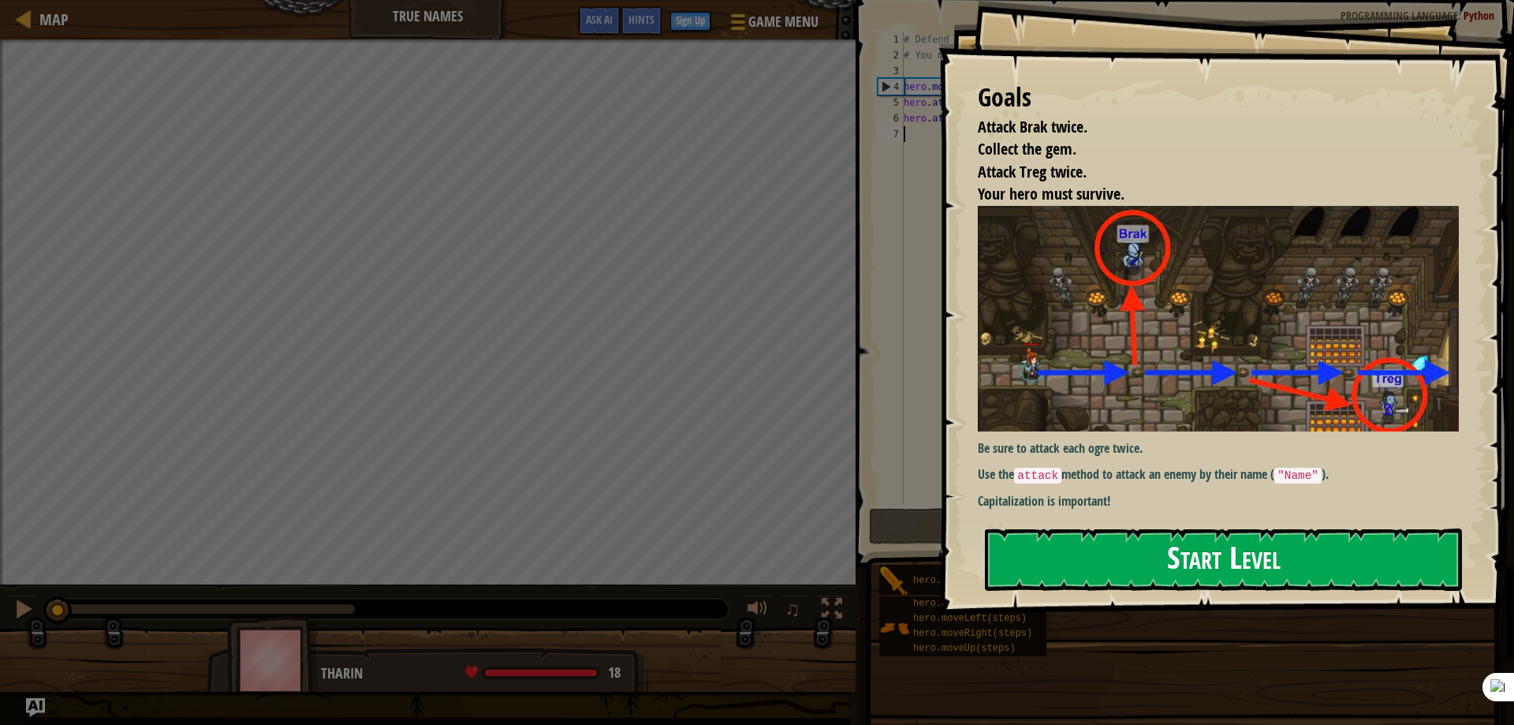
click at [1247, 556] on button "Start Level" at bounding box center [1223, 559] width 477 height 62
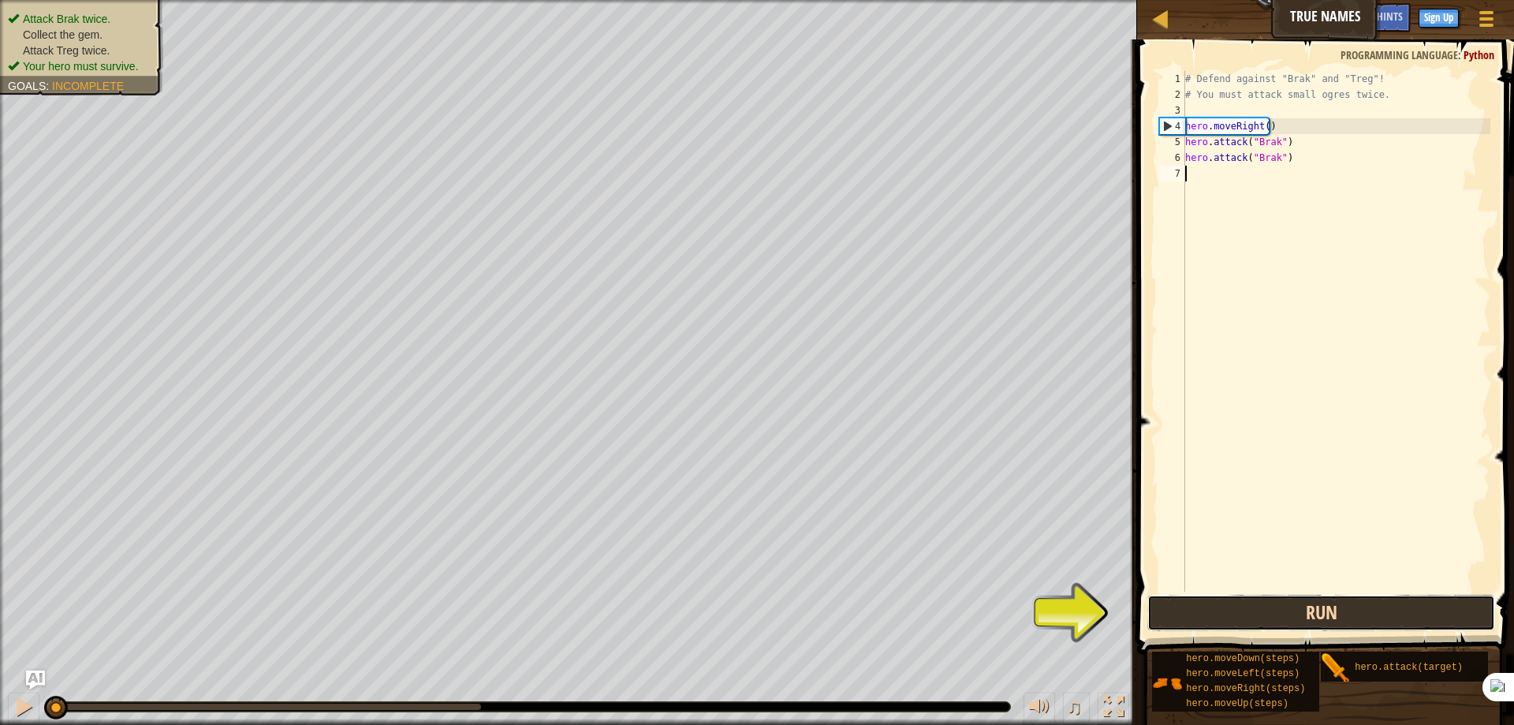
click at [1253, 597] on button "Run" at bounding box center [1321, 613] width 348 height 36
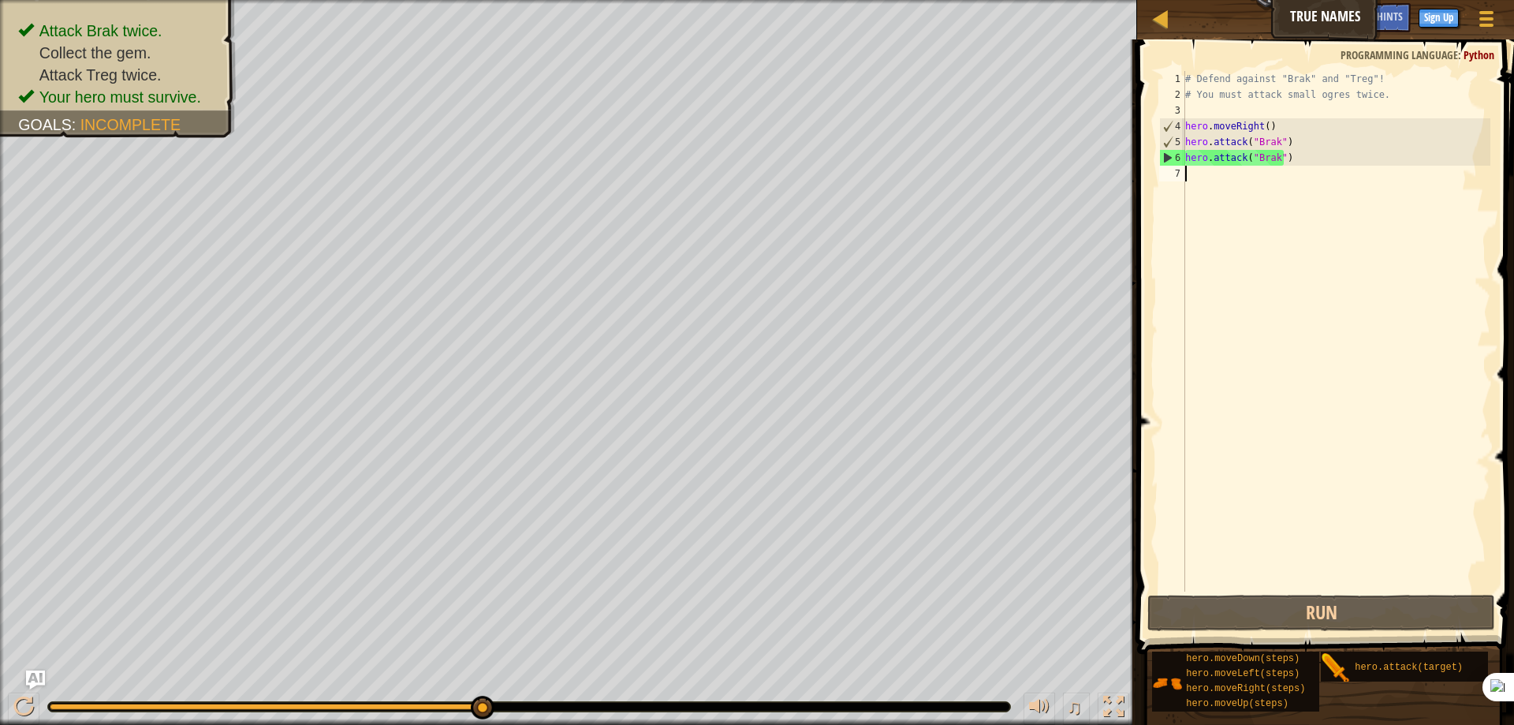
scroll to position [7, 0]
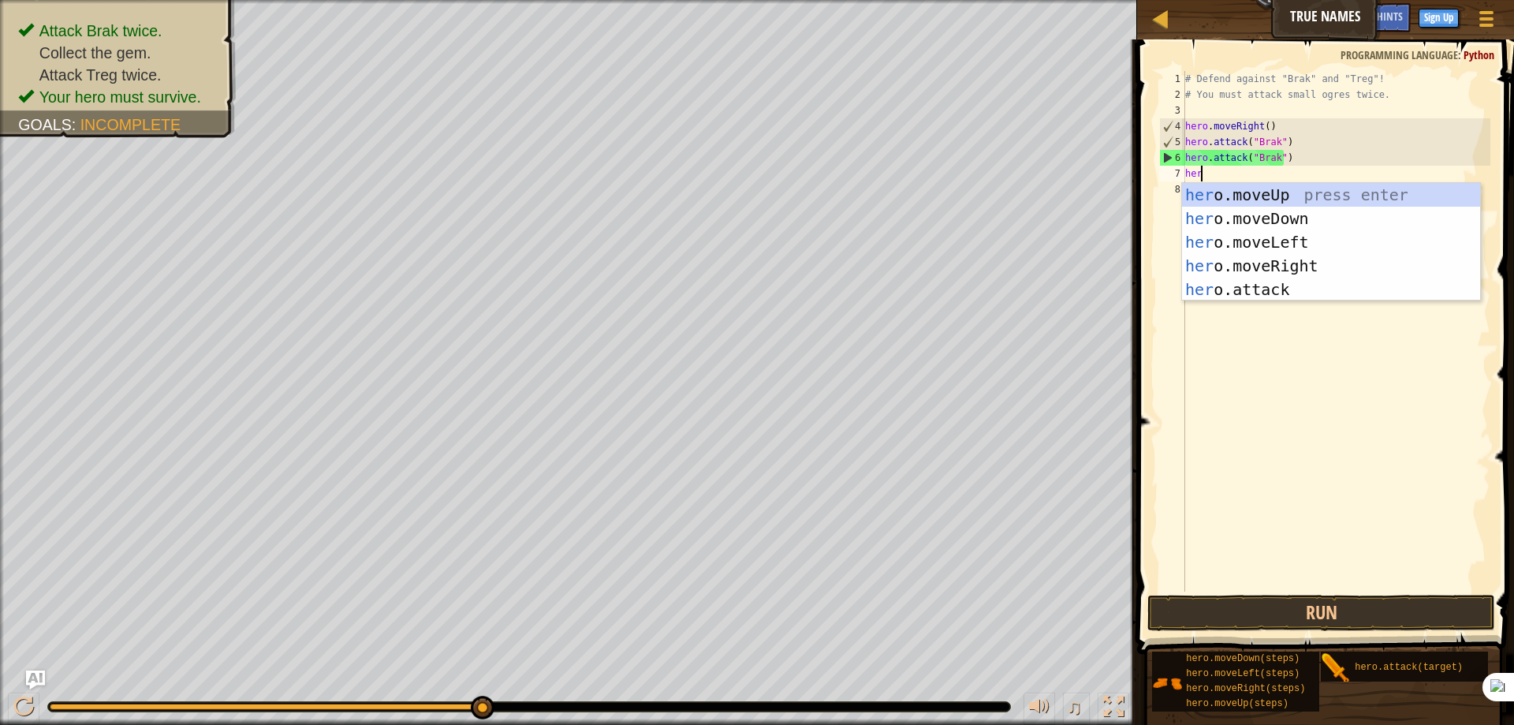
type textarea "hero"
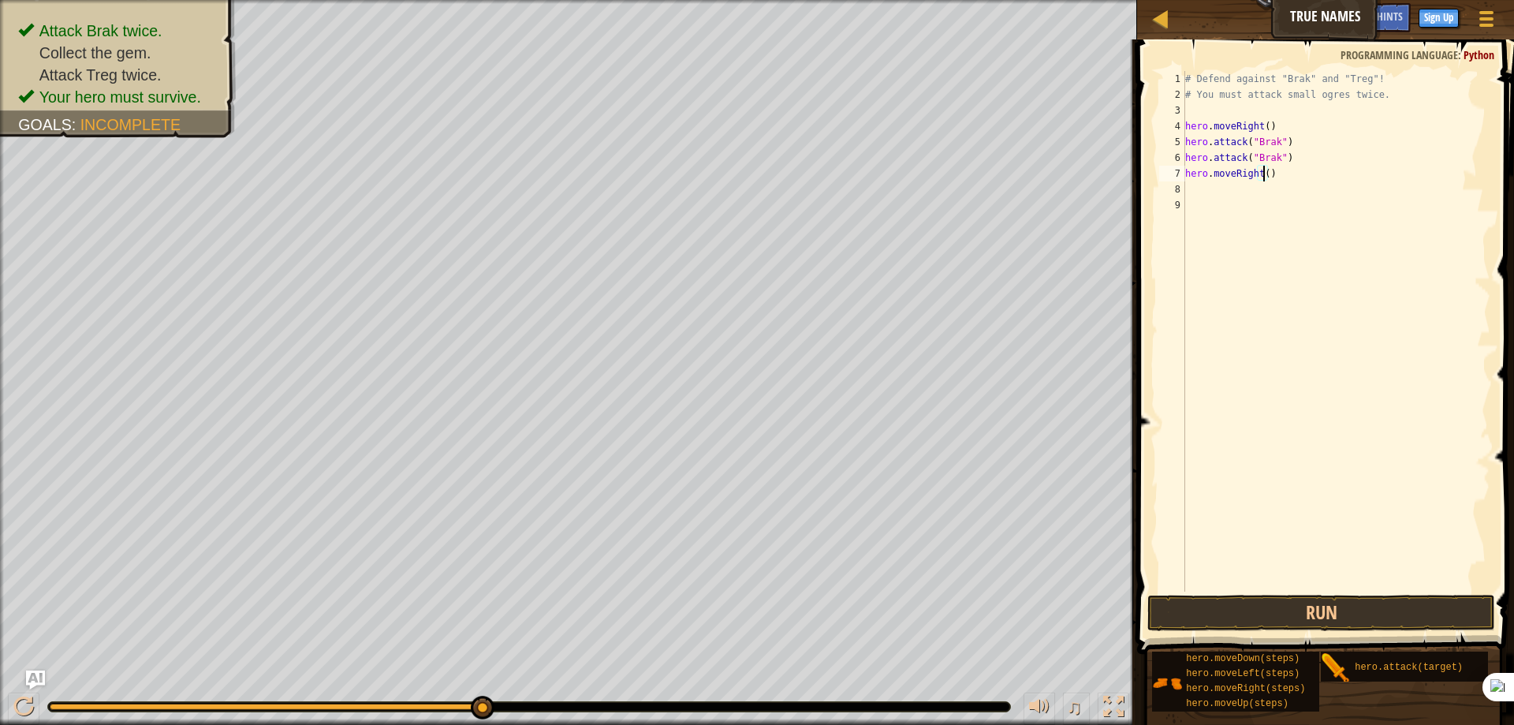
type textarea "hero.moveRight(2)"
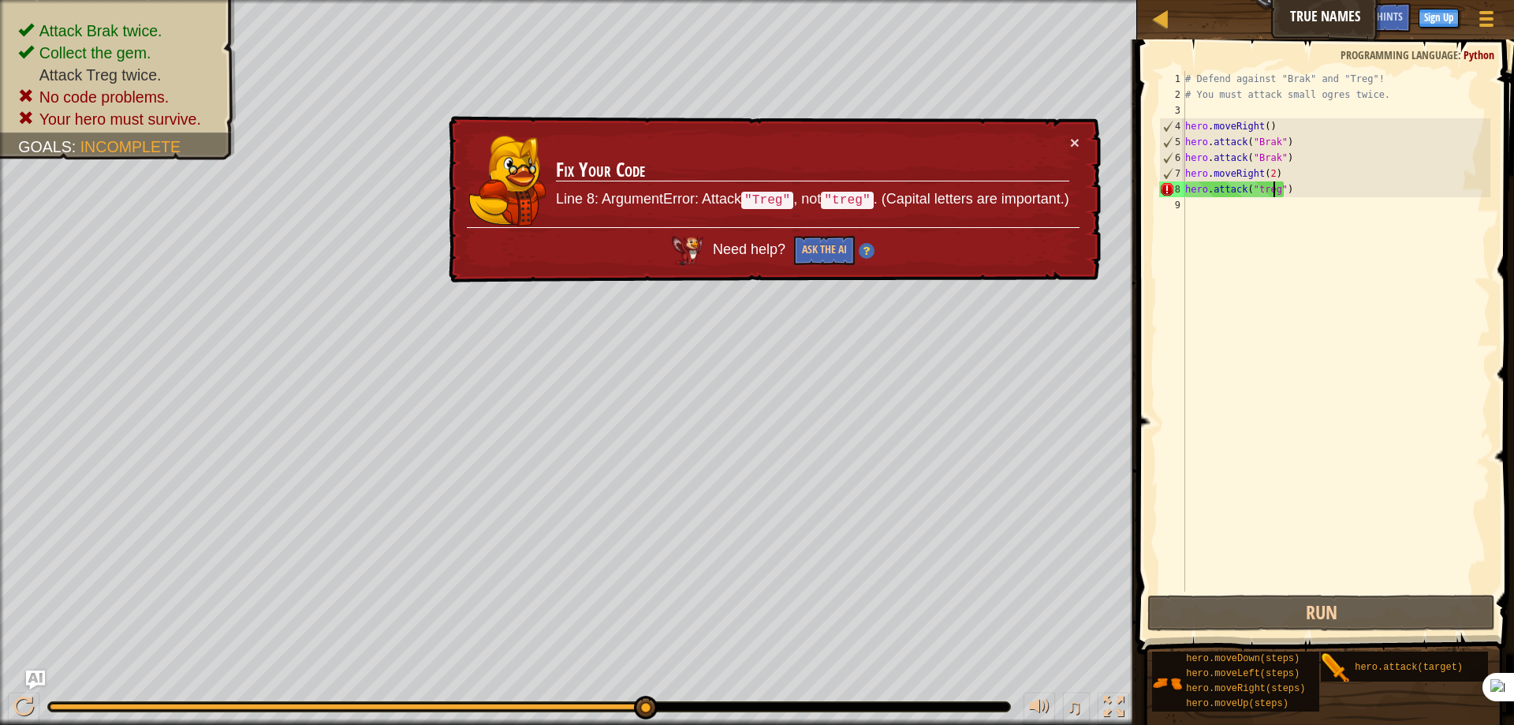
click at [1260, 195] on div "# Defend against "Brak" and "Treg"! # You must attack small ogres twice. hero .…" at bounding box center [1336, 347] width 308 height 552
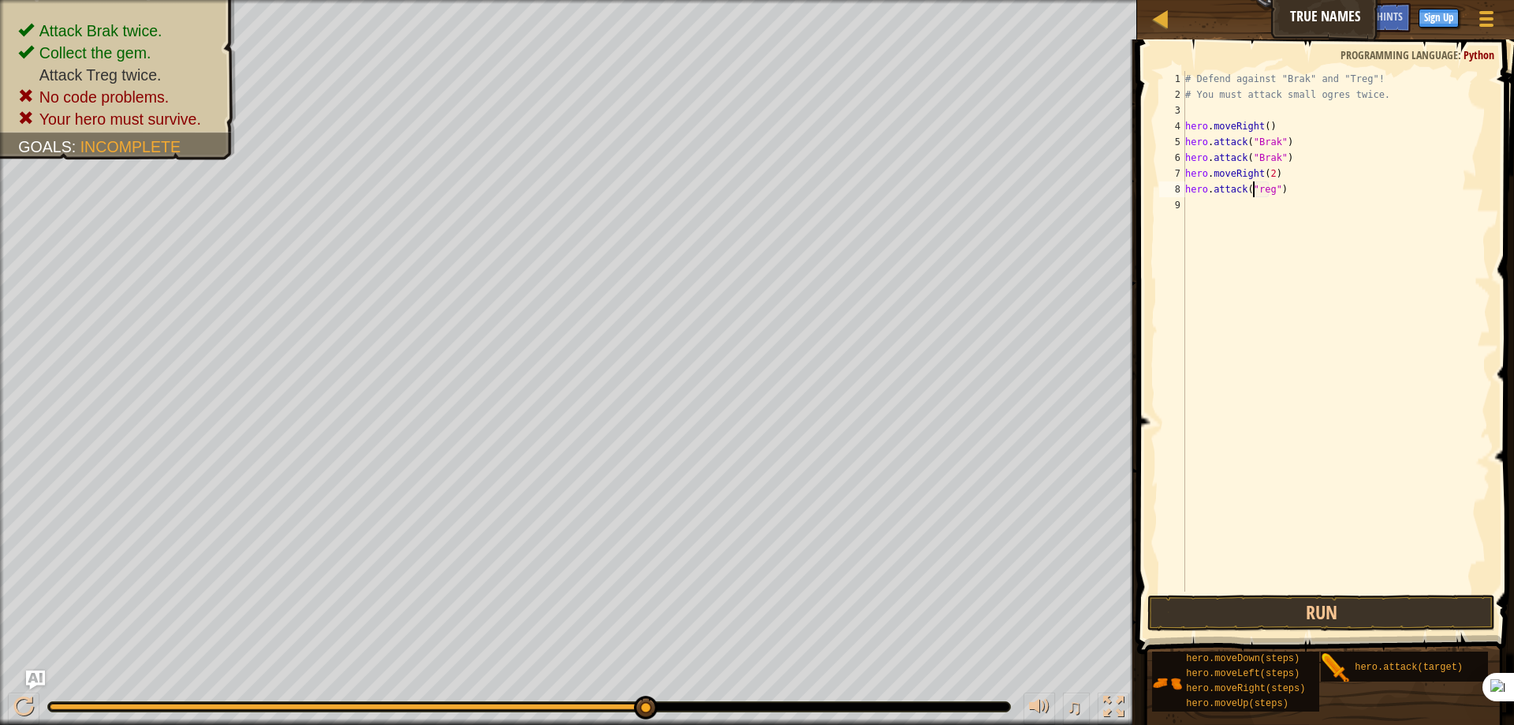
scroll to position [7, 6]
type textarea "hero.attack("Treg")"
click at [1345, 595] on div "hero.attack("Treg") 1 2 3 4 5 6 7 8 9 # Defend against "Brak" and "Treg"! # You…" at bounding box center [1323, 377] width 382 height 661
click at [1348, 610] on button "Run" at bounding box center [1321, 613] width 348 height 36
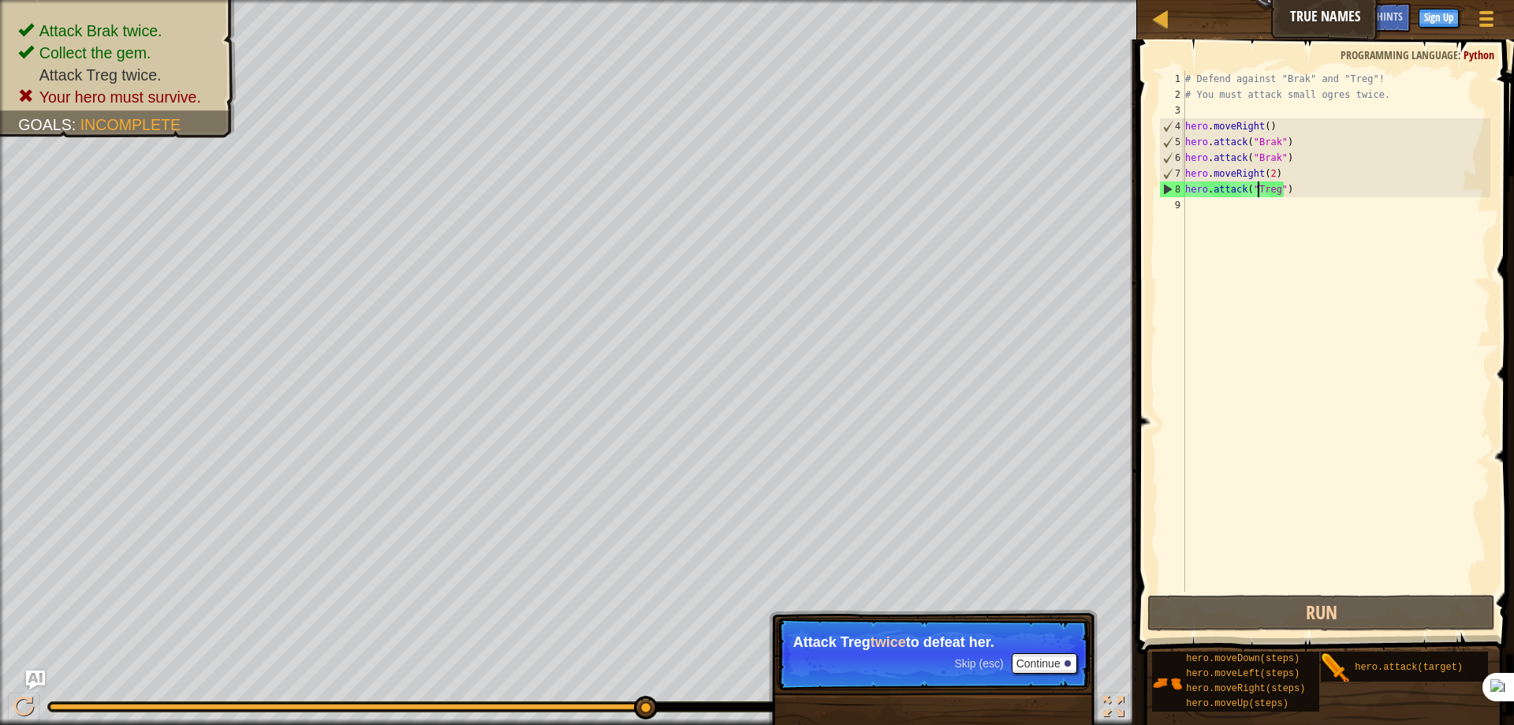
click at [1287, 192] on div "# Defend against "Brak" and "Treg"! # You must attack small ogres twice. hero .…" at bounding box center [1336, 347] width 308 height 552
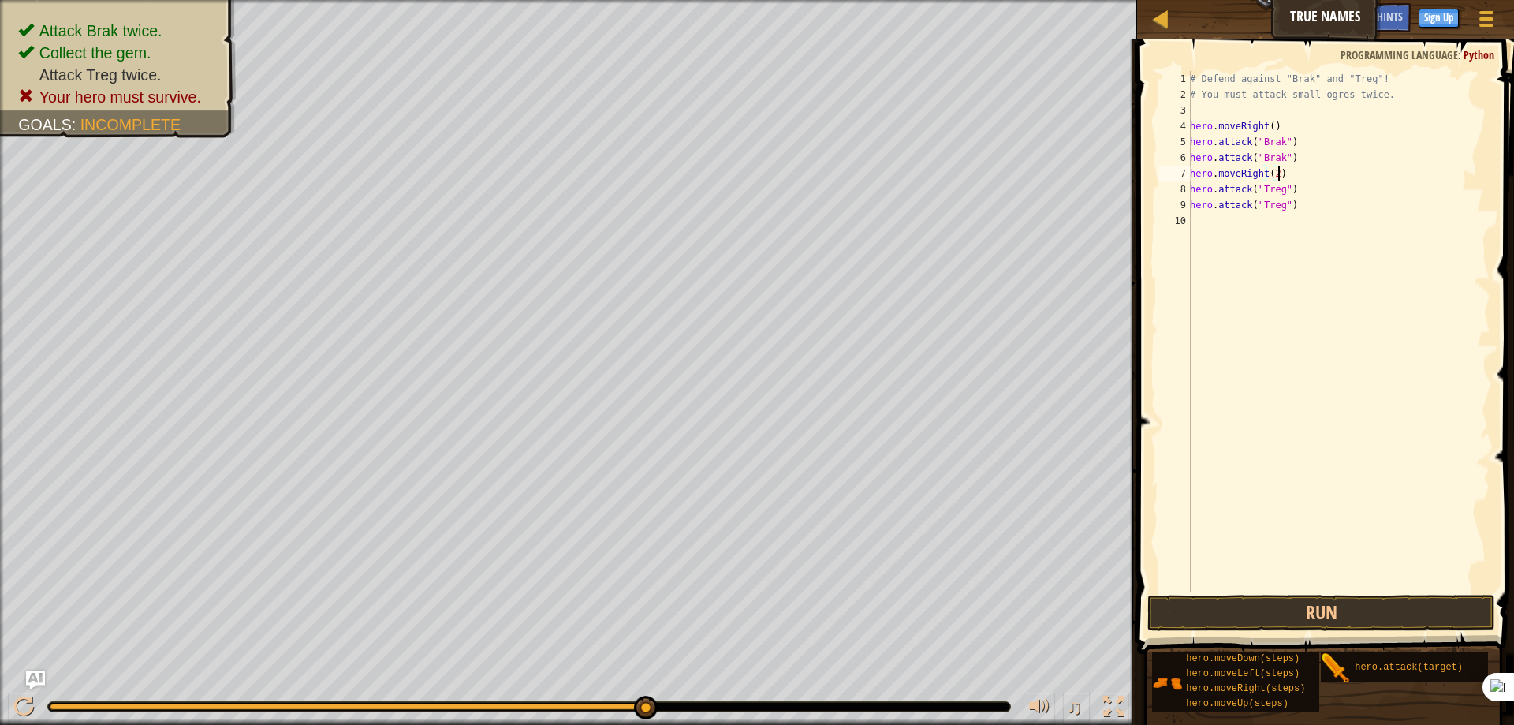
scroll to position [7, 6]
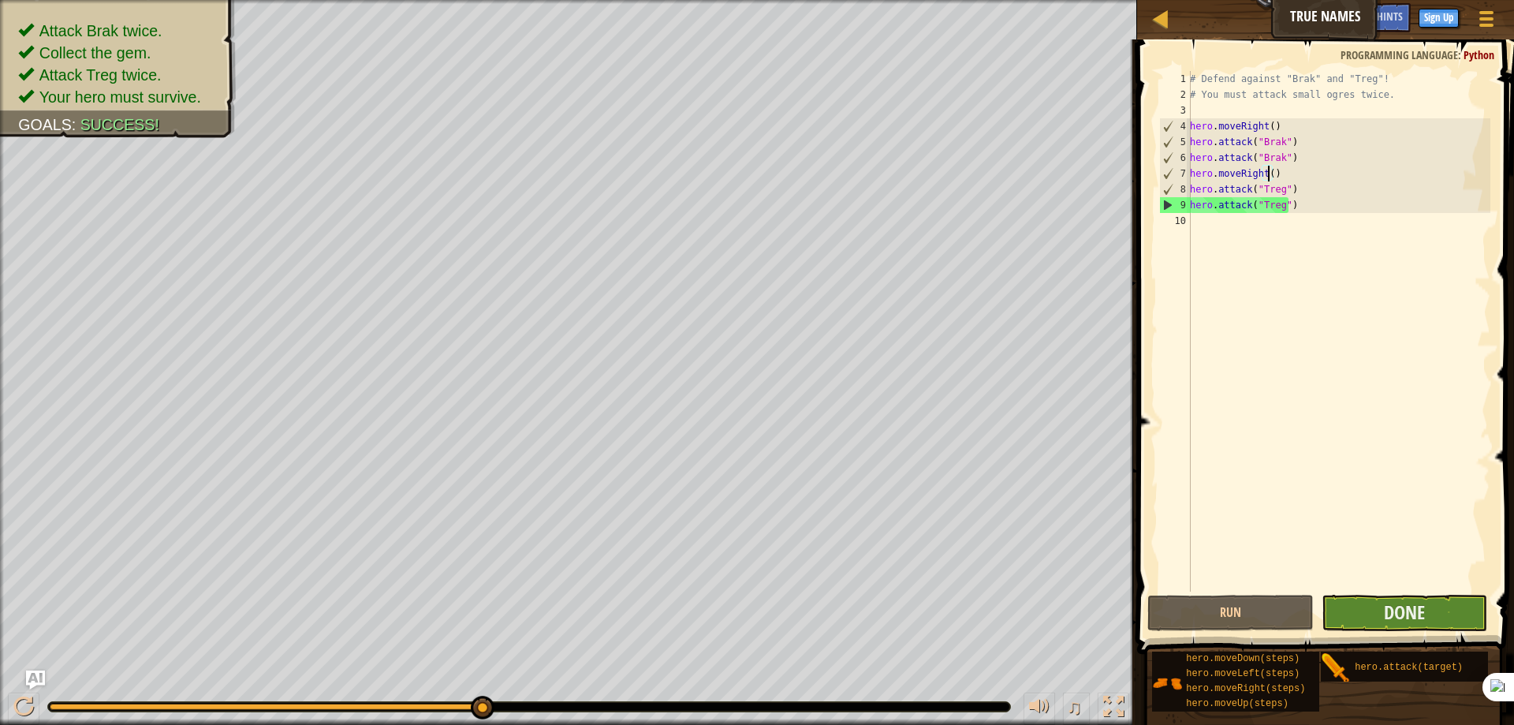
type textarea "hero.moveRight()"
click at [1374, 614] on button "Done" at bounding box center [1405, 613] width 166 height 36
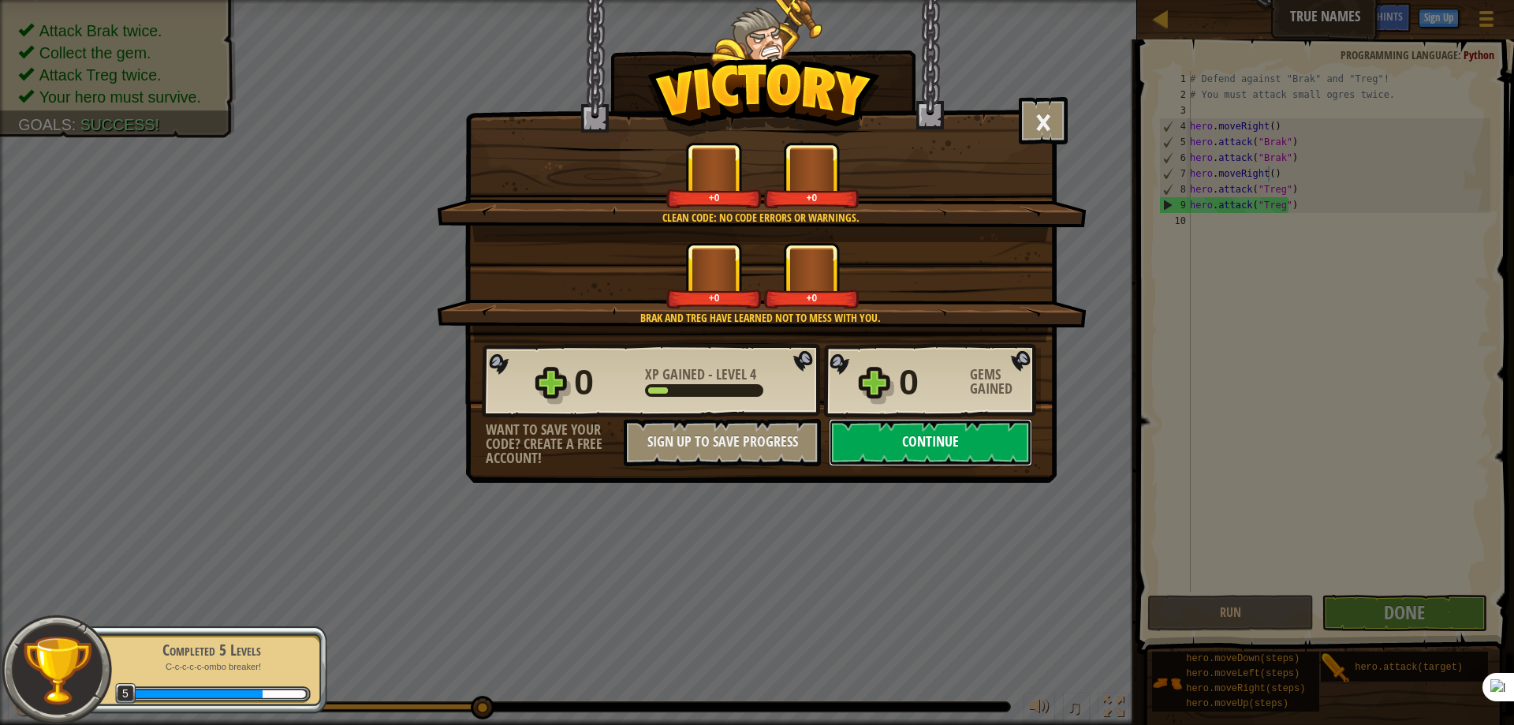
click at [896, 433] on button "Continue" at bounding box center [930, 442] width 203 height 47
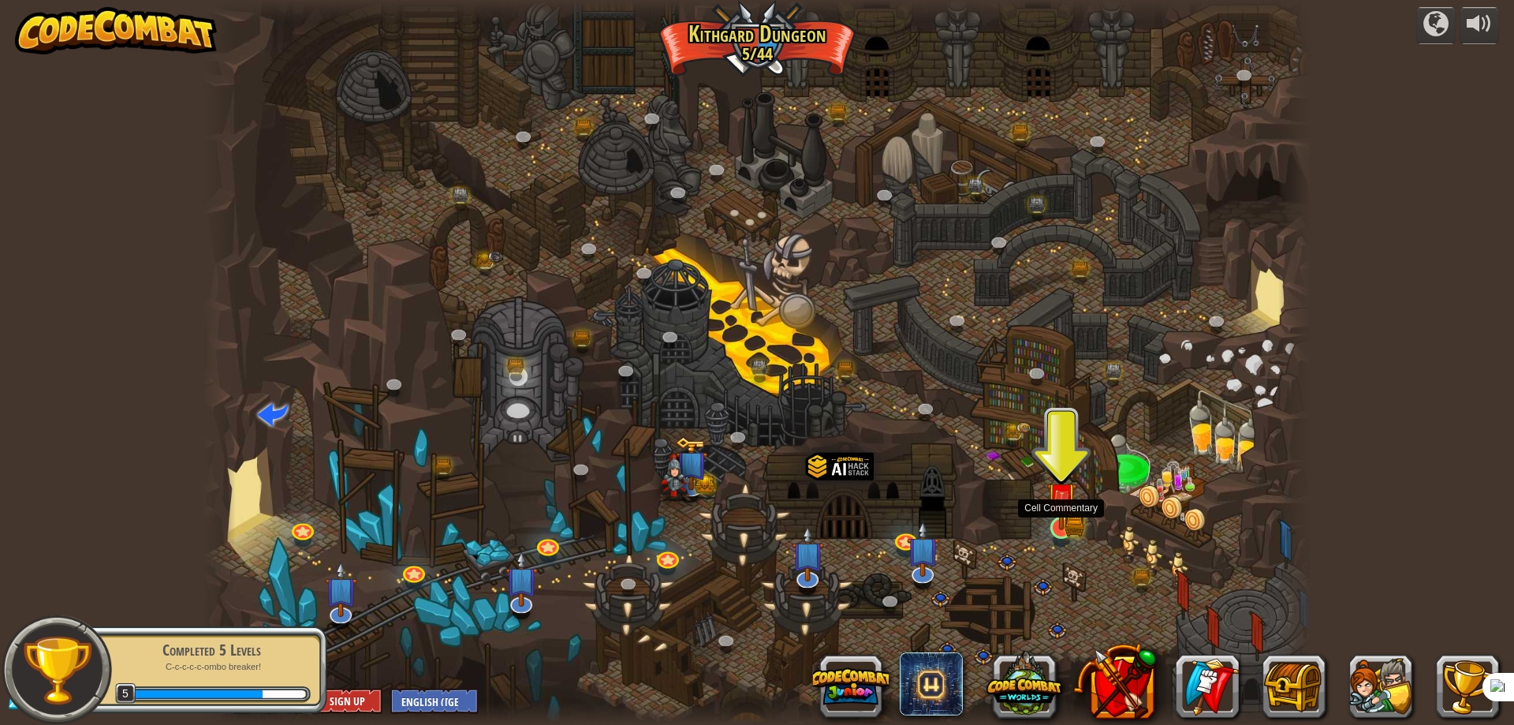
click at [1068, 522] on img at bounding box center [1061, 496] width 30 height 65
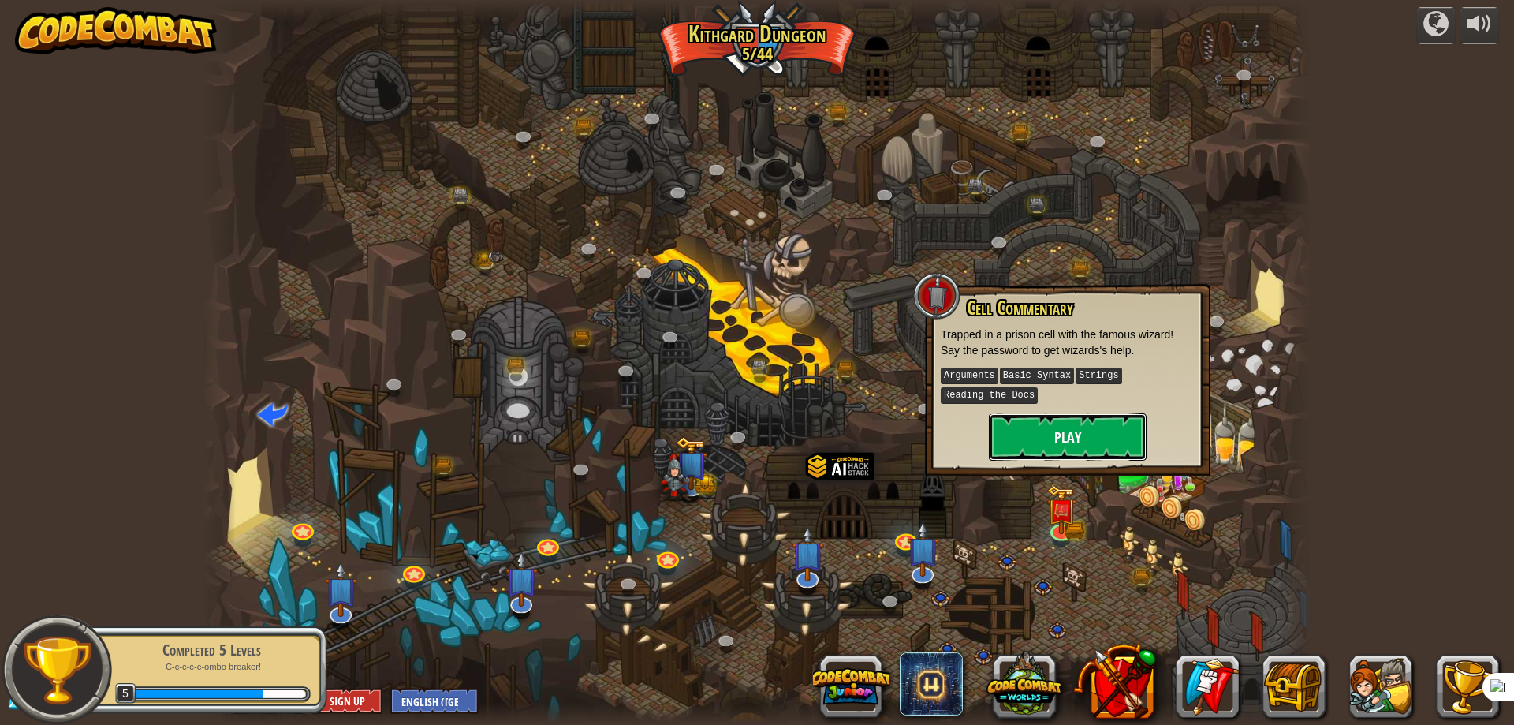
click at [1006, 423] on button "Play" at bounding box center [1068, 436] width 158 height 47
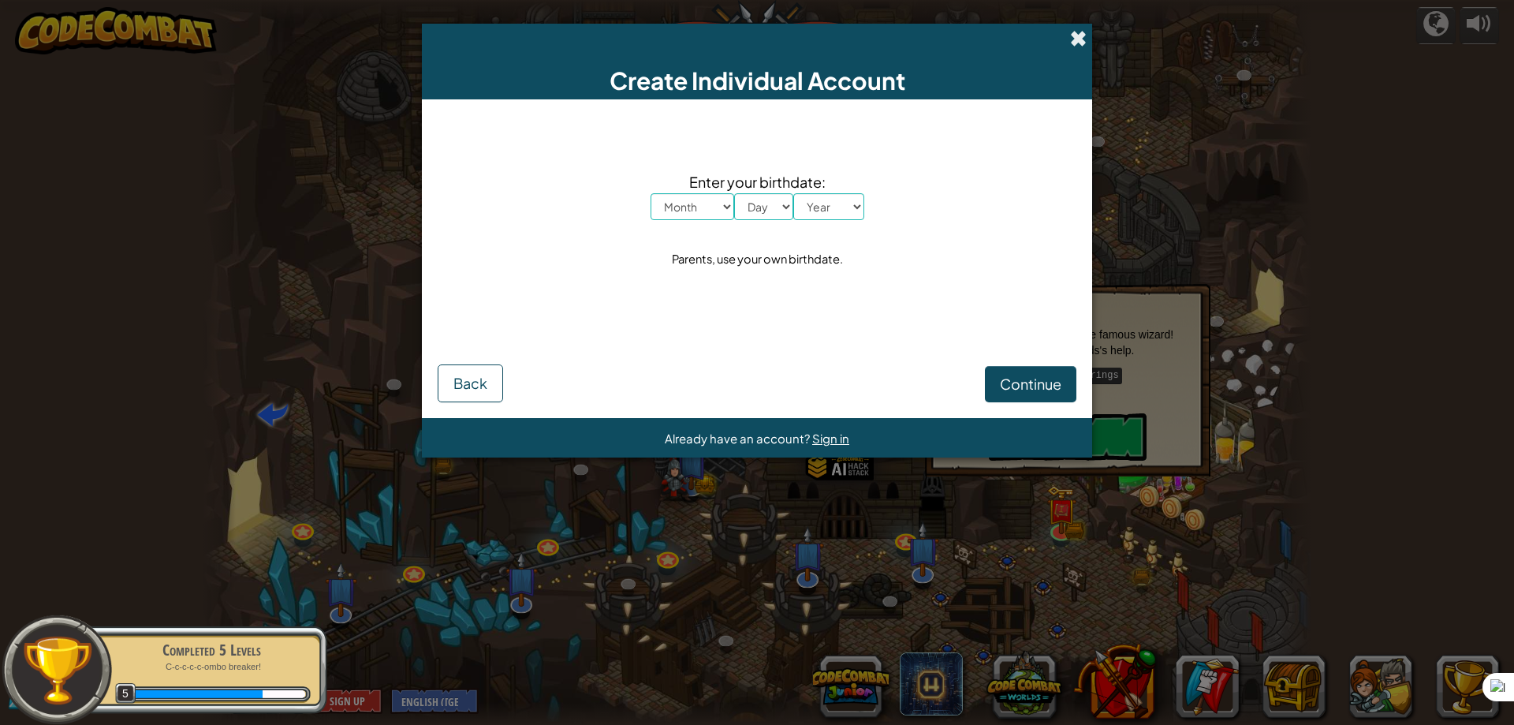
click at [1076, 38] on span at bounding box center [1078, 38] width 17 height 17
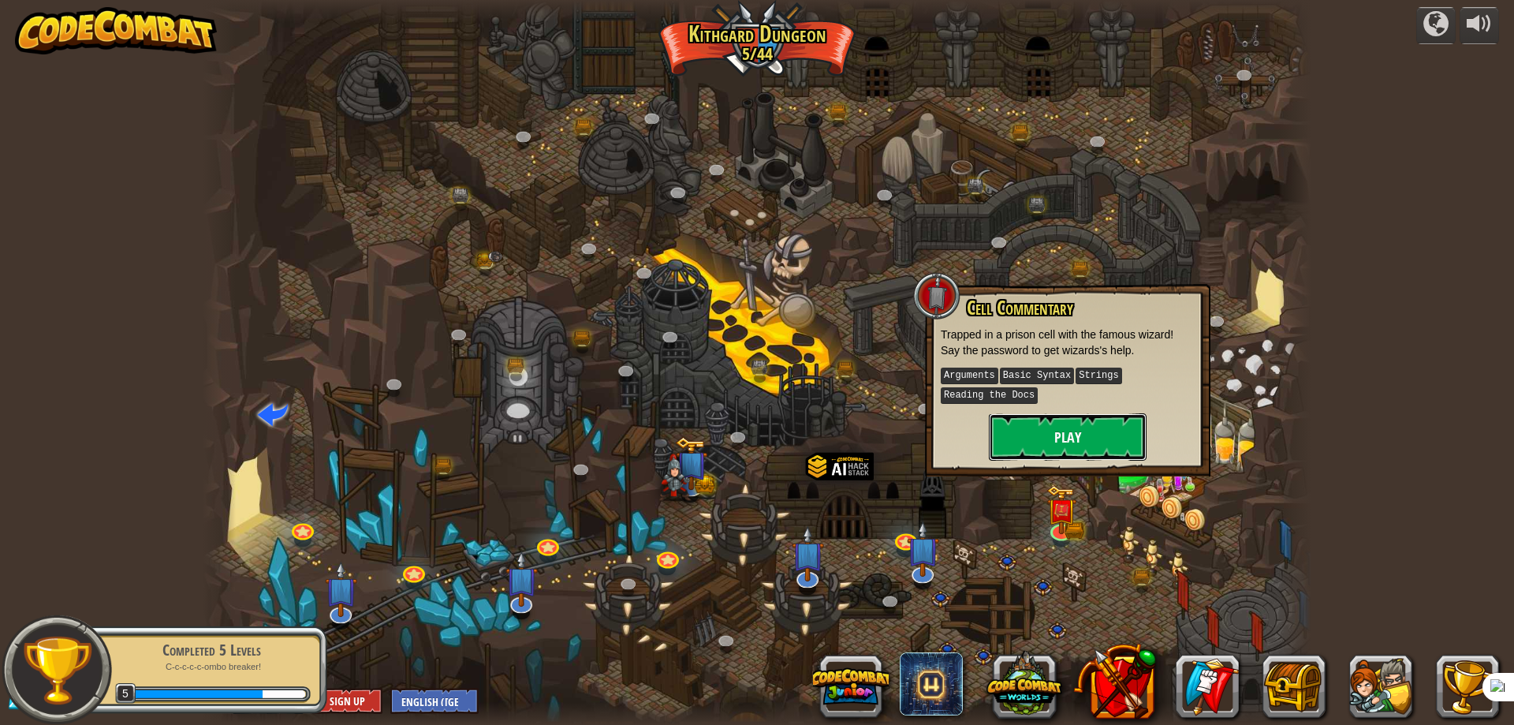
click at [1064, 448] on button "Play" at bounding box center [1068, 436] width 158 height 47
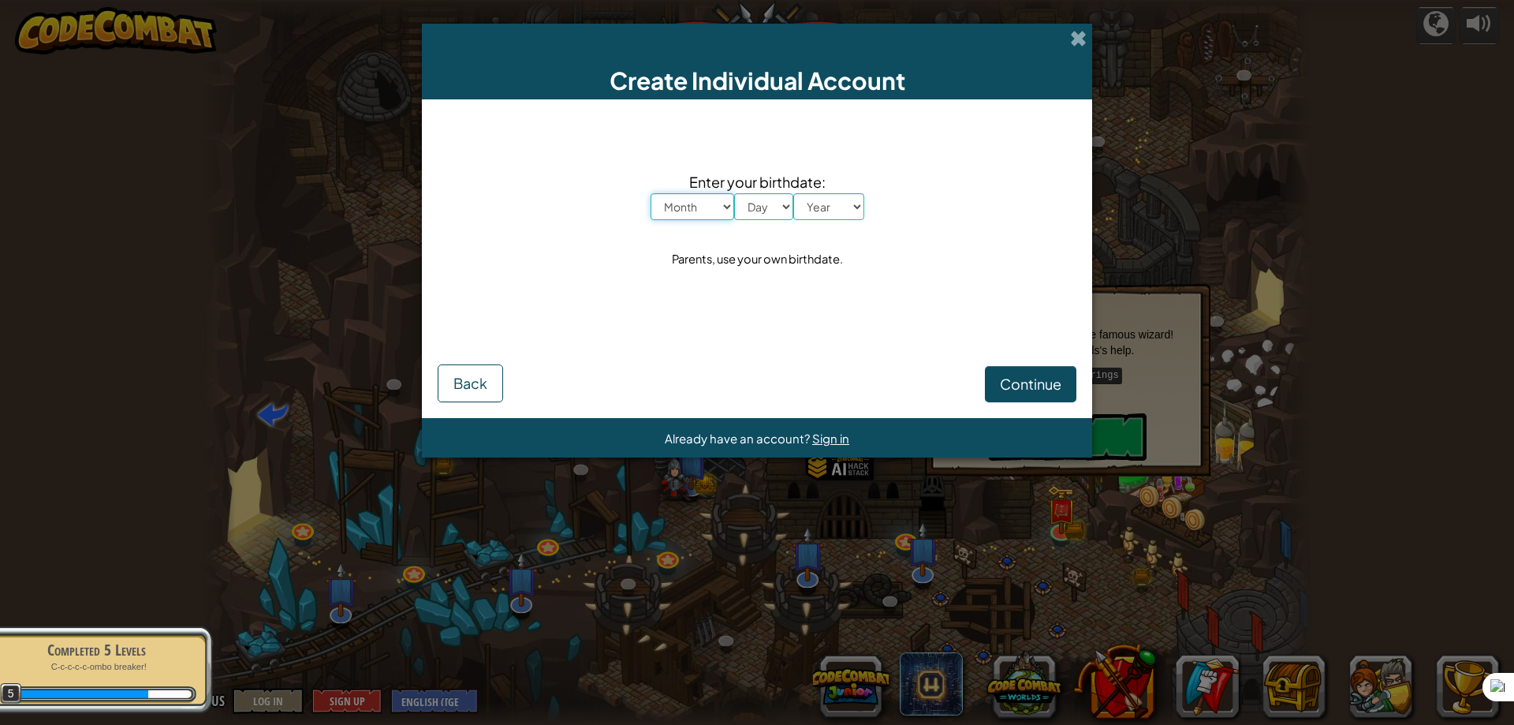
click at [702, 203] on select "Month January February March April May June July August September October Novem…" at bounding box center [693, 206] width 84 height 27
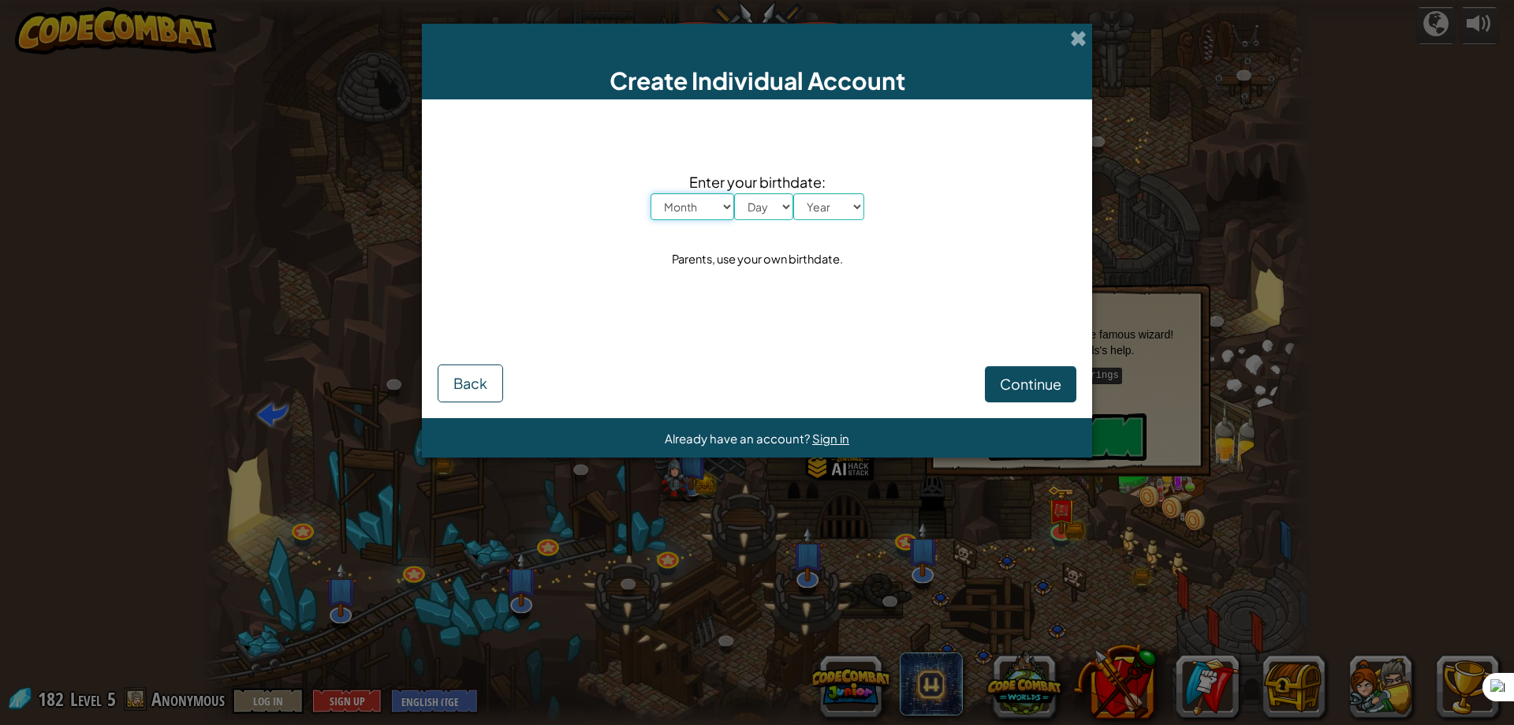
select select "2"
click at [651, 193] on select "Month January February March April May June July August September October Novem…" at bounding box center [693, 206] width 84 height 27
click at [780, 211] on select "Day 1 2 3 4 5 6 7 8 9 10 11 12 13 14 15 16 17 18 19 20 21 22 23 24 25 26 27 28 …" at bounding box center [763, 206] width 59 height 27
select select "2"
click at [734, 193] on select "Day 1 2 3 4 5 6 7 8 9 10 11 12 13 14 15 16 17 18 19 20 21 22 23 24 25 26 27 28 …" at bounding box center [763, 206] width 59 height 27
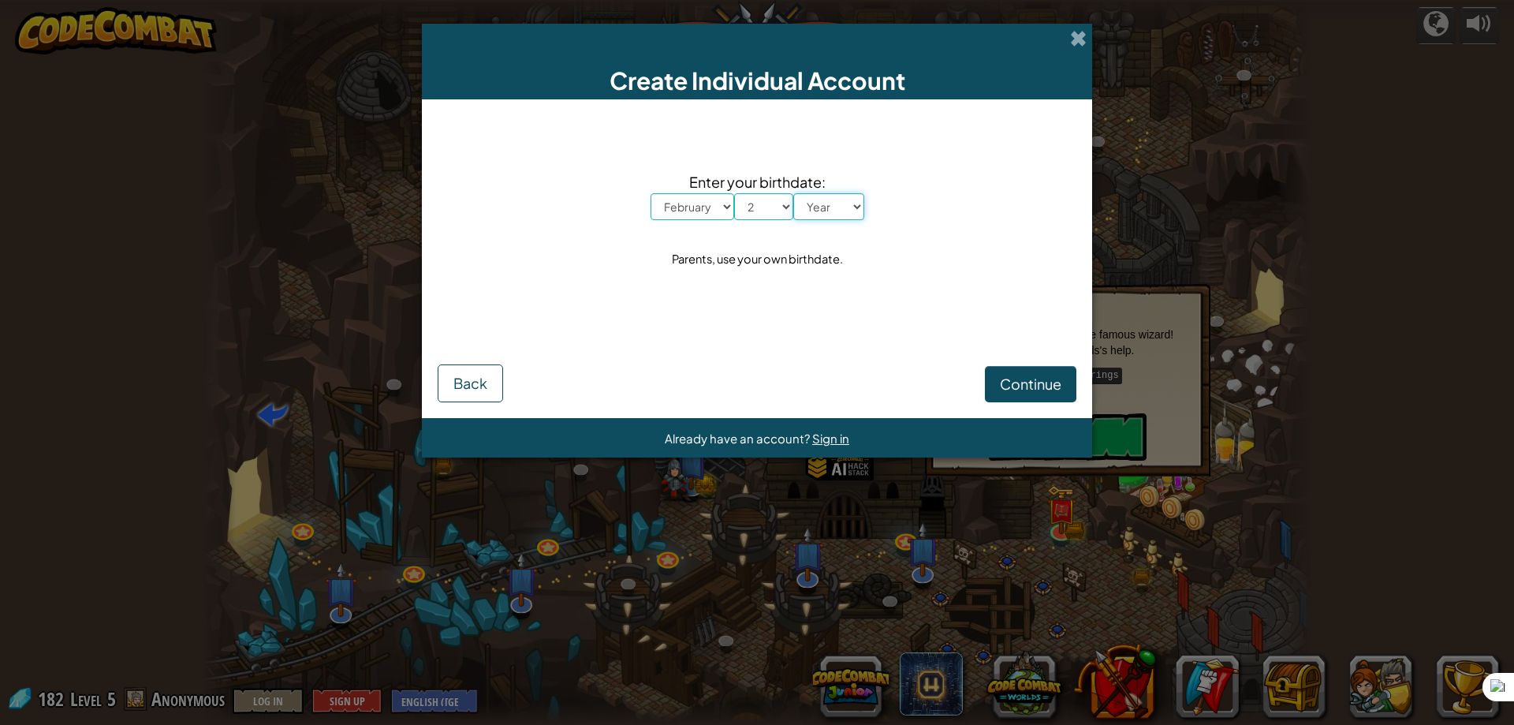
click at [820, 213] on select "Year [DATE] 2024 2023 2022 2021 2020 2019 2018 2017 2016 2015 2014 2013 2012 20…" at bounding box center [828, 206] width 71 height 27
click at [793, 193] on select "Year [DATE] 2024 2023 2022 2021 2020 2019 2018 2017 2016 2015 2014 2013 2012 20…" at bounding box center [828, 206] width 71 height 27
click at [840, 200] on select "Year [DATE] 2024 2023 2022 2021 2020 2019 2018 2017 2016 2015 2014 2013 2012 20…" at bounding box center [828, 206] width 71 height 27
select select "2000"
click at [793, 193] on select "Year [DATE] 2024 2023 2022 2021 2020 2019 2018 2017 2016 2015 2014 2013 2012 20…" at bounding box center [828, 206] width 71 height 27
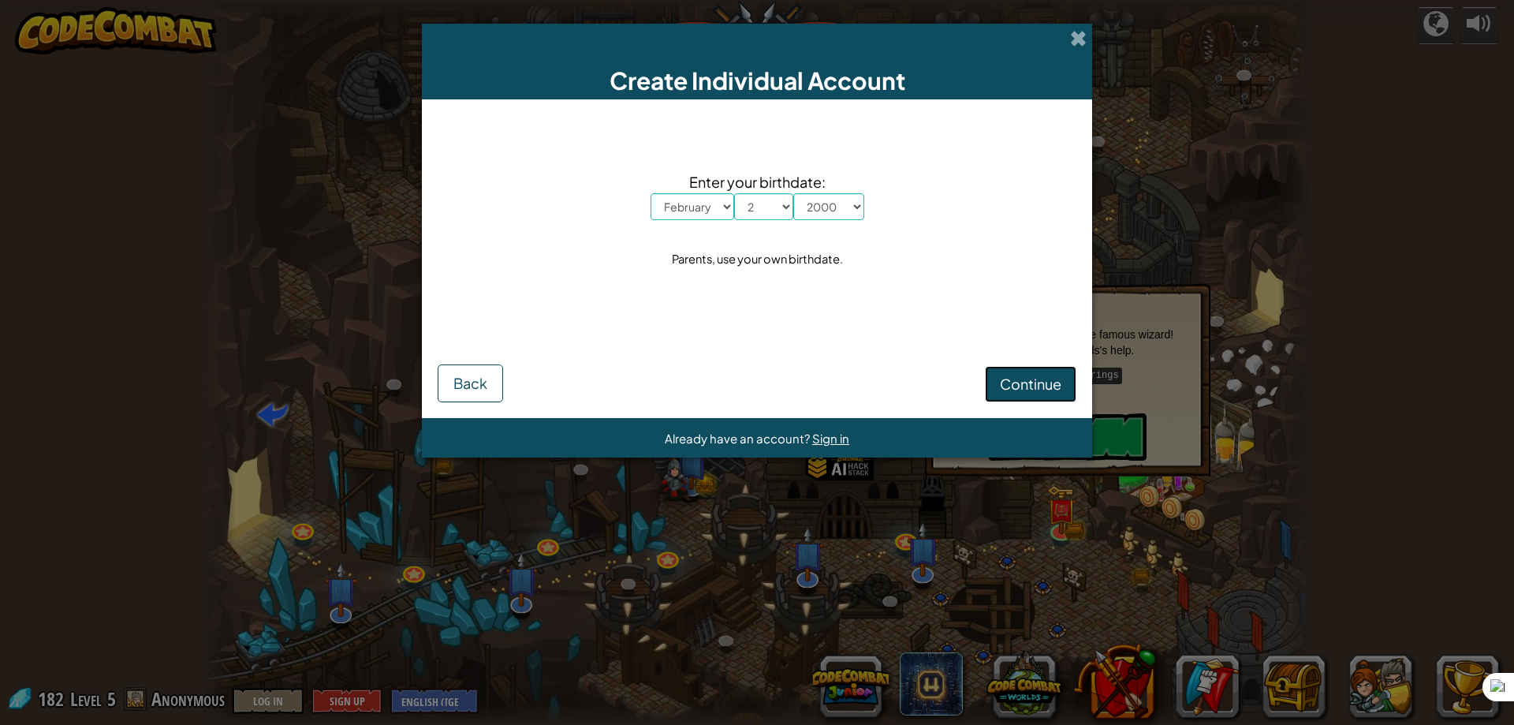
click at [1023, 386] on span "Continue" at bounding box center [1031, 384] width 62 height 18
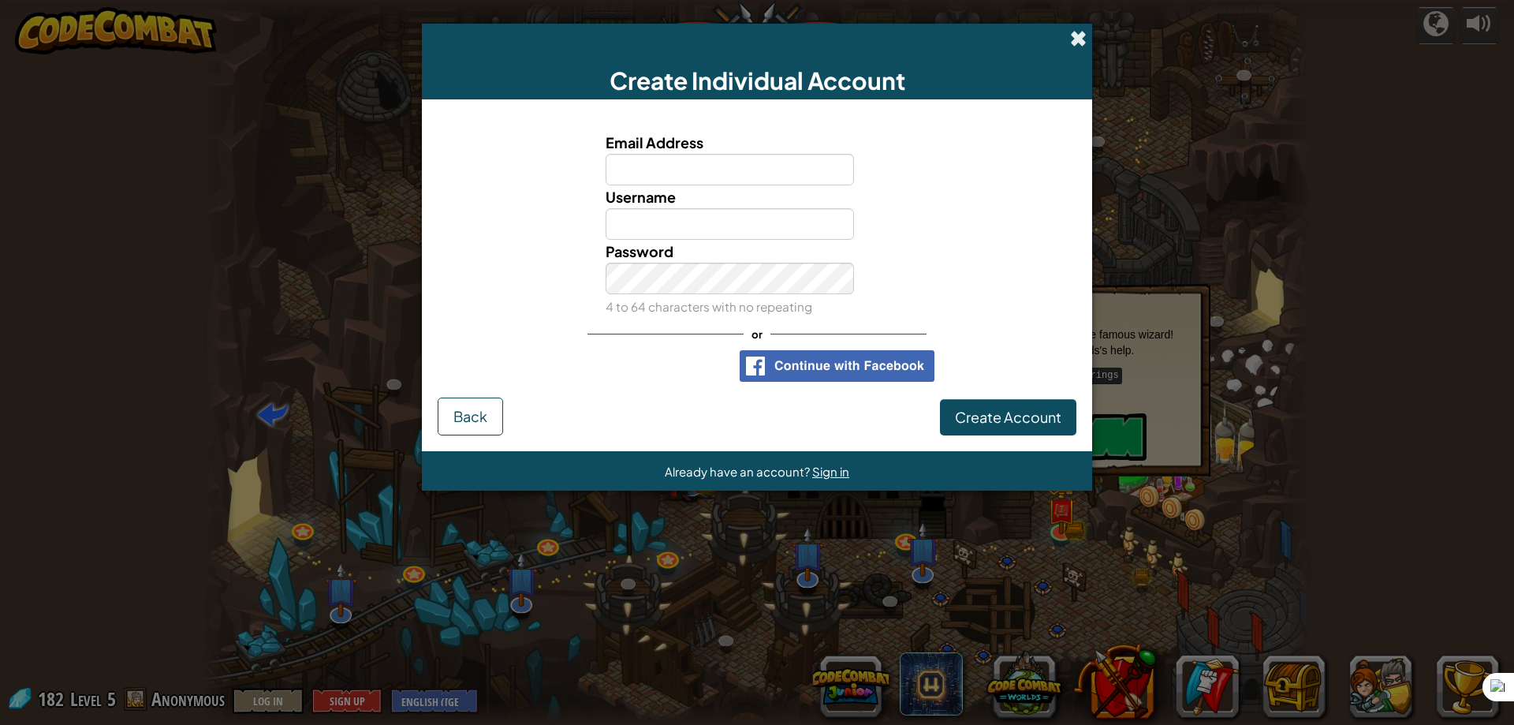
click at [1084, 40] on span at bounding box center [1078, 38] width 17 height 17
